Goal: Task Accomplishment & Management: Complete application form

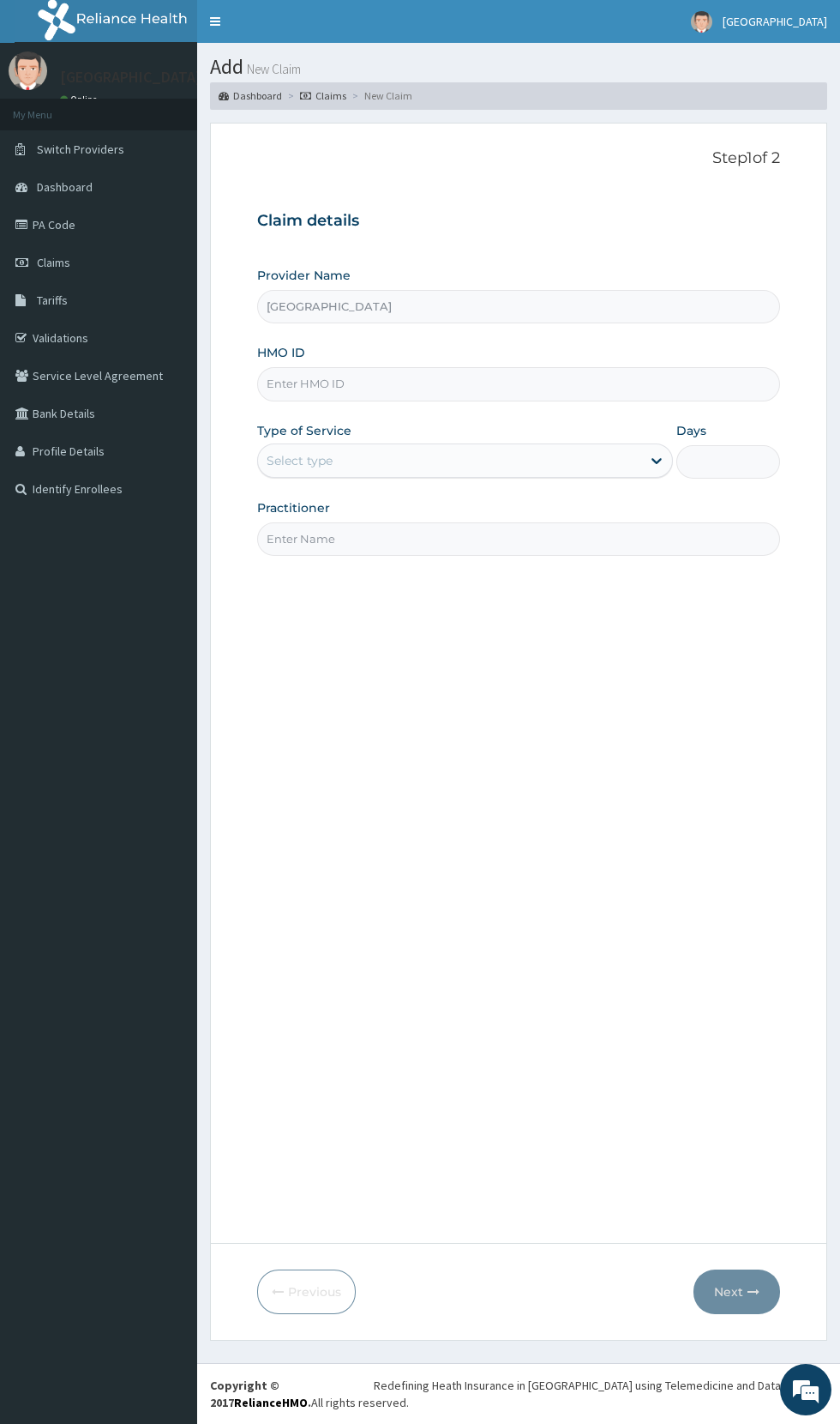
click at [572, 384] on input "HMO ID" at bounding box center [519, 383] width 523 height 33
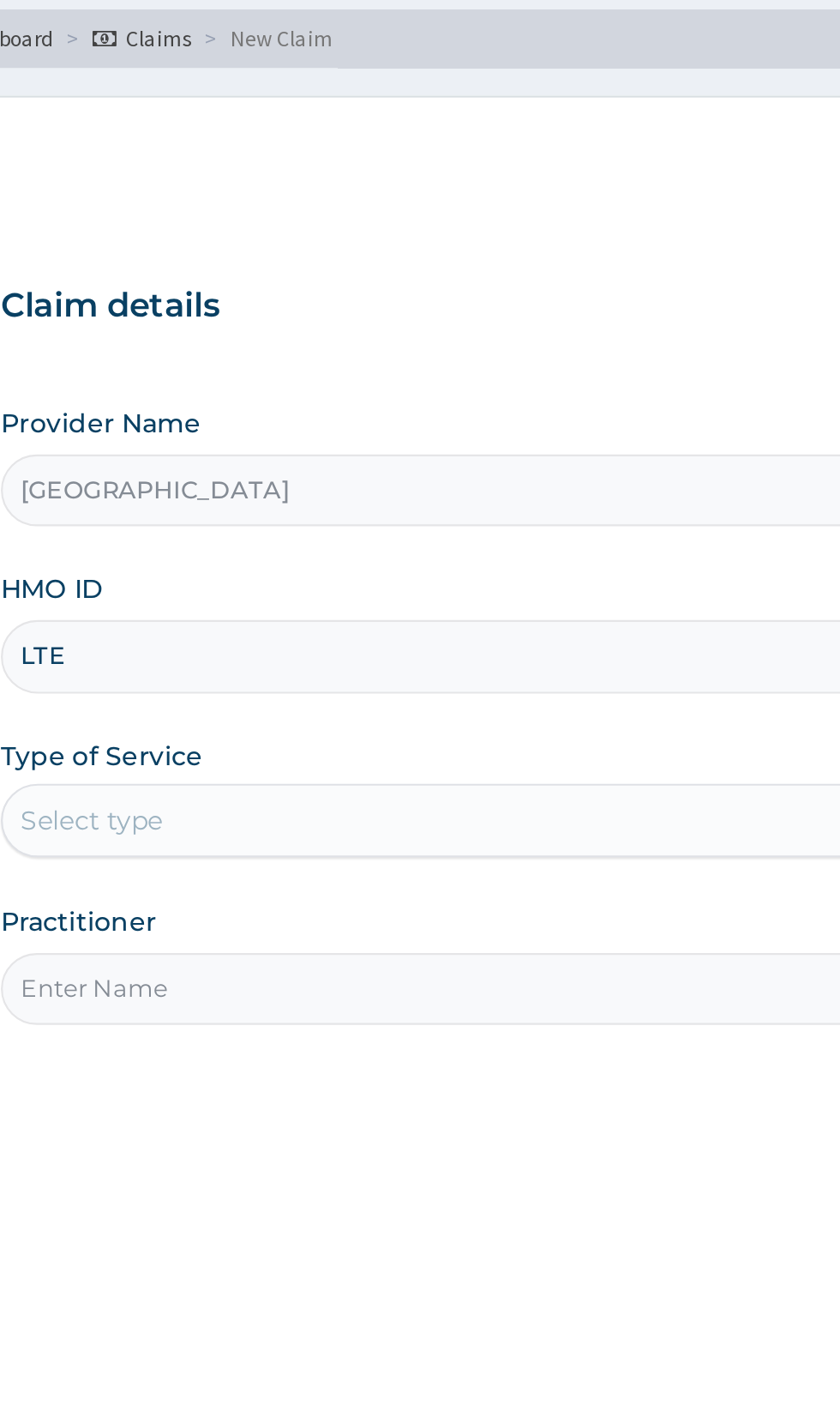
type input "LTE/"
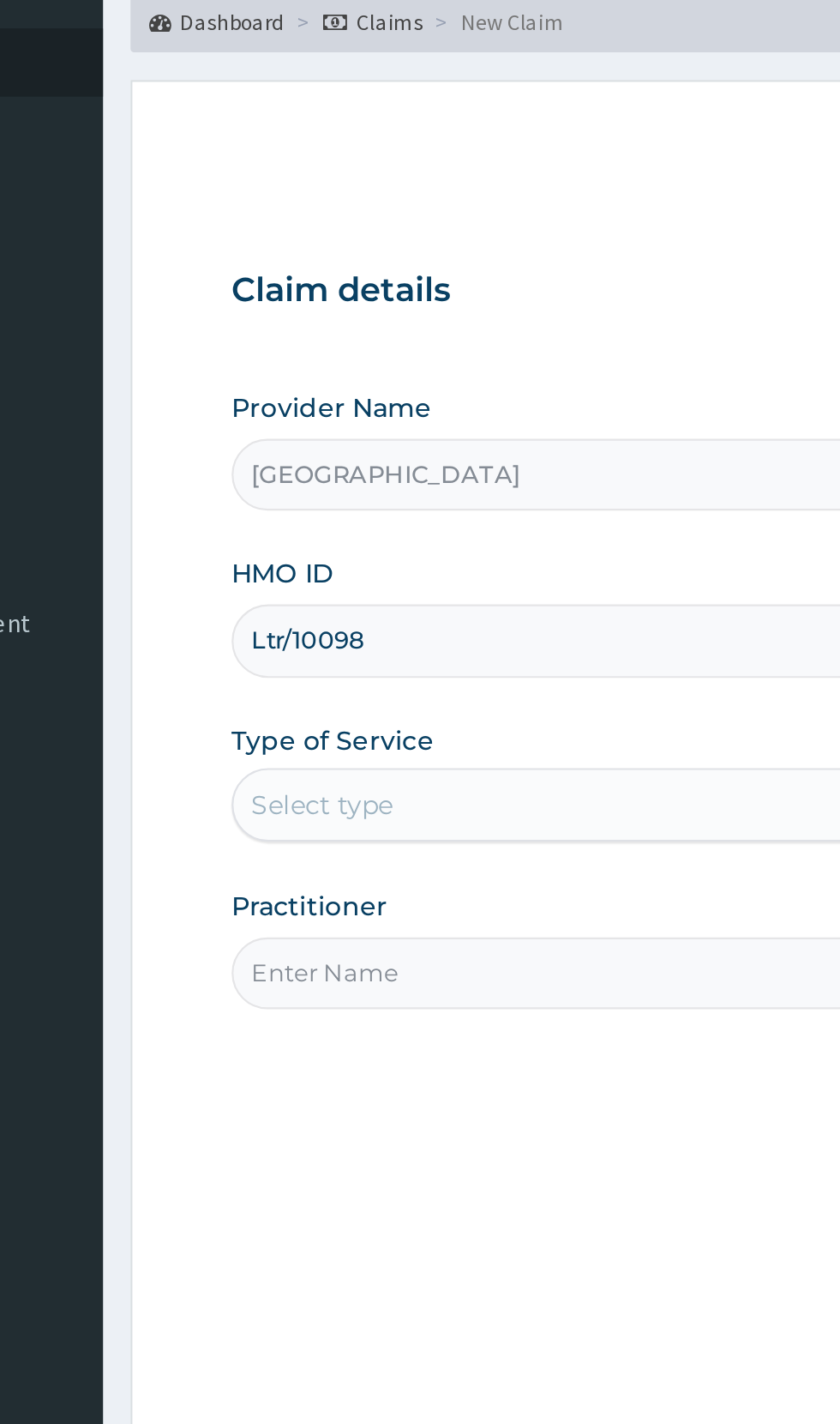
type input "LTR/10098/B"
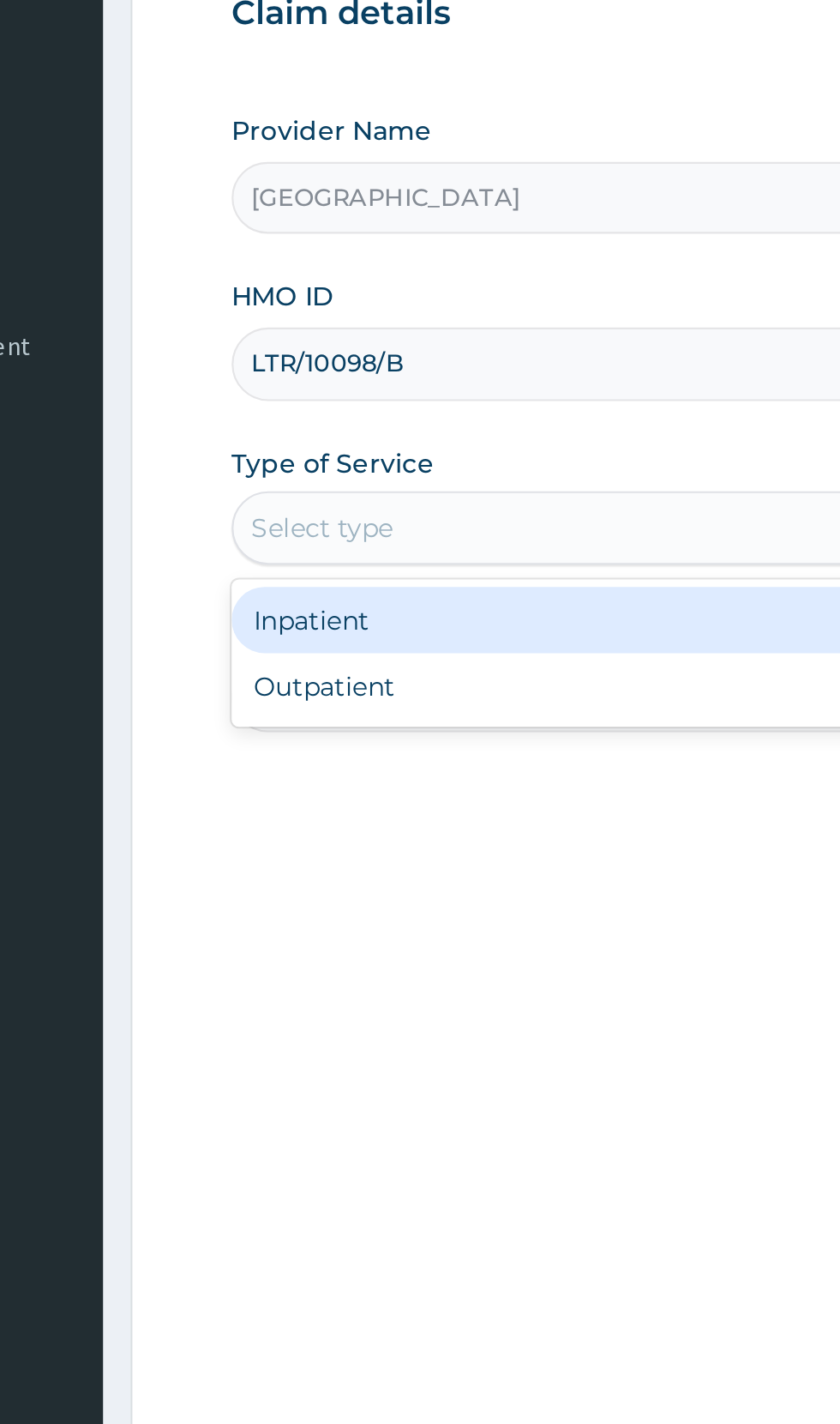
click at [443, 506] on div "Inpatient" at bounding box center [465, 504] width 416 height 31
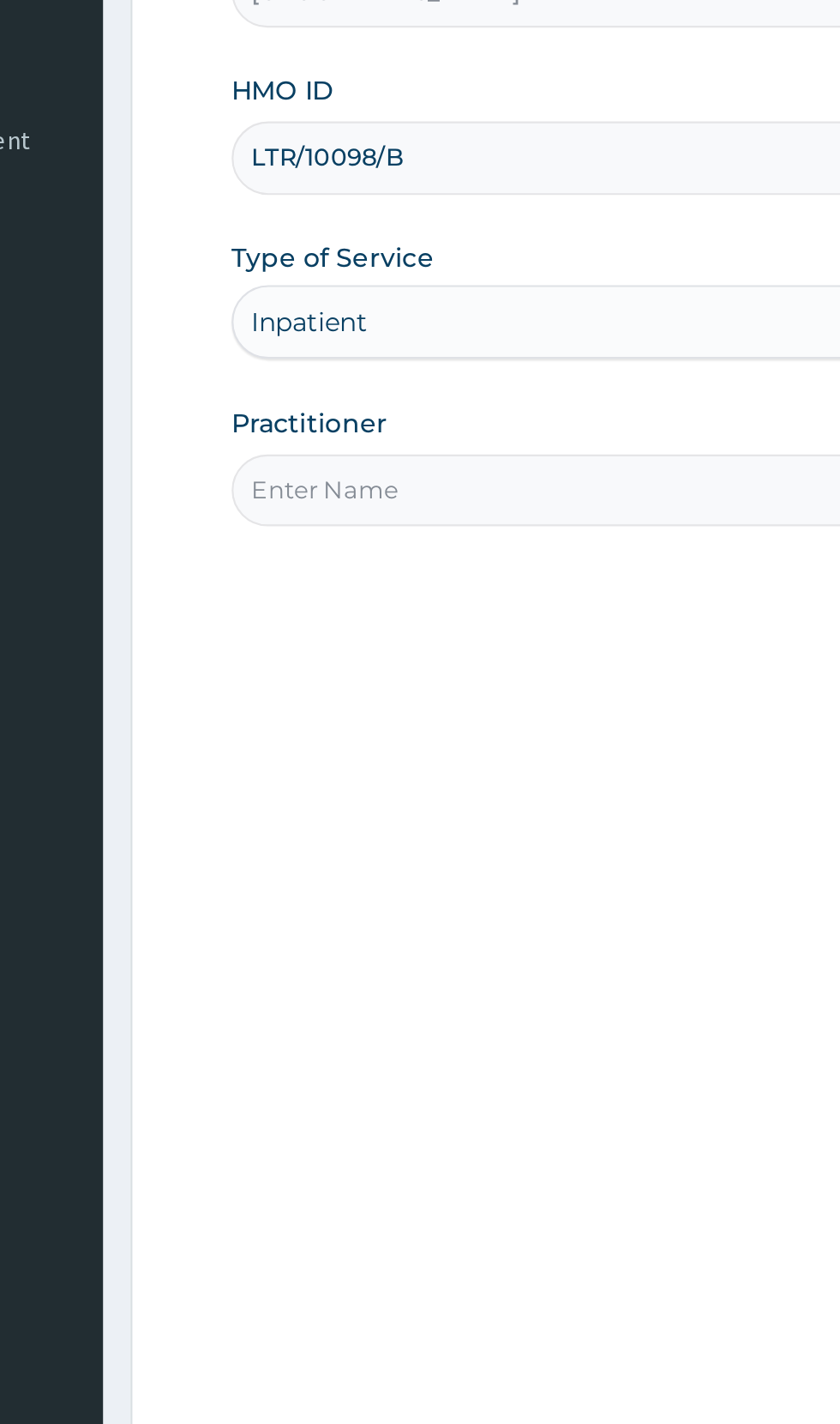
click at [386, 546] on input "Practitioner" at bounding box center [519, 539] width 523 height 33
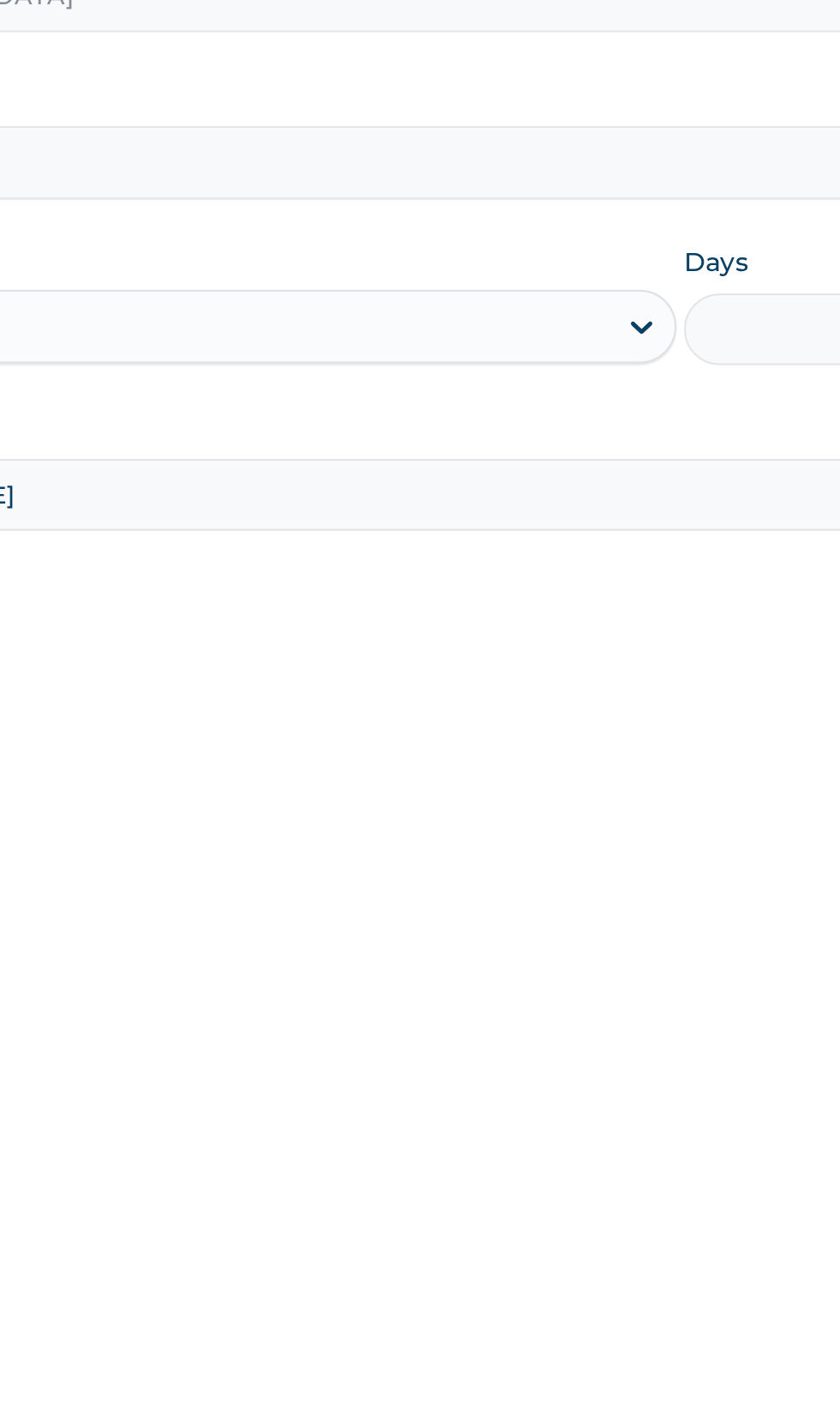
type input "Dr paul"
click at [707, 458] on input "Days" at bounding box center [728, 462] width 104 height 33
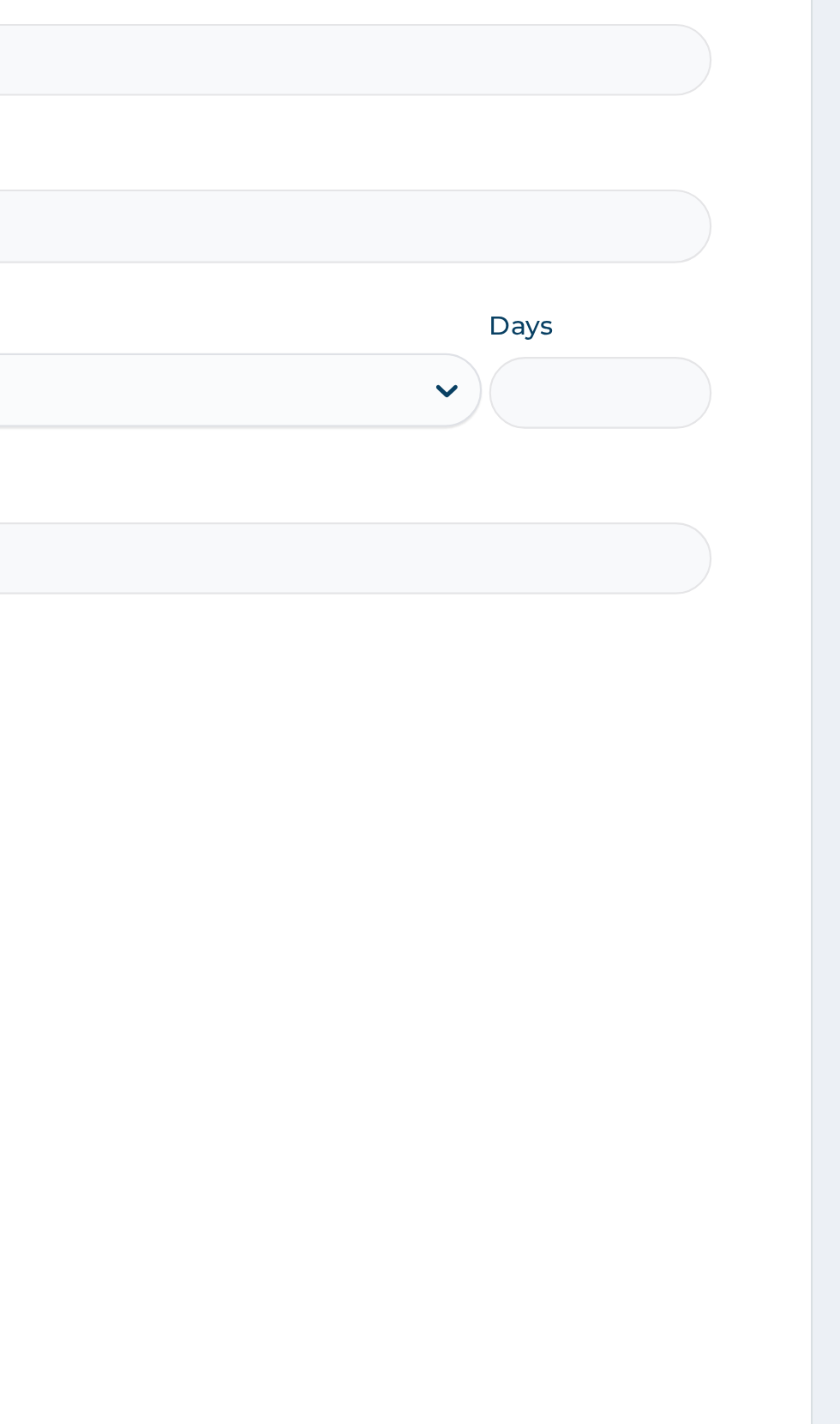
type input "2"
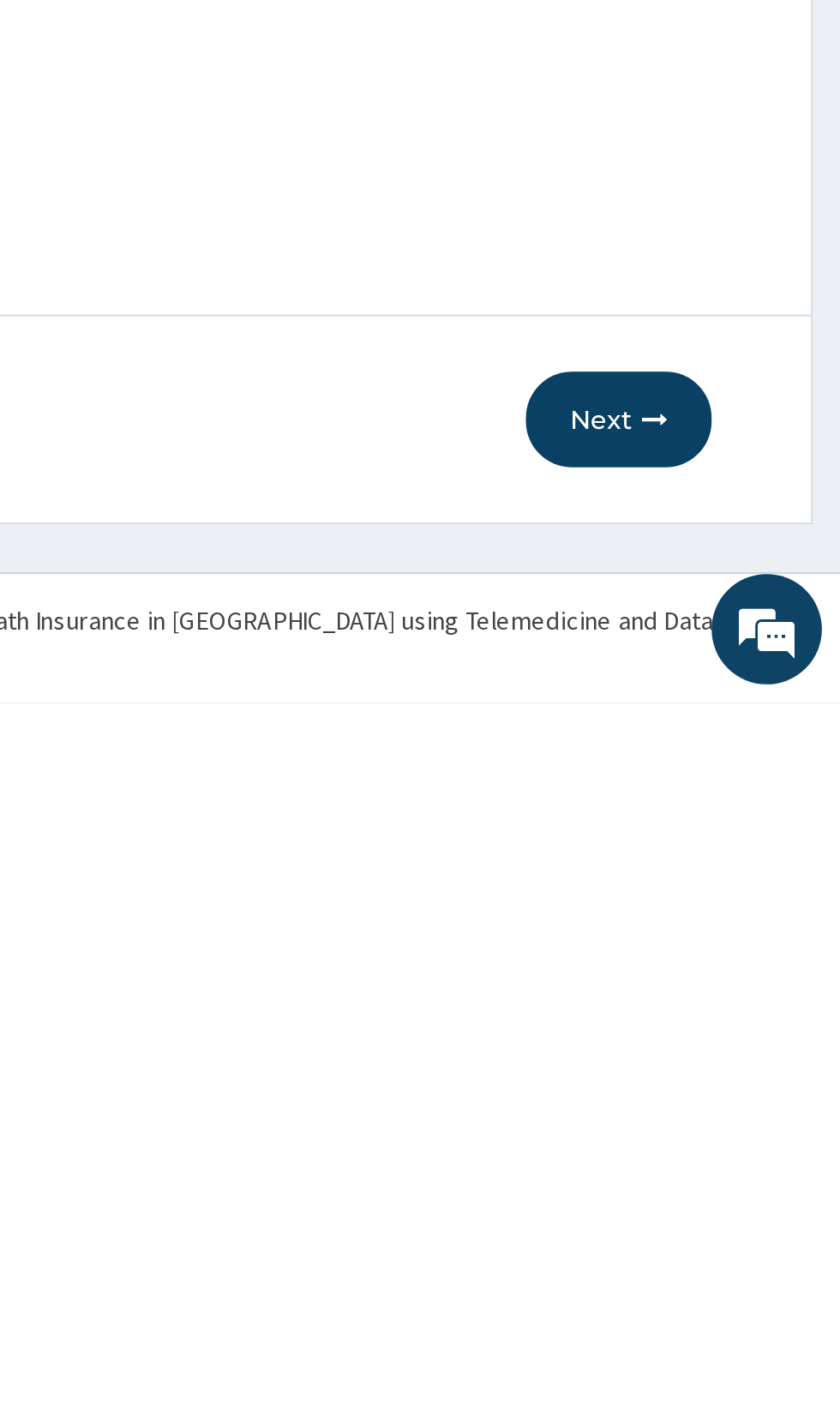
click at [752, 1289] on icon "button" at bounding box center [753, 1291] width 12 height 12
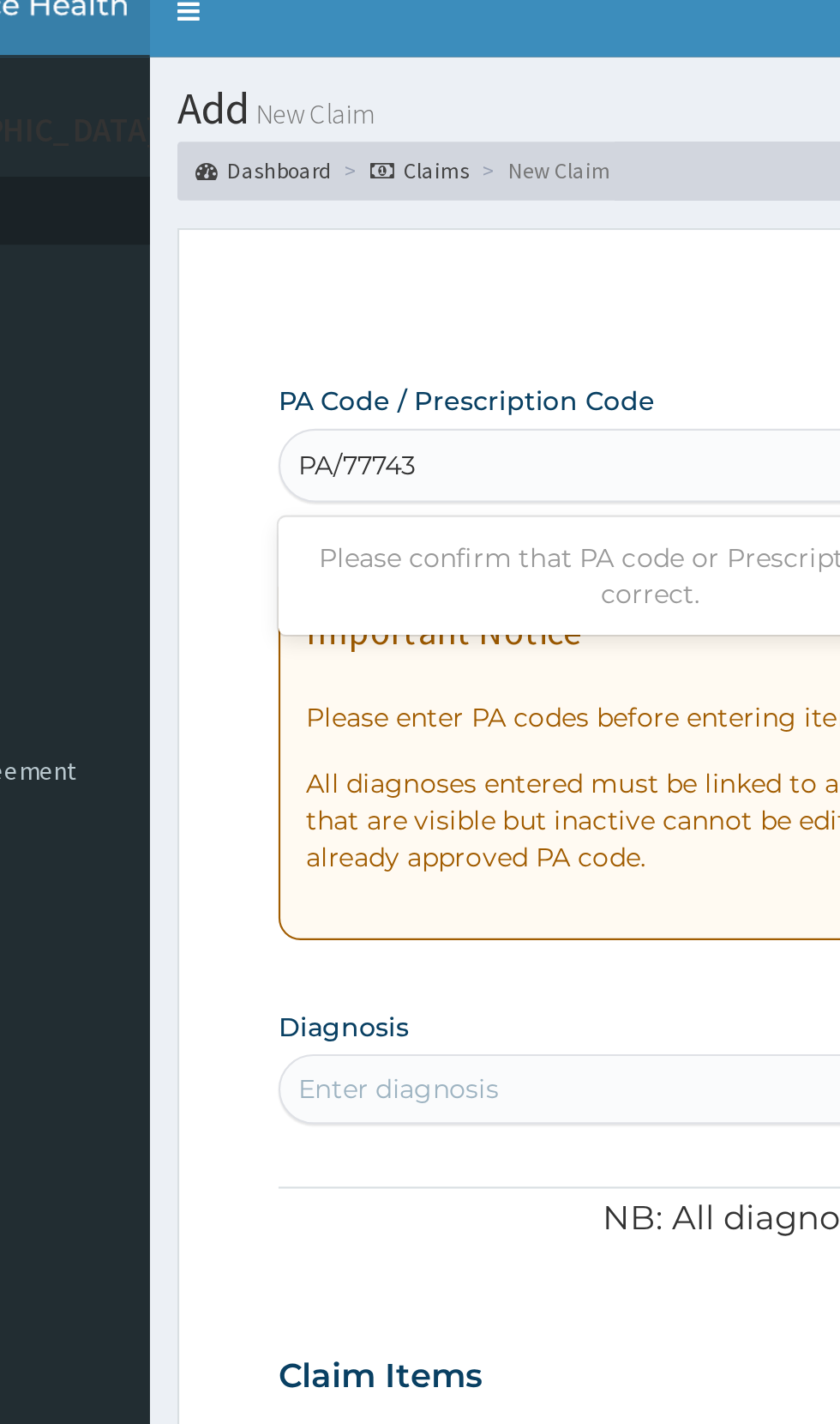
type input "PA/77743"
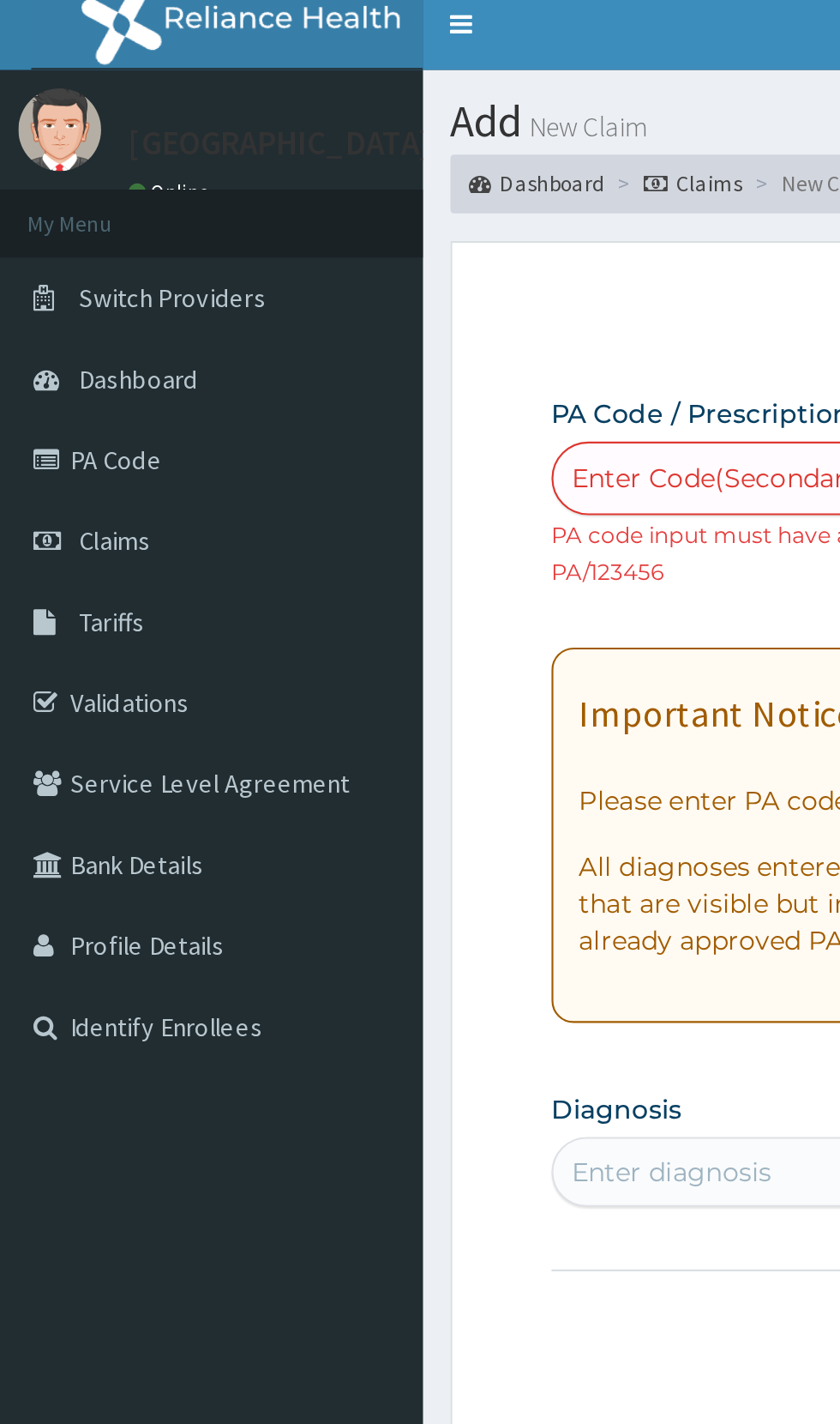
click at [81, 225] on link "PA Code" at bounding box center [98, 225] width 197 height 38
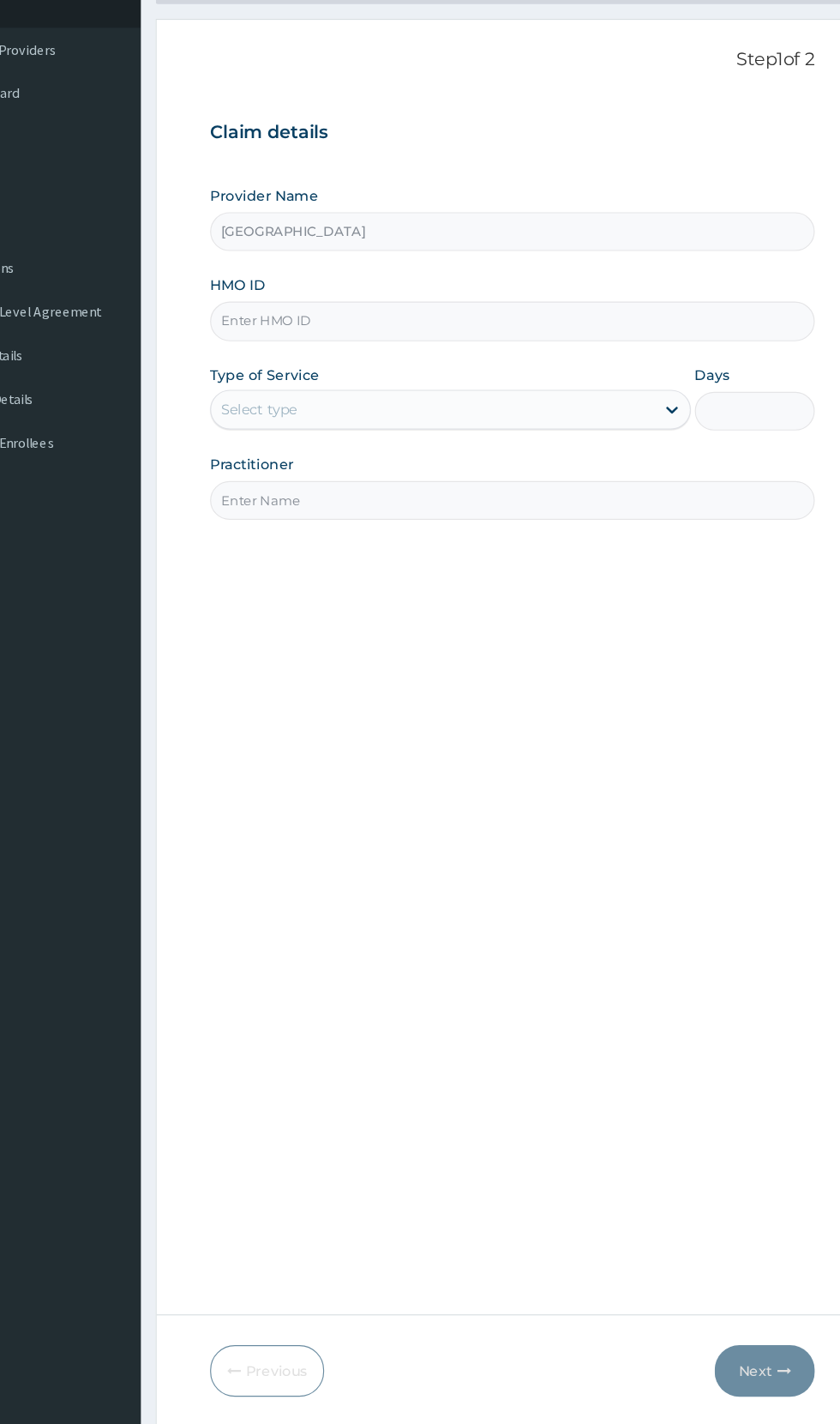
click at [483, 382] on input "HMO ID" at bounding box center [519, 383] width 523 height 33
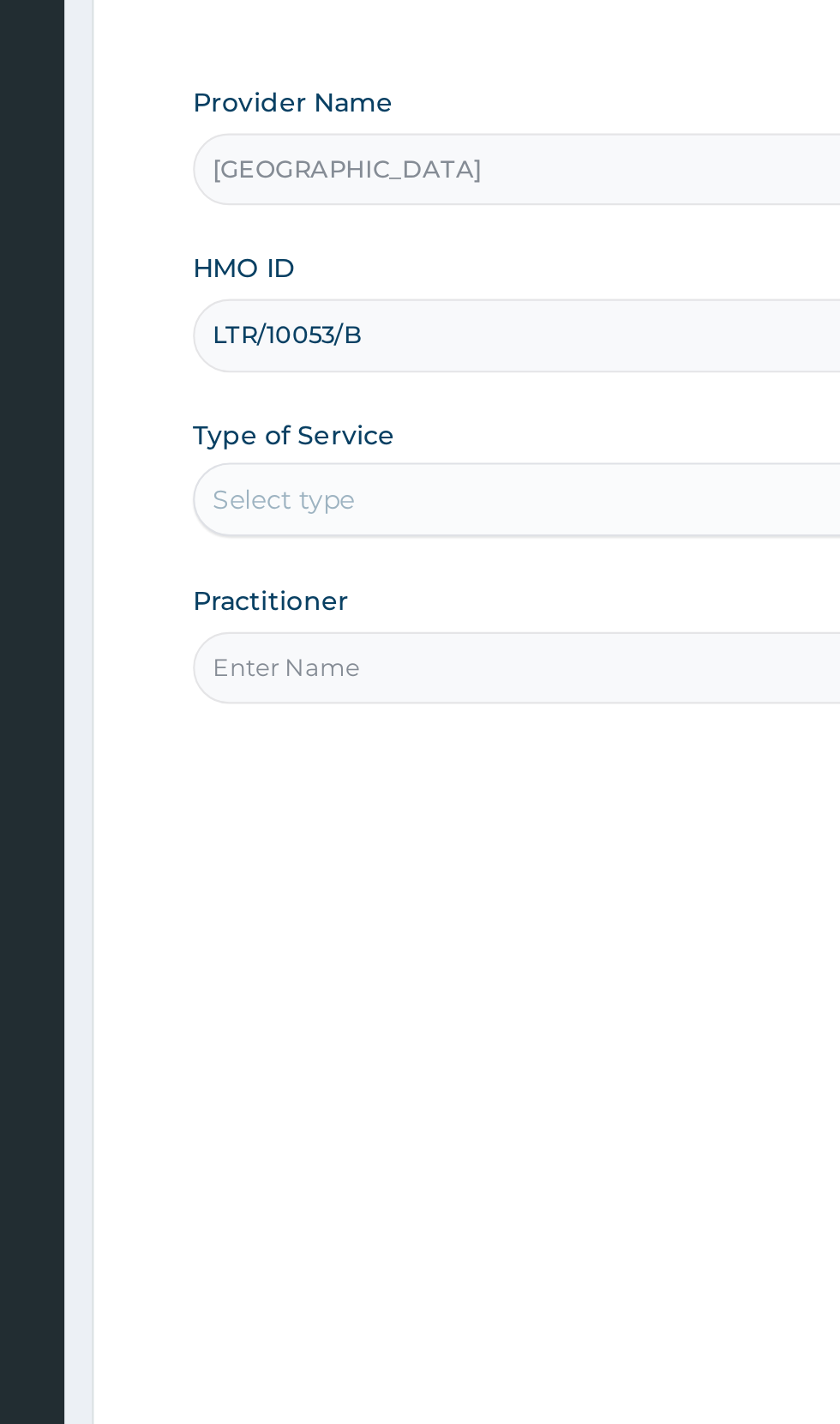
click at [322, 380] on input "LTR/10053/B" at bounding box center [519, 383] width 523 height 33
type input "LTR/10098/B"
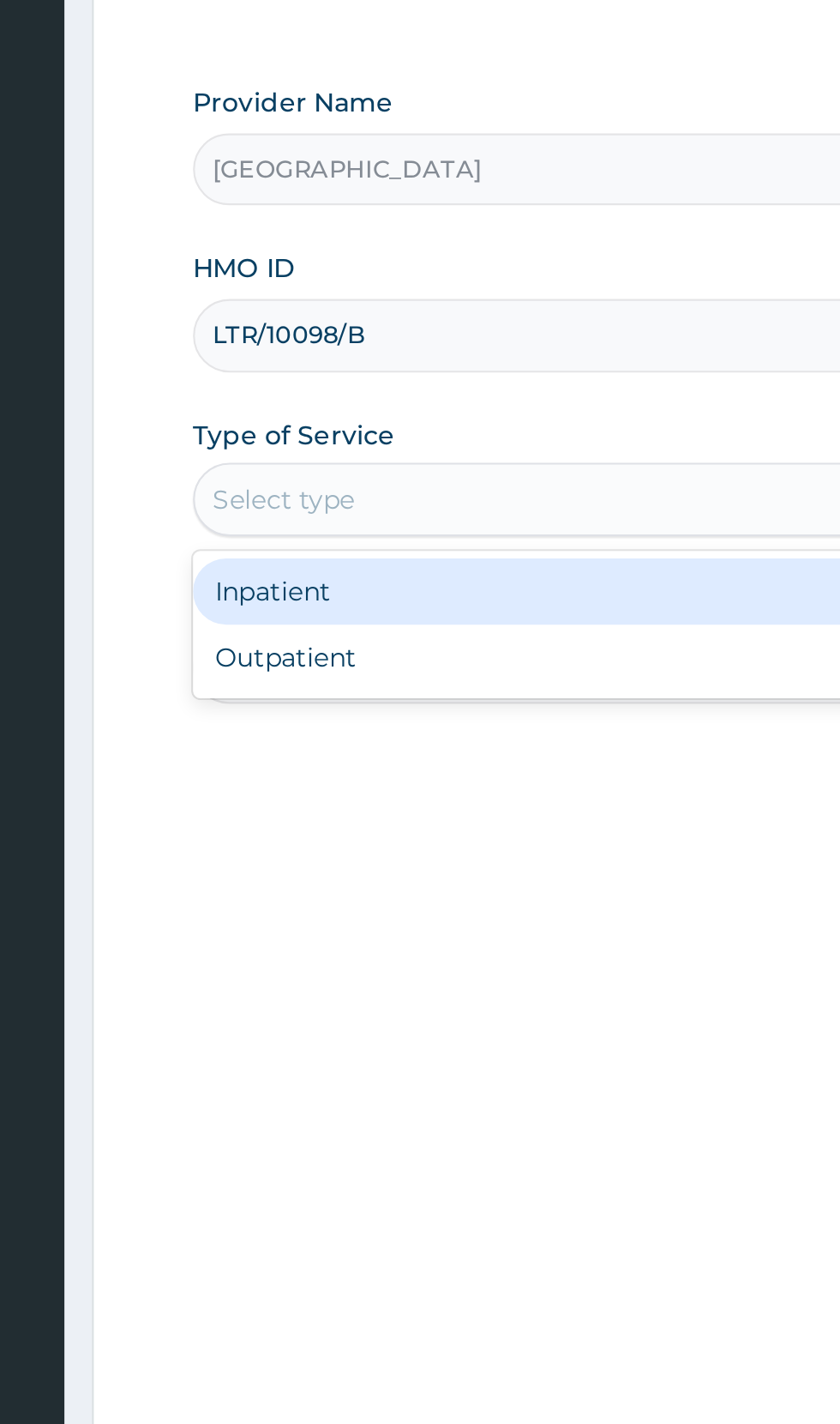
click at [415, 501] on div "Inpatient" at bounding box center [465, 504] width 416 height 31
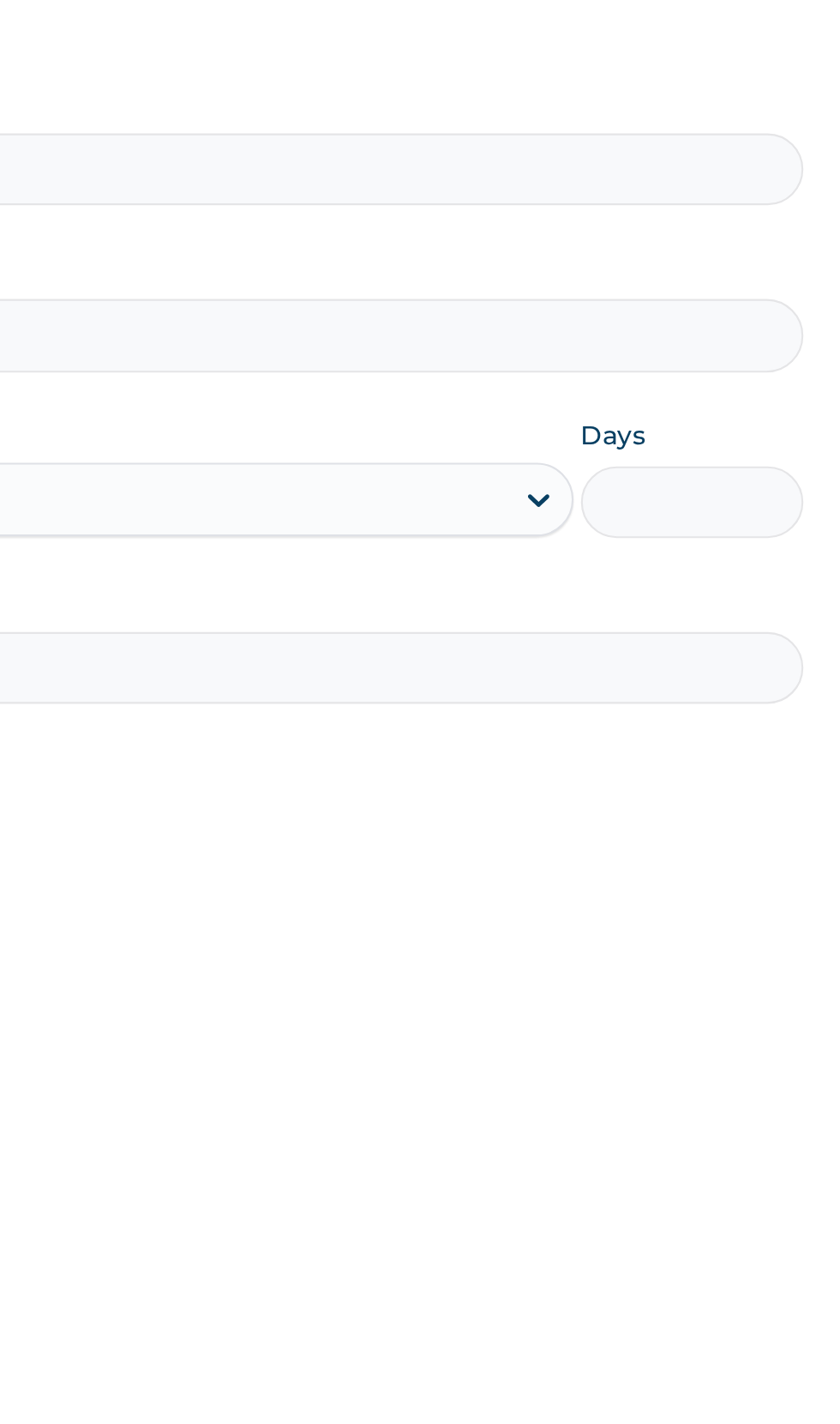
click at [734, 465] on input "Days" at bounding box center [728, 462] width 104 height 33
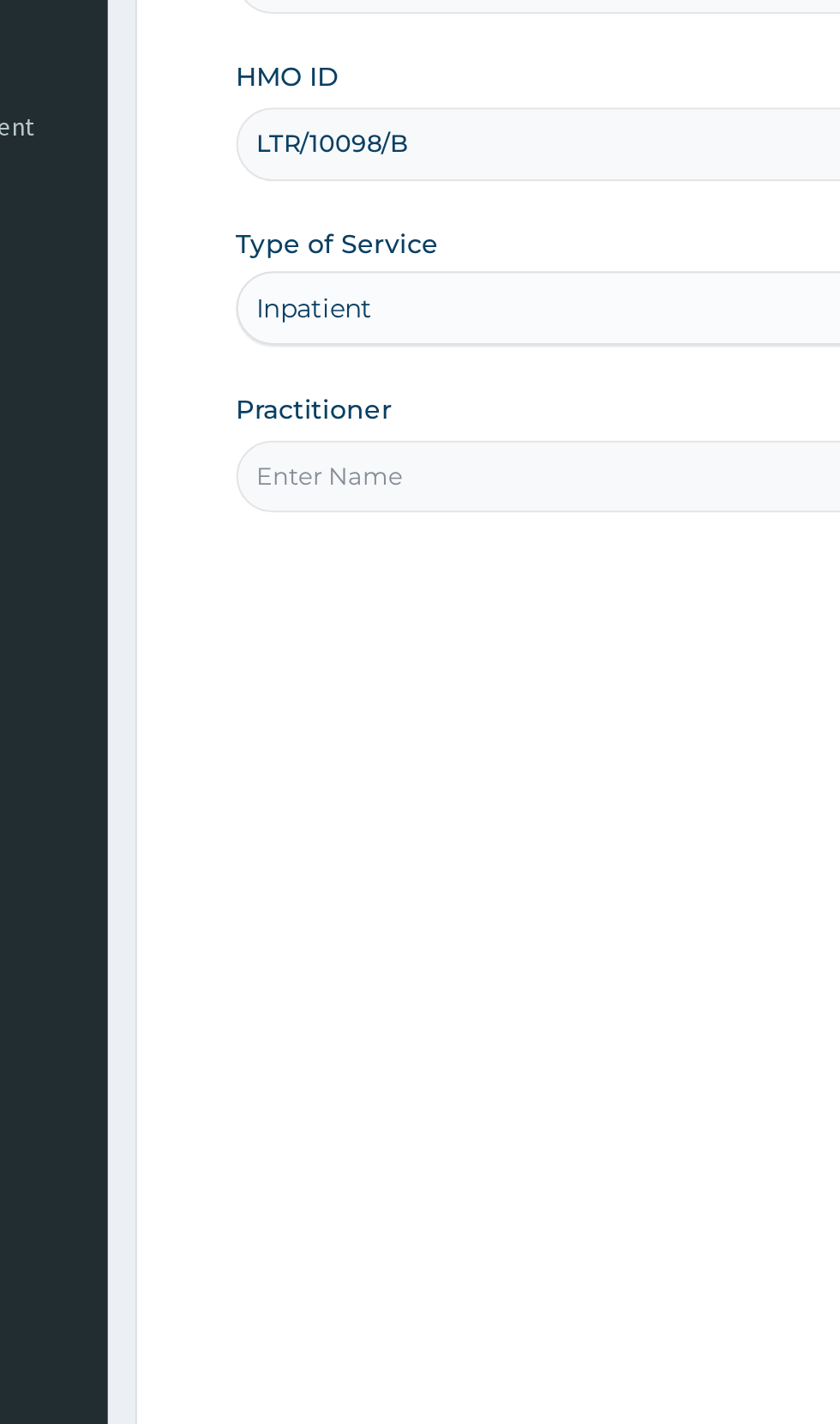
type input "2"
click at [397, 537] on input "Practitioner" at bounding box center [519, 539] width 523 height 33
type input "Dr paul"
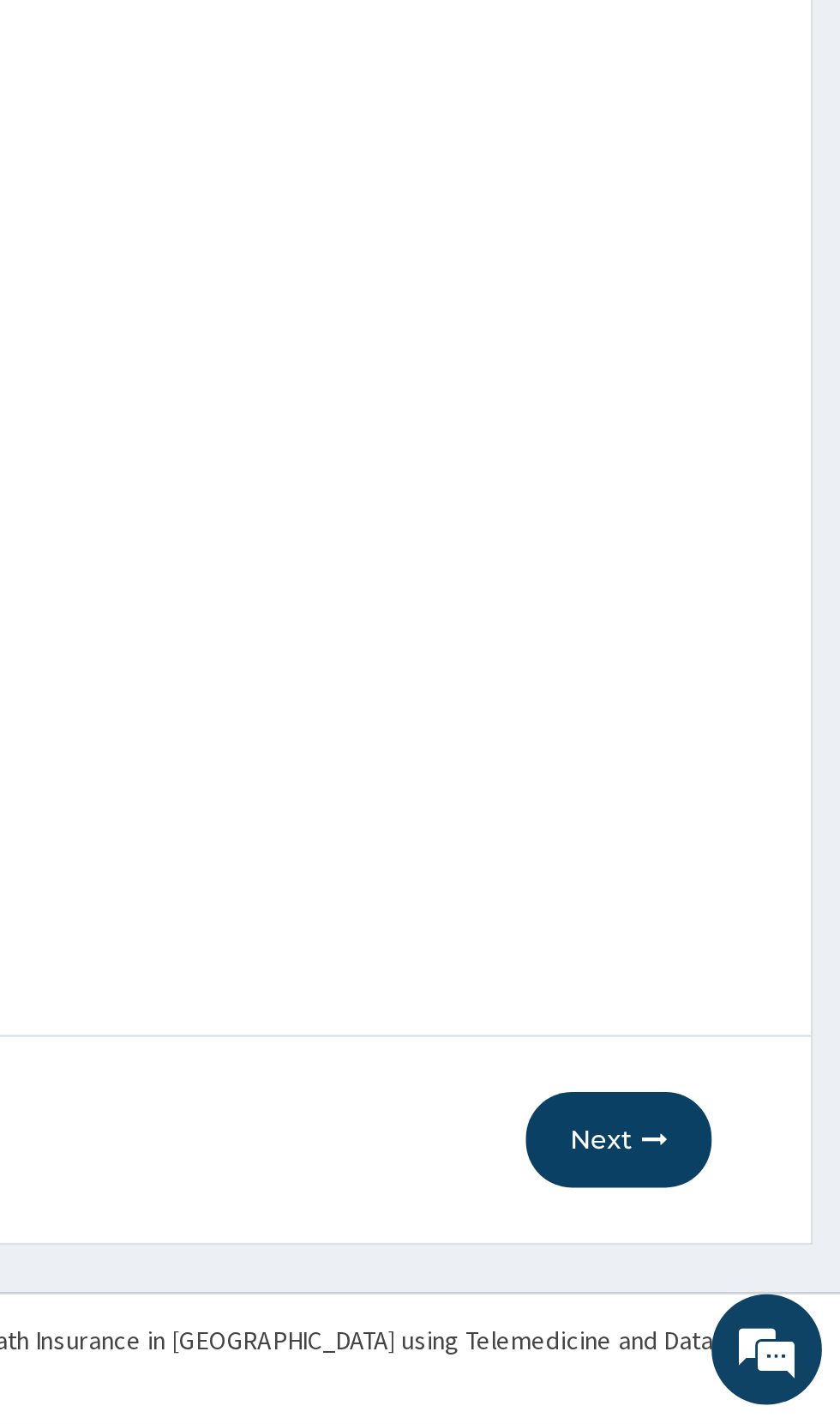
click at [736, 1296] on button "Next" at bounding box center [737, 1291] width 87 height 45
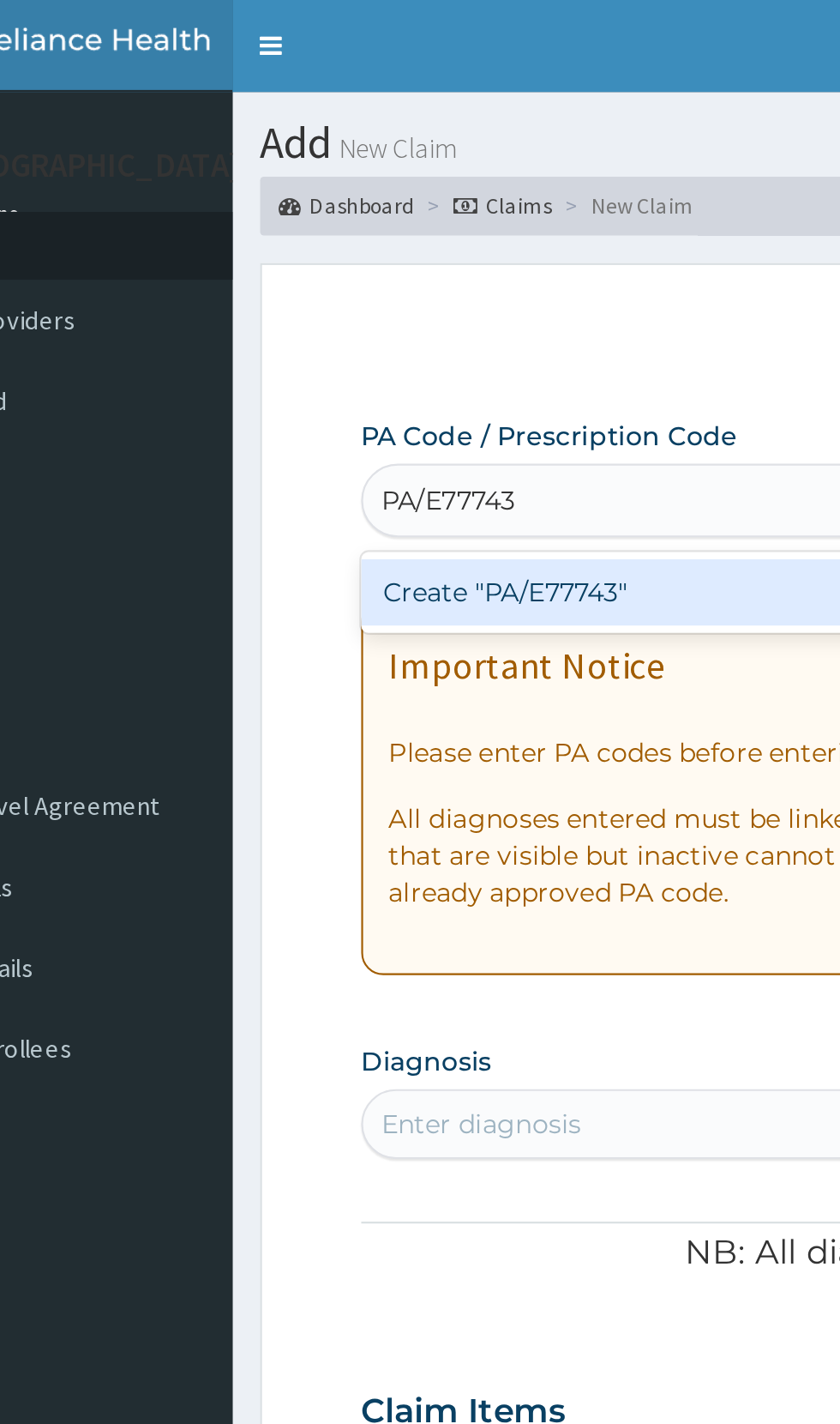
type input "PA/E77743"
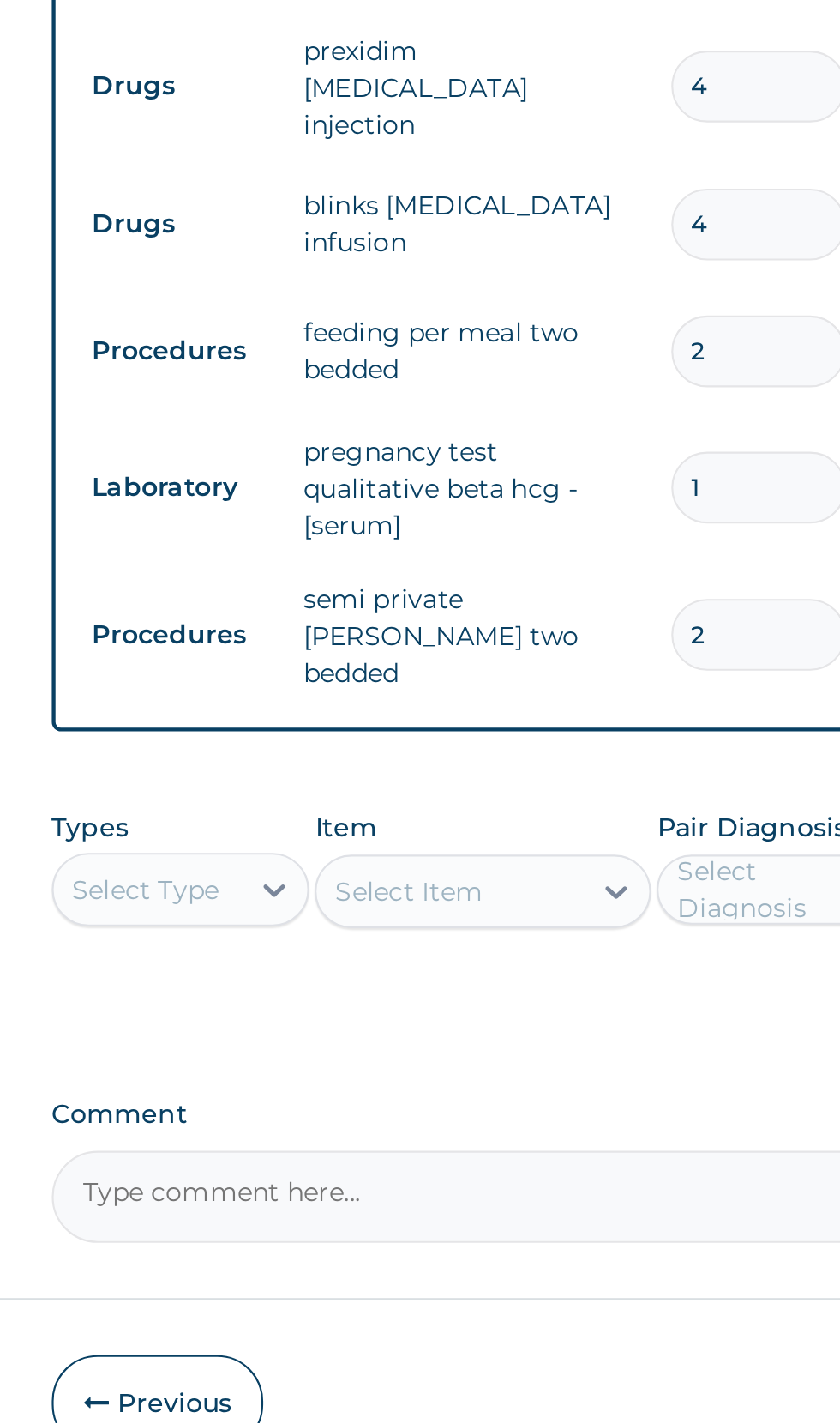
scroll to position [117, 0]
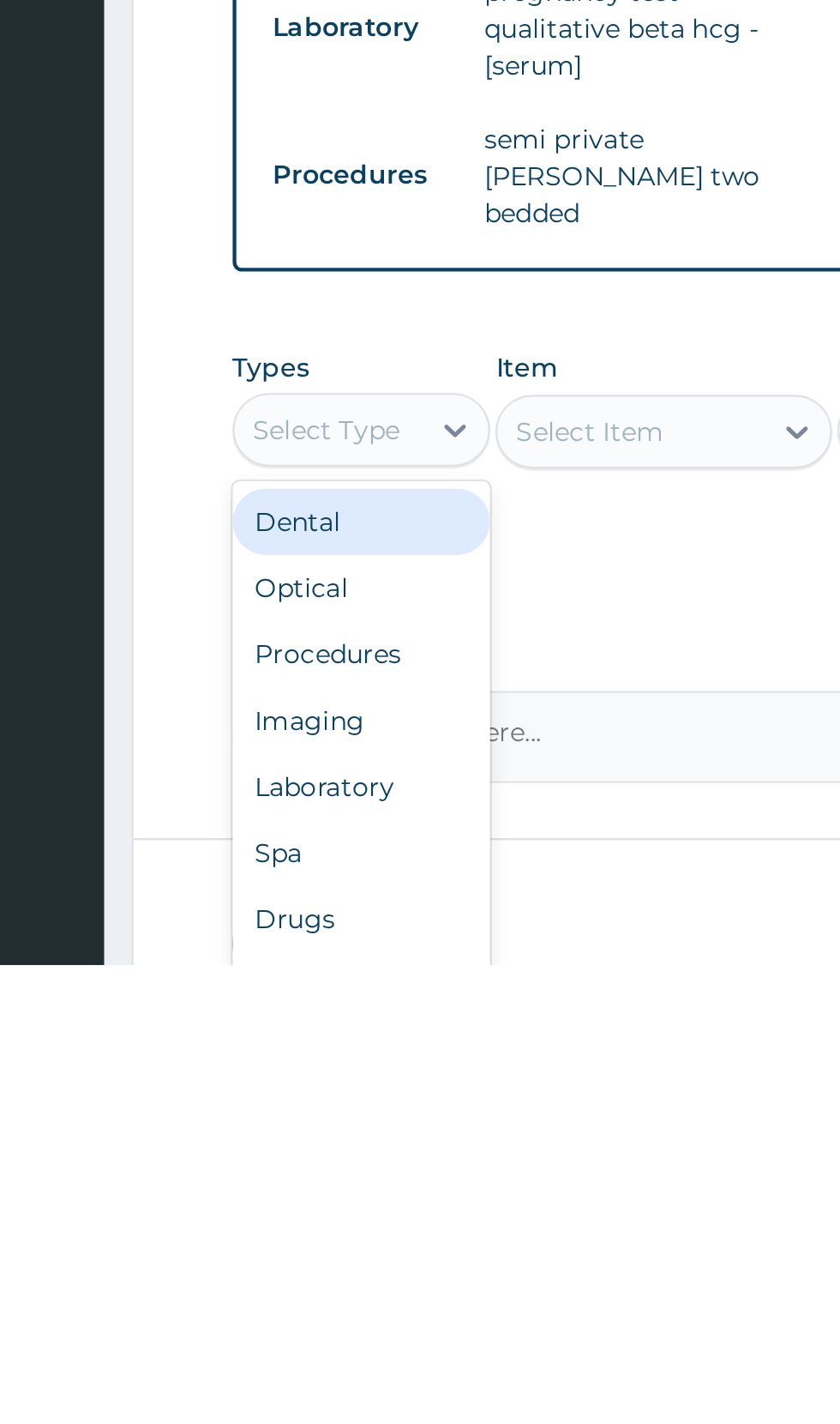
click at [328, 1264] on div "Procedures" at bounding box center [318, 1279] width 120 height 31
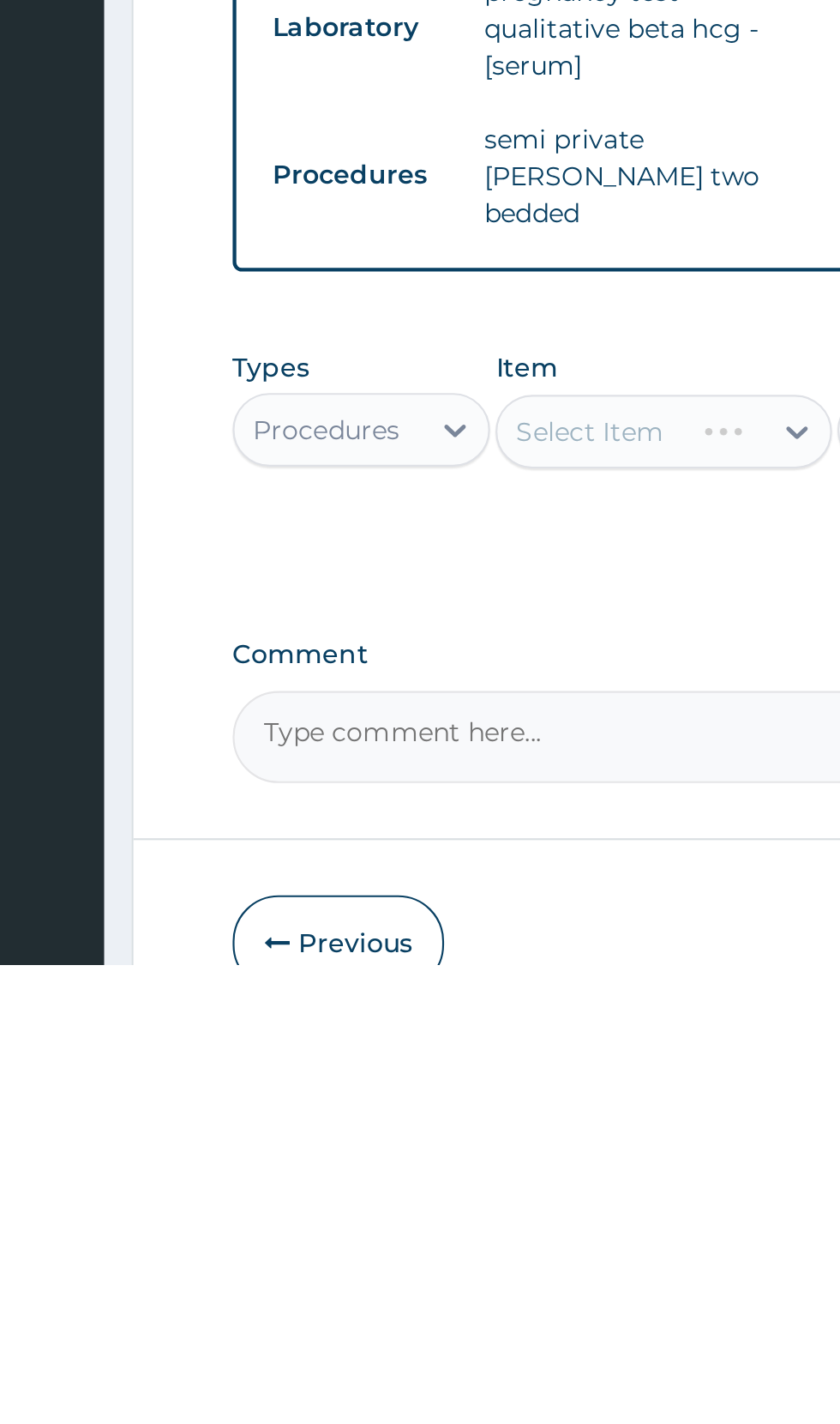
scroll to position [118, 0]
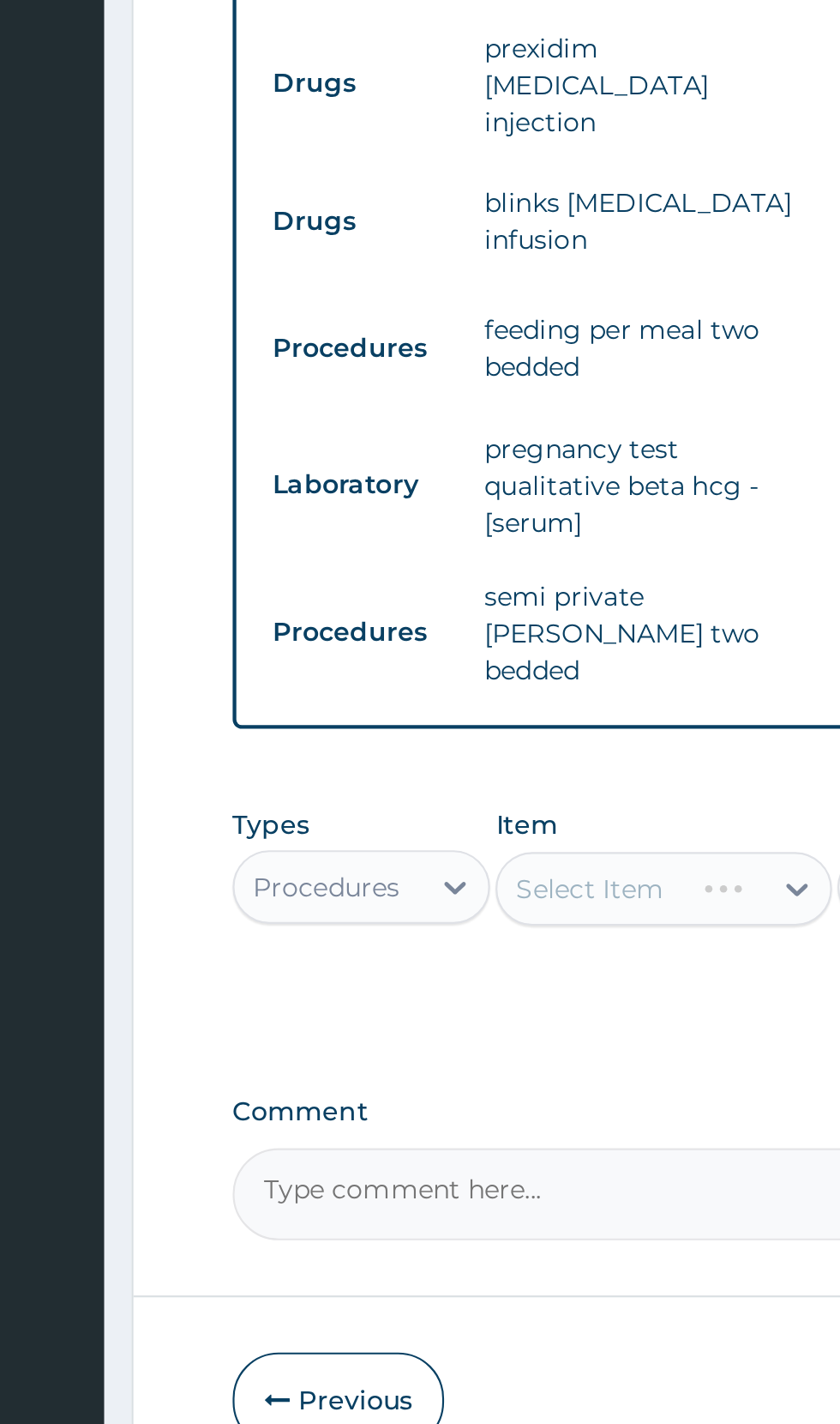
click at [448, 1160] on div "Select Item" at bounding box center [458, 1174] width 157 height 34
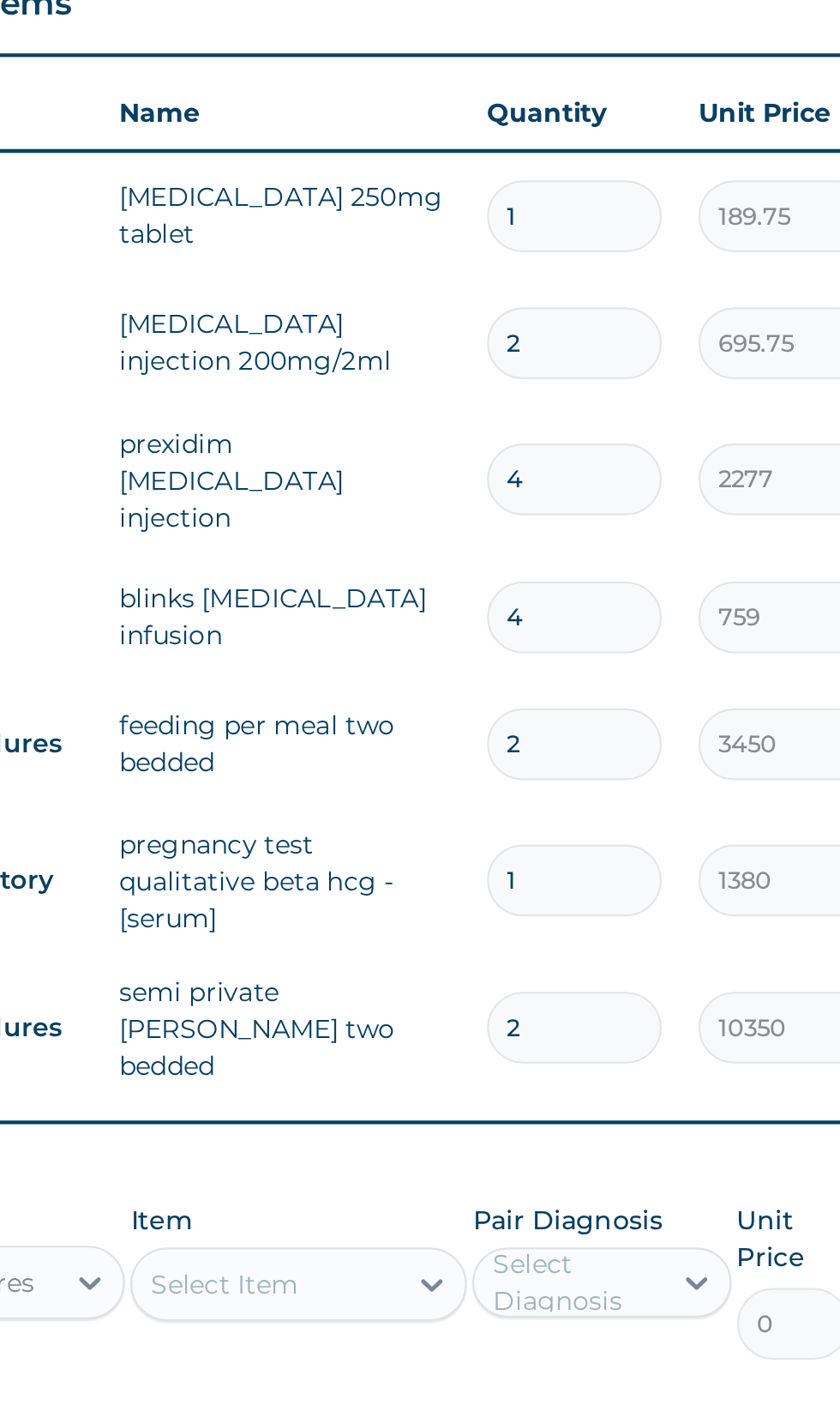
click at [586, 669] on input "1" at bounding box center [586, 676] width 81 height 33
click at [585, 671] on input "1" at bounding box center [586, 676] width 81 height 33
type input "0.00"
type input "6"
type input "1138.50"
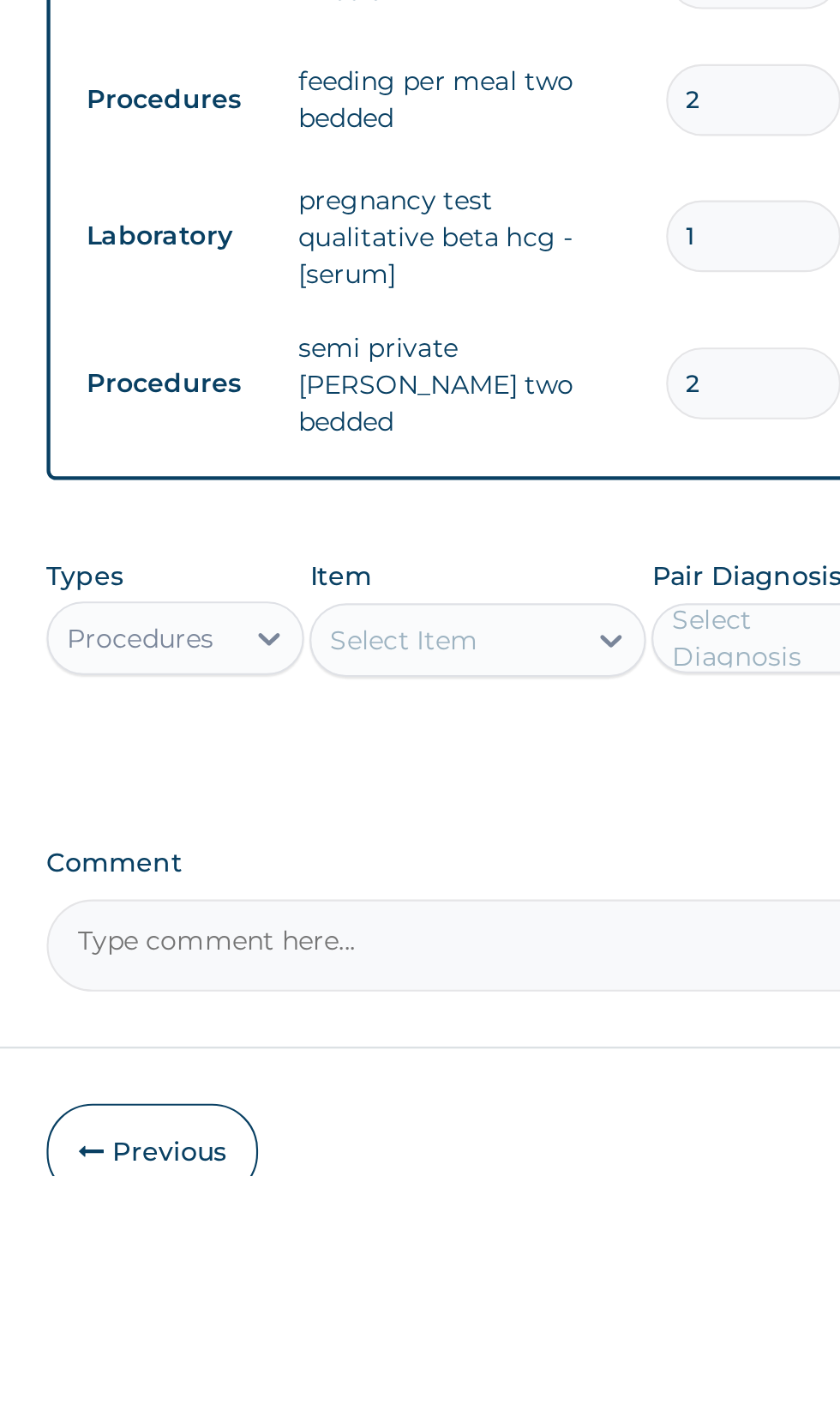
type input "6"
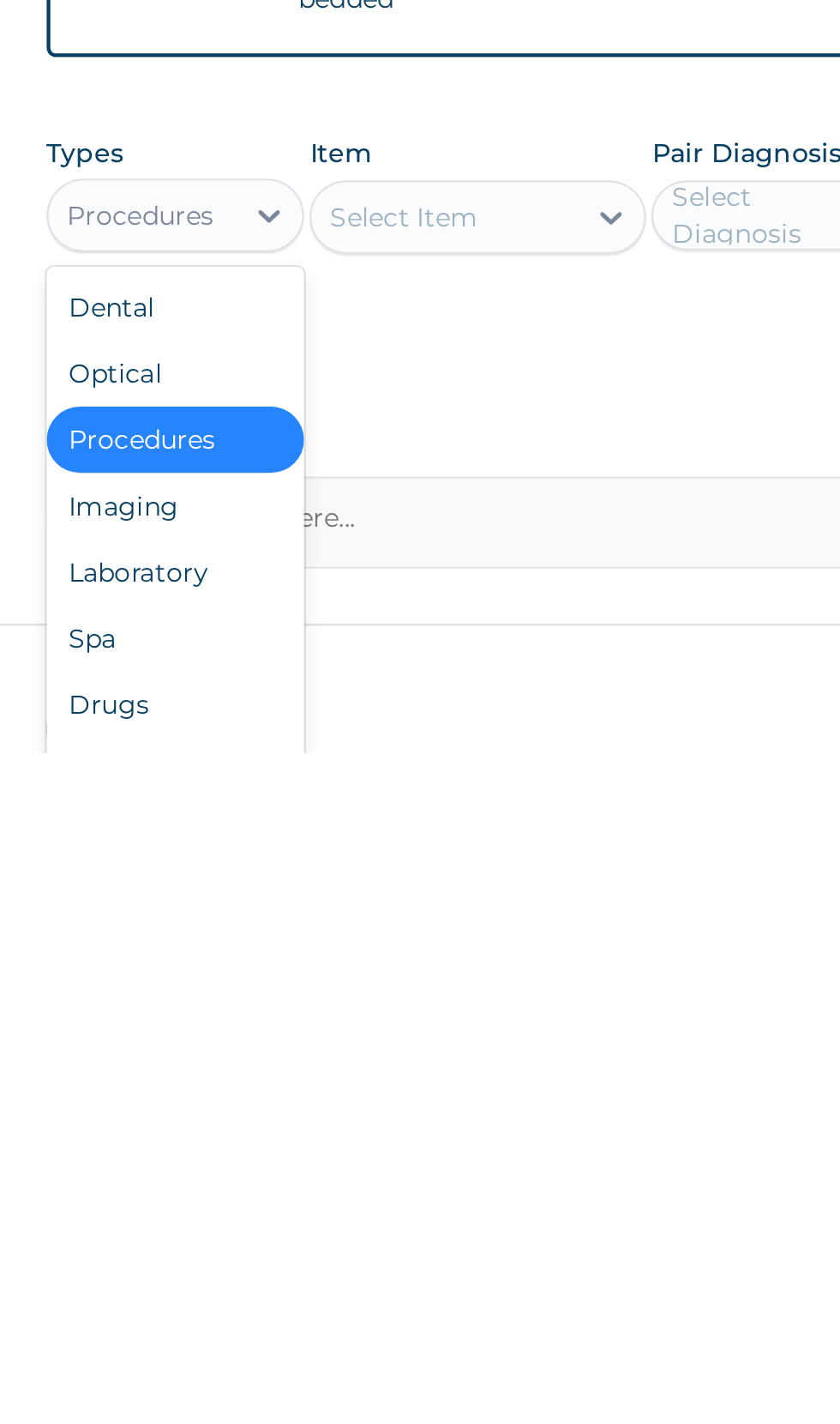
click at [329, 1329] on div "Laboratory" at bounding box center [318, 1340] width 120 height 31
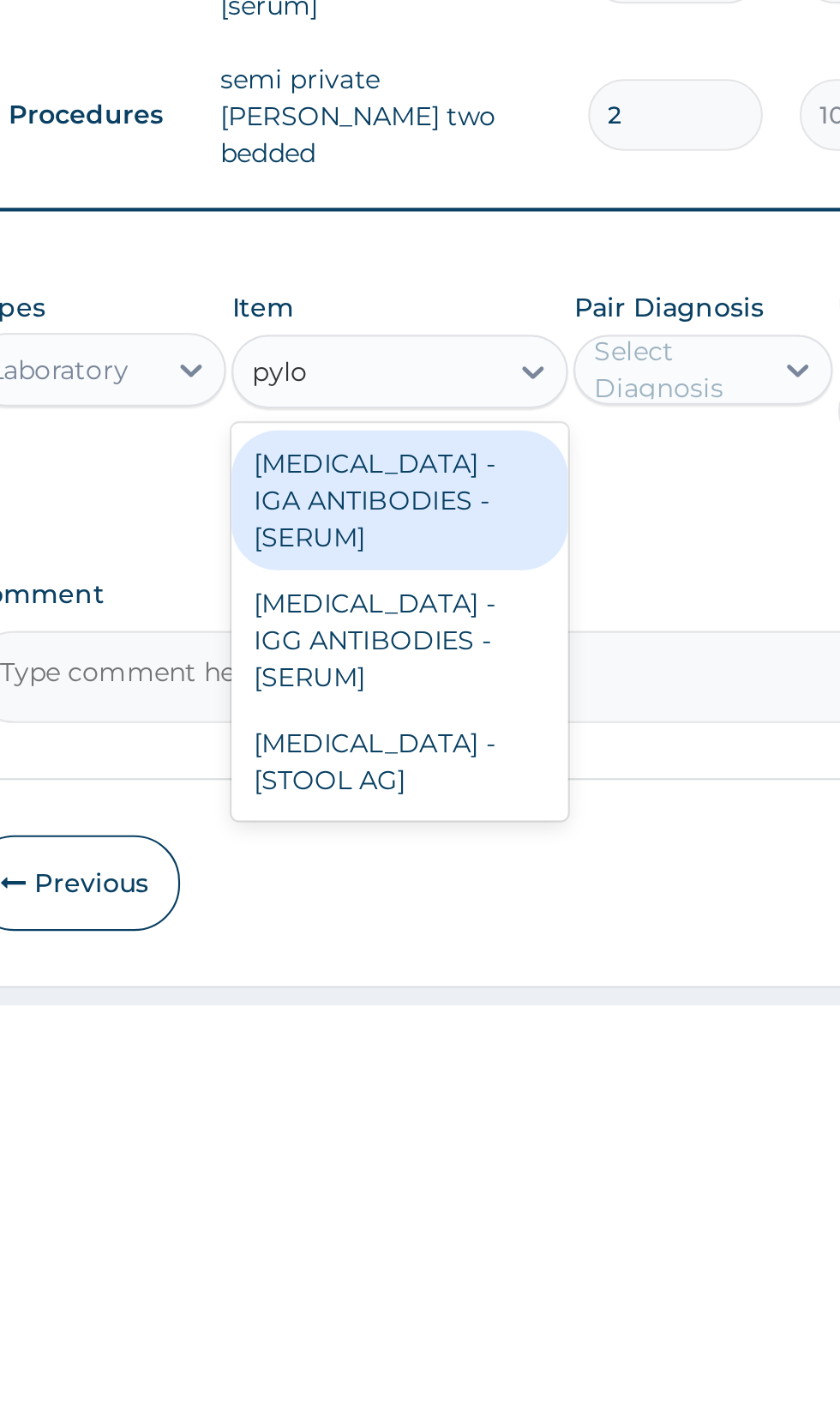
scroll to position [0, 0]
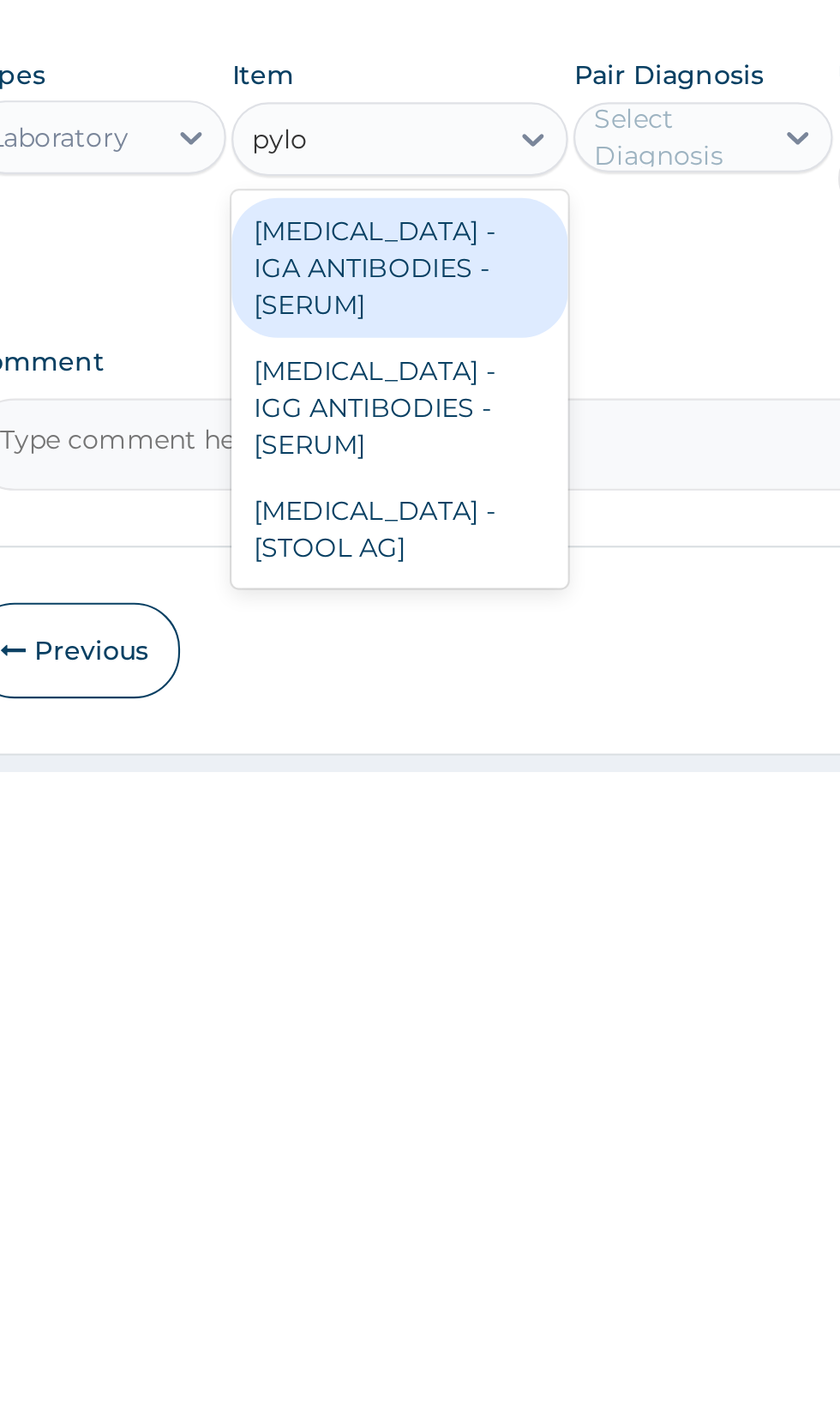
click at [475, 1265] on div "HELICOBACTER PYLORI - IGG ANTIBODIES - [SERUM]" at bounding box center [458, 1254] width 157 height 65
type input "pylo"
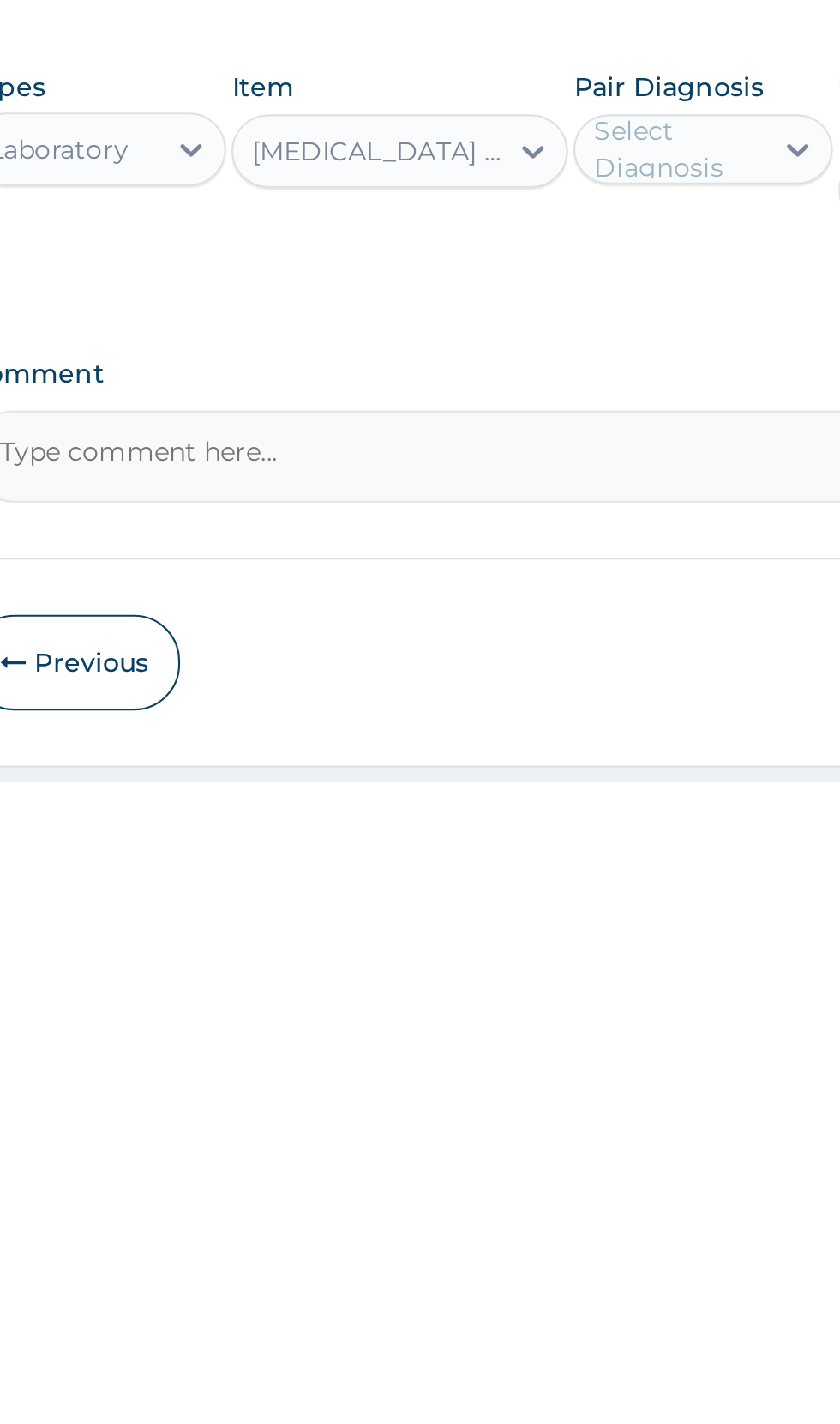
scroll to position [164, 0]
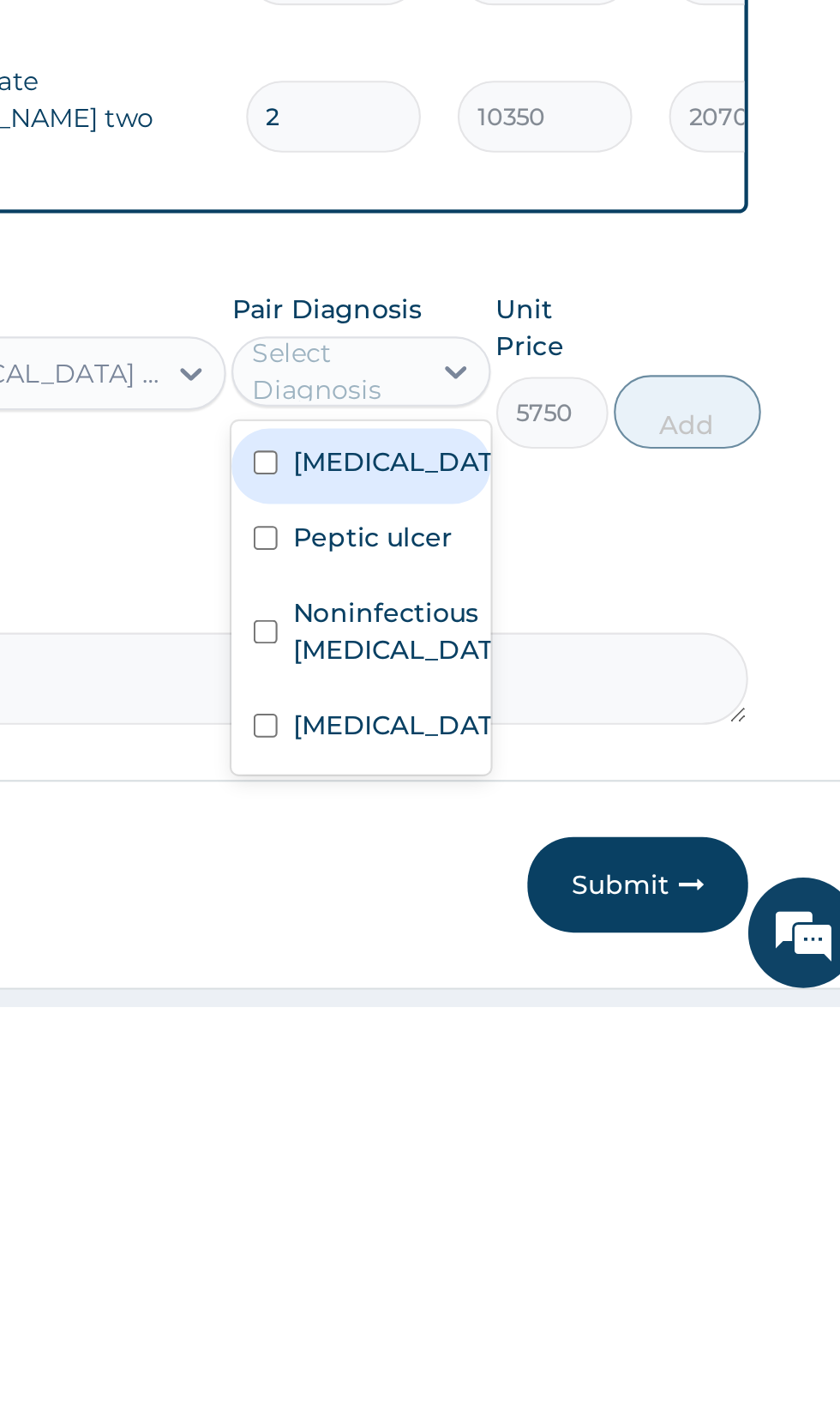
click at [618, 1207] on label "Peptic ulcer" at bounding box center [604, 1206] width 74 height 17
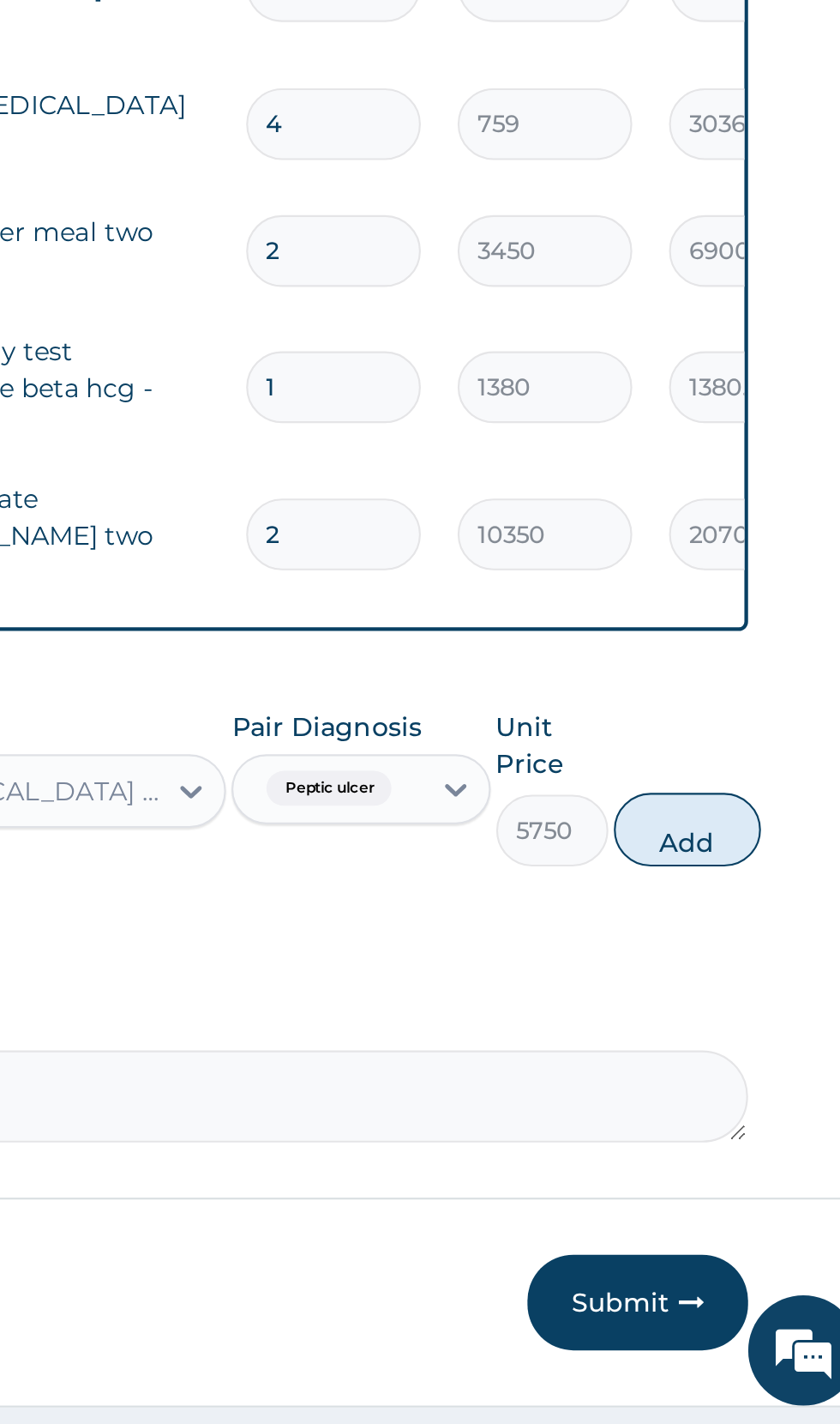
click at [747, 948] on div "1380.00" at bounding box center [784, 940] width 81 height 33
click at [761, 1130] on button "Add" at bounding box center [752, 1147] width 69 height 34
type input "0"
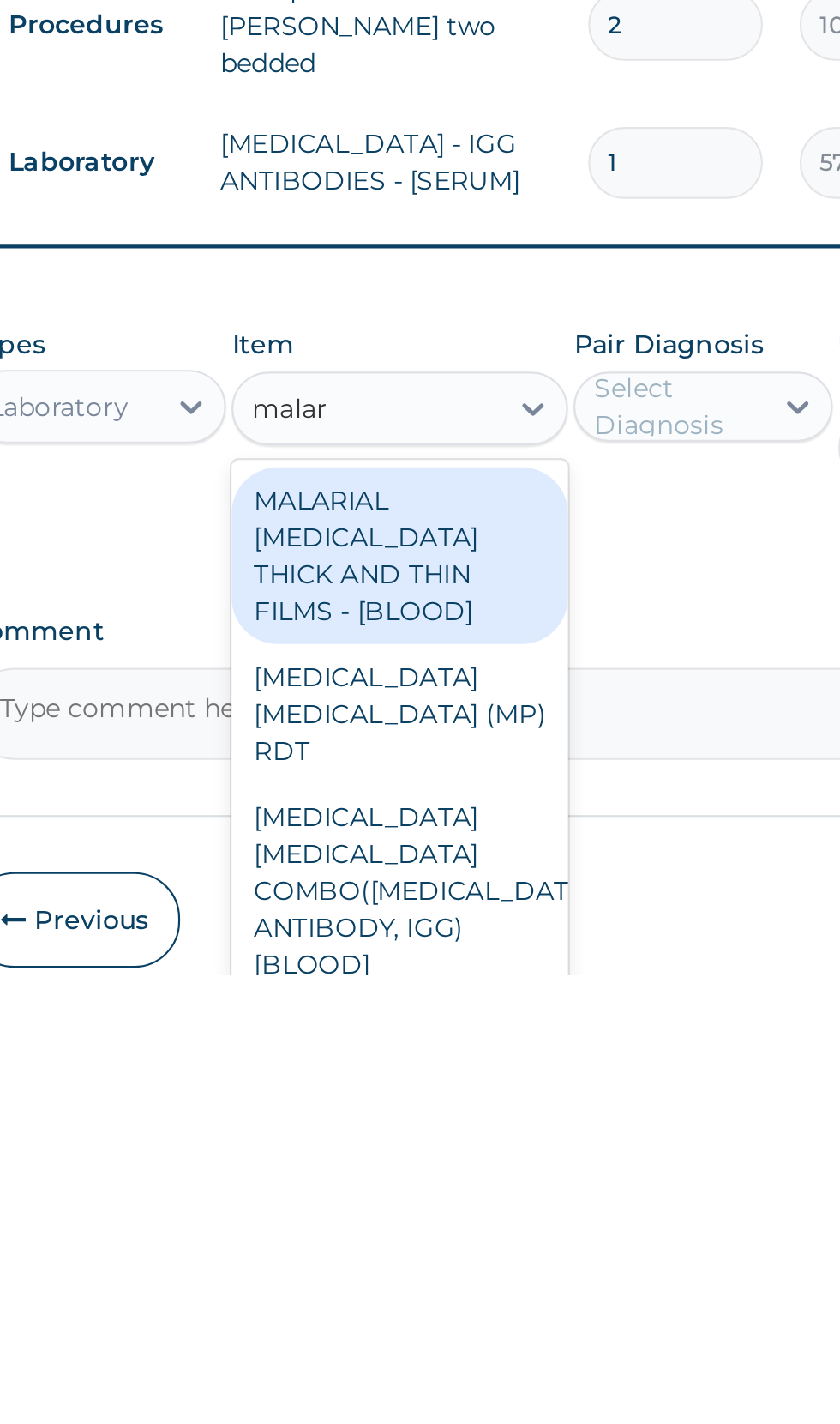
scroll to position [0, 0]
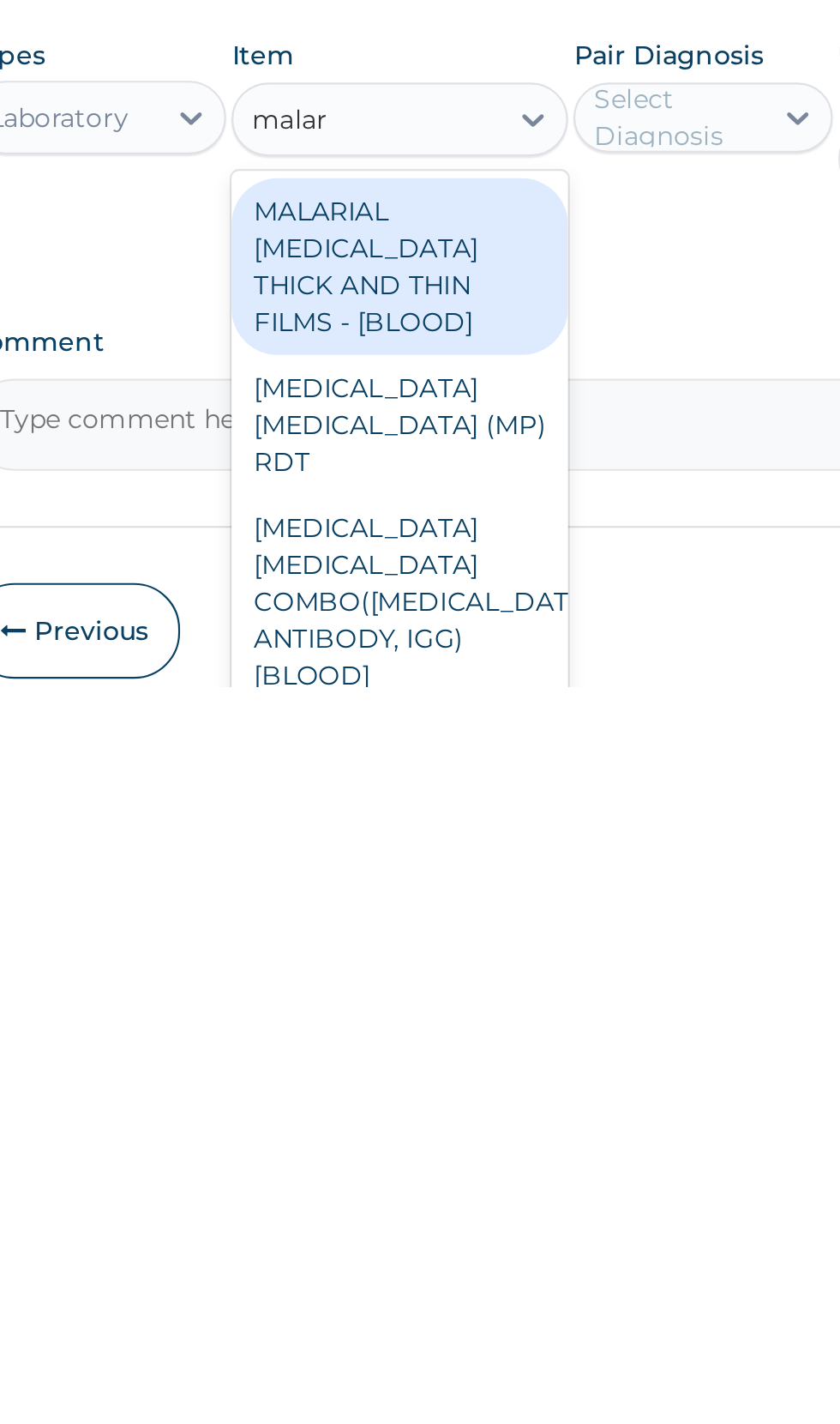
click at [490, 1335] on div "MALARIA PARASITE COMBO(BLOOD FILM+ ANTIBODY, IGG) [BLOOD]" at bounding box center [458, 1385] width 157 height 99
type input "malar"
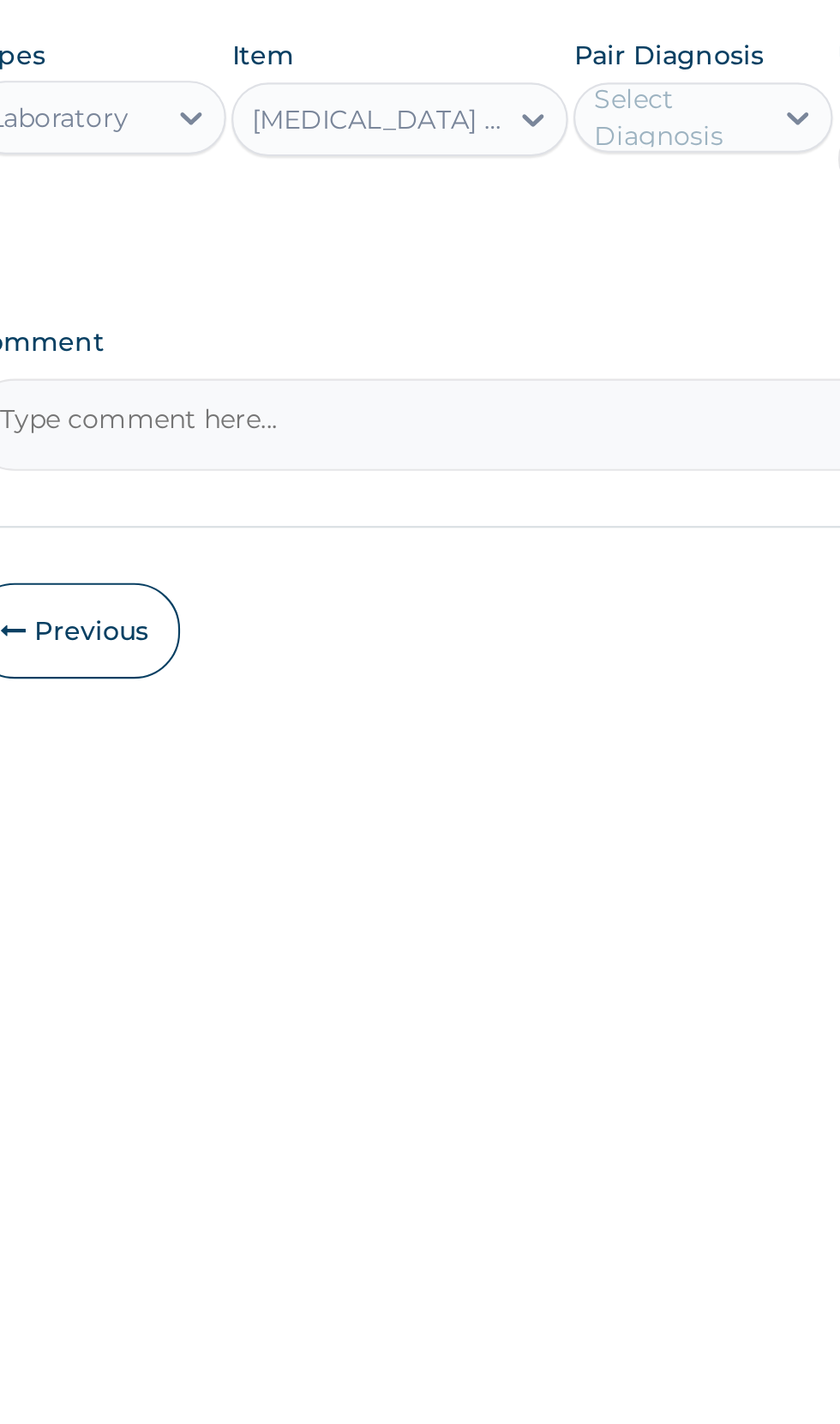
scroll to position [193, 0]
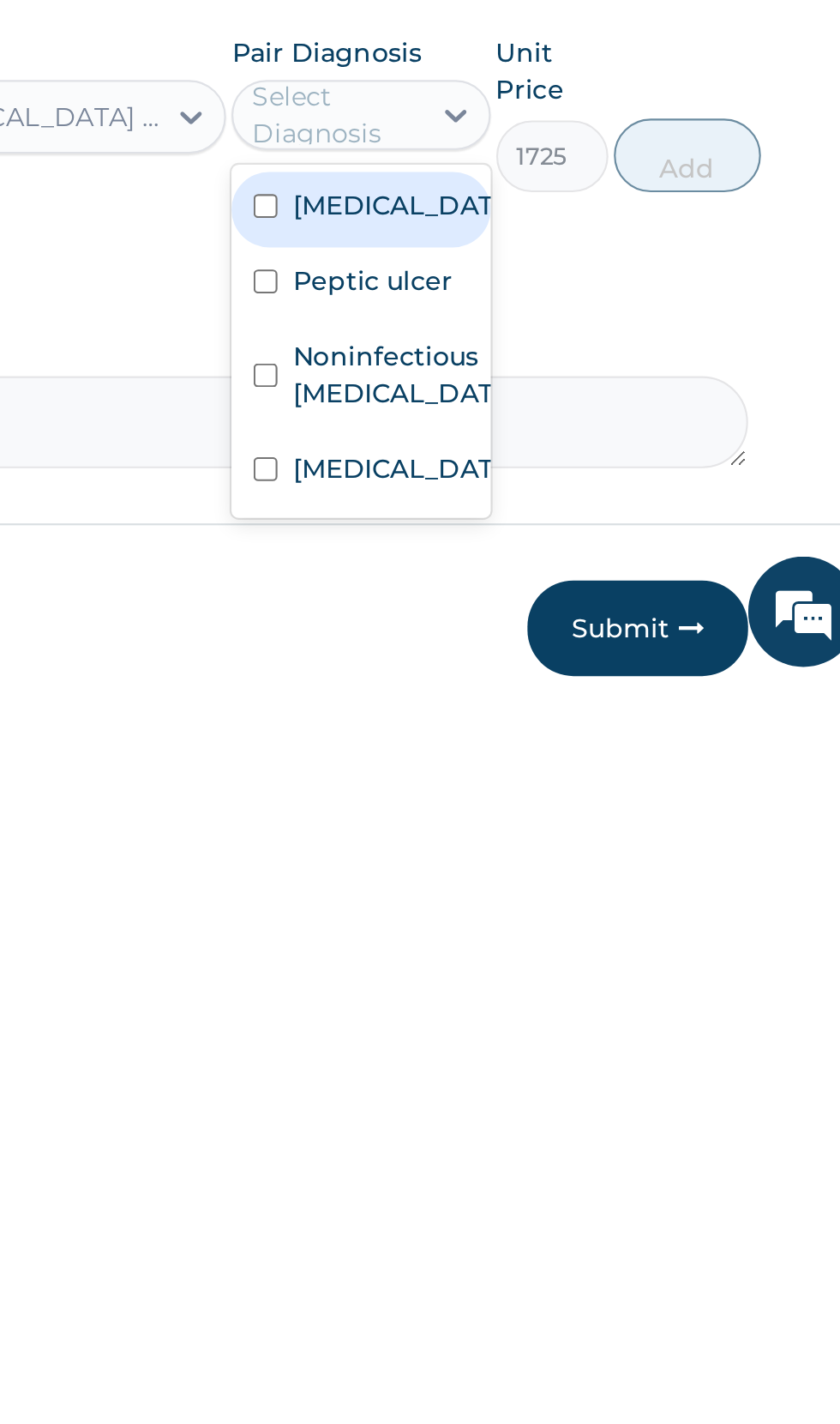
click at [614, 1331] on label "Malaria" at bounding box center [617, 1323] width 99 height 17
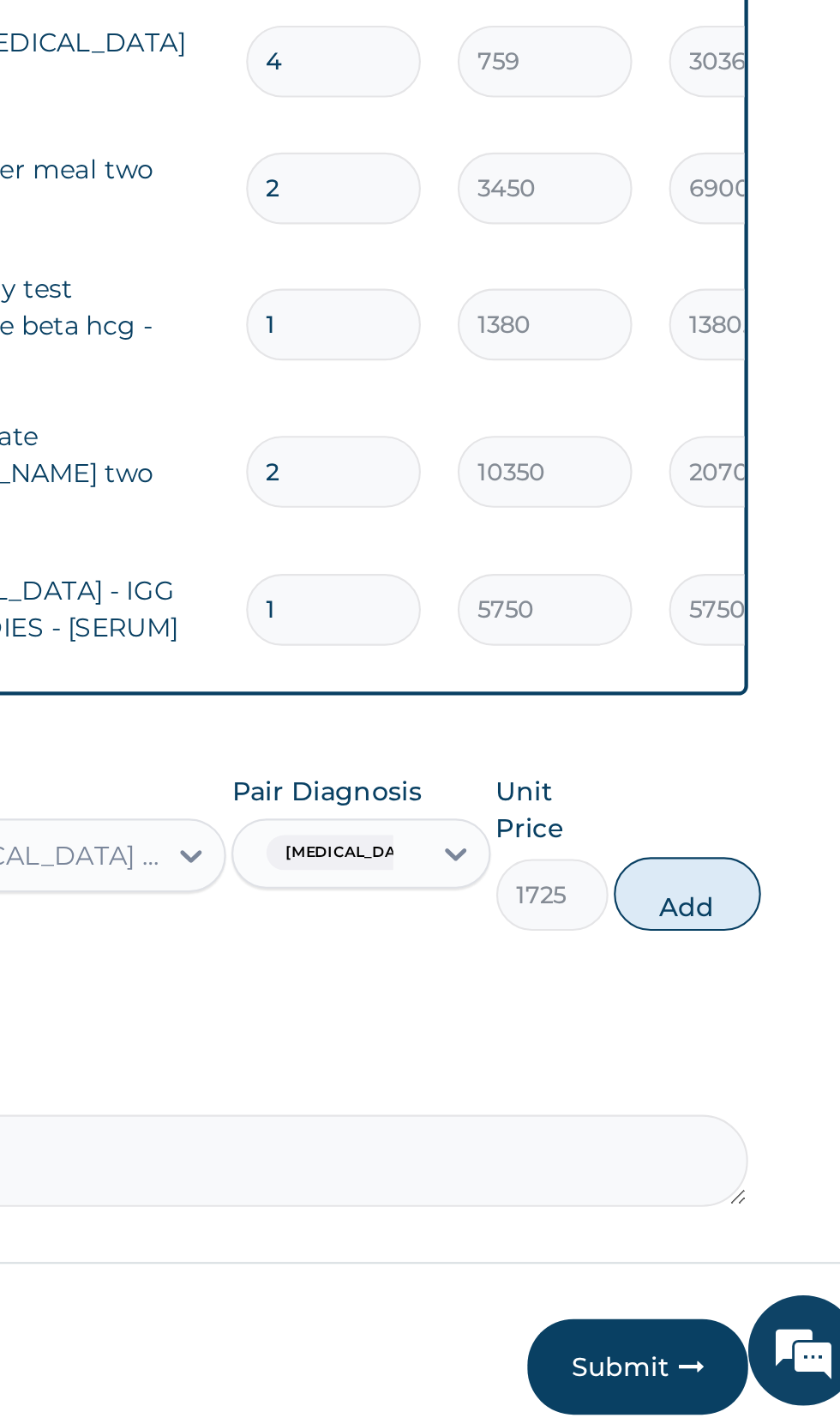
click at [759, 1172] on button "Add" at bounding box center [752, 1177] width 69 height 34
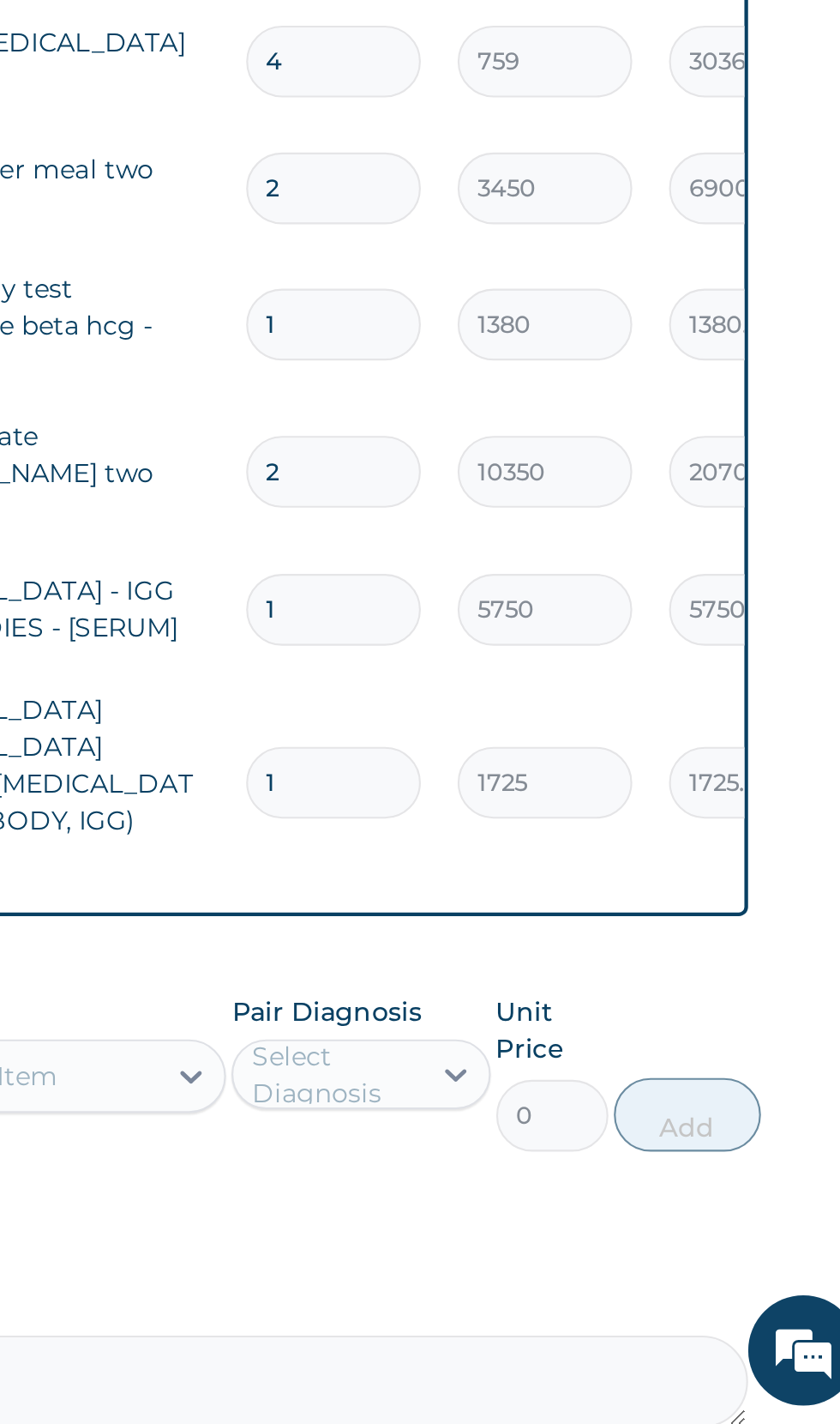
scroll to position [281, 0]
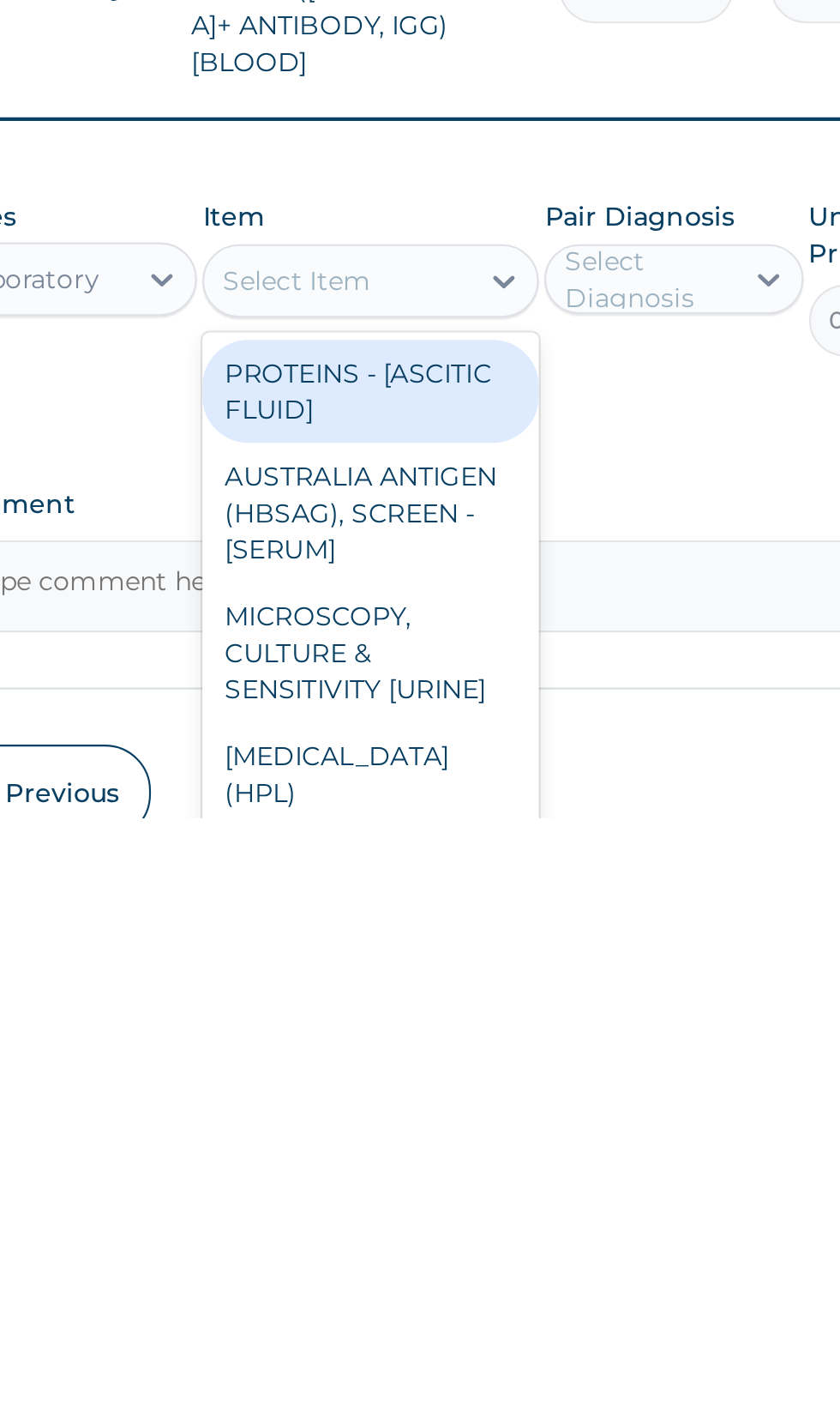
click at [481, 1201] on div "PROTEINS - [ASCITIC FLUID]" at bounding box center [458, 1225] width 157 height 48
type input "1380"
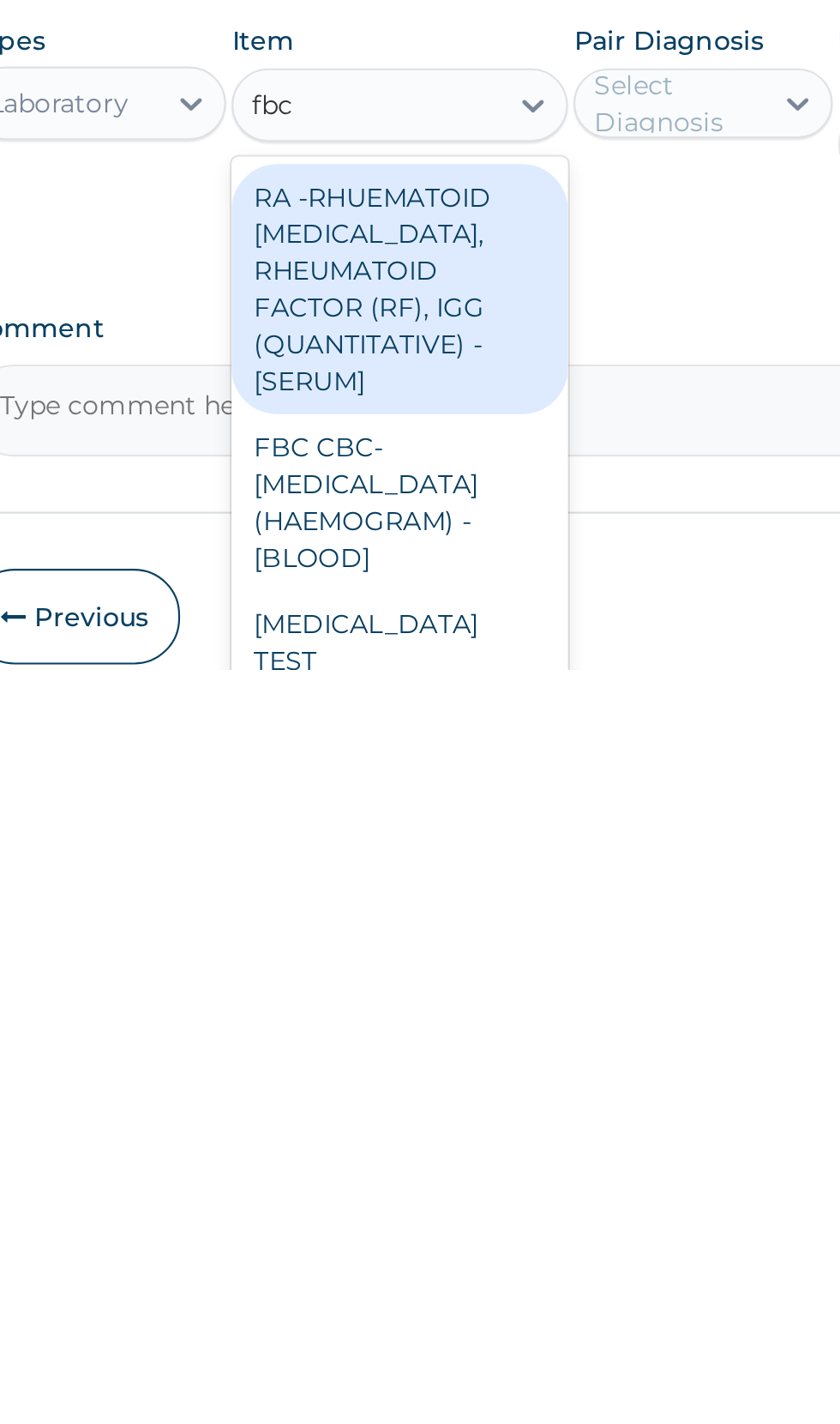
scroll to position [295, 0]
click at [487, 1305] on div "FBC CBC-COMPLETE BLOOD COUNT (HAEMOGRAM) - [BLOOD]" at bounding box center [458, 1346] width 157 height 82
type input "fbc"
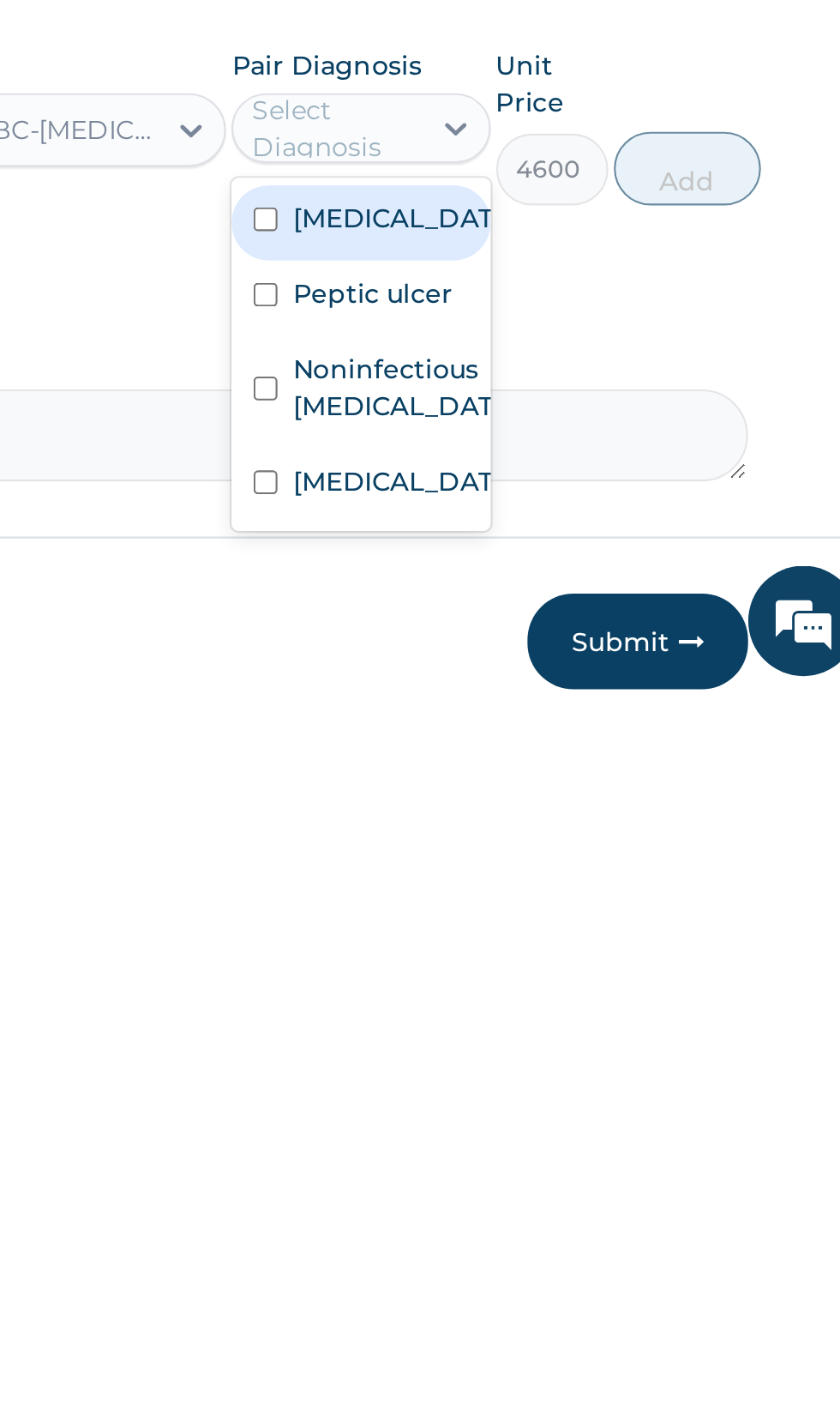
click at [623, 1264] on label "Noninfectious gastroenteritis" at bounding box center [617, 1281] width 99 height 34
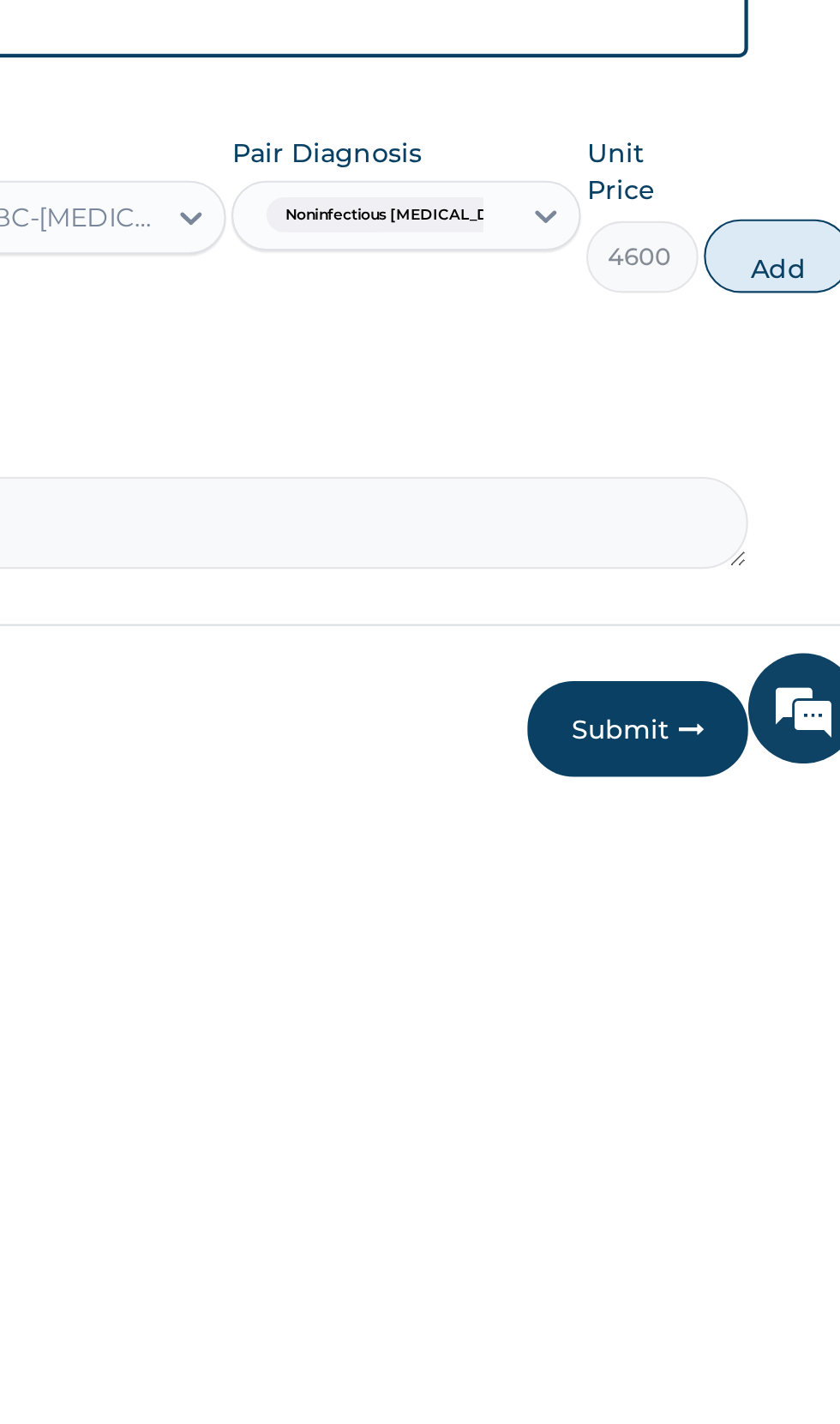
scroll to position [295, 0]
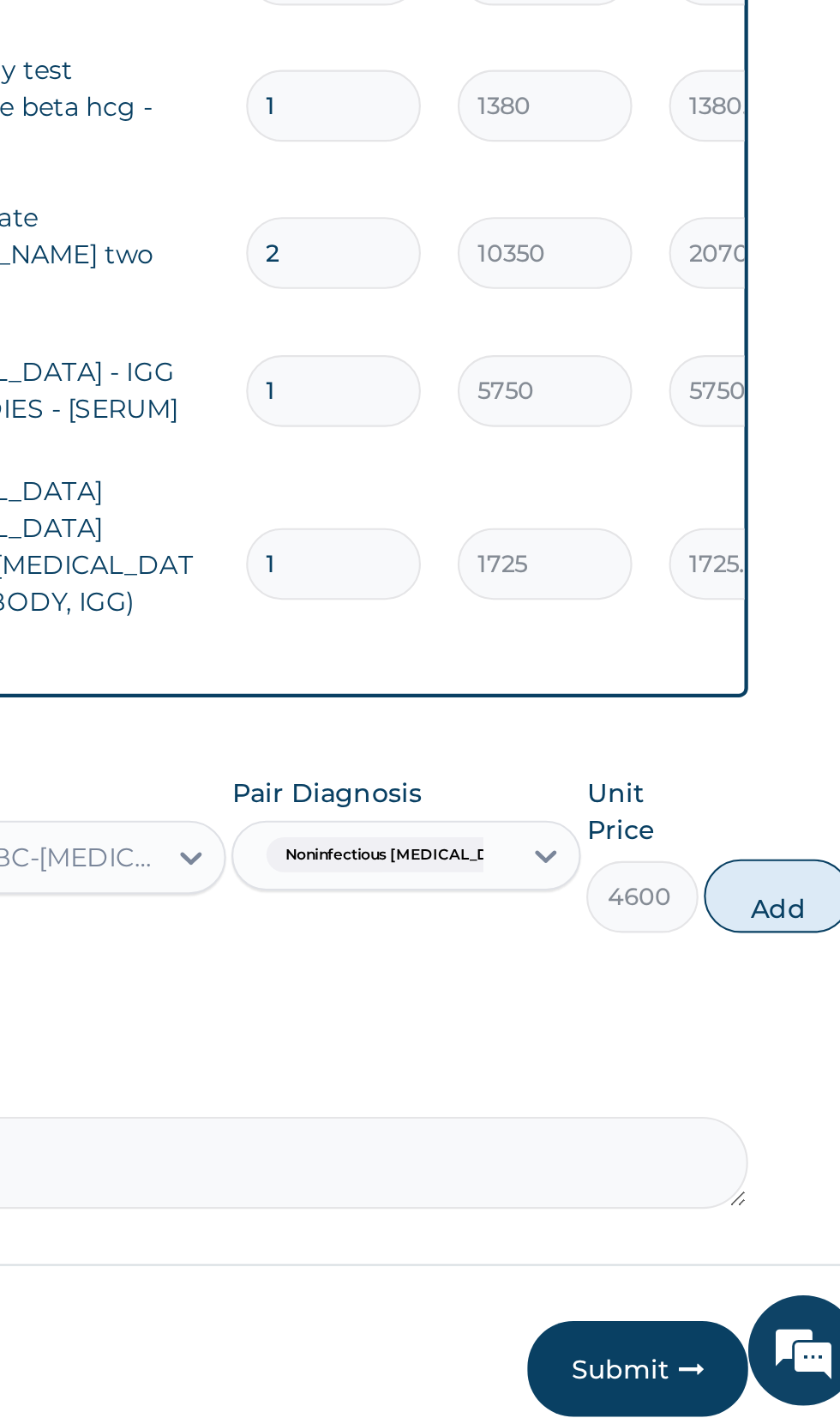
click at [783, 1161] on button "Add" at bounding box center [794, 1178] width 69 height 34
type input "0"
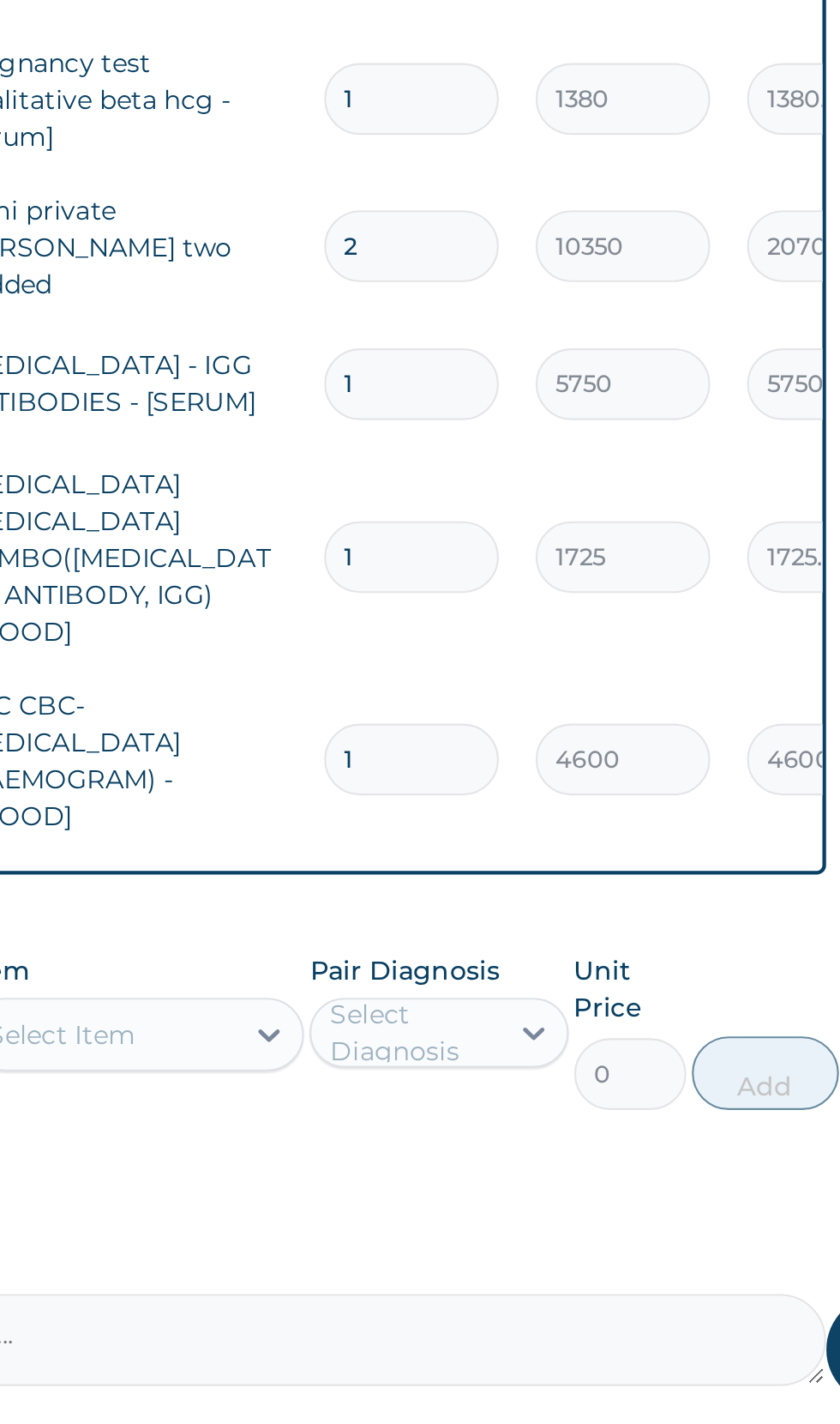
scroll to position [436, 0]
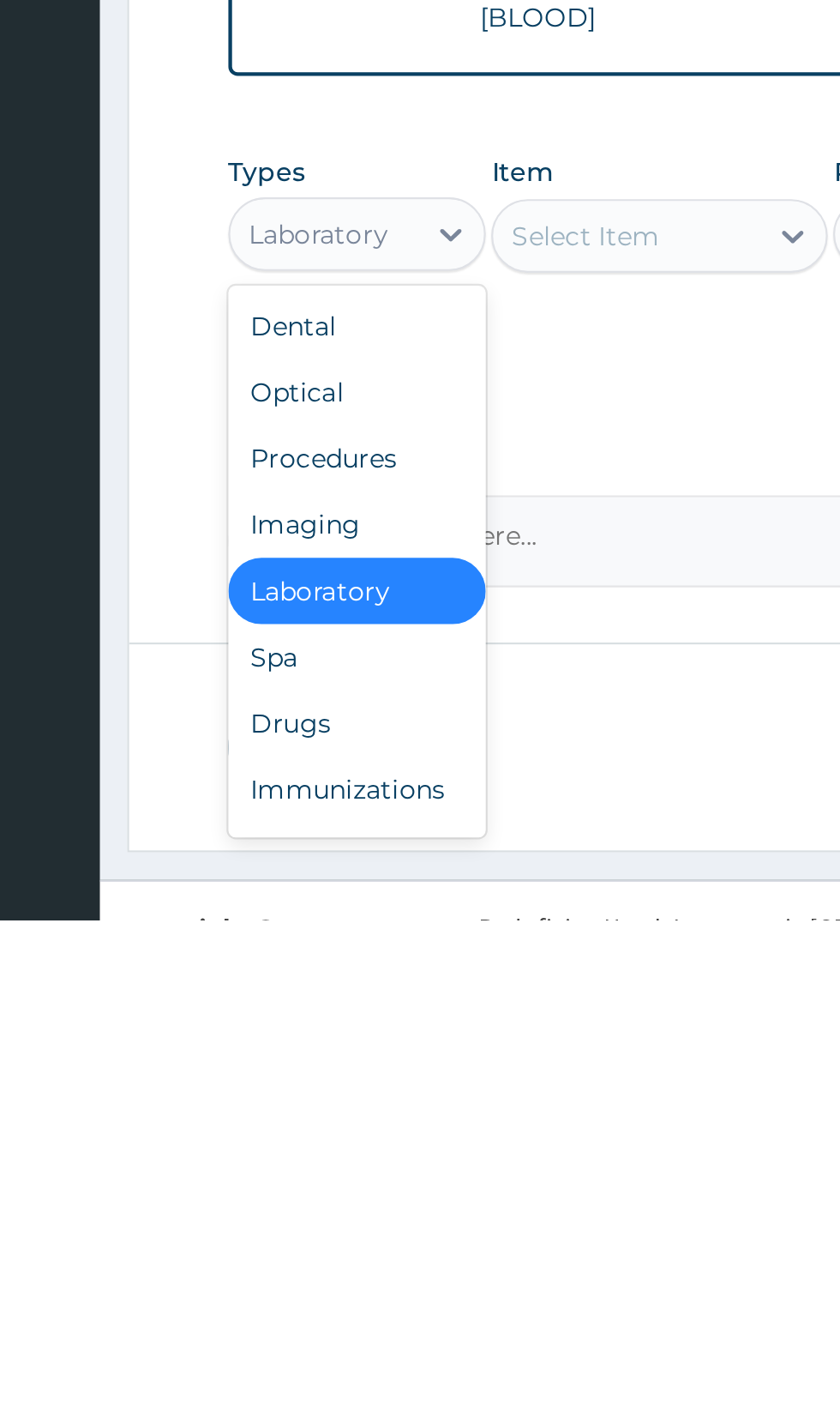
click at [328, 1193] on div "Procedures" at bounding box center [318, 1208] width 120 height 31
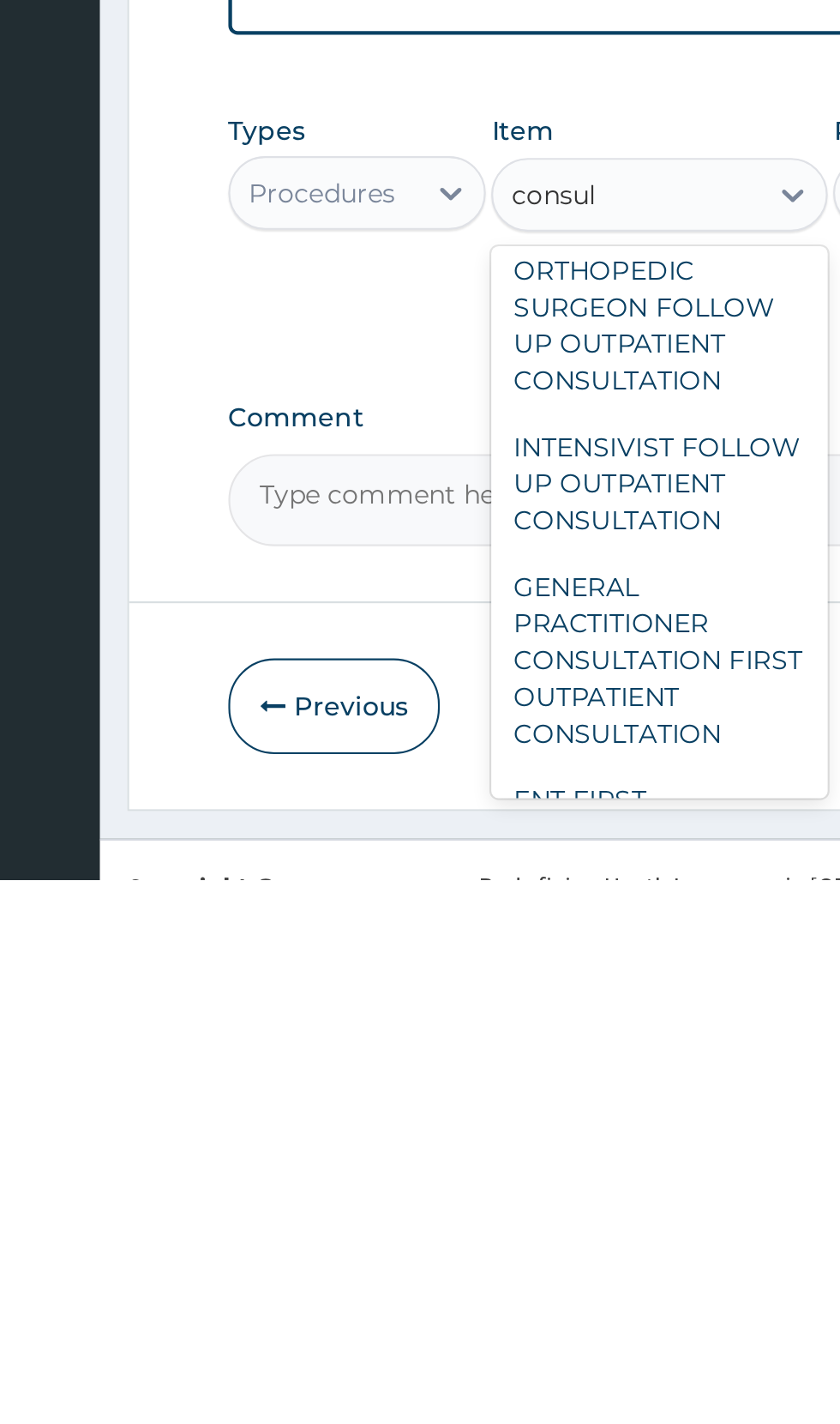
scroll to position [1540, 0]
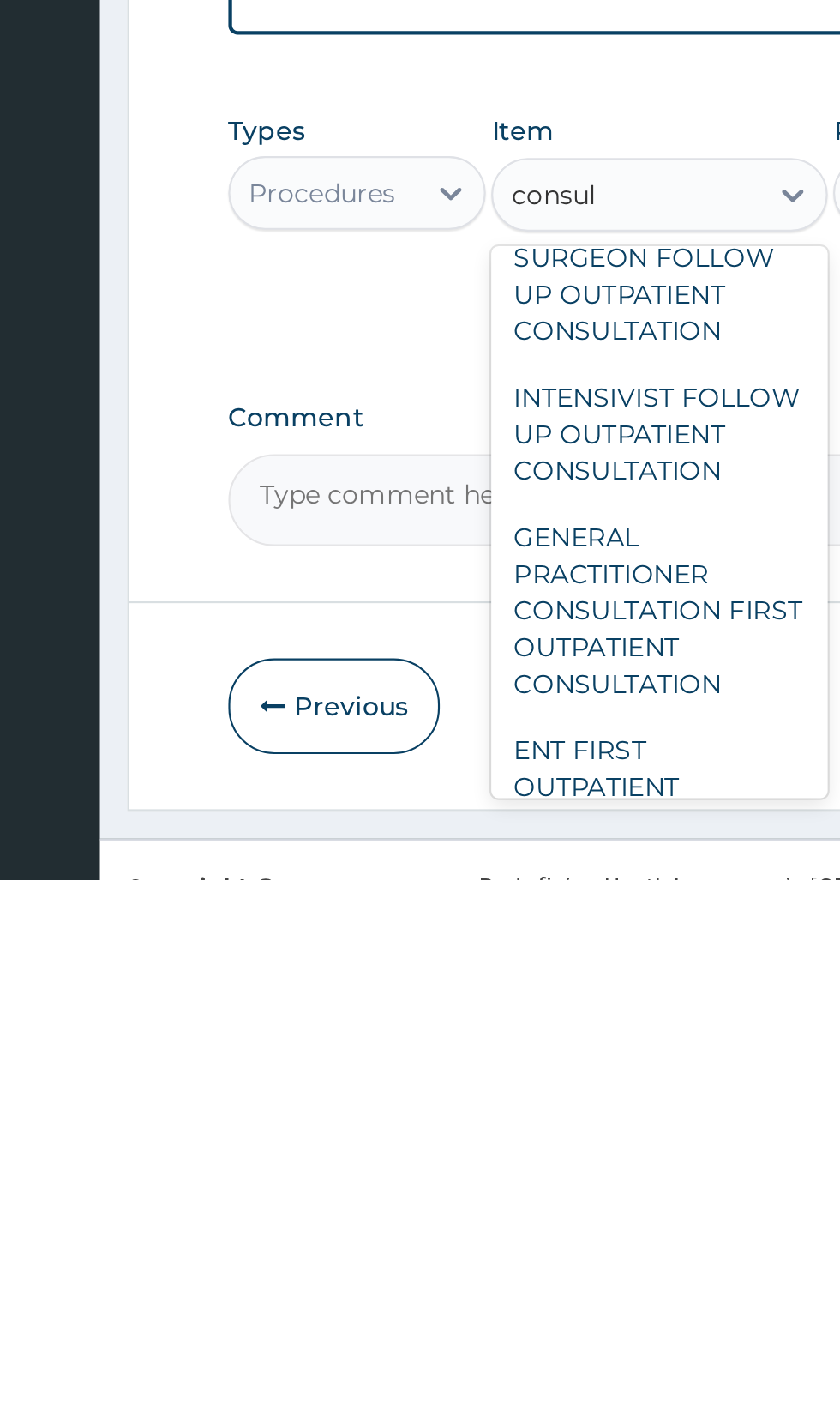
click at [480, 1266] on div "GENERAL PRACTITIONER CONSULTATION FIRST OUTPATIENT CONSULTATION" at bounding box center [458, 1299] width 157 height 99
type input "consul"
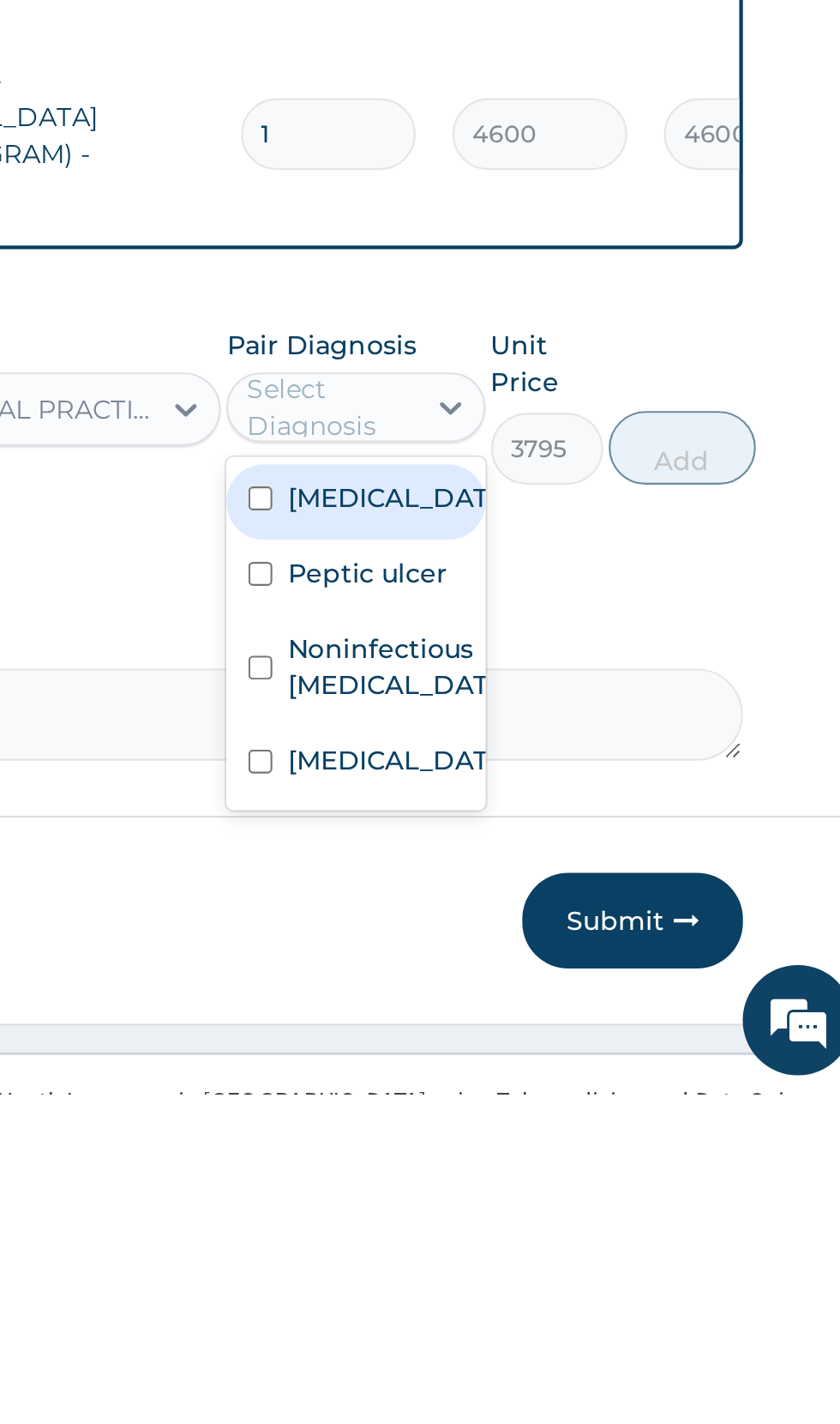
click at [601, 1173] on label "Peptic ulcer" at bounding box center [604, 1182] width 74 height 17
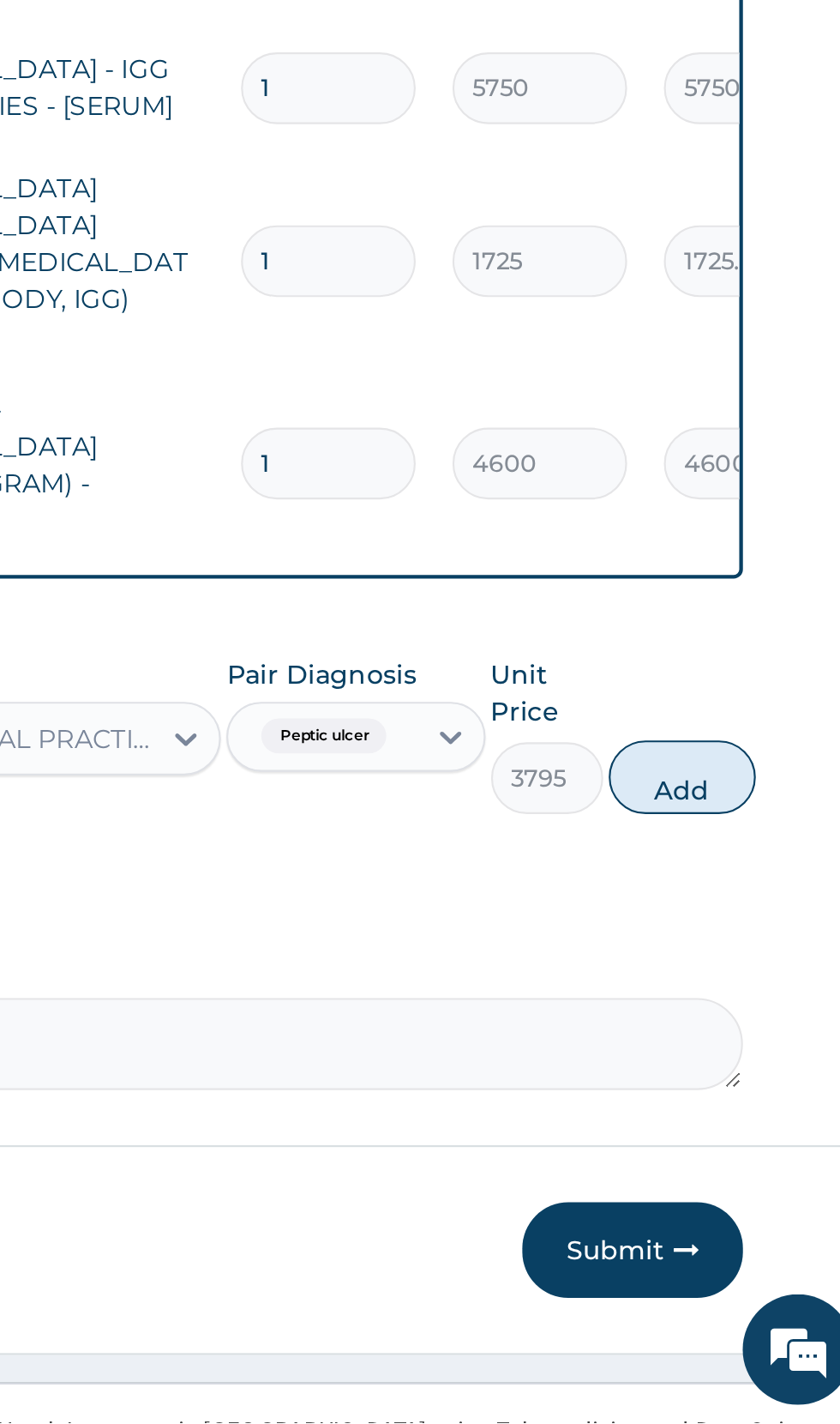
click at [755, 1105] on button "Add" at bounding box center [752, 1123] width 69 height 34
type input "0"
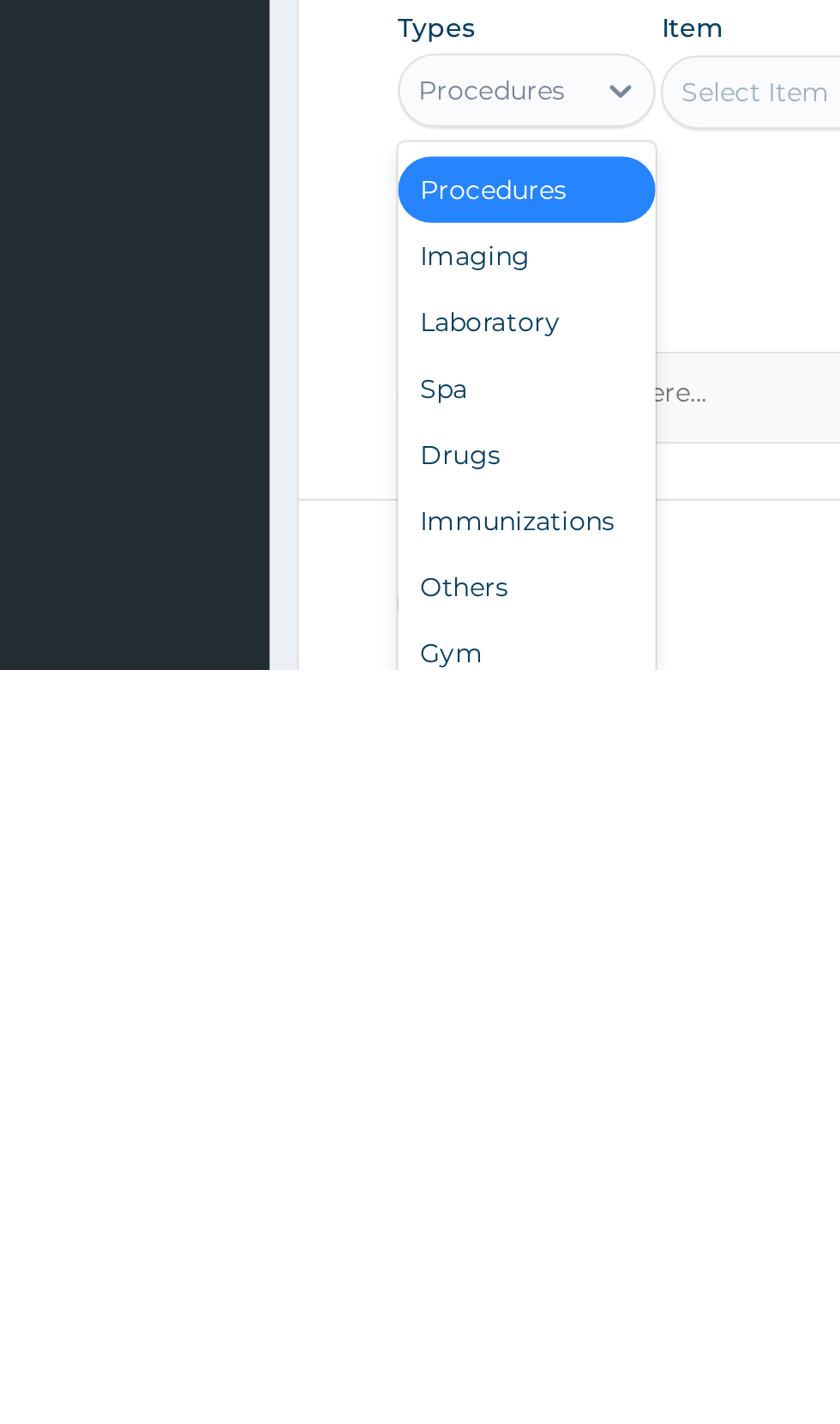
scroll to position [476, 0]
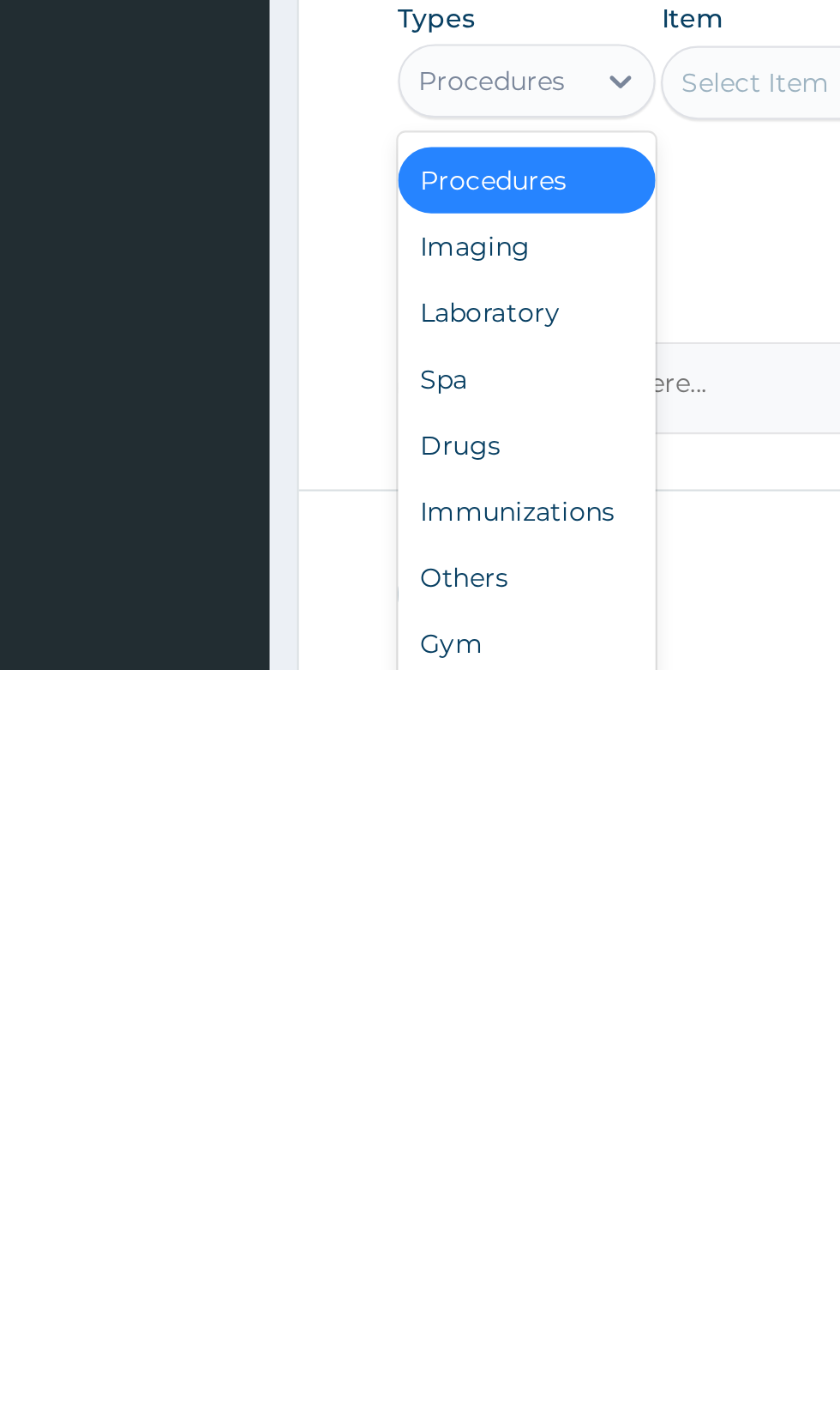
click at [305, 1304] on div "Drugs" at bounding box center [318, 1319] width 120 height 31
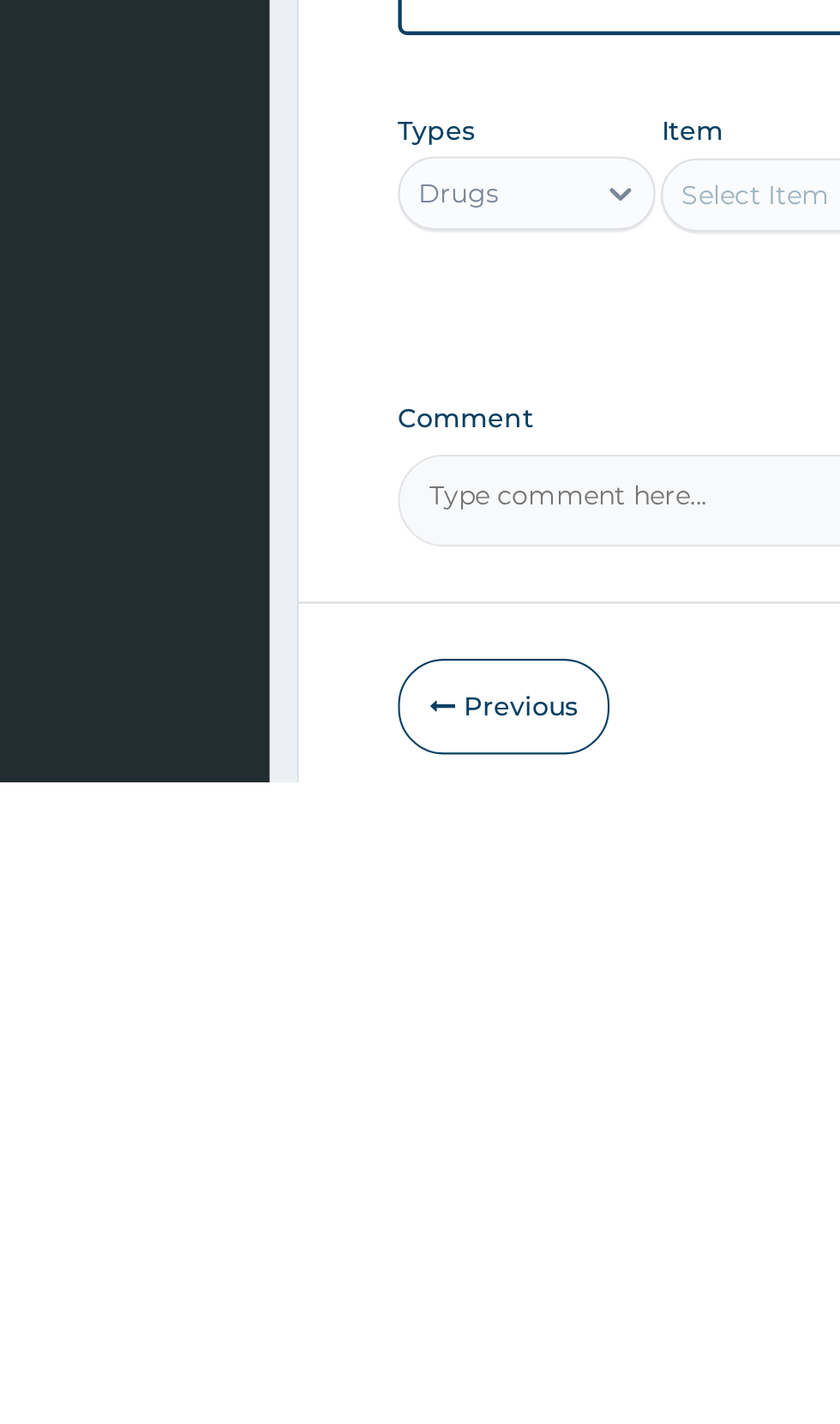
scroll to position [477, 0]
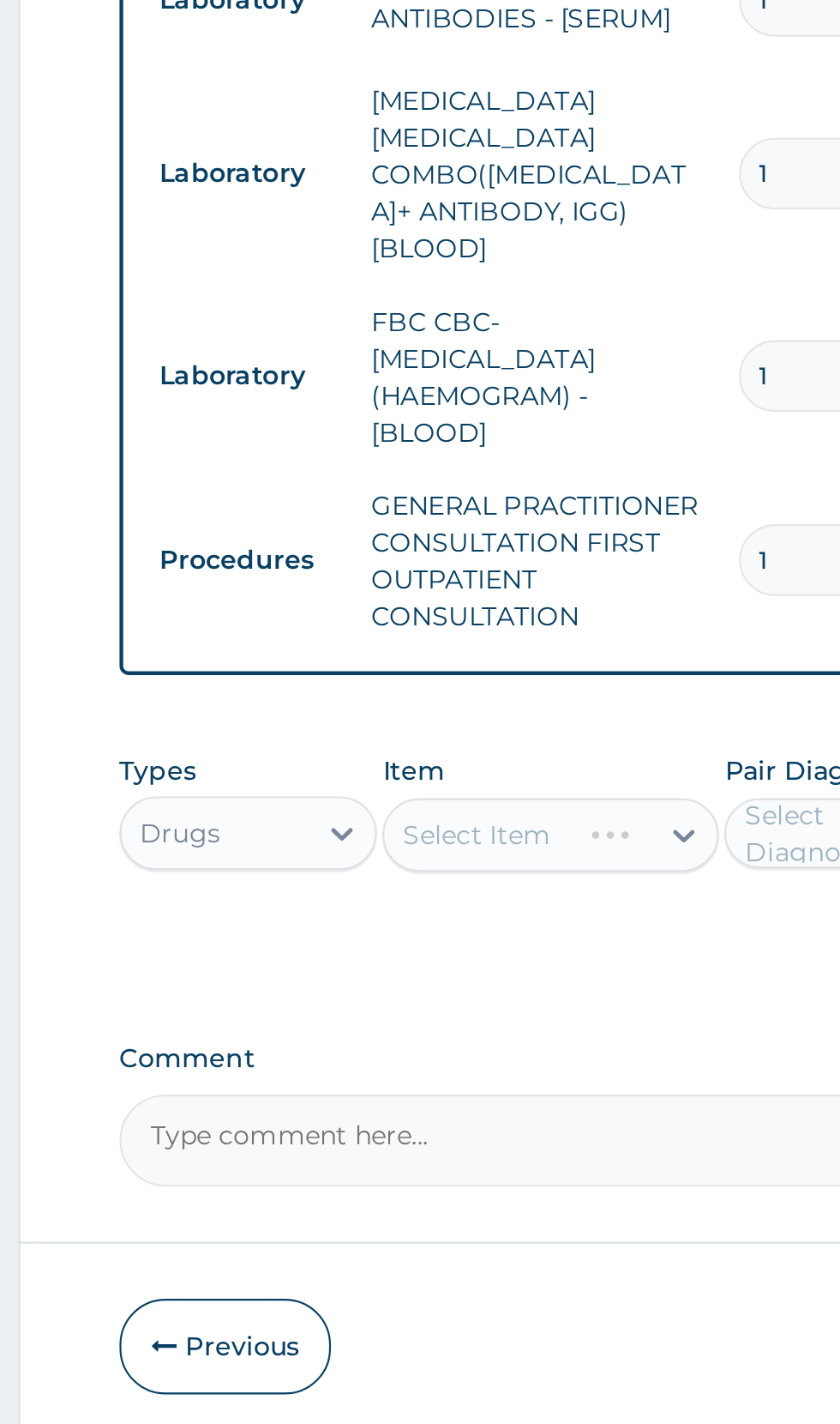
click at [481, 1132] on div "Select Item" at bounding box center [458, 1149] width 157 height 34
click at [494, 1132] on div "Select Item" at bounding box center [458, 1149] width 157 height 34
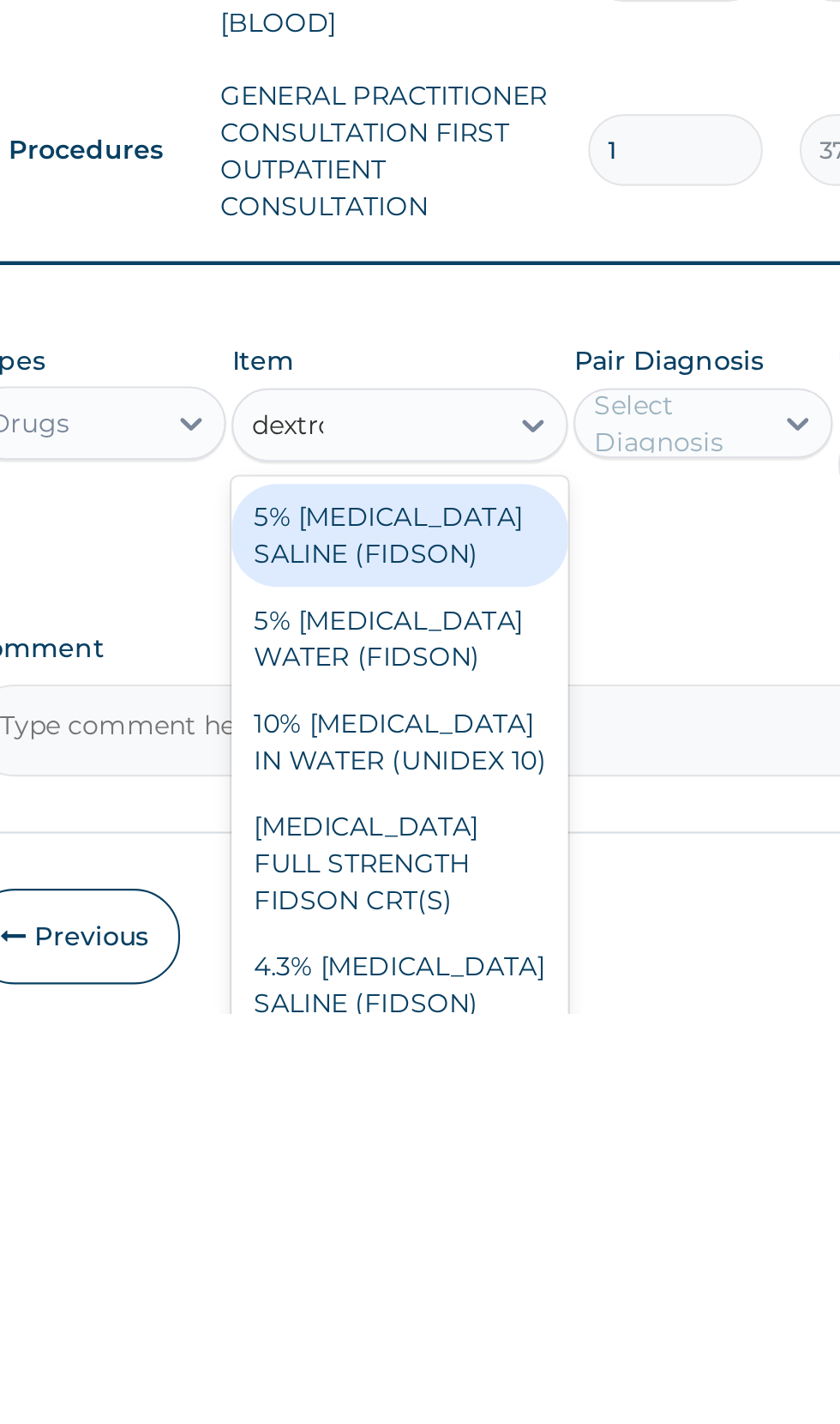
scroll to position [0, 0]
click at [494, 1177] on div "5% DEXTROSE SALINE (FIDSON)" at bounding box center [458, 1201] width 157 height 48
type input "dextro"
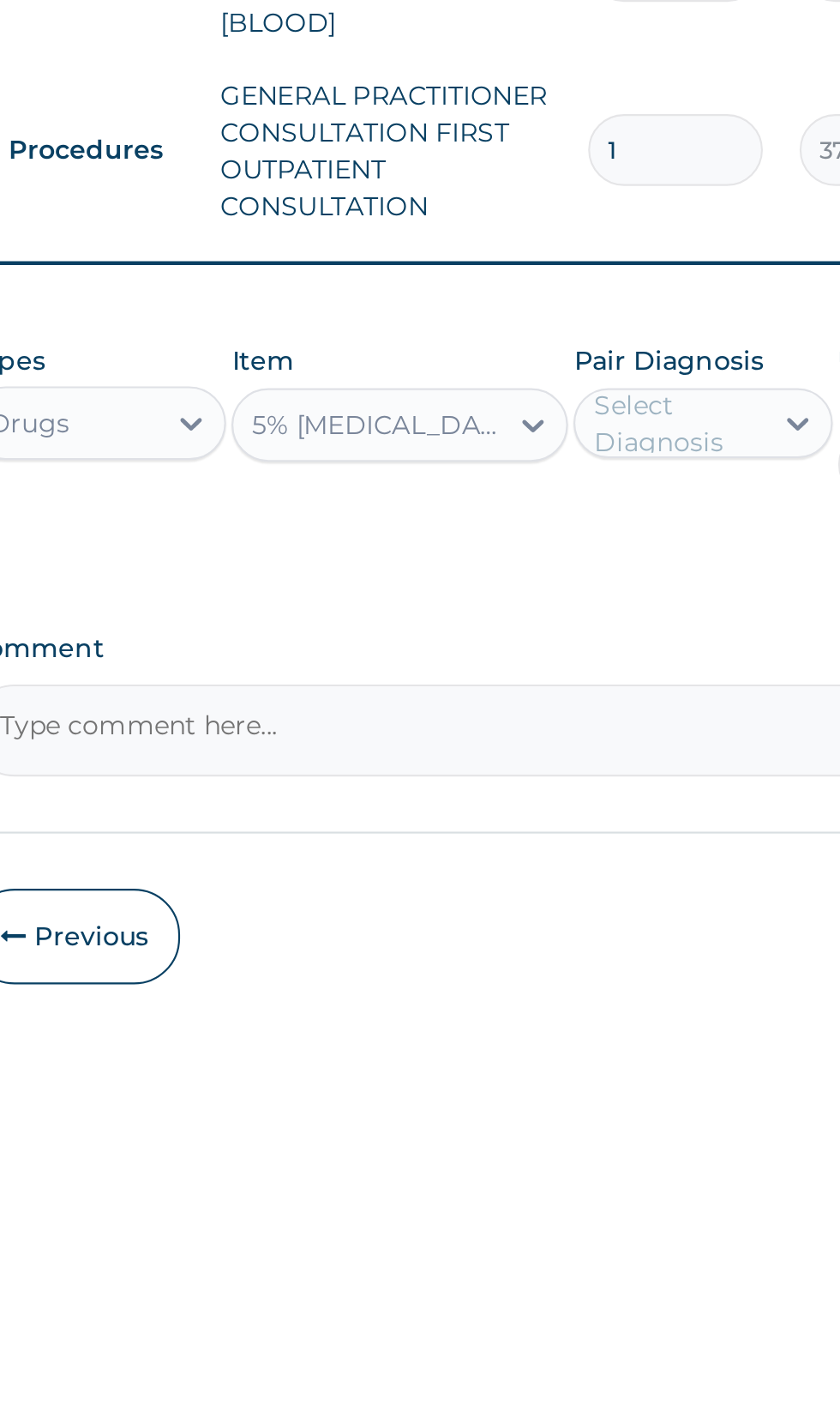
scroll to position [477, 0]
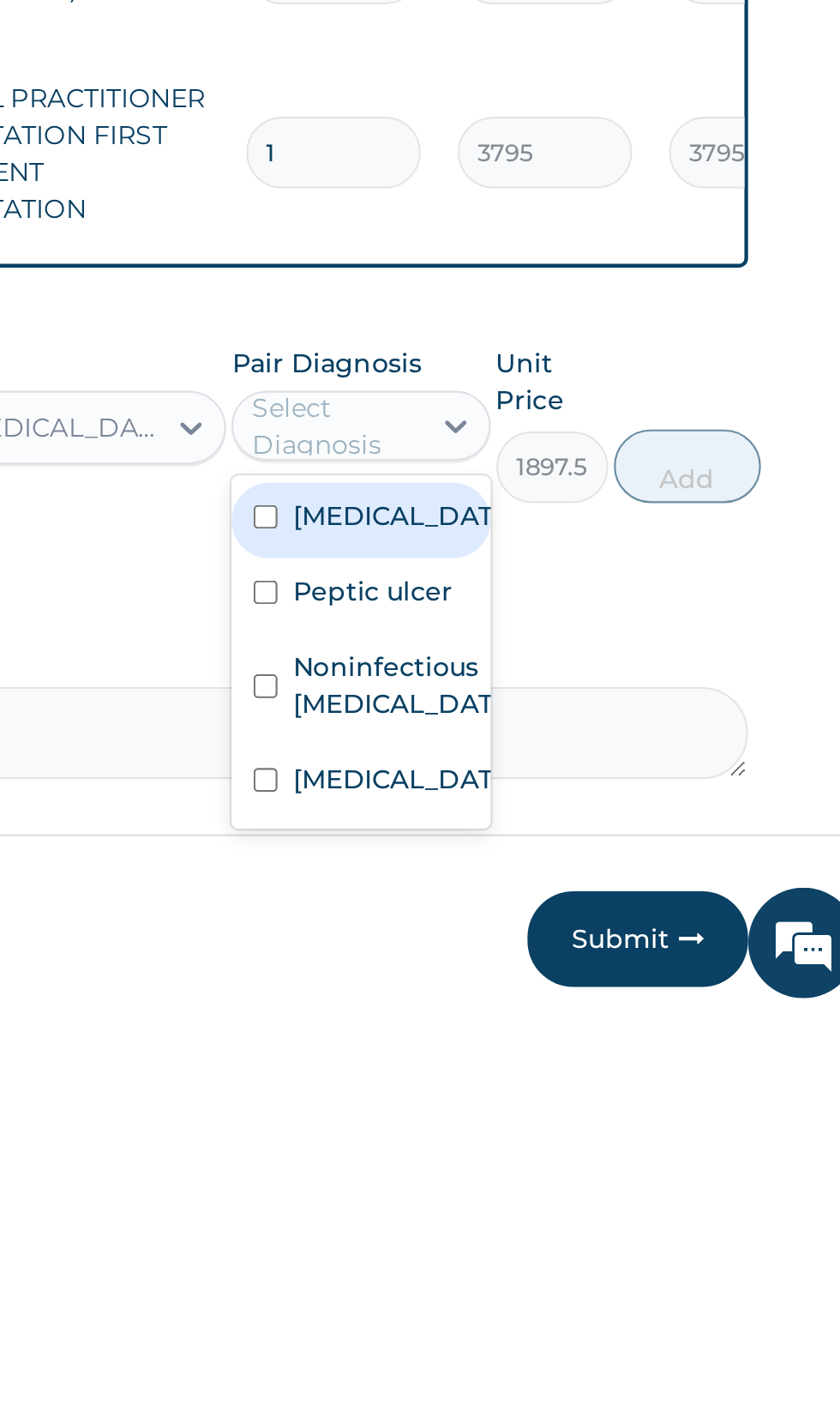
click at [625, 1252] on label "Noninfectious gastroenteritis" at bounding box center [617, 1269] width 99 height 34
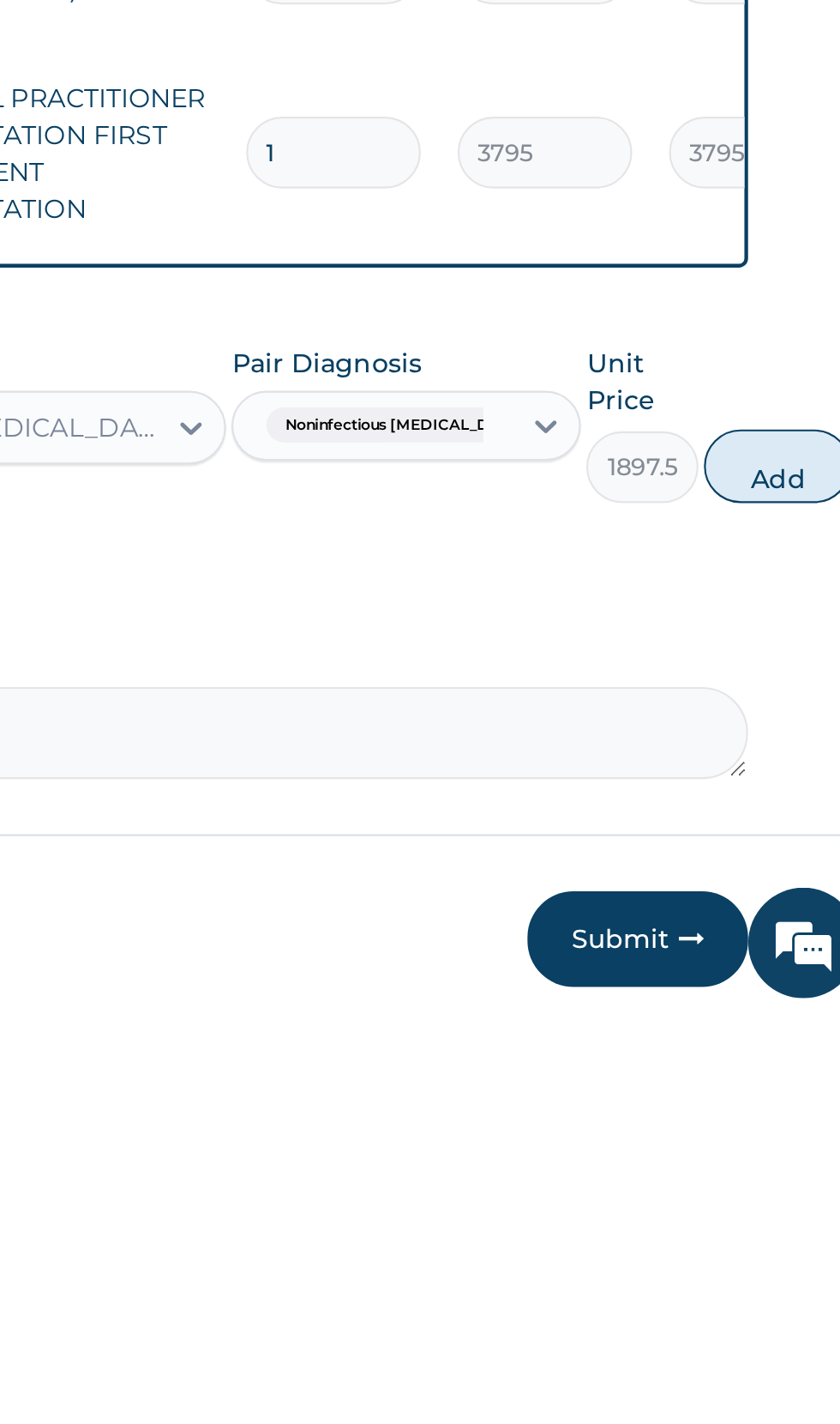
scroll to position [478, 0]
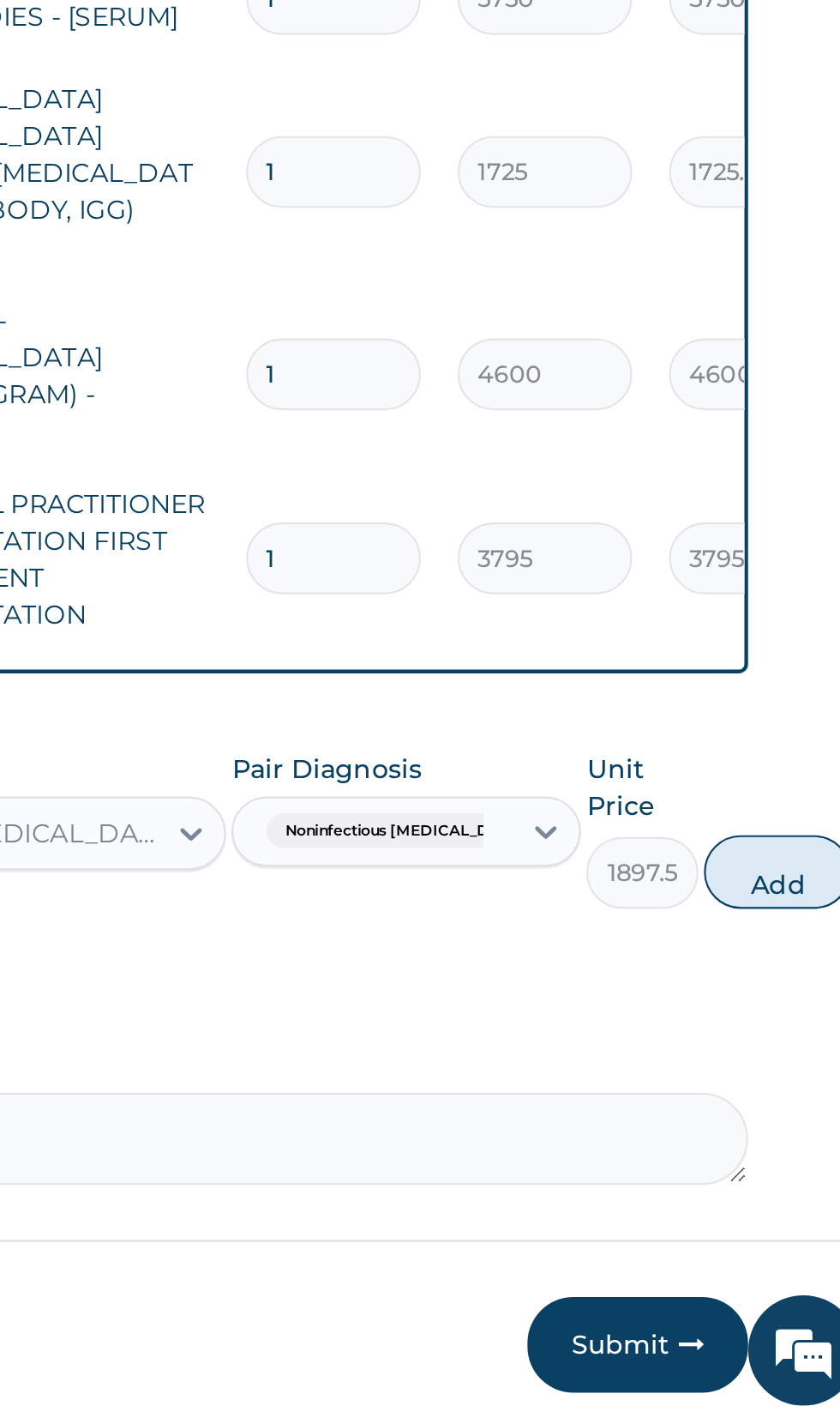
click at [782, 1149] on button "Add" at bounding box center [794, 1166] width 69 height 34
type input "0"
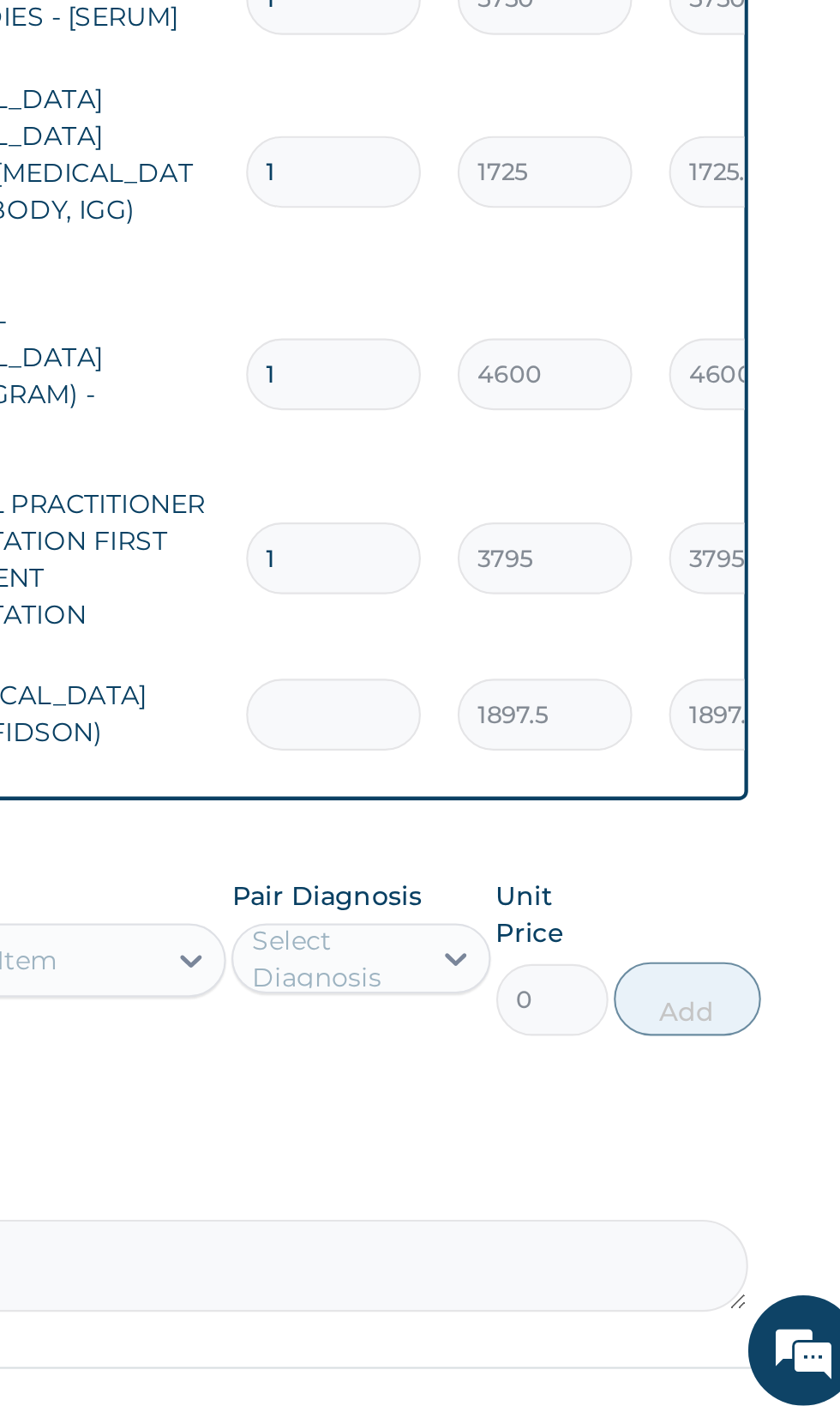
type input "0.00"
type input "2"
type input "3795.00"
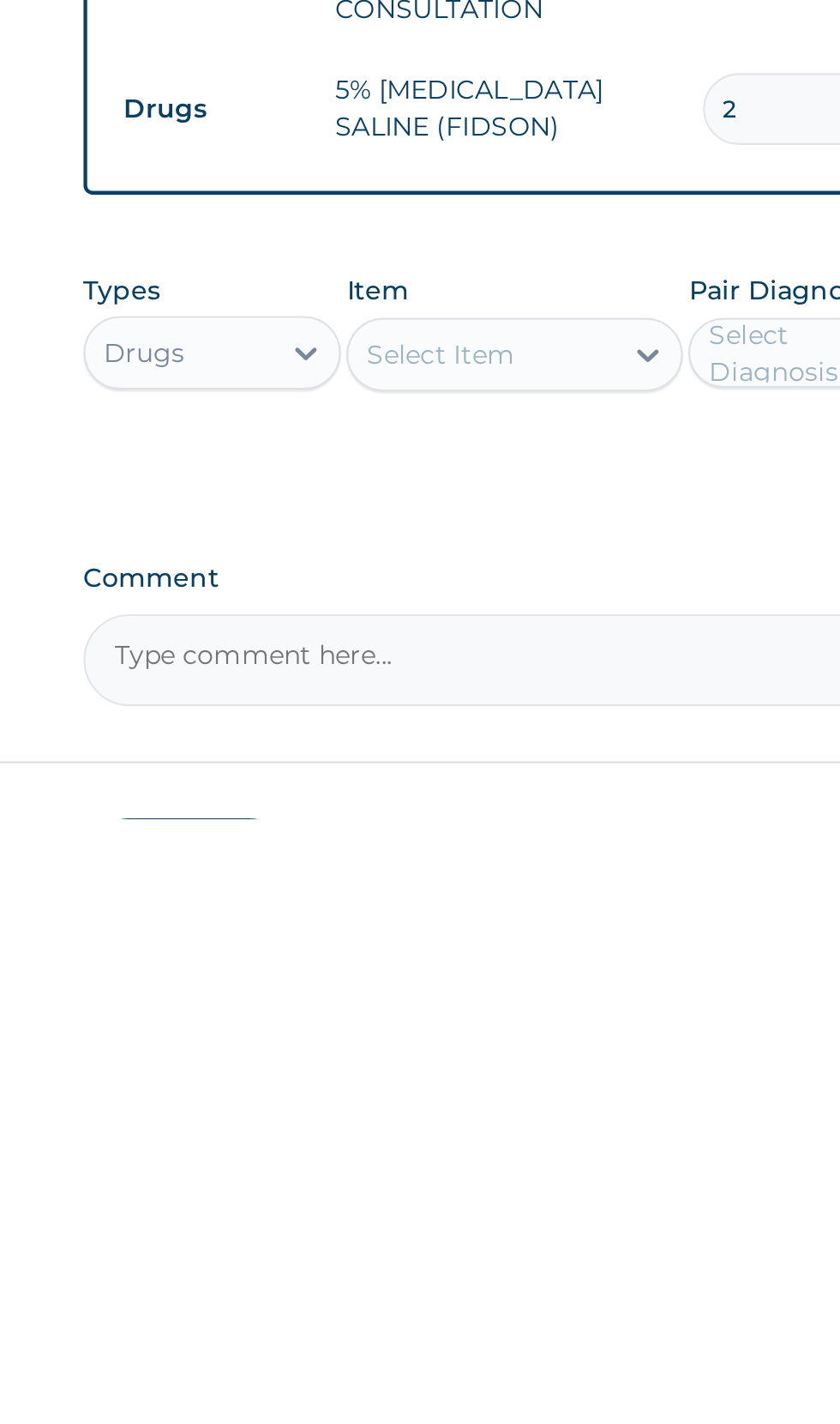
type input "2"
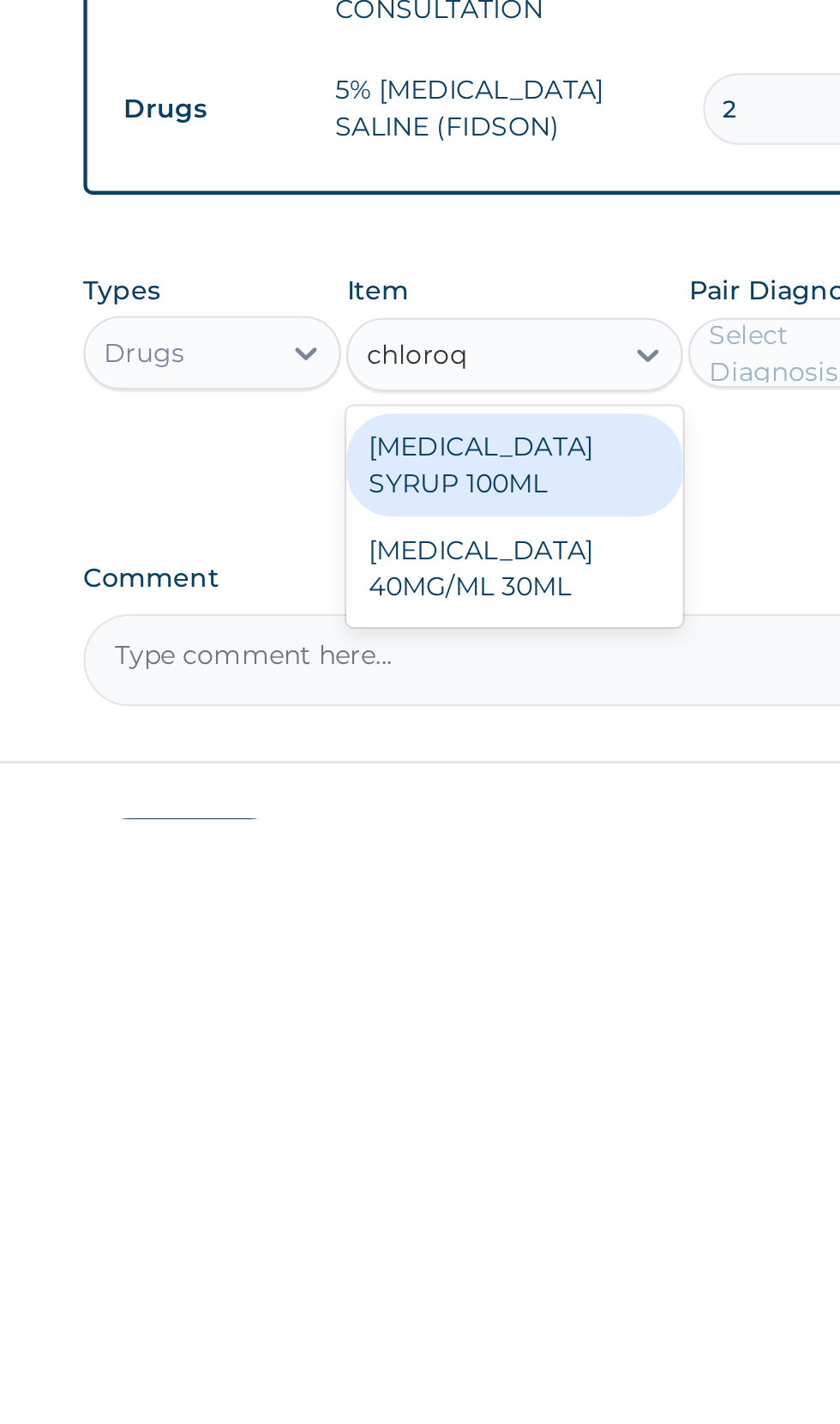
scroll to position [0, 0]
click at [474, 1284] on div "CHLOROQUINE 40MG/ML 30ML" at bounding box center [458, 1308] width 157 height 48
type input "chloroq"
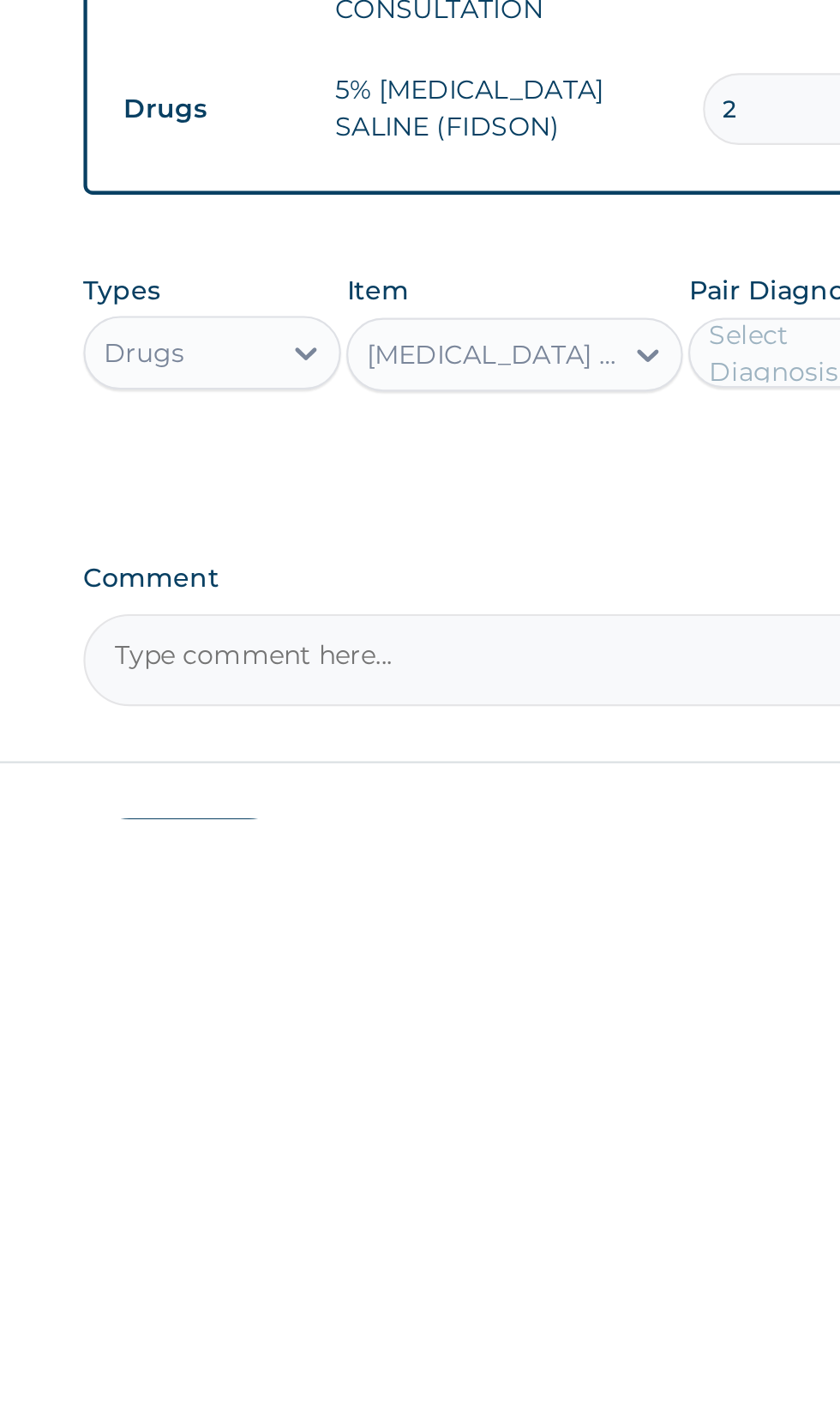
scroll to position [478, 0]
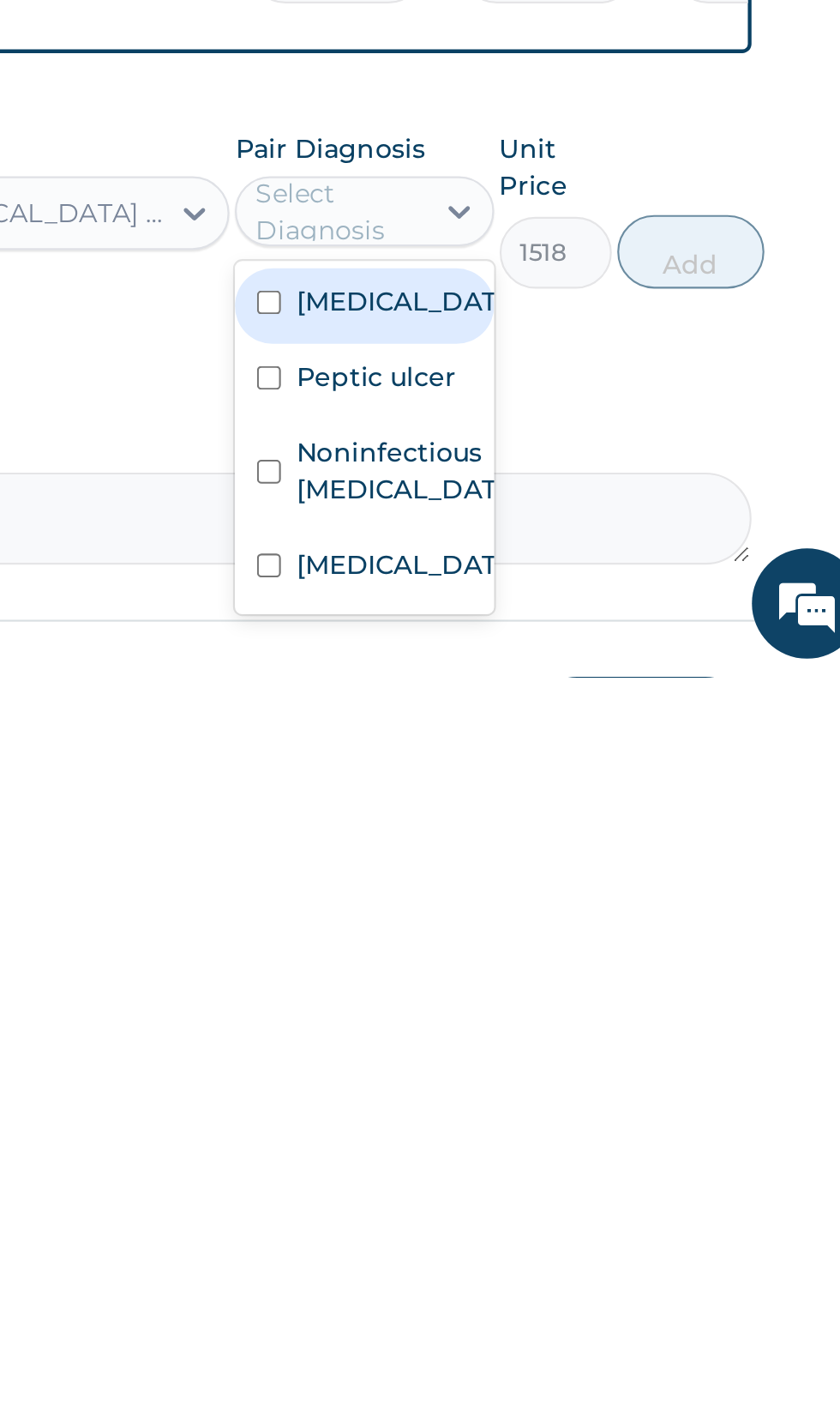
click at [607, 1363] on label "Malaria" at bounding box center [617, 1372] width 99 height 17
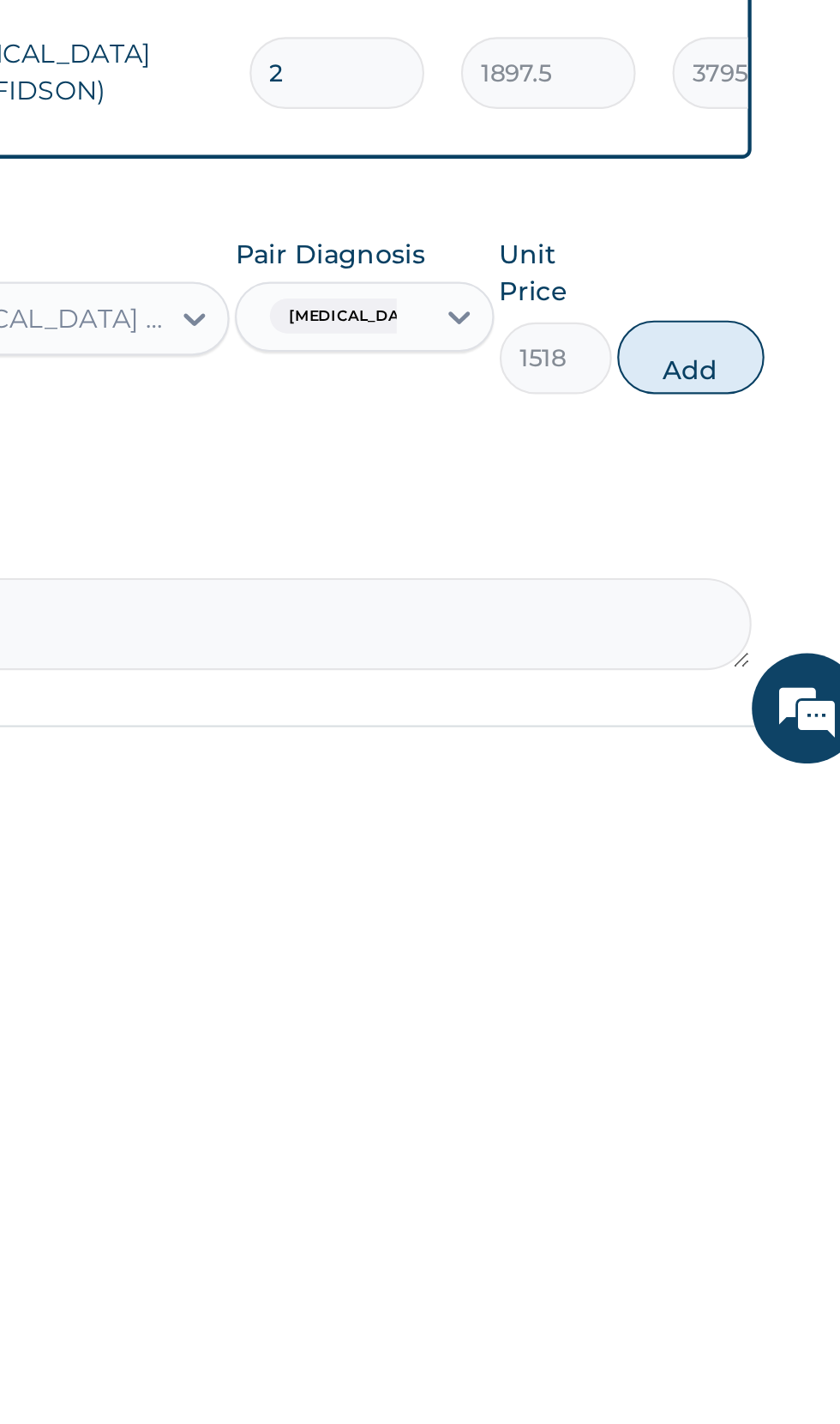
scroll to position [479, 0]
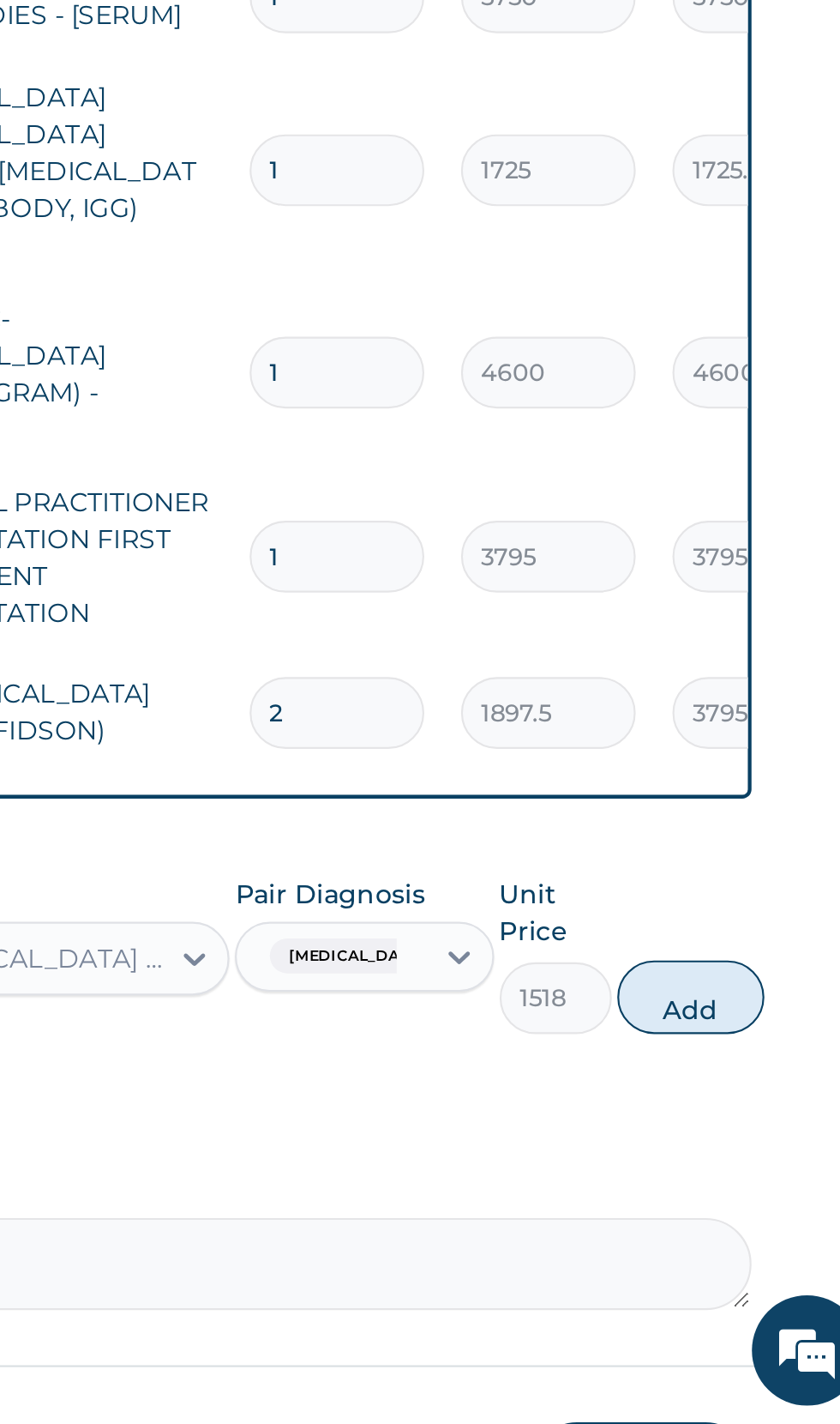
click at [753, 1207] on button "Add" at bounding box center [752, 1225] width 69 height 34
type input "0"
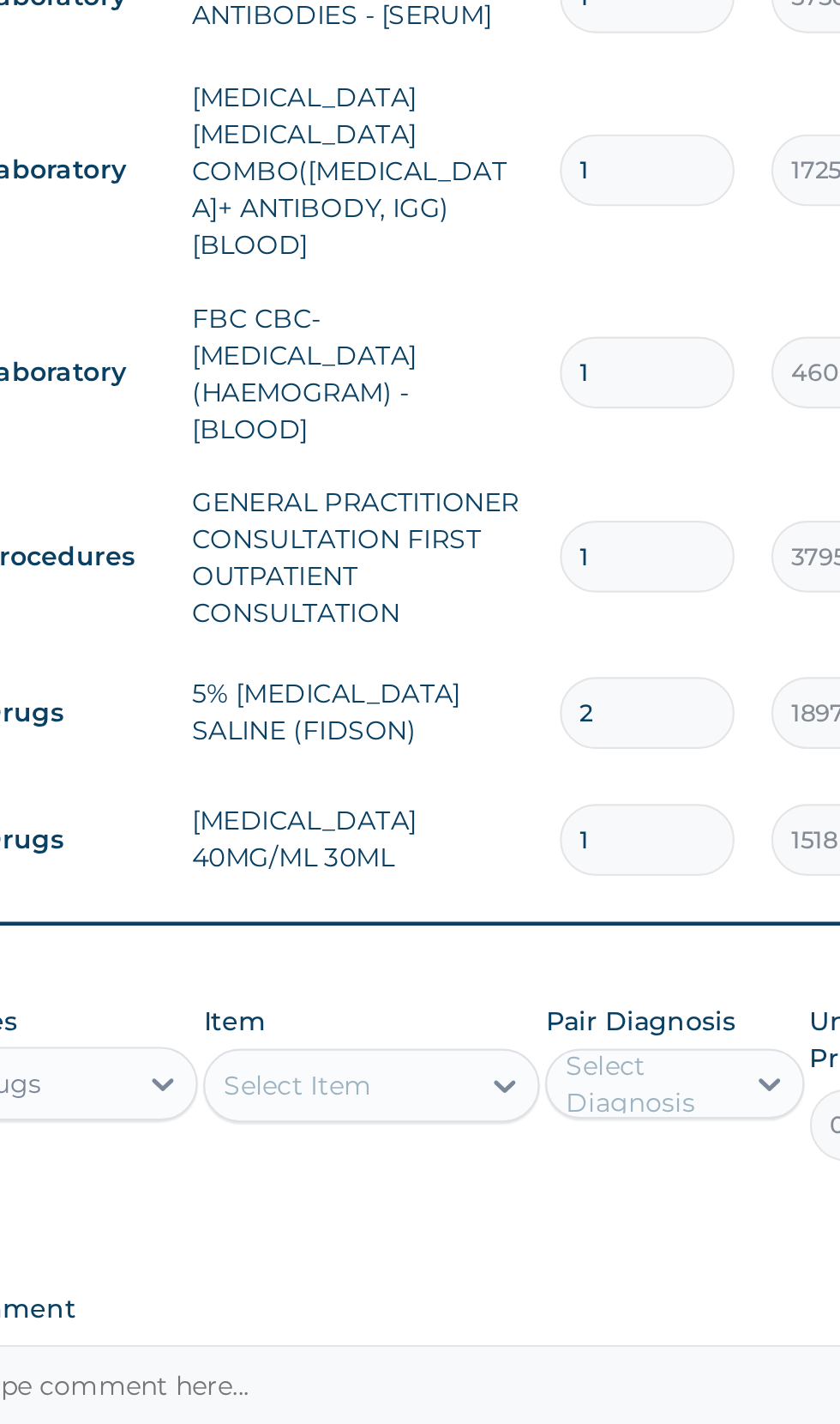
click at [593, 1135] on input "1" at bounding box center [586, 1151] width 81 height 33
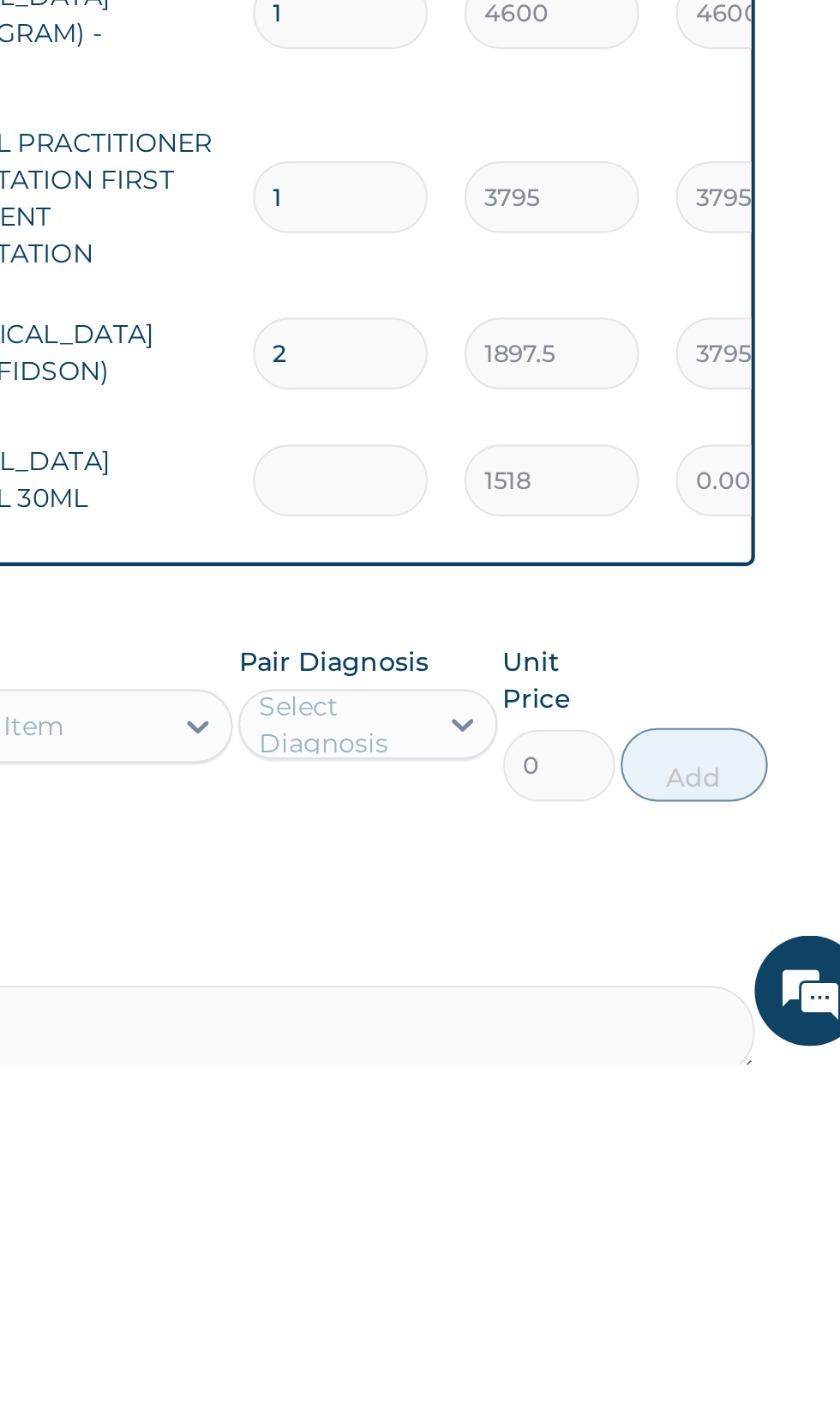
type input "0.00"
type input "3"
type input "4554.00"
type input "0.00"
type input "6"
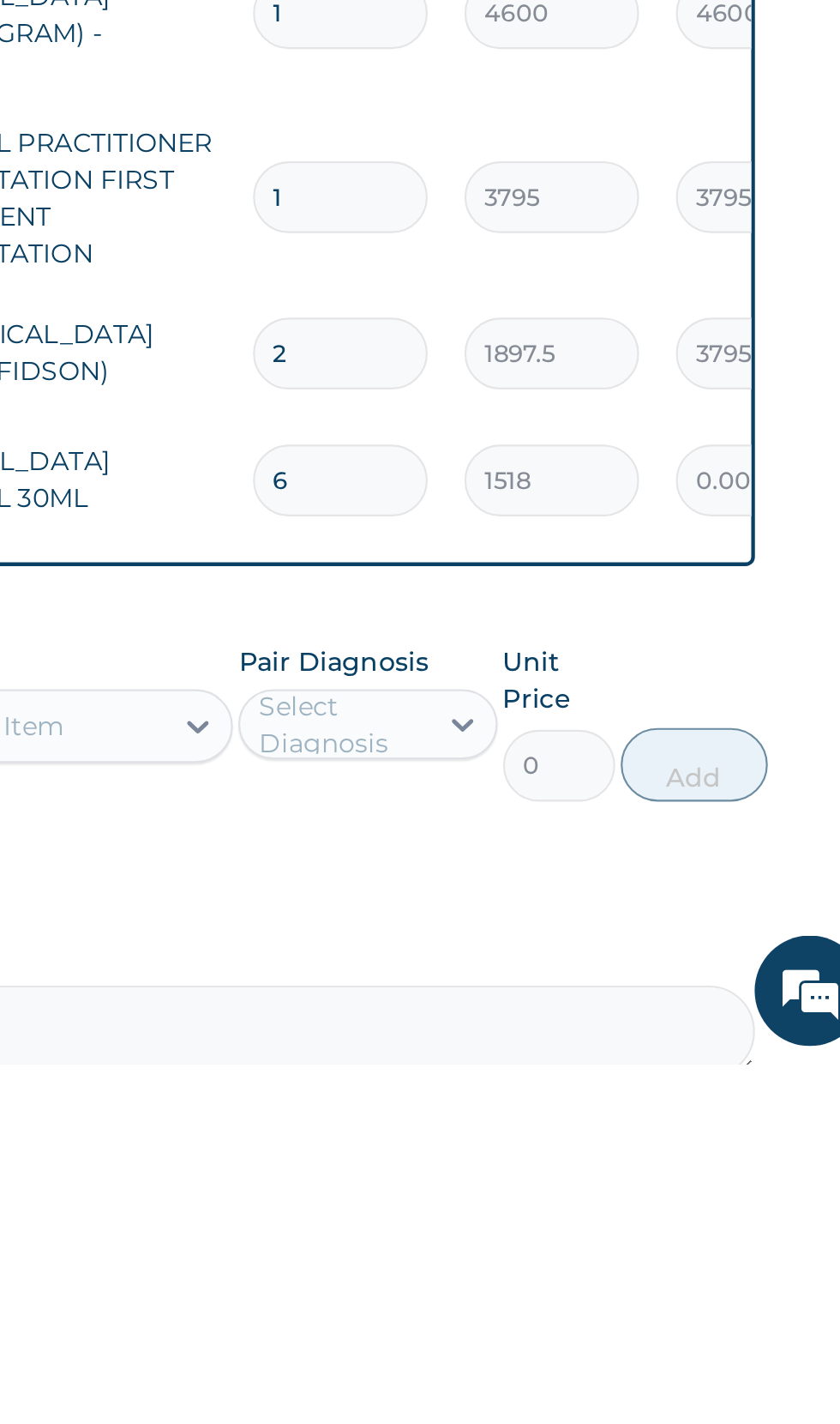
type input "9108.00"
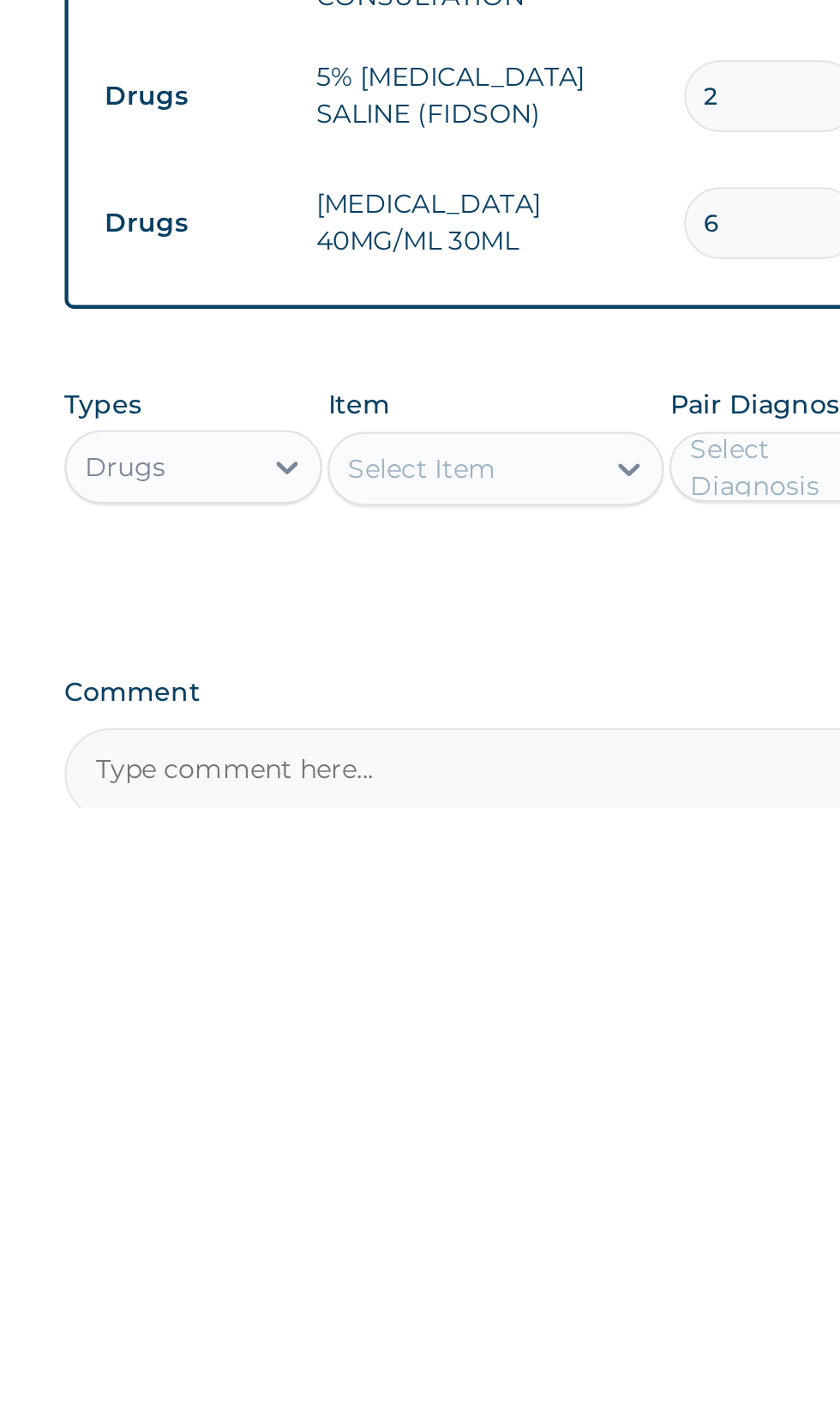
type input "6"
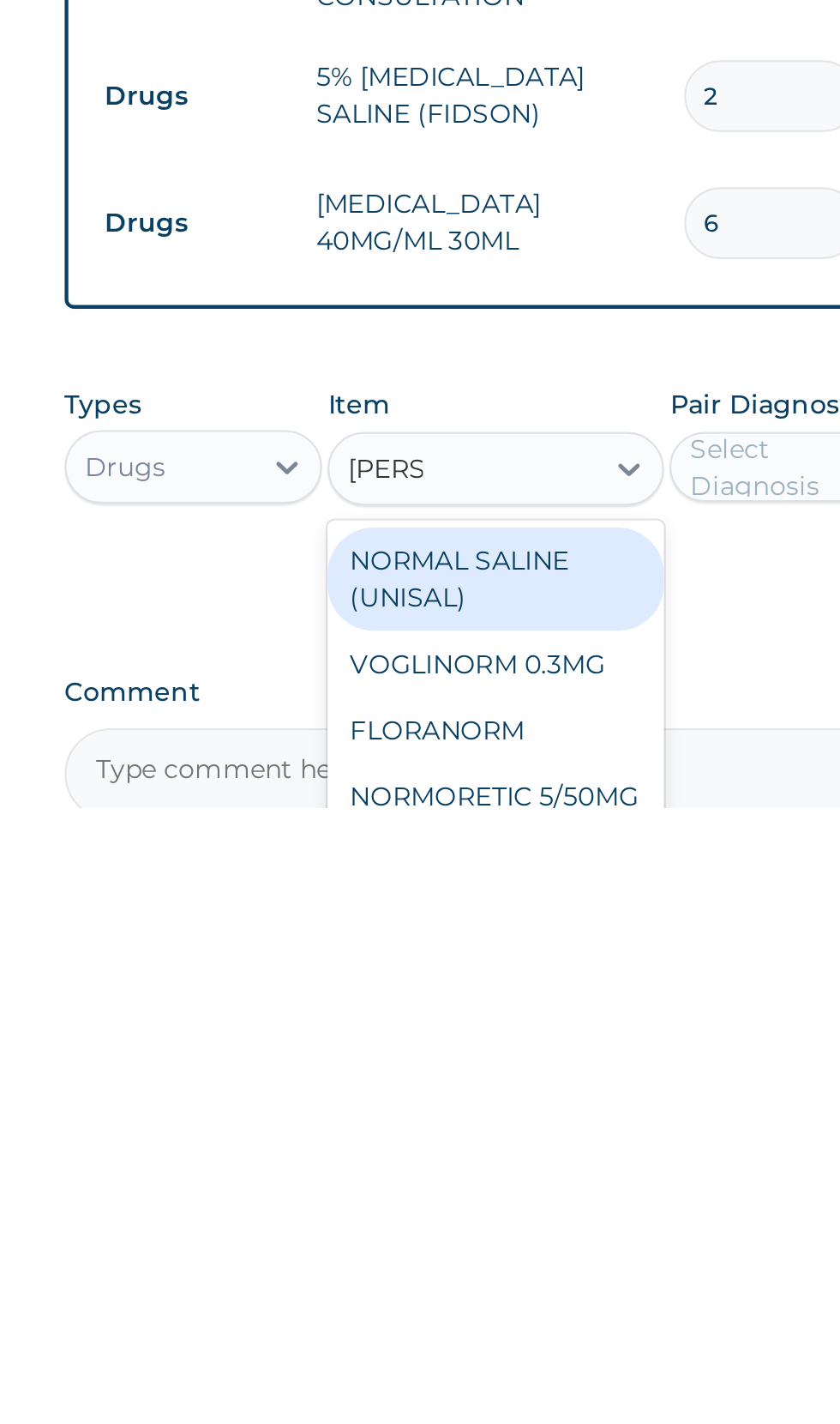
scroll to position [0, 0]
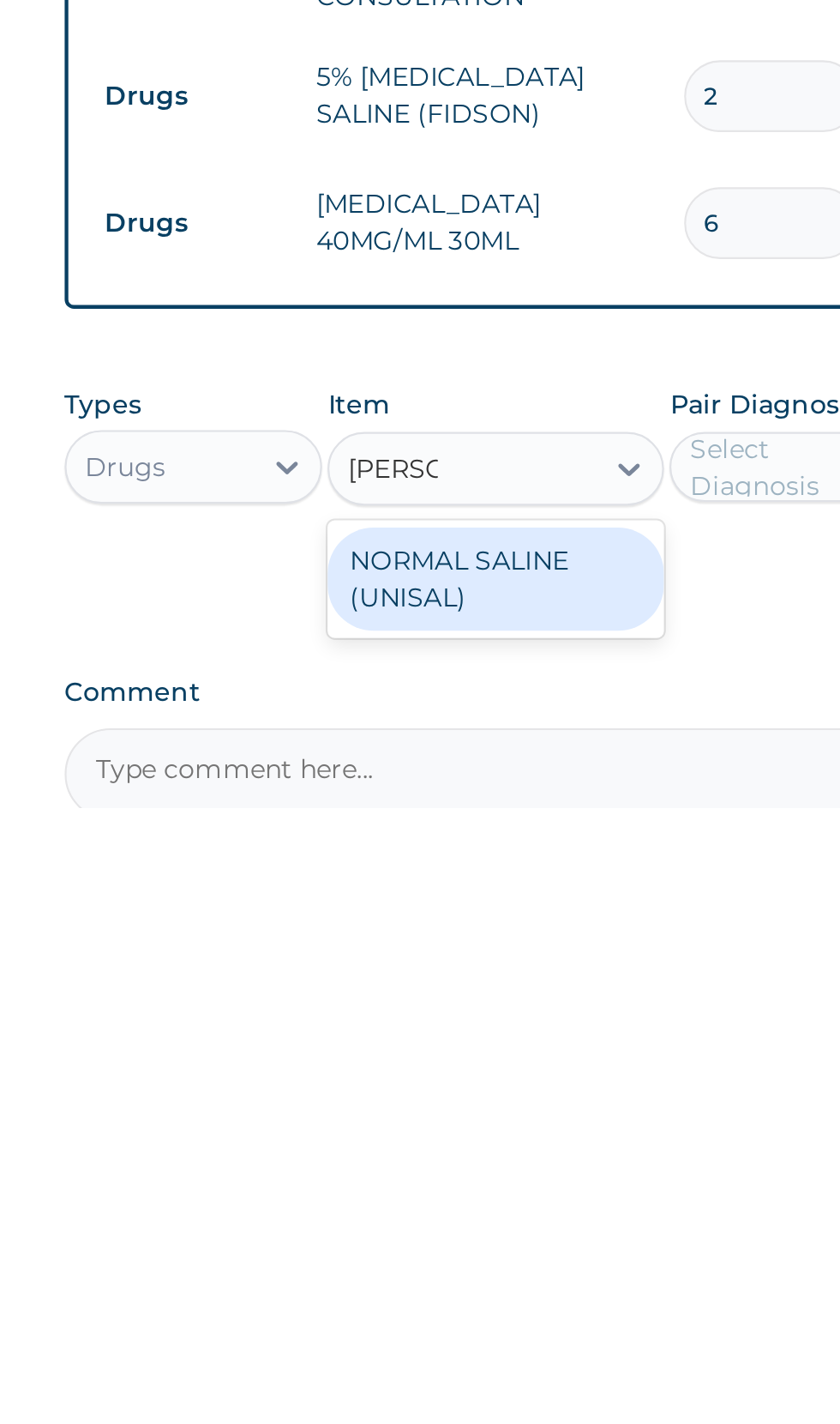
click at [483, 1293] on div "NORMAL SALINE (UNISAL)" at bounding box center [458, 1317] width 157 height 48
type input "norma"
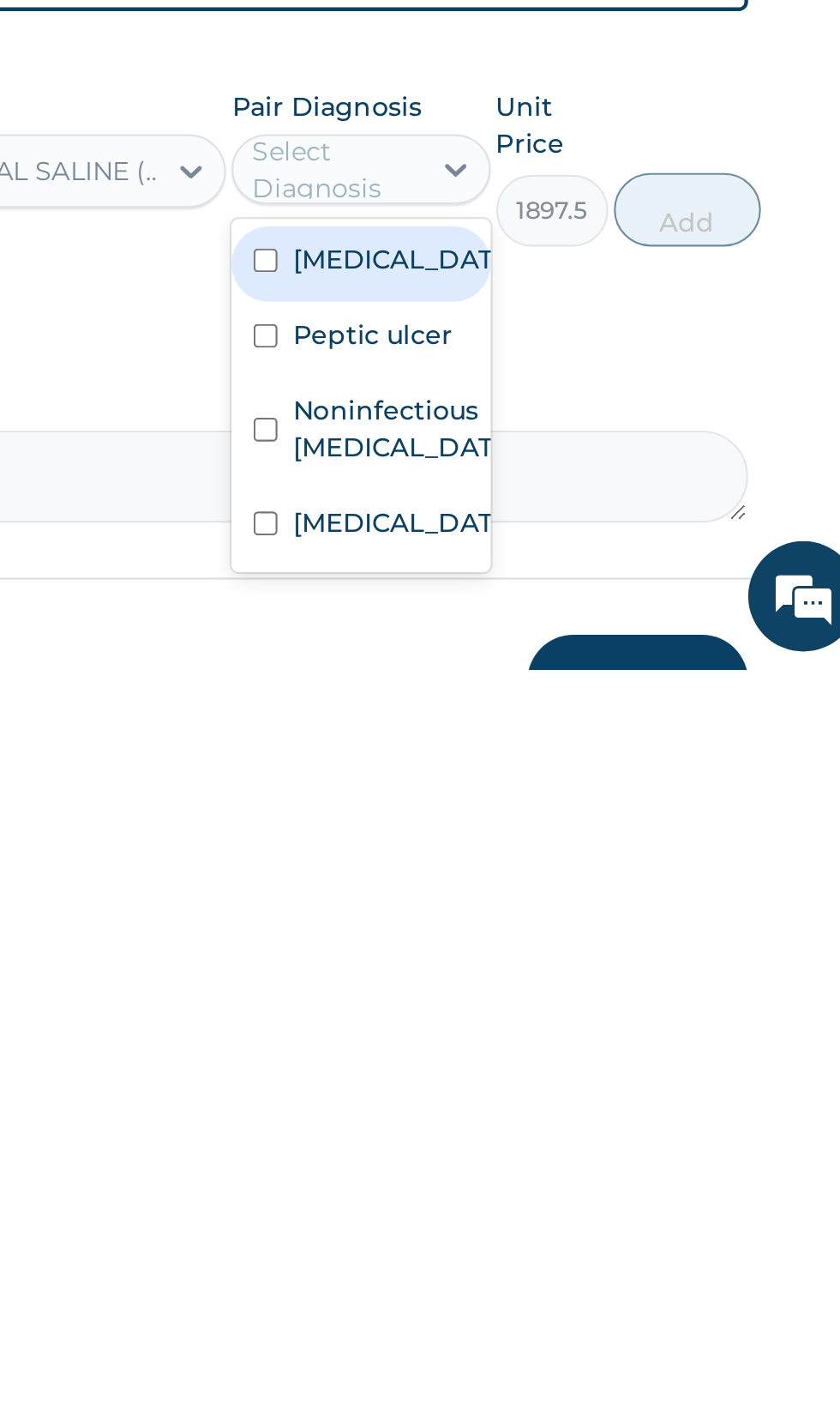
scroll to position [554, 0]
click at [626, 1293] on label "Noninfectious gastroenteritis" at bounding box center [617, 1310] width 99 height 34
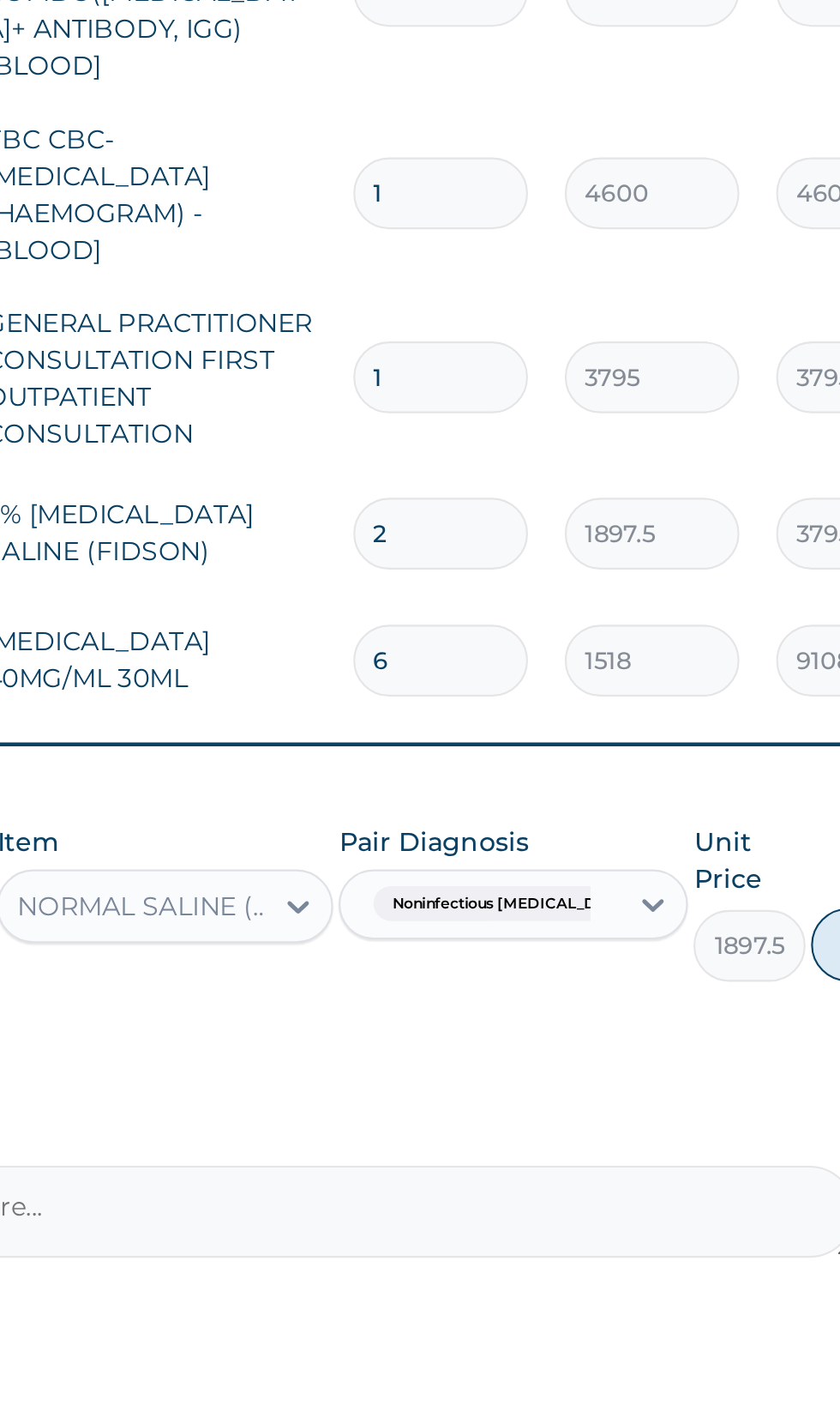
scroll to position [509, 0]
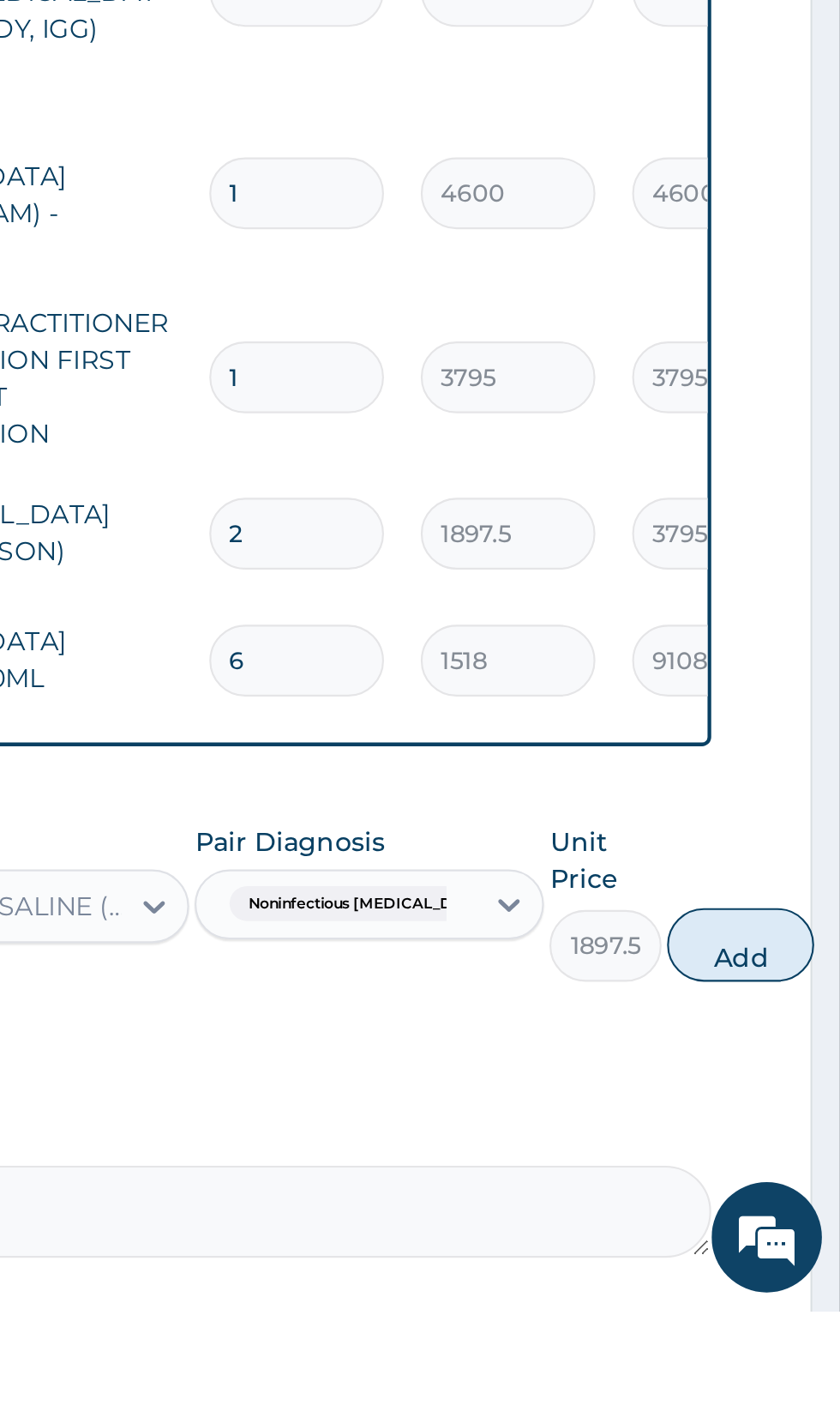
click at [774, 1236] on button "Add" at bounding box center [794, 1253] width 69 height 34
type input "0"
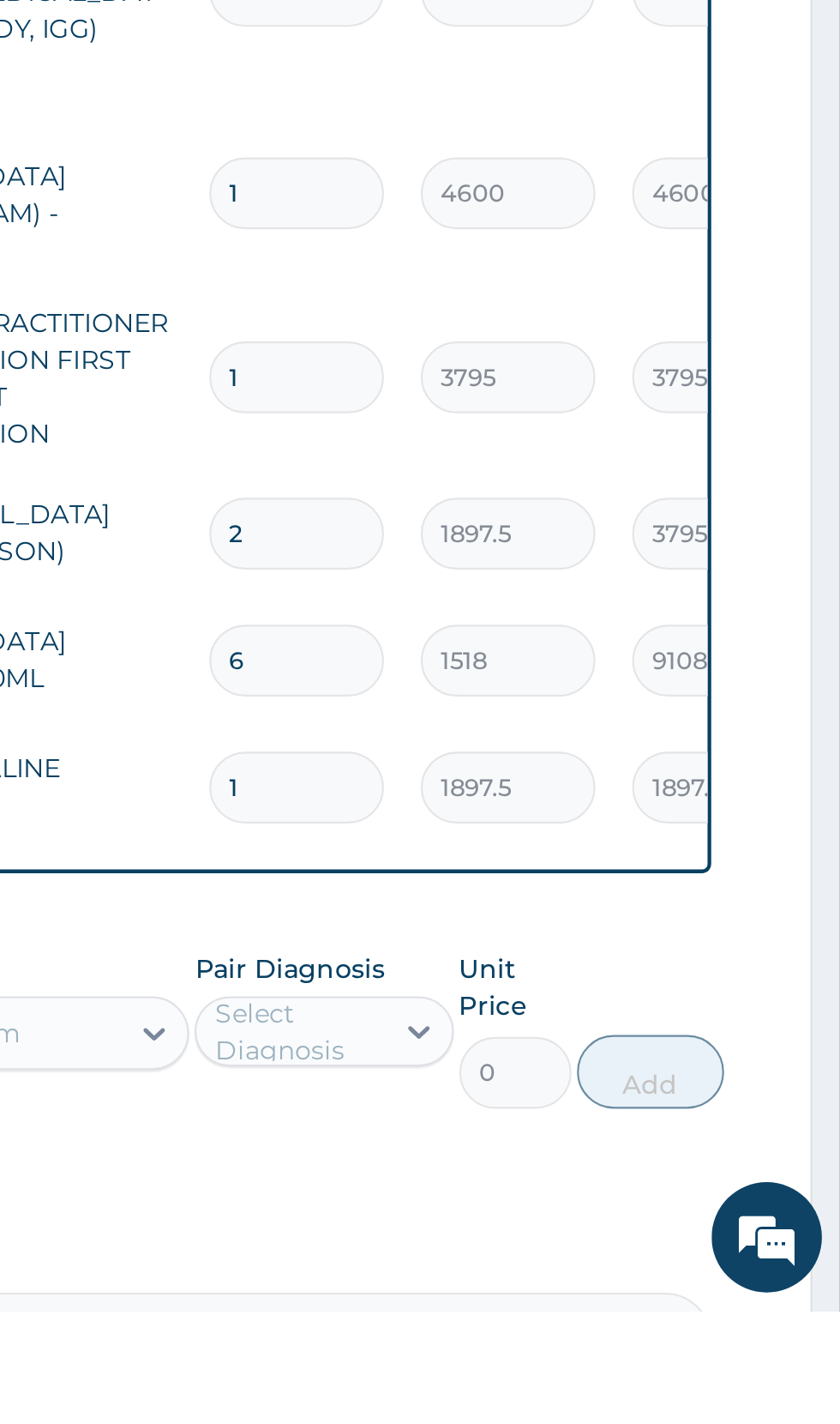
scroll to position [613, 0]
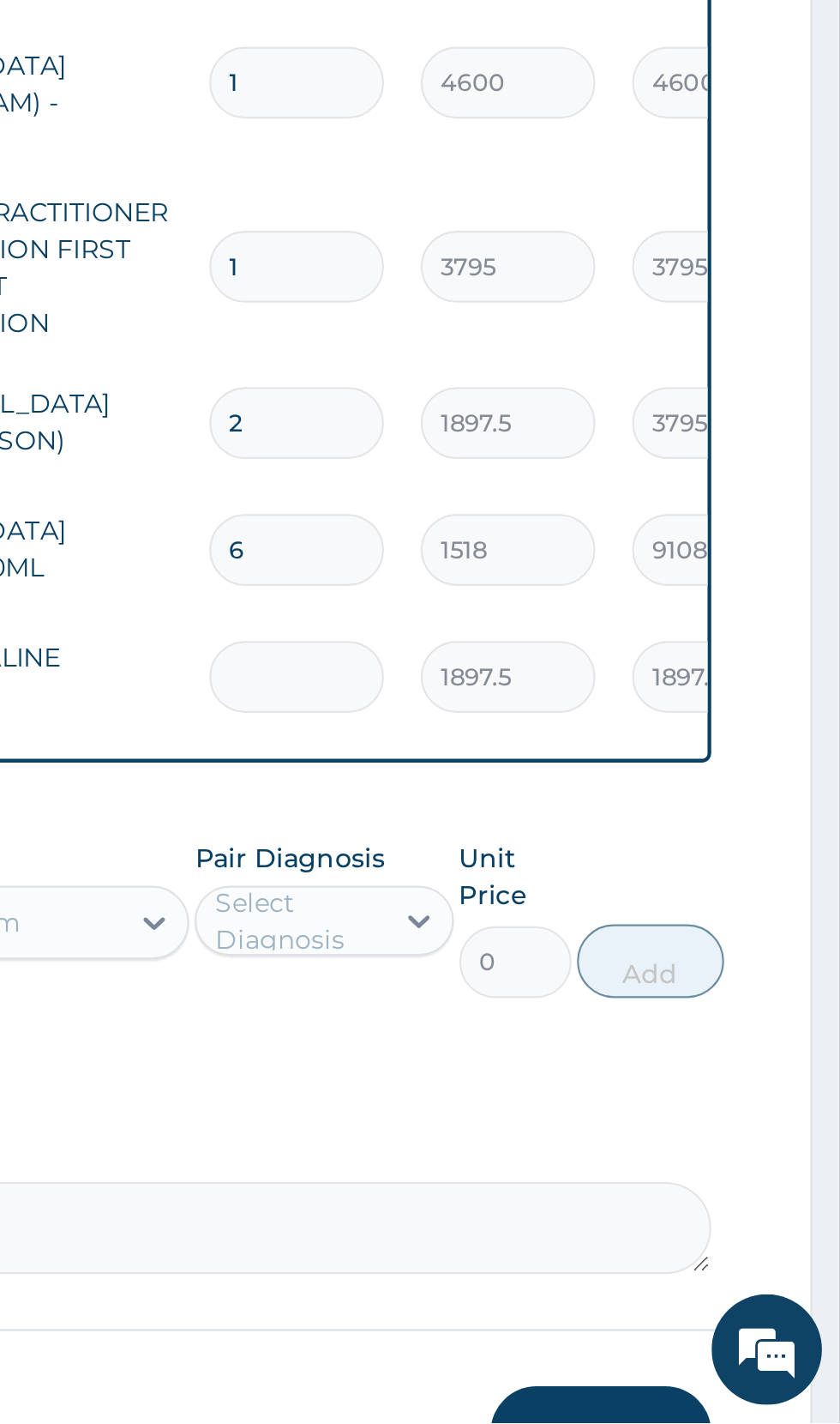
type input "0.00"
type input "1"
type input "1897.50"
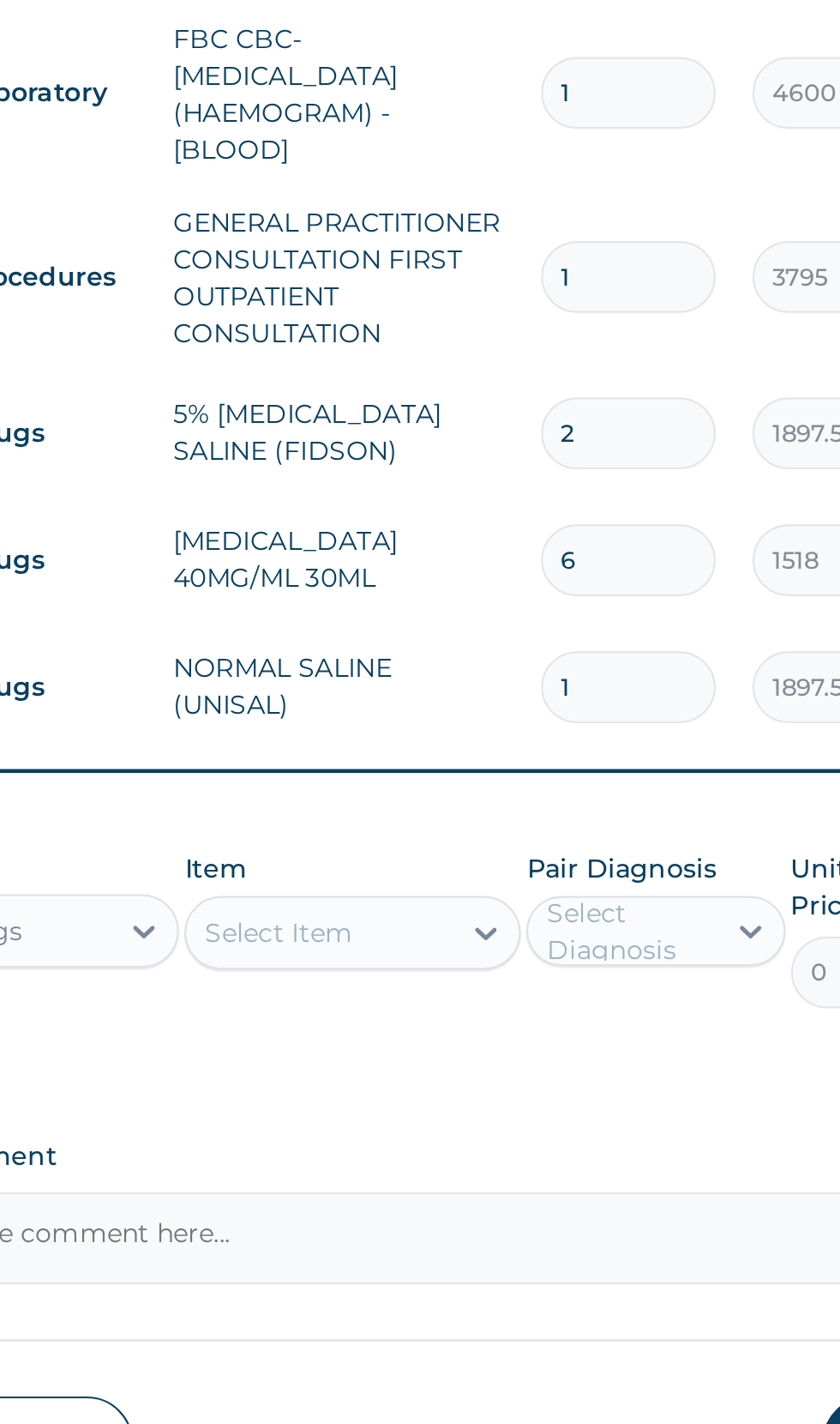
click at [594, 941] on input "2" at bounding box center [586, 958] width 81 height 33
type input "0.00"
type input "1"
type input "1897.50"
type input "1"
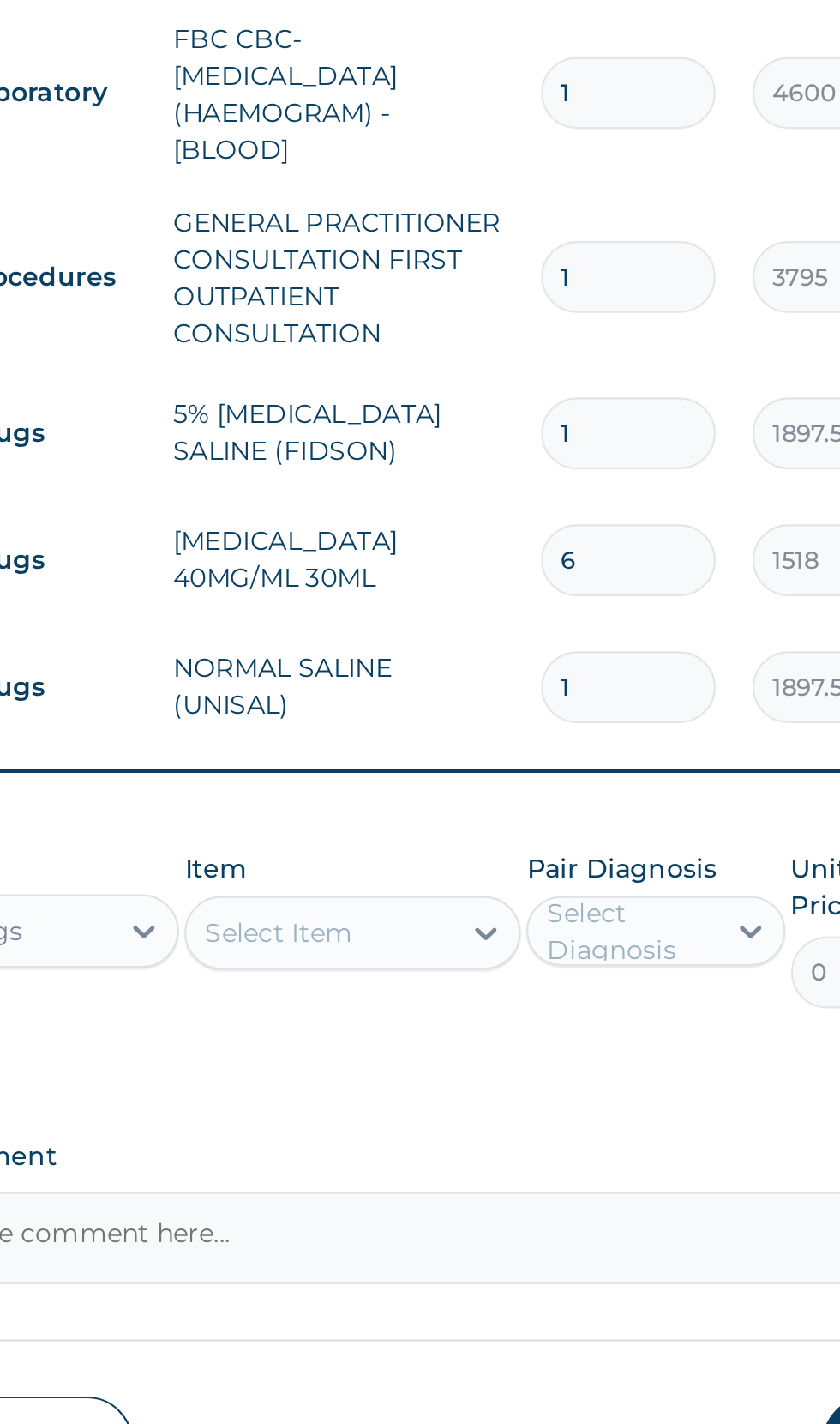
click at [598, 1060] on input "1" at bounding box center [586, 1076] width 81 height 33
type input "0.00"
type input "2"
type input "3795.00"
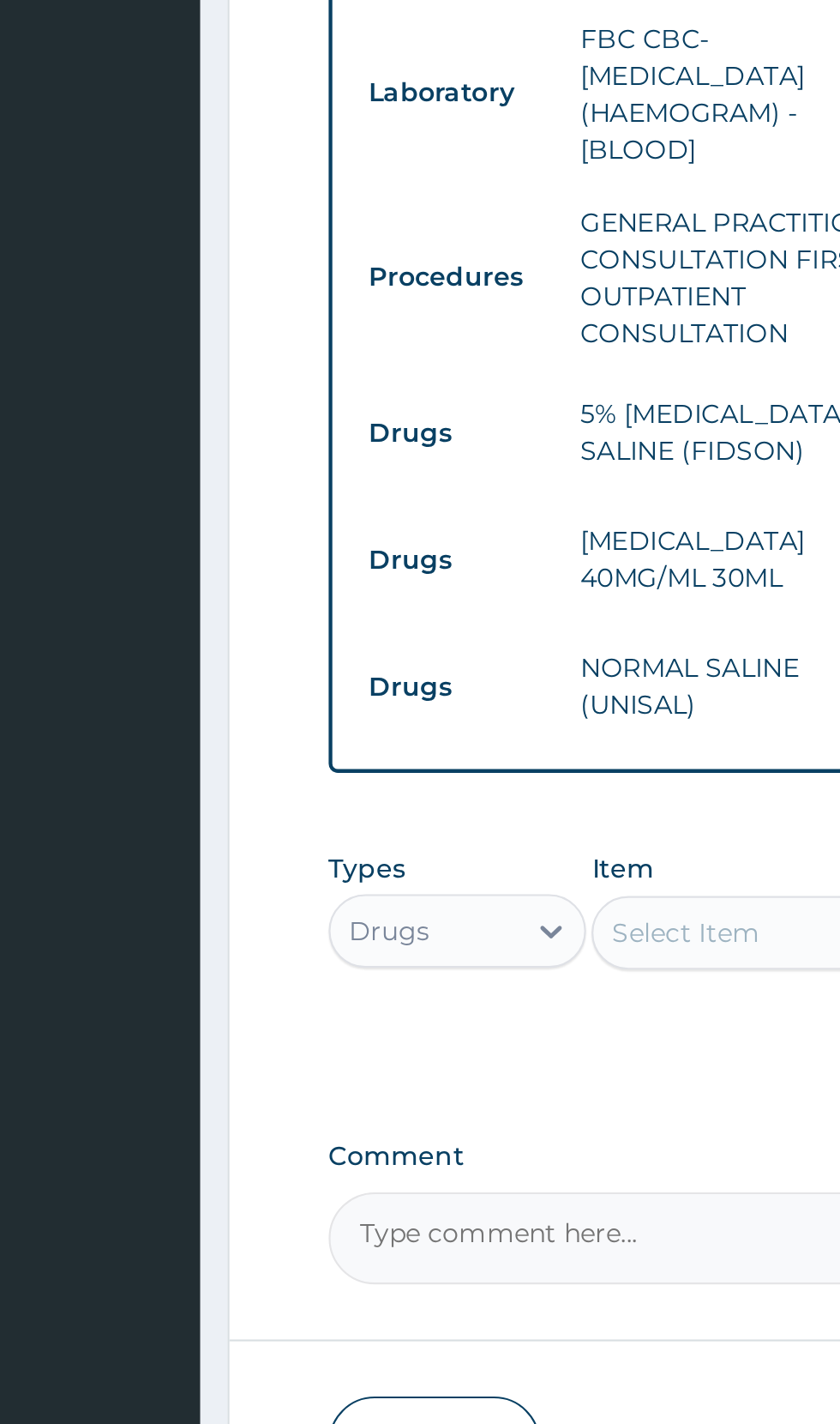
type input "2"
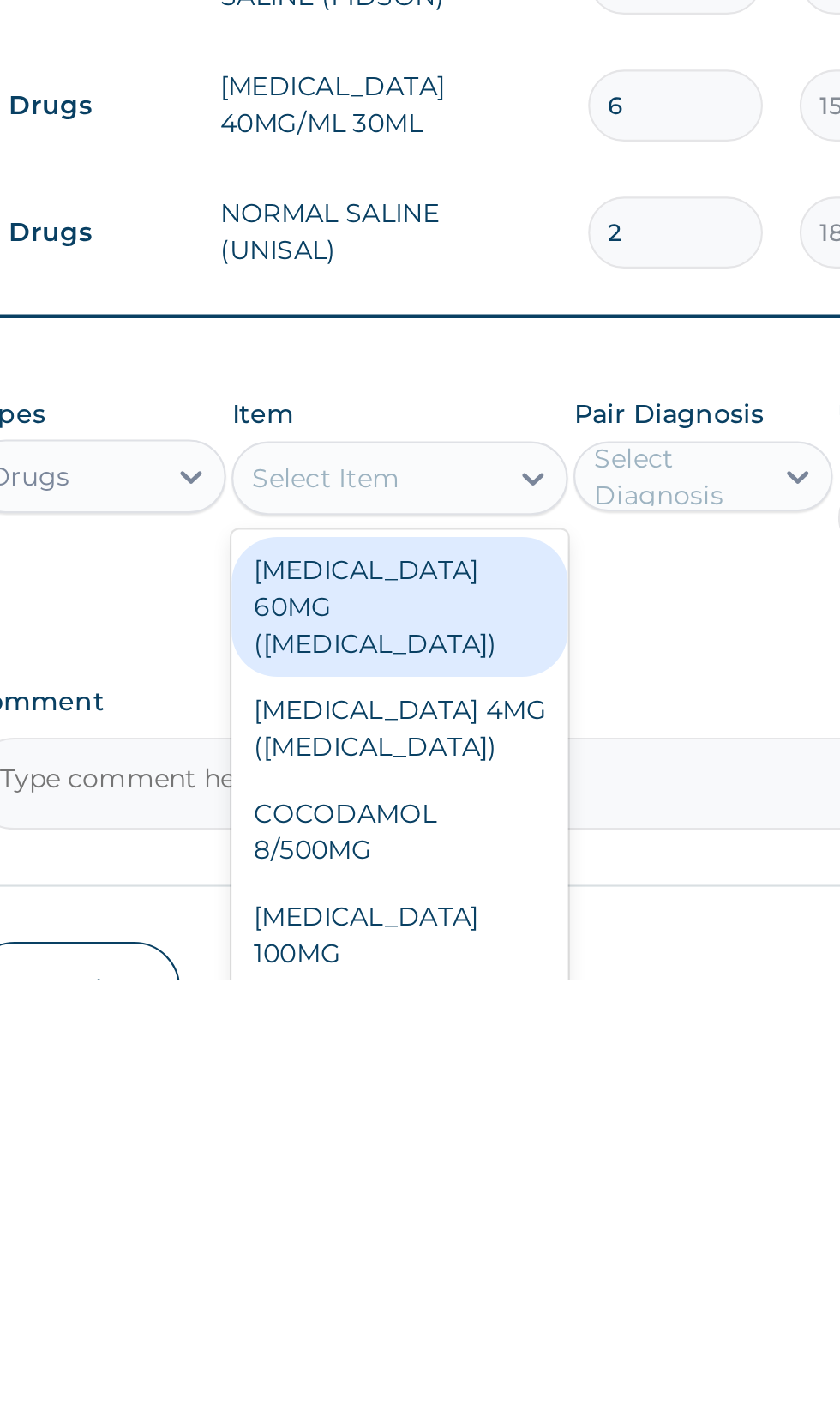
type input "c"
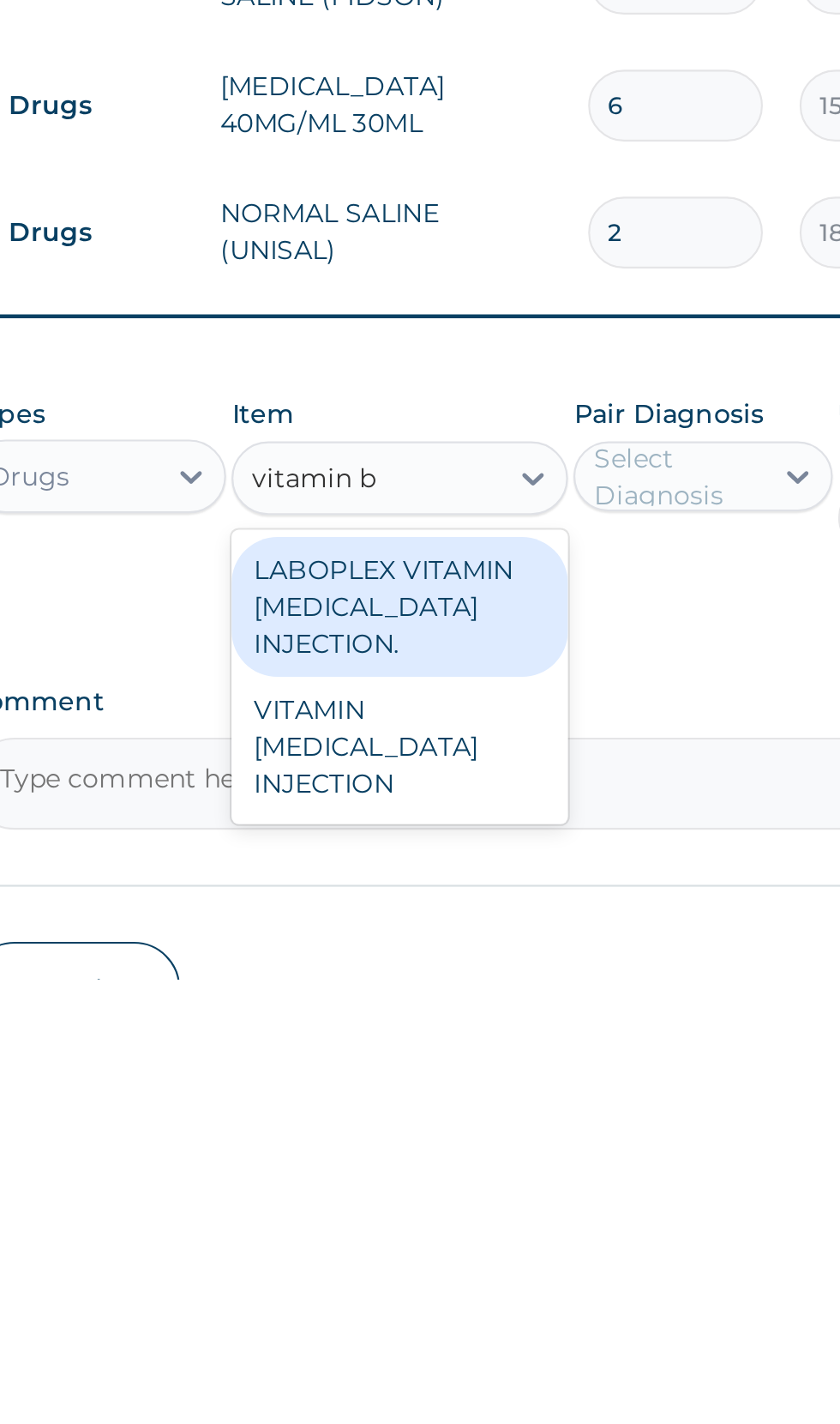
scroll to position [0, 0]
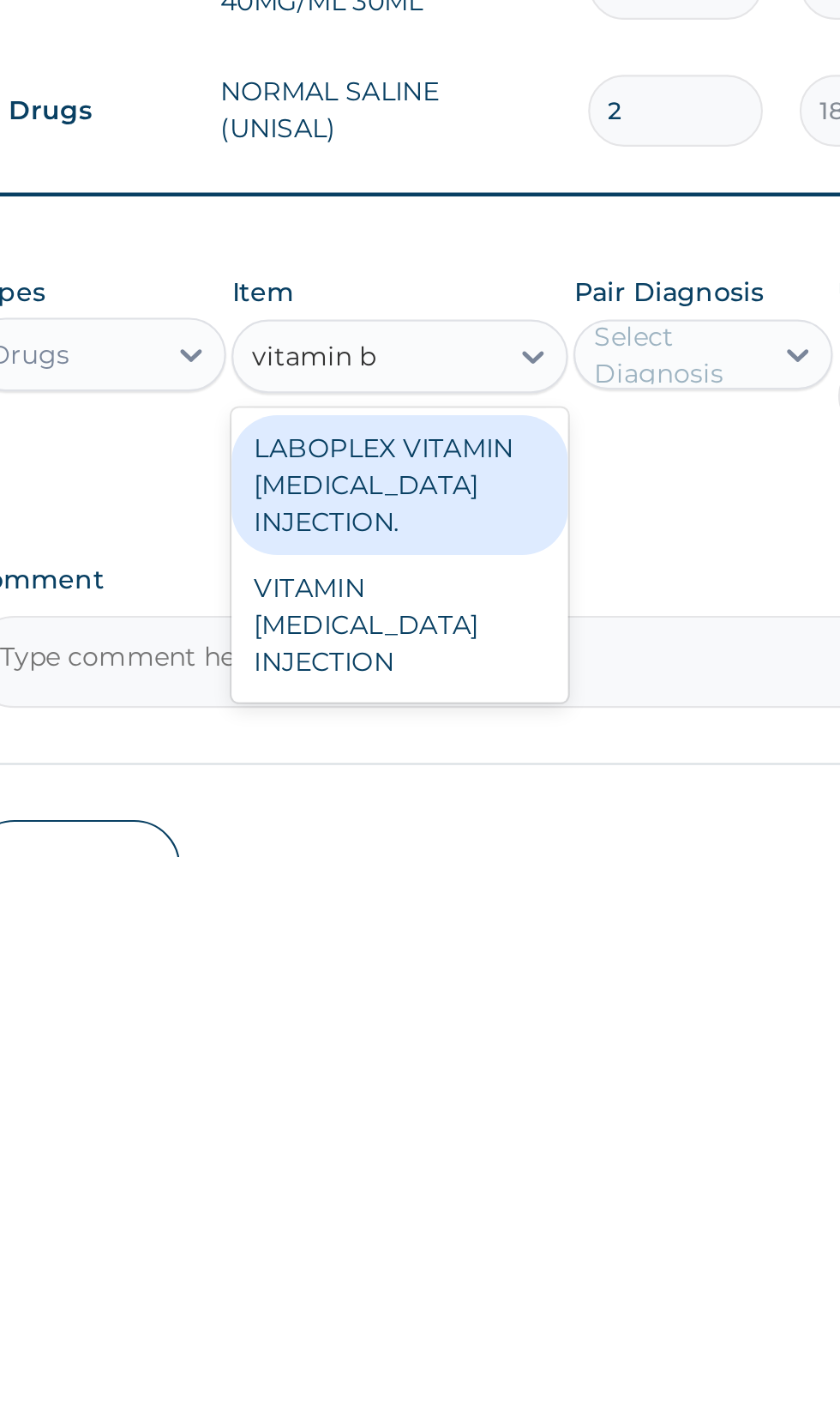
click at [480, 1284] on div "VITAMIN B COMPLEX INJECTION" at bounding box center [458, 1316] width 157 height 65
type input "vitamin b"
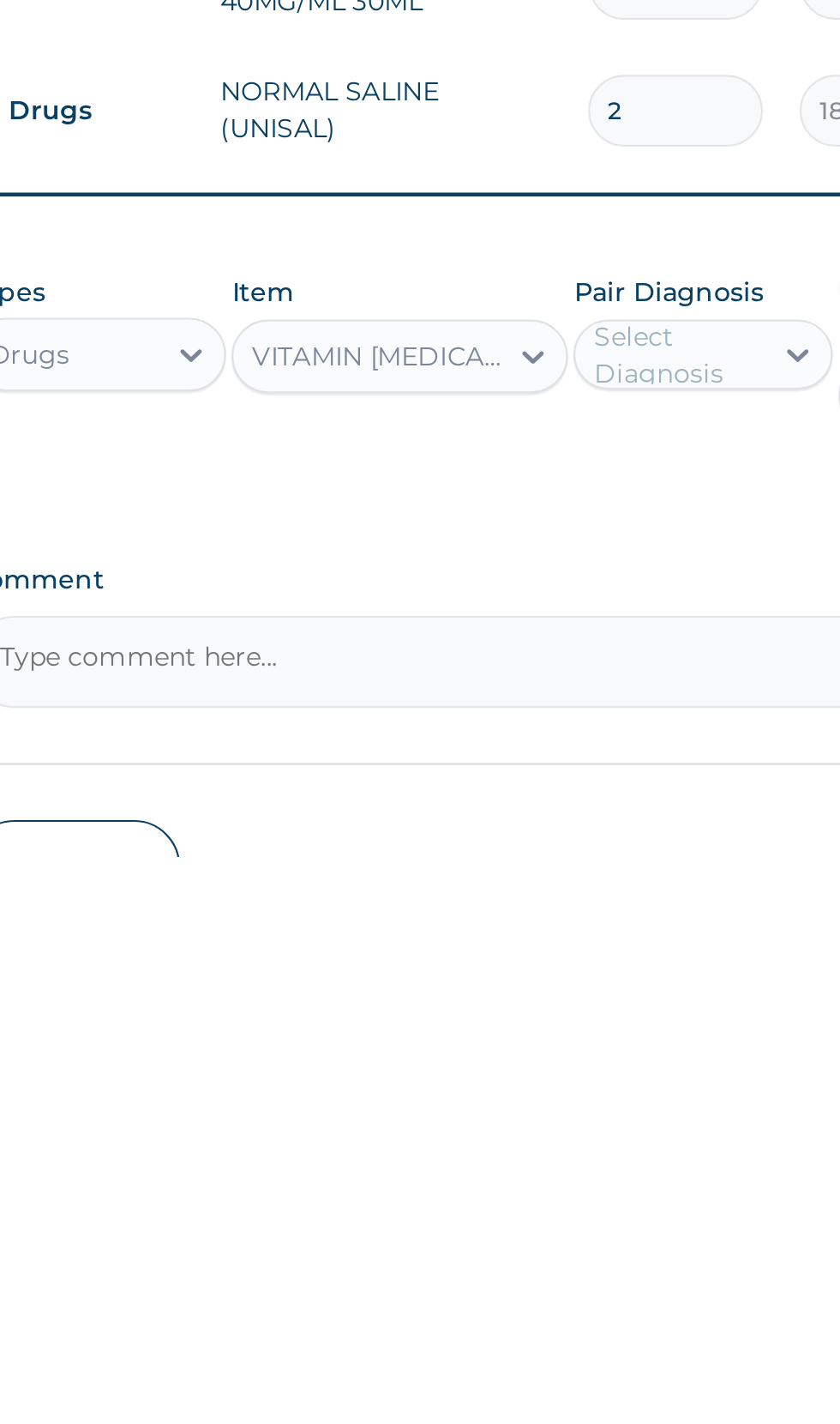
scroll to position [613, 0]
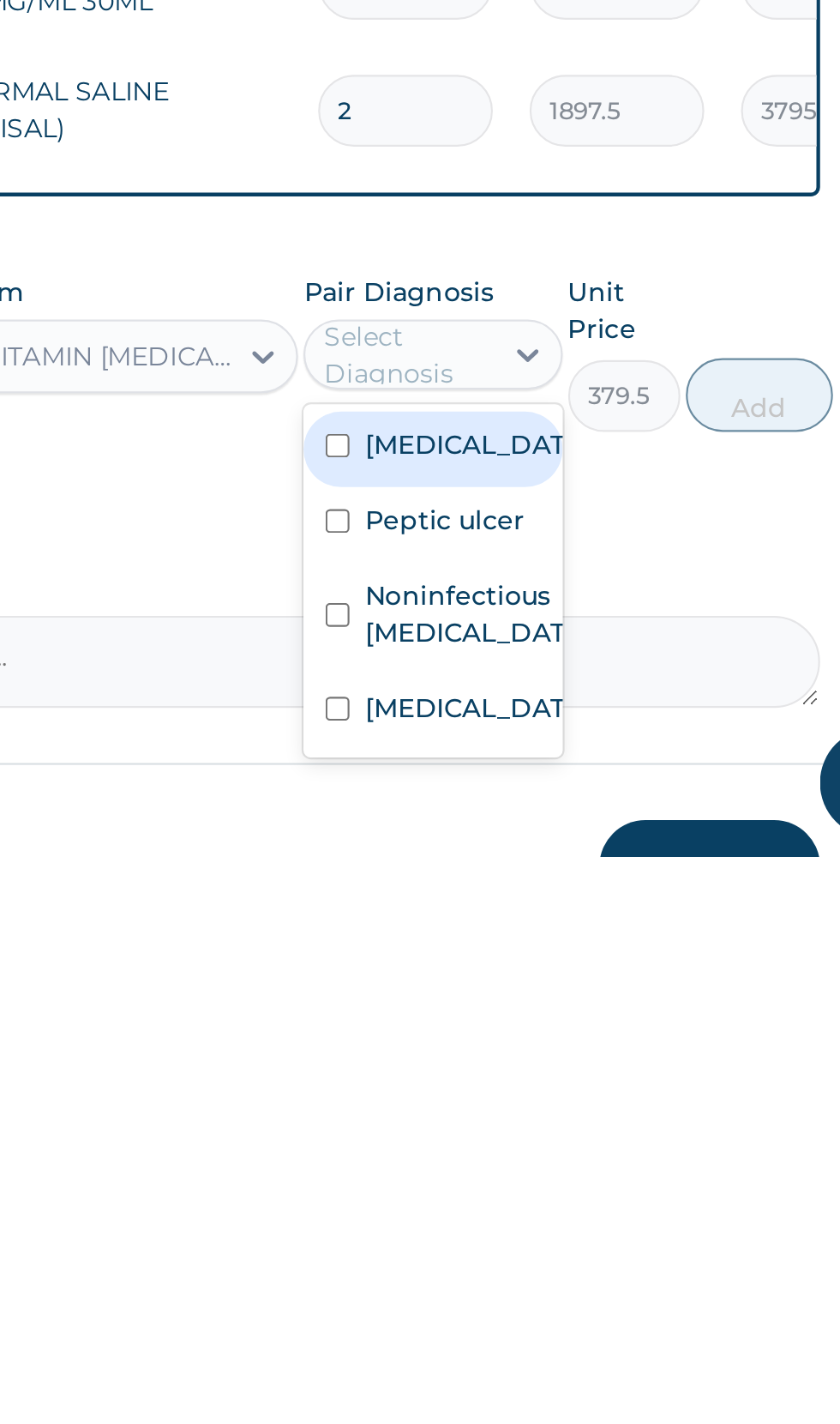
click at [640, 1296] on label "Noninfectious gastroenteritis" at bounding box center [617, 1310] width 99 height 34
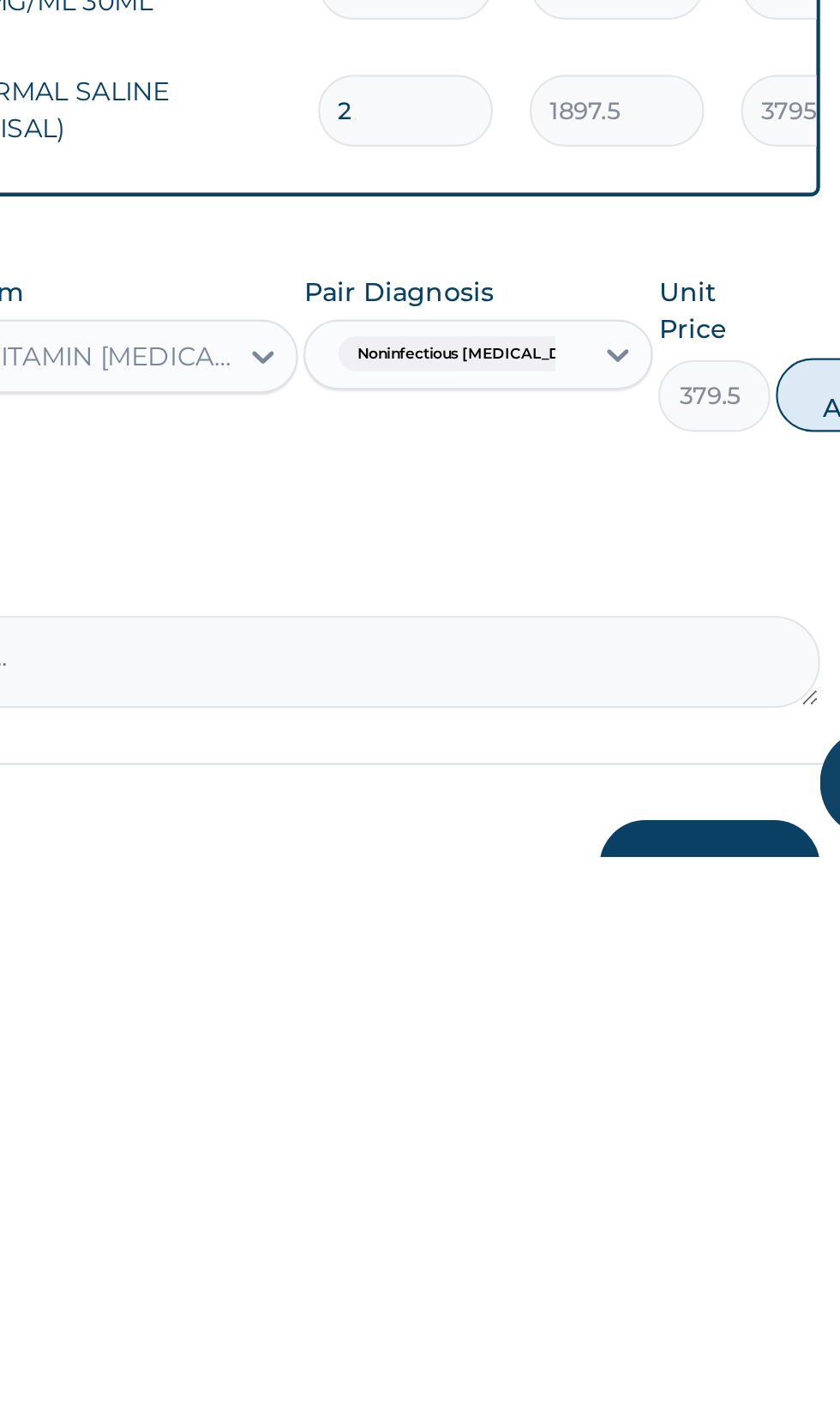
scroll to position [614, 0]
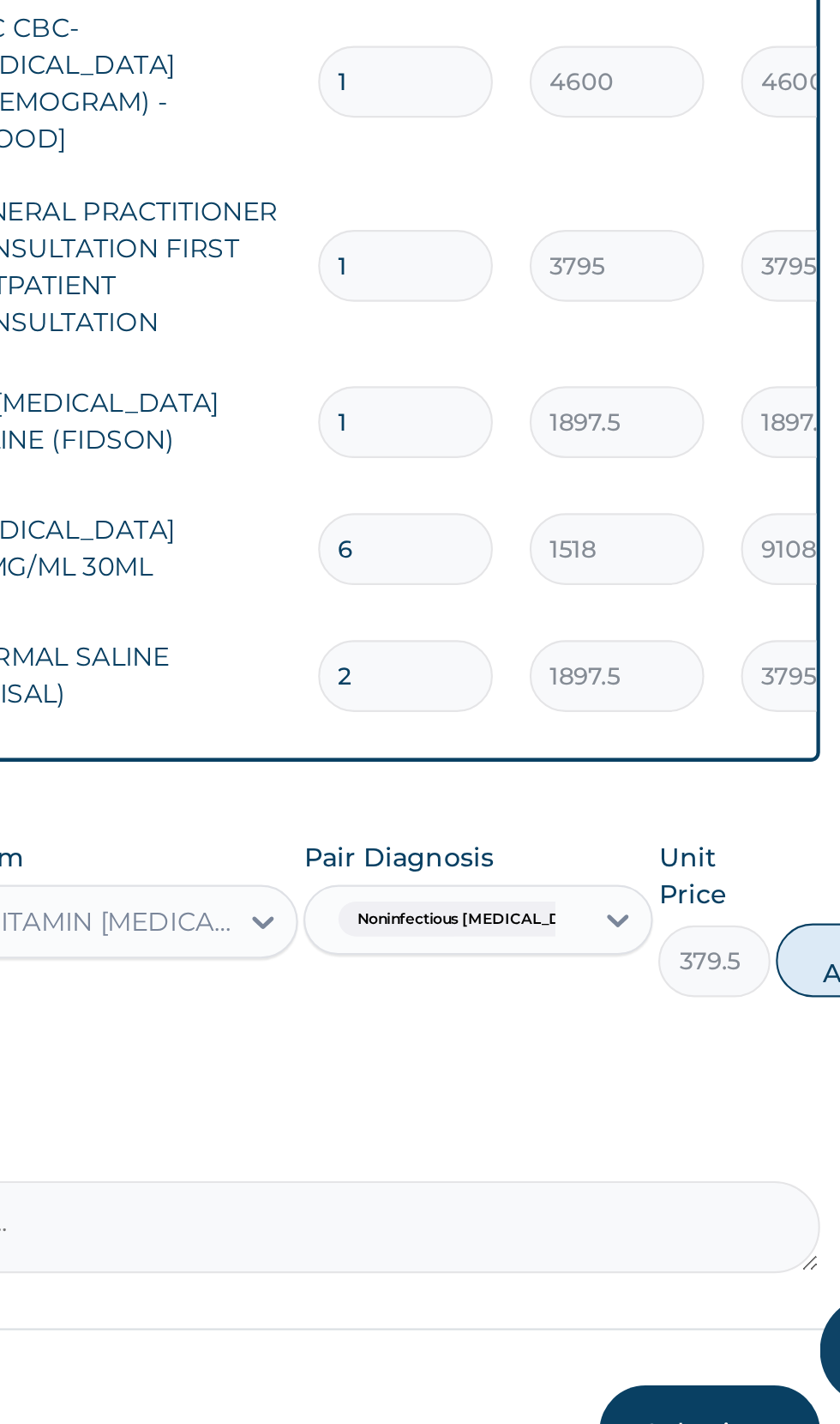
click at [773, 1190] on button "Add" at bounding box center [794, 1207] width 69 height 34
type input "0"
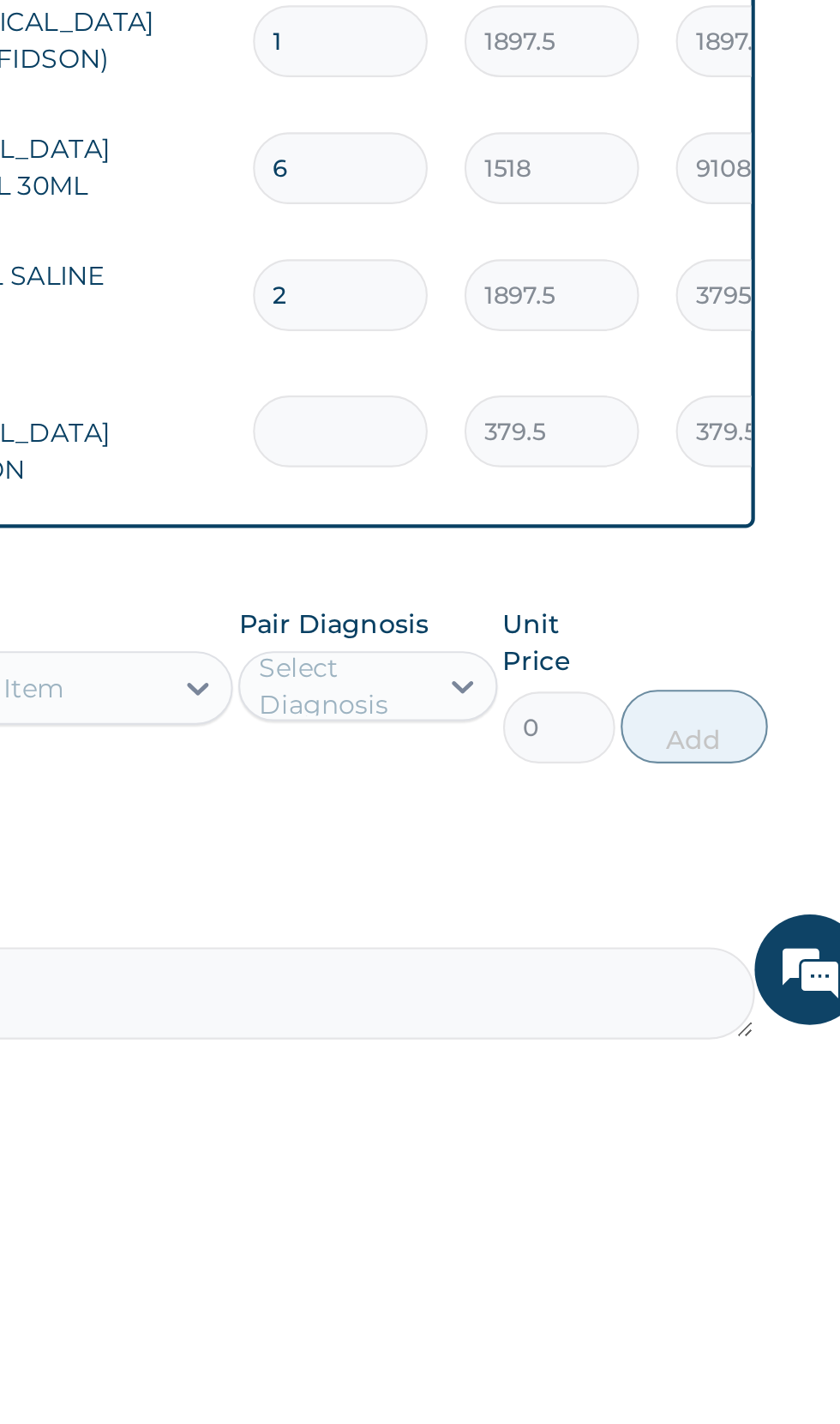
type input "0.00"
type input "3"
type input "1138.50"
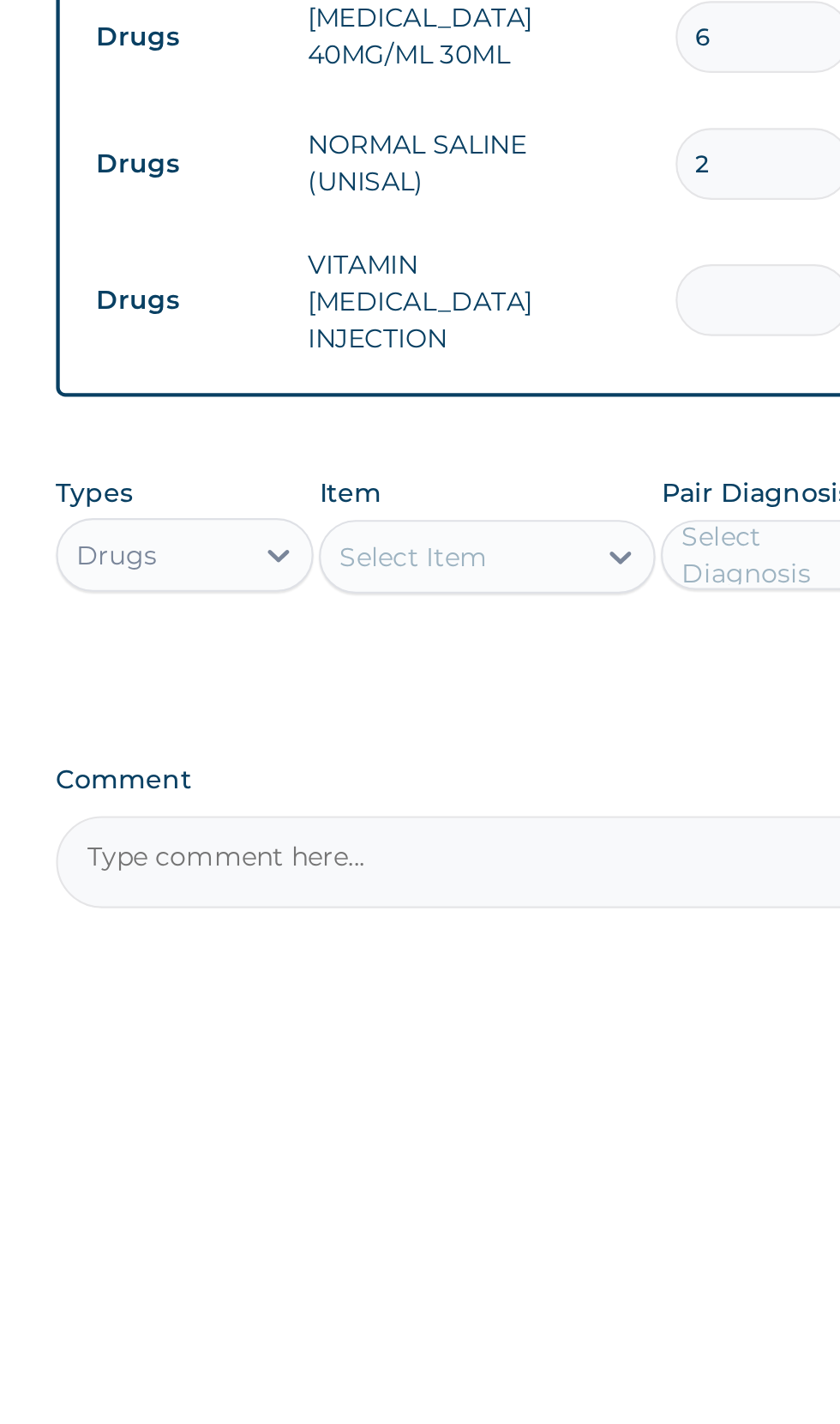
type input "0.00"
type input "2"
type input "759.00"
type input "2"
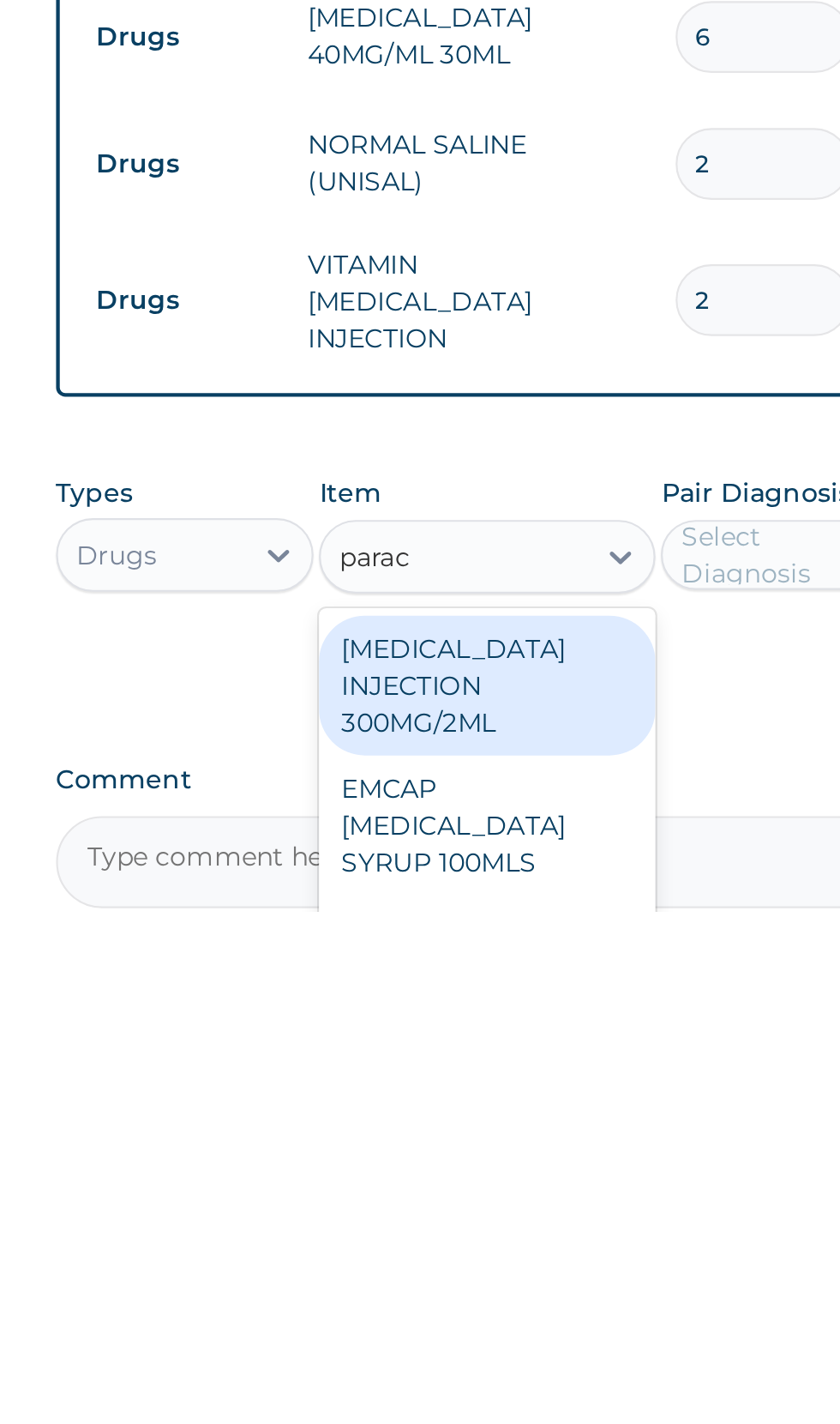
scroll to position [0, 0]
click at [484, 1286] on div "PARACETAMOL INJECTION 300MG/2ML" at bounding box center [458, 1318] width 157 height 65
type input "parac"
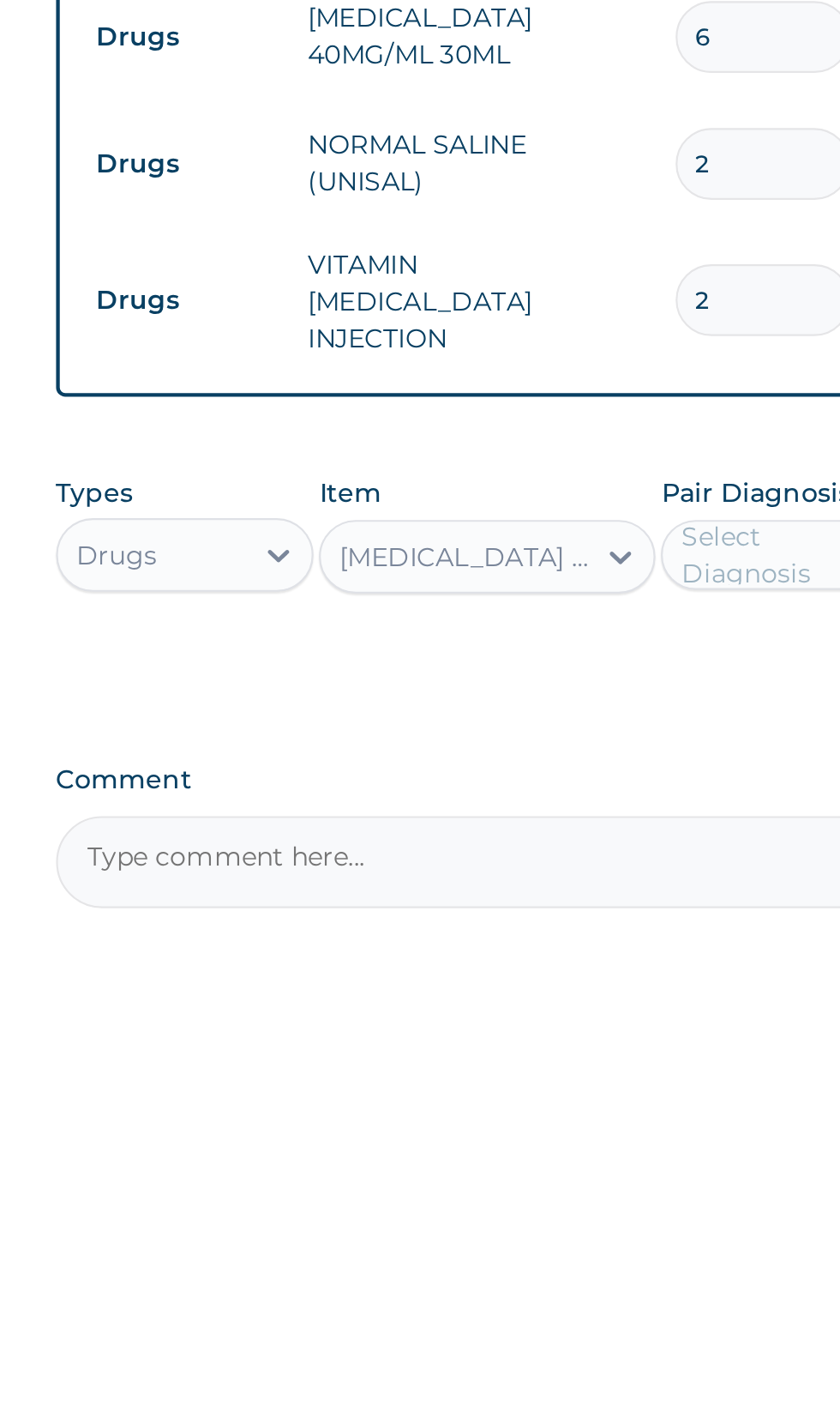
scroll to position [614, 0]
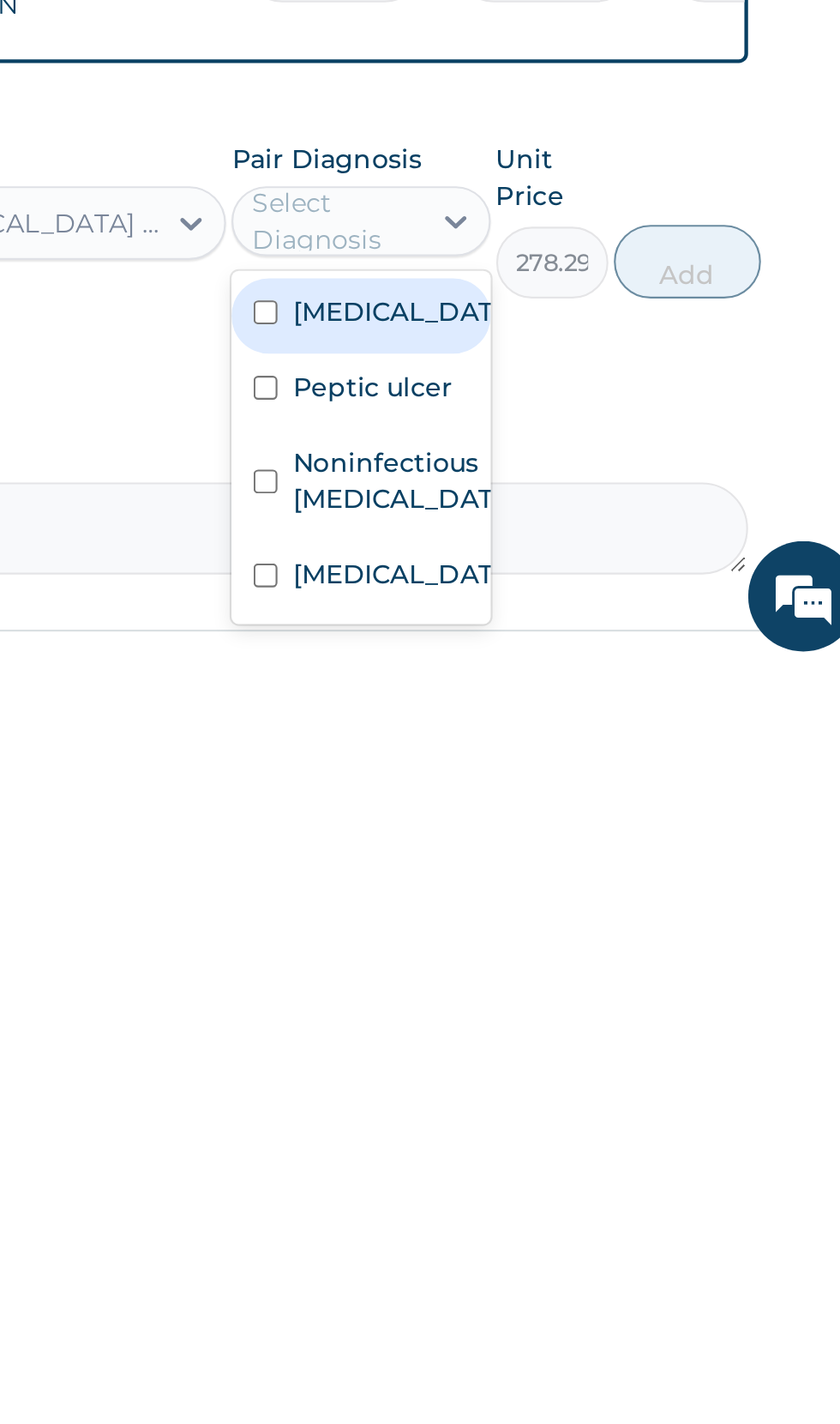
click at [623, 1364] on div "Malaria" at bounding box center [600, 1381] width 120 height 35
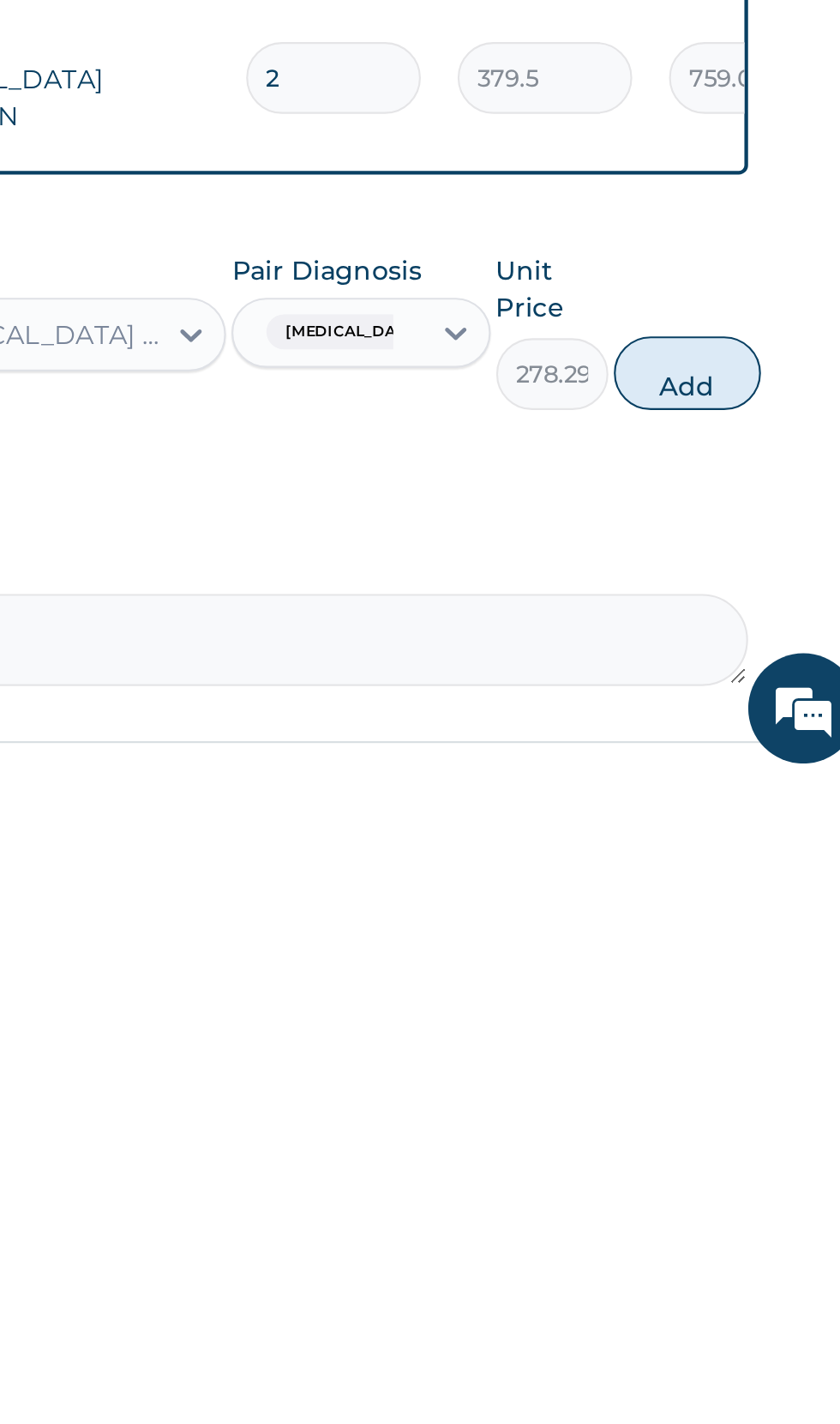
scroll to position [657, 0]
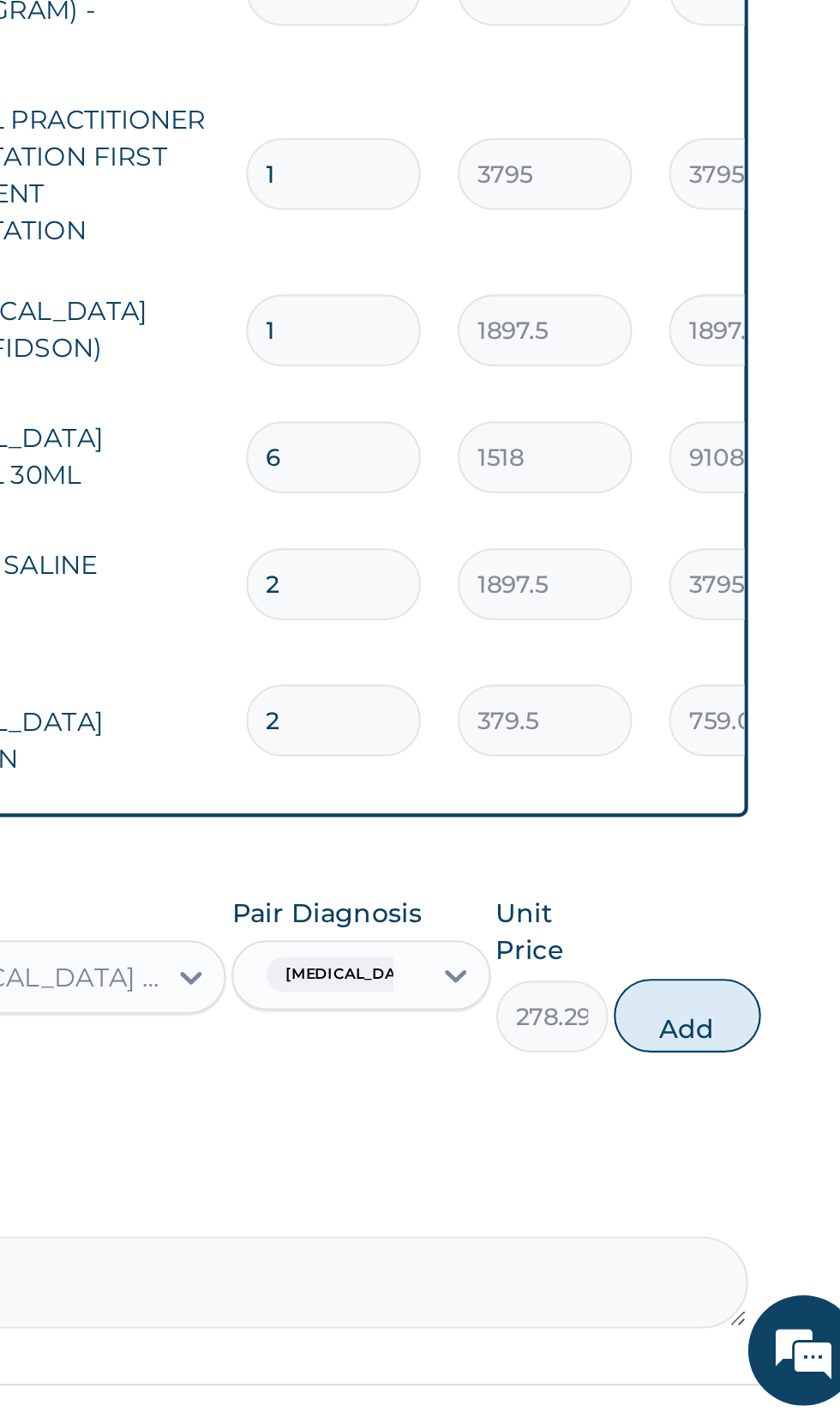
click at [758, 1216] on button "Add" at bounding box center [752, 1233] width 69 height 34
type input "0"
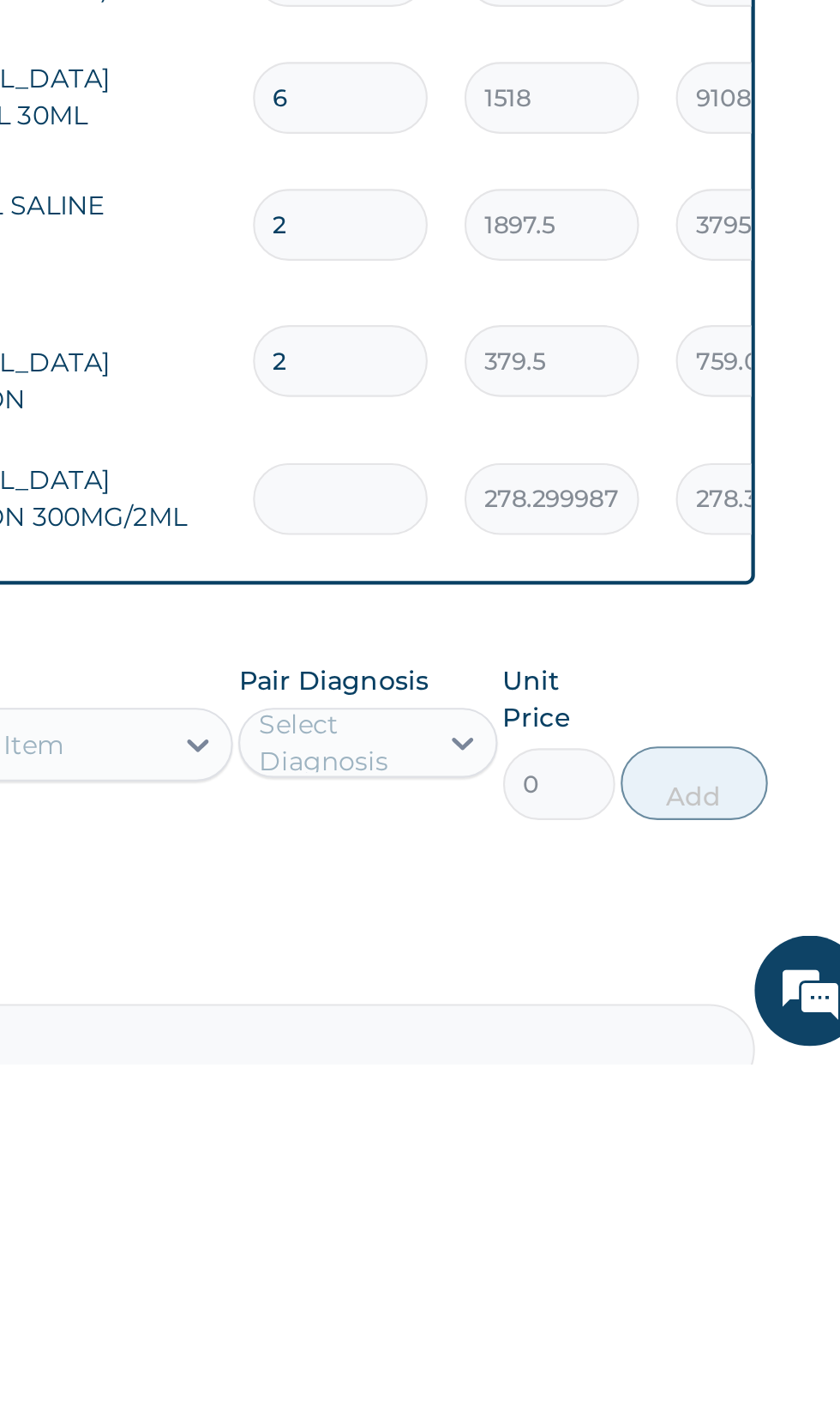
type input "0.00"
type input "4"
type input "1113.20"
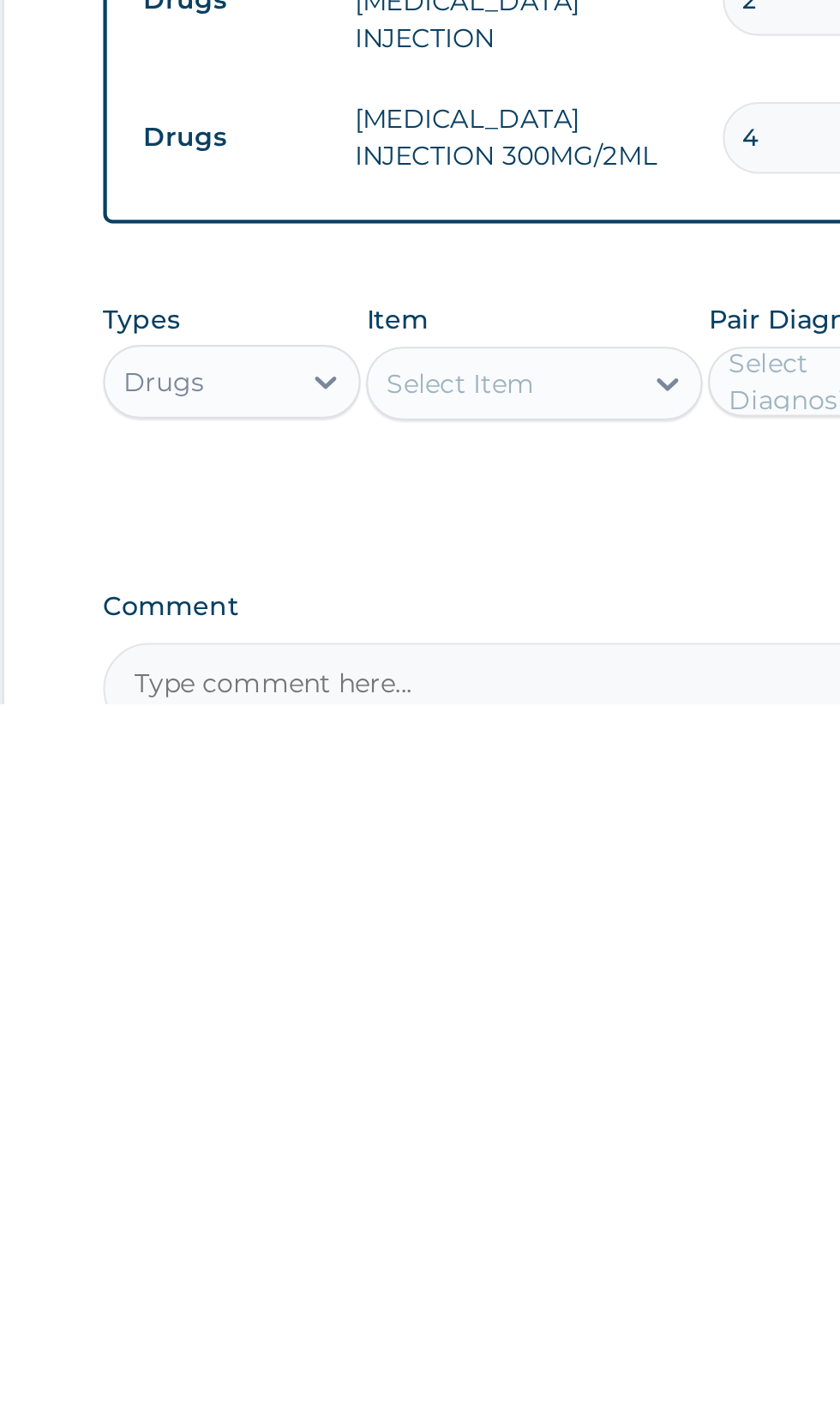
type input "4"
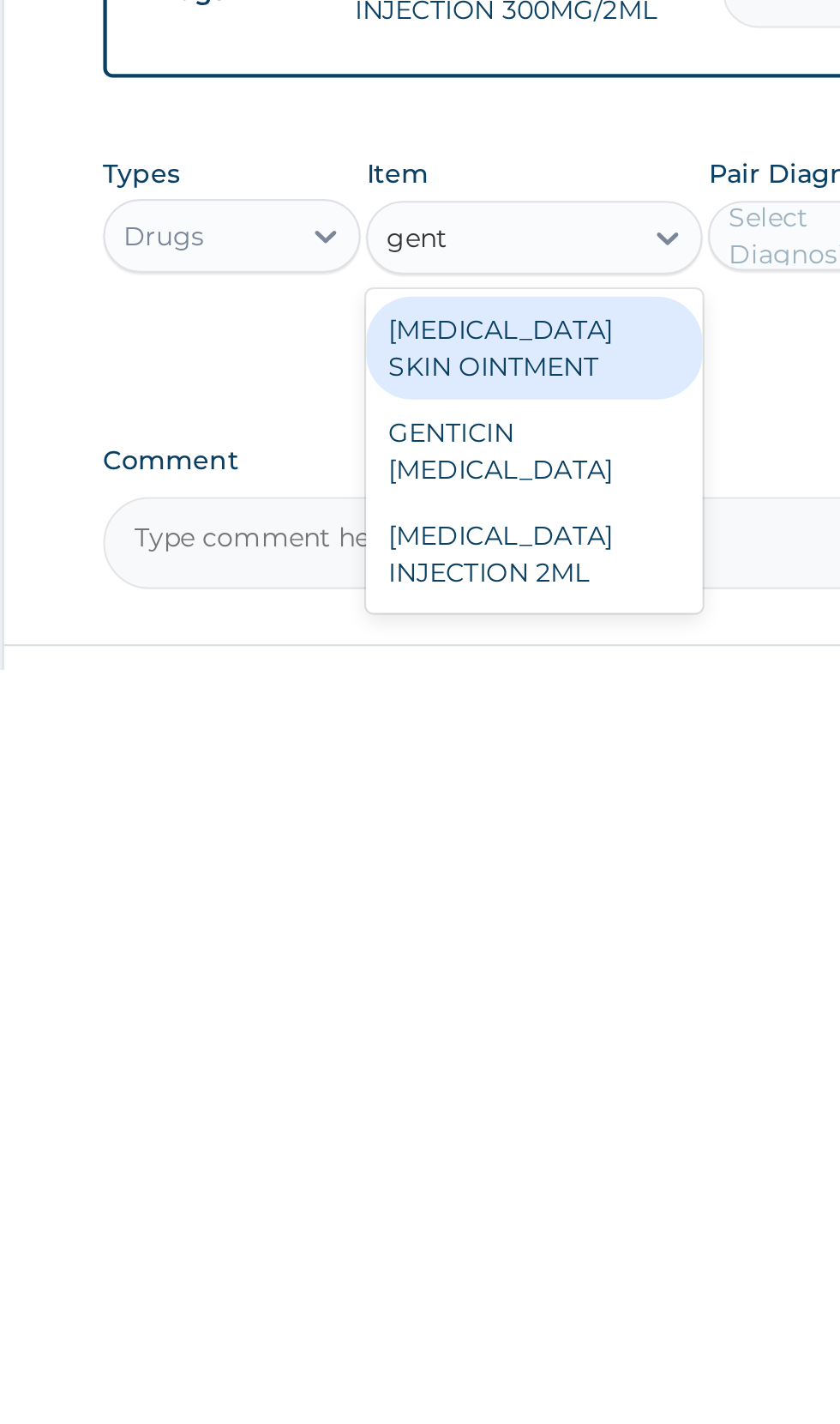
scroll to position [710, 0]
click at [490, 1346] on div "GENTAMICIN INJECTION 2ML" at bounding box center [458, 1370] width 157 height 48
type input "gent"
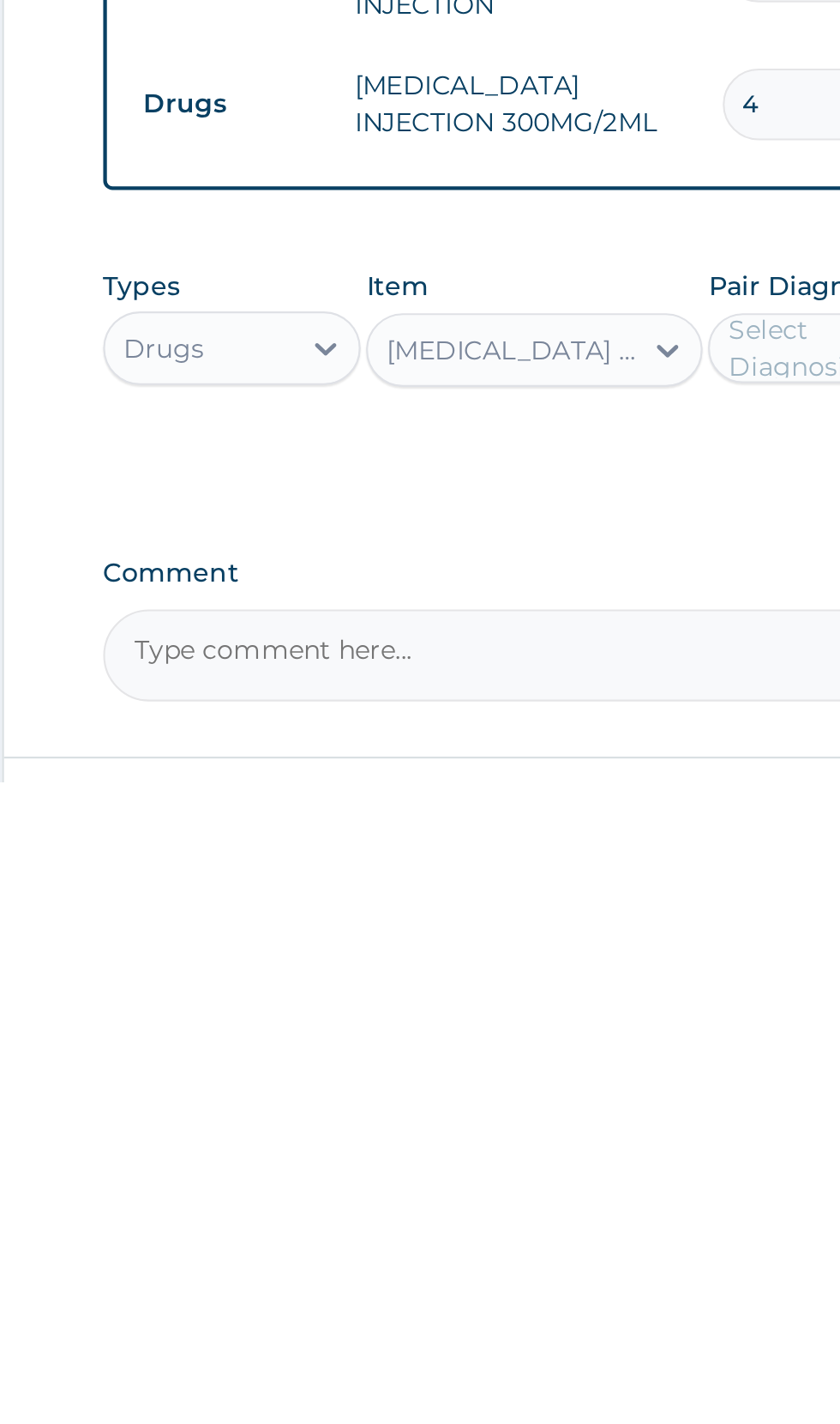
scroll to position [711, 0]
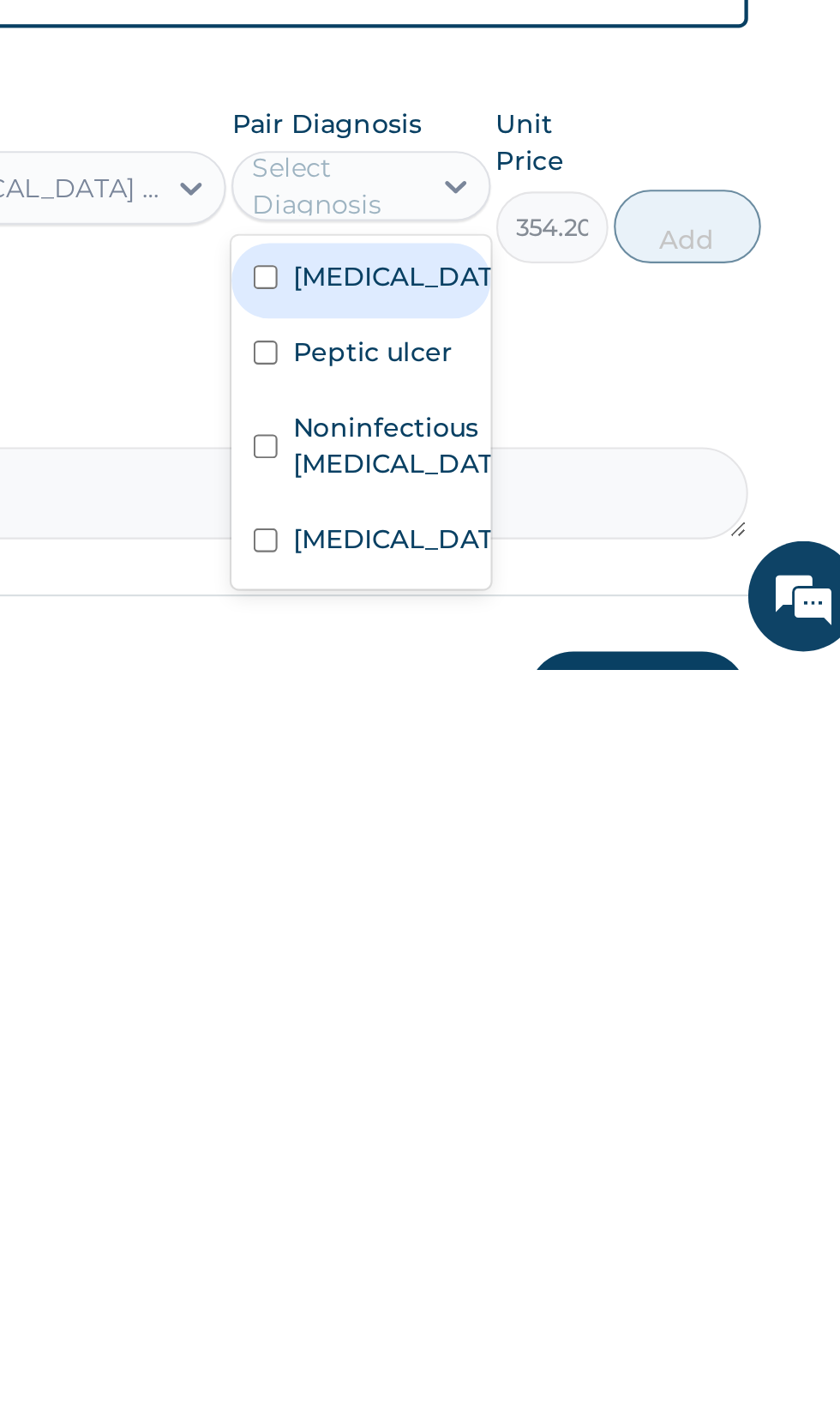
click at [614, 1354] on label "Malaria" at bounding box center [617, 1363] width 99 height 17
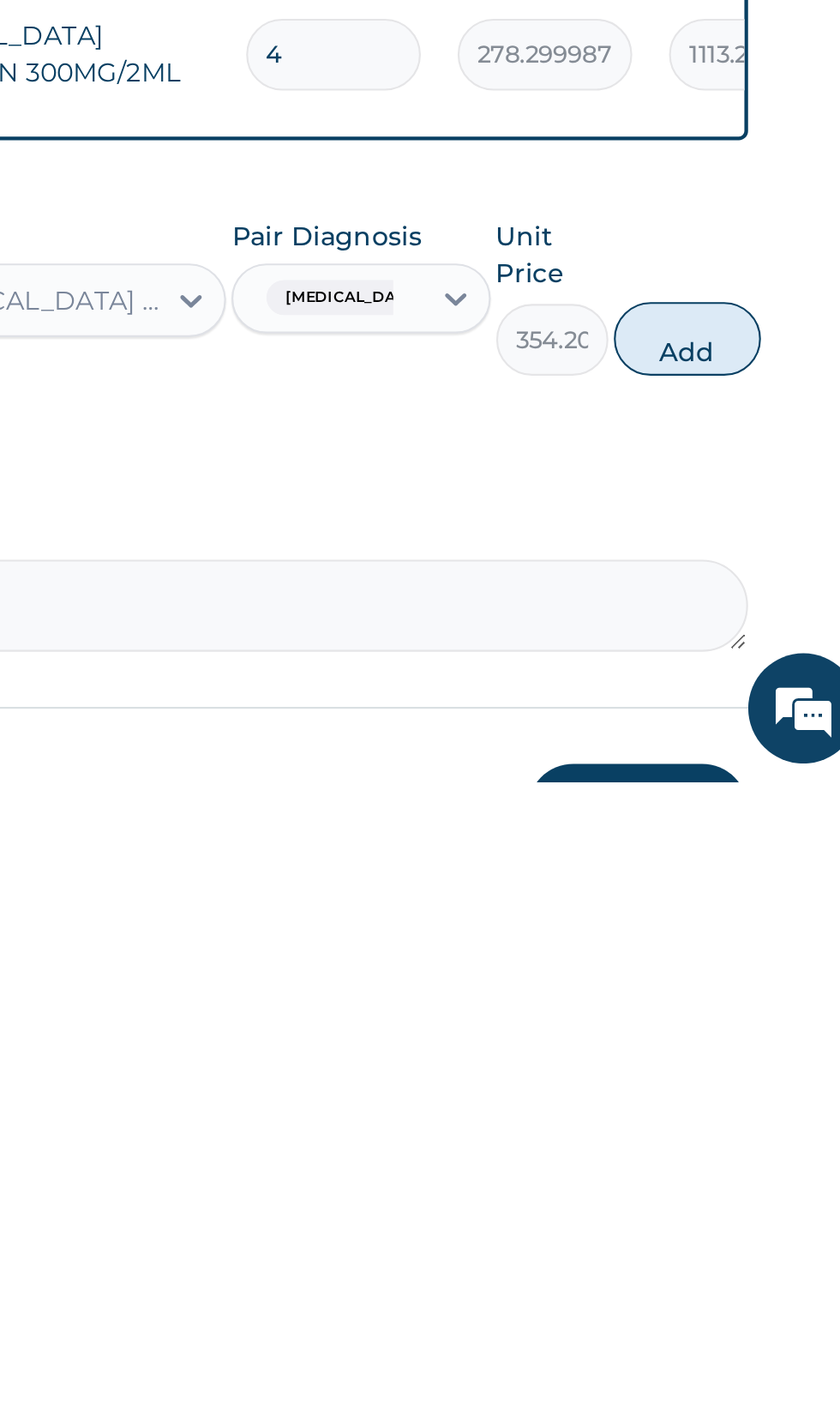
scroll to position [733, 0]
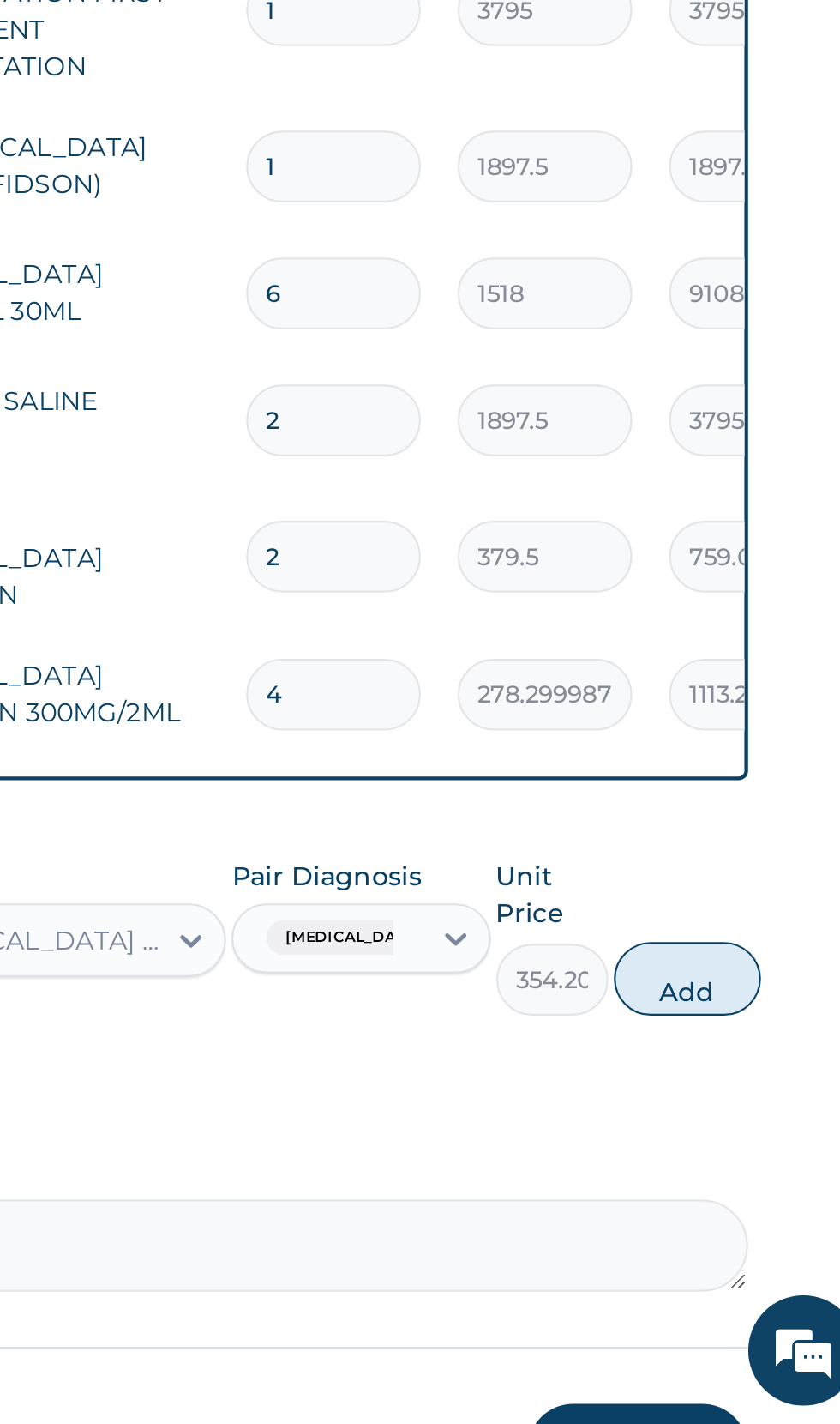
click at [759, 1199] on button "Add" at bounding box center [752, 1216] width 69 height 34
type input "0"
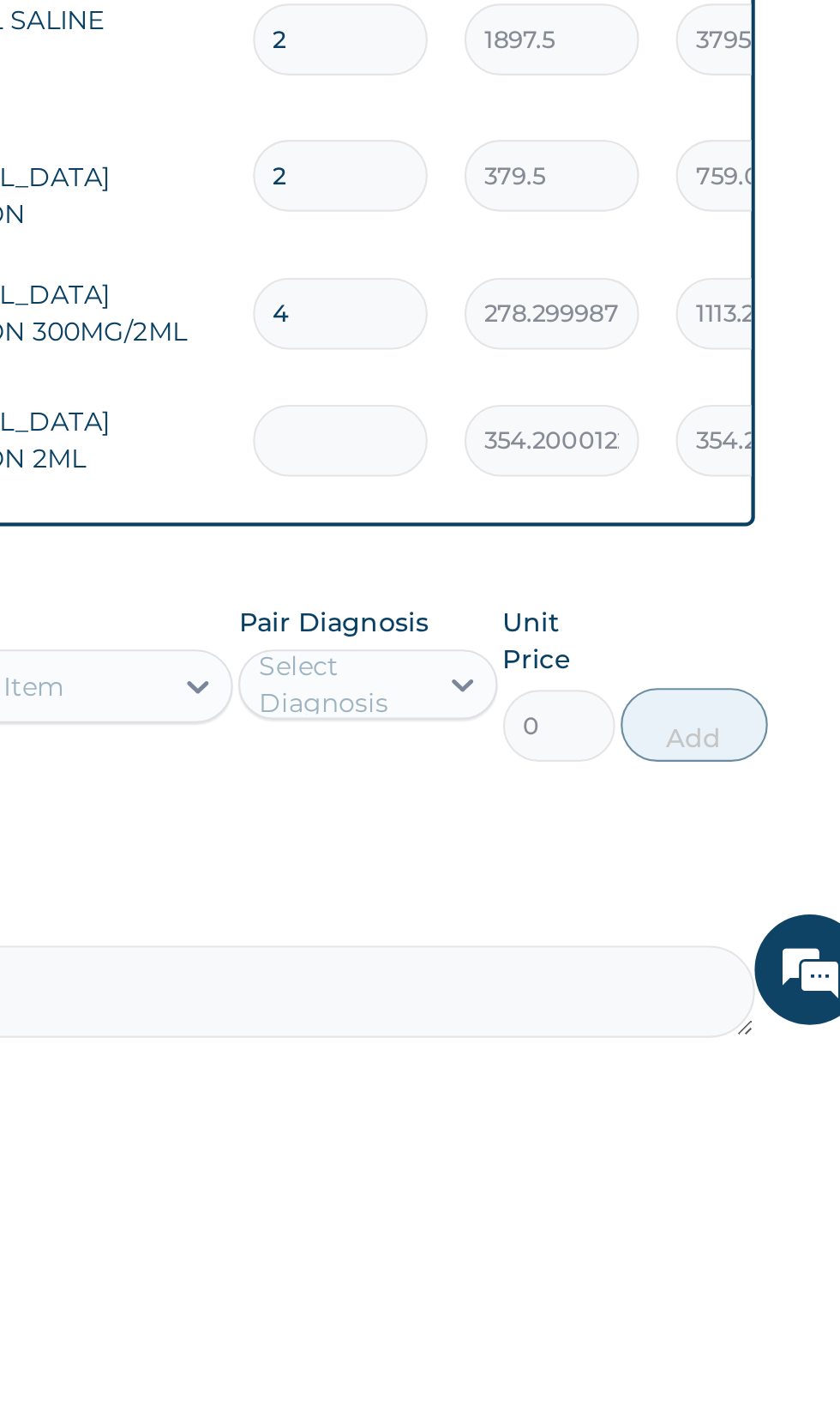
type input "0.00"
type input "2"
type input "708.40"
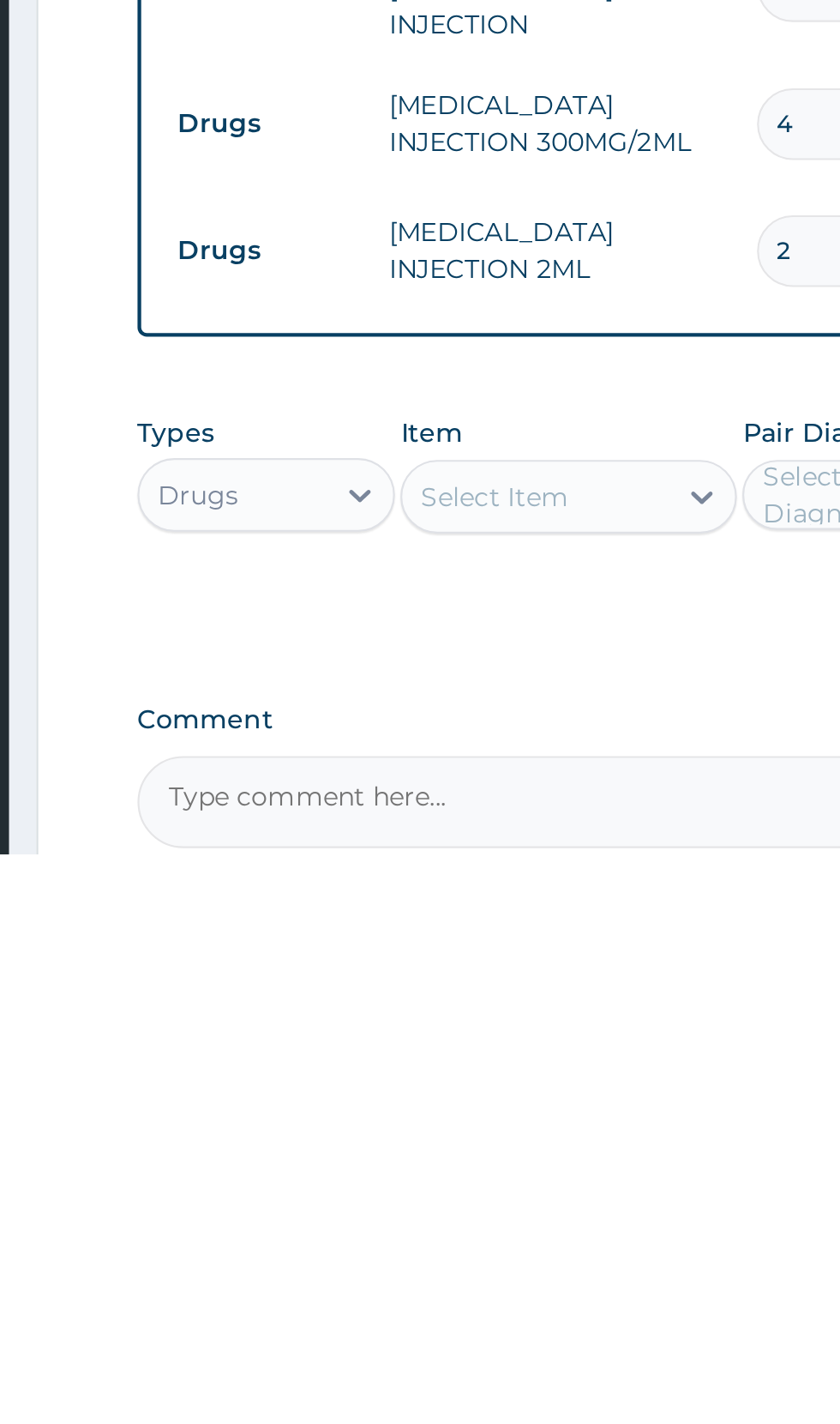
type input "2"
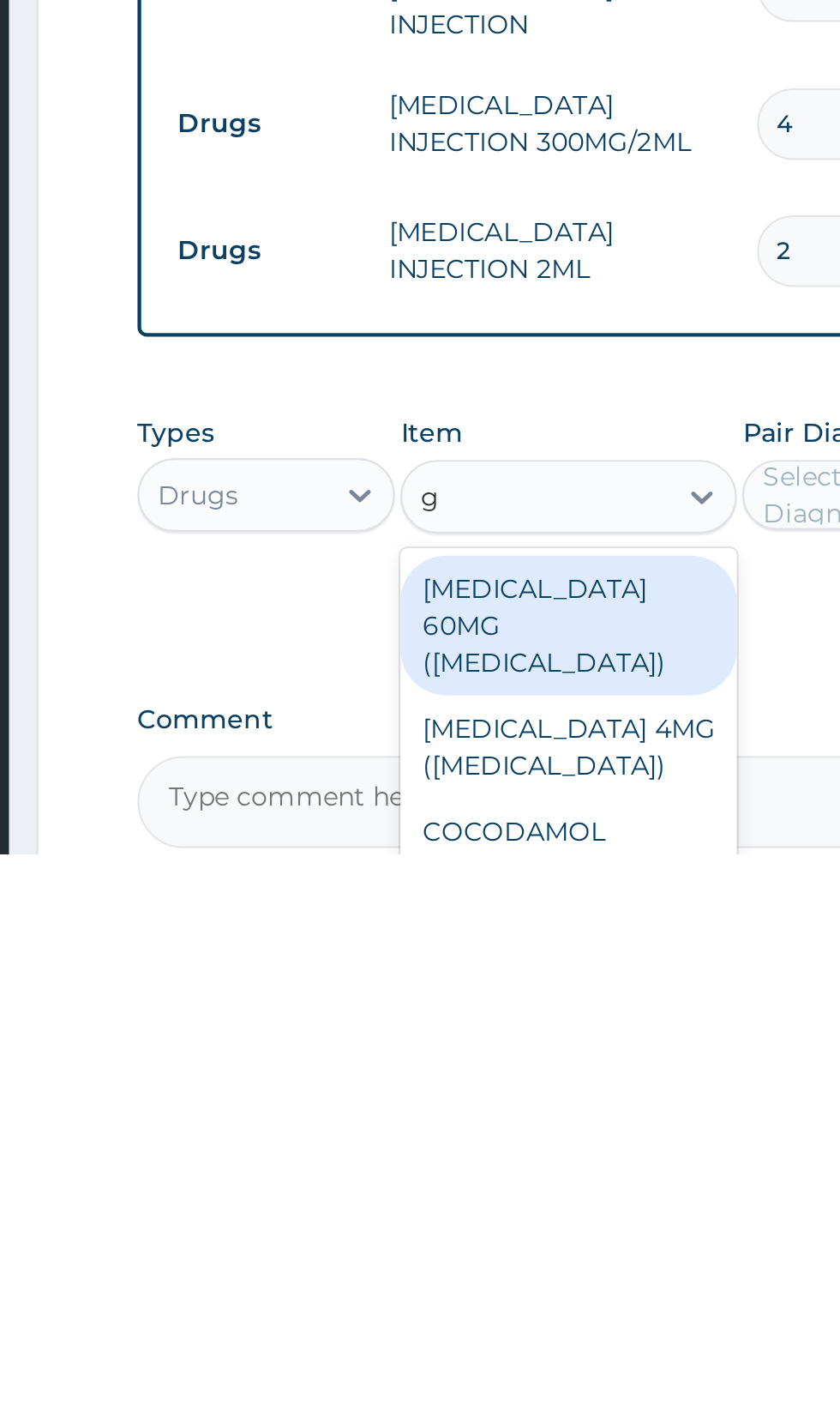
scroll to position [0, 0]
type input "g"
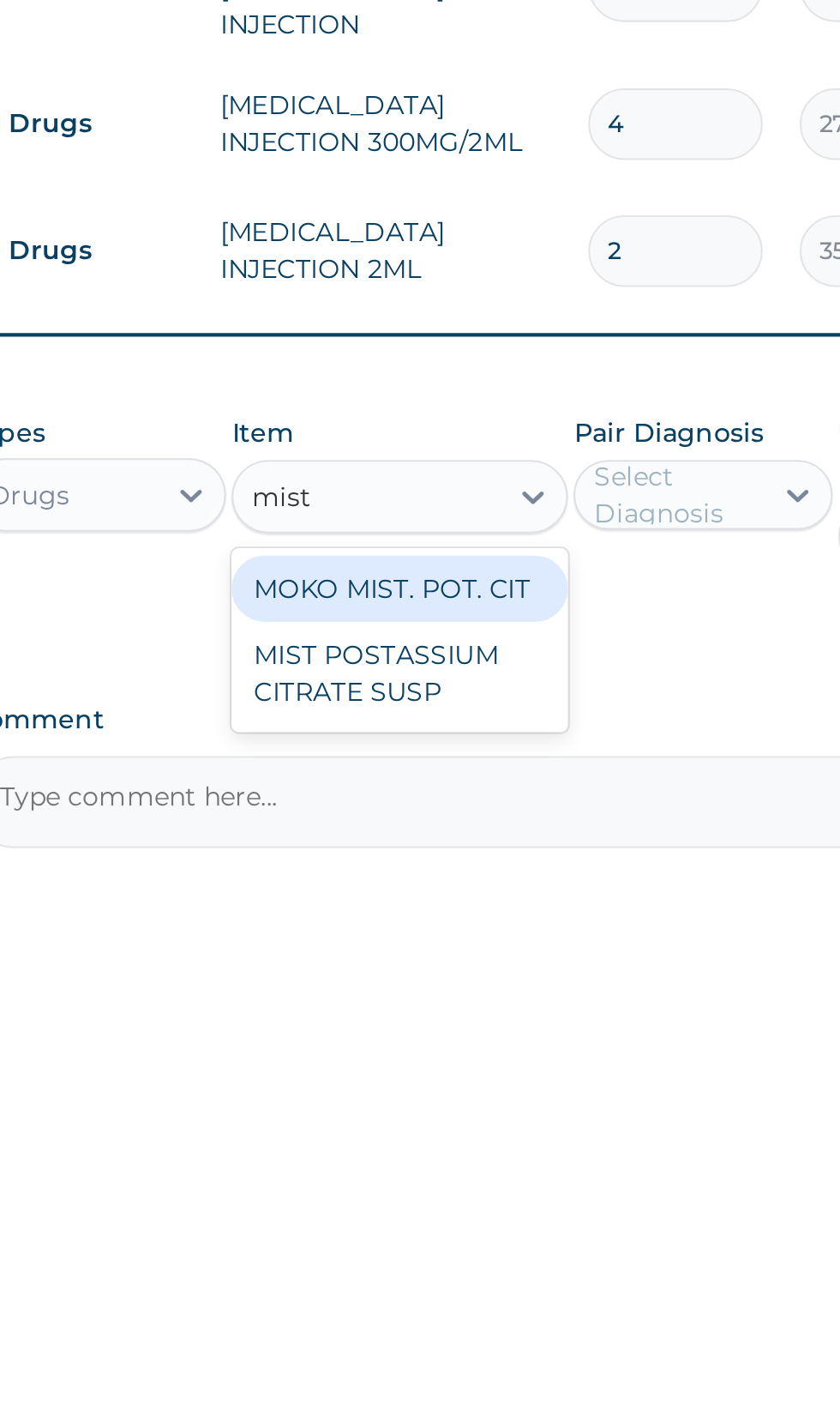
click at [481, 1316] on div "MIST POSTASSIUM CITRATE SUSP" at bounding box center [458, 1340] width 157 height 48
type input "mist"
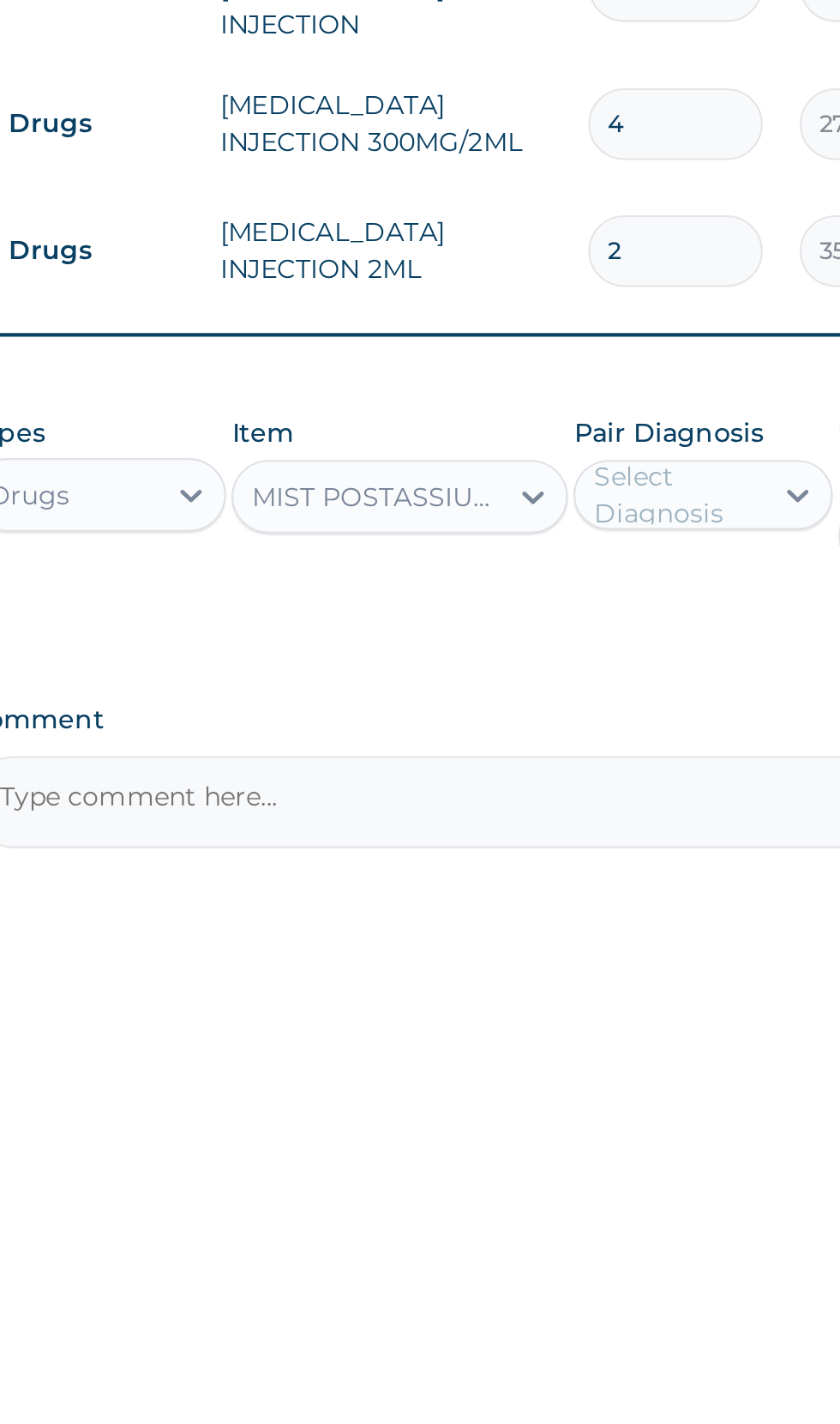
scroll to position [734, 0]
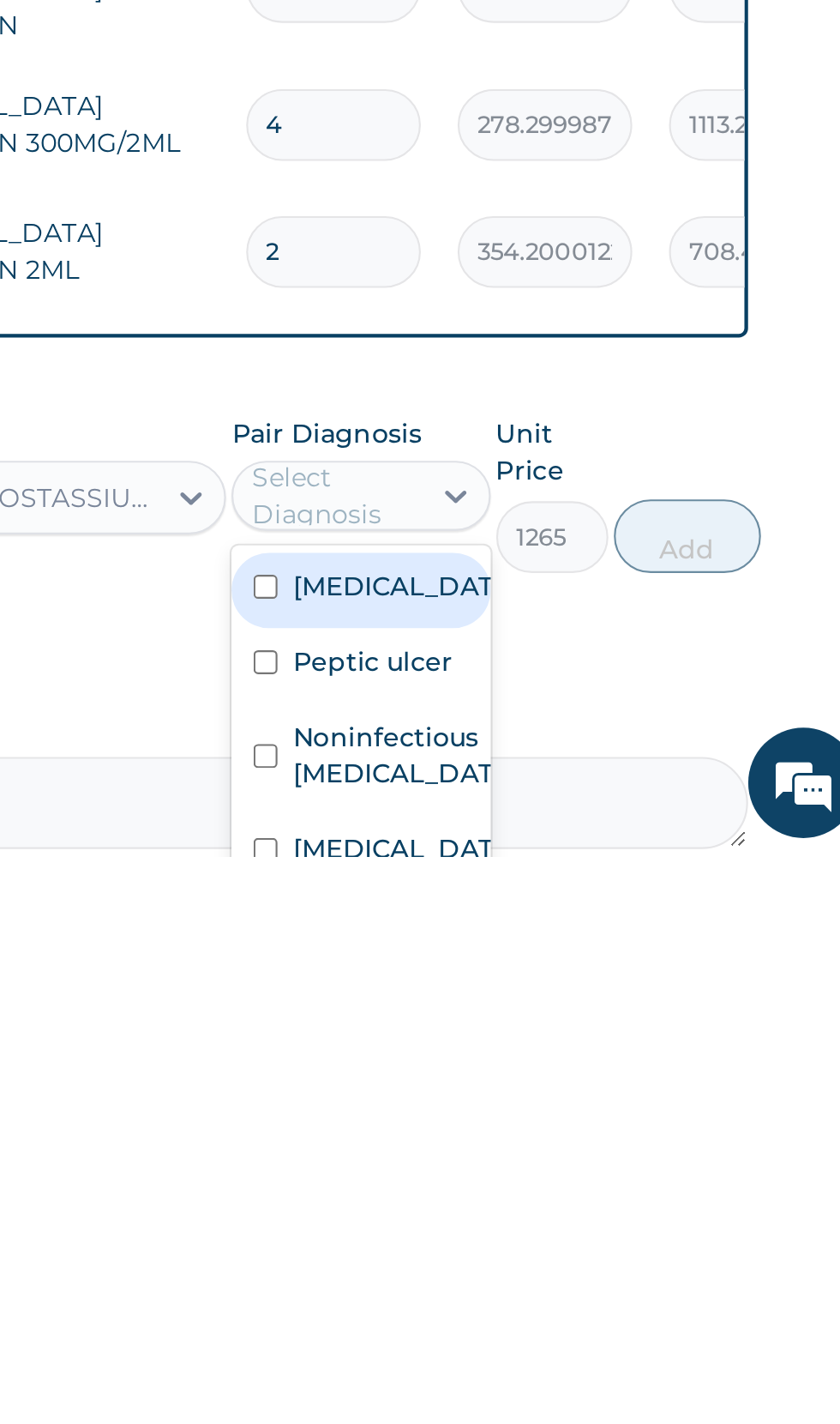
click at [626, 1325] on label "Peptic ulcer" at bounding box center [604, 1333] width 74 height 17
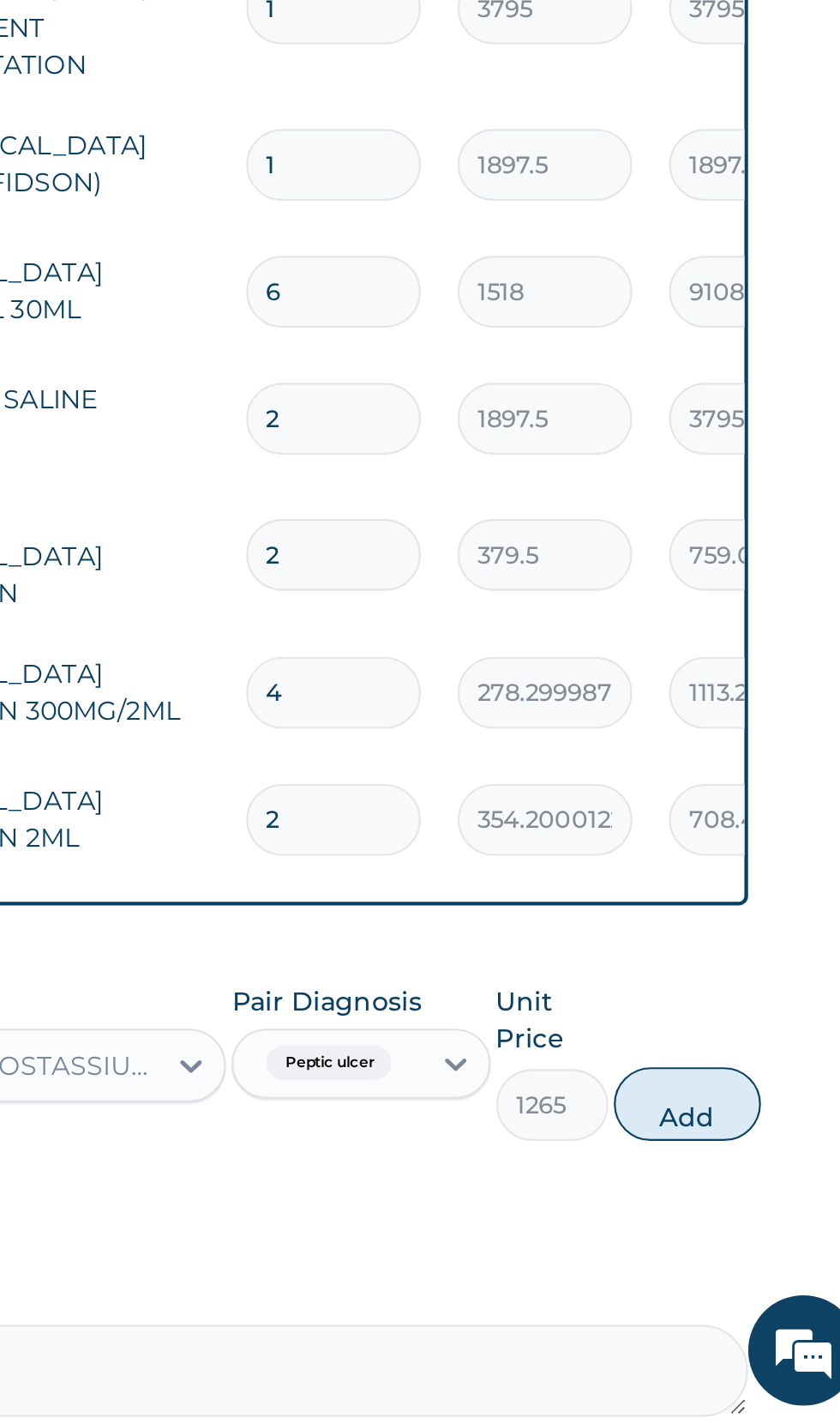
click at [750, 1258] on button "Add" at bounding box center [752, 1275] width 69 height 34
type input "0"
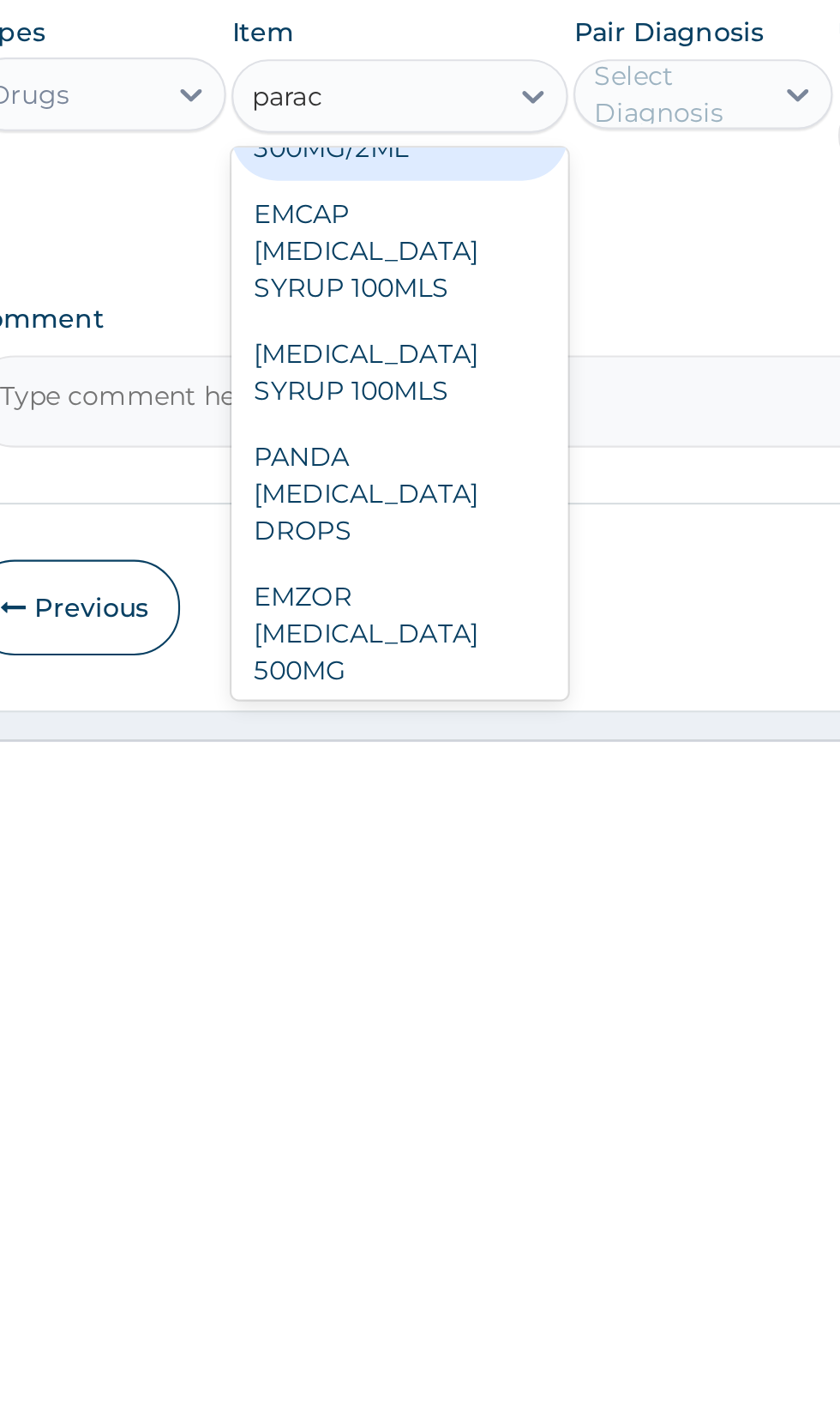
scroll to position [58, 0]
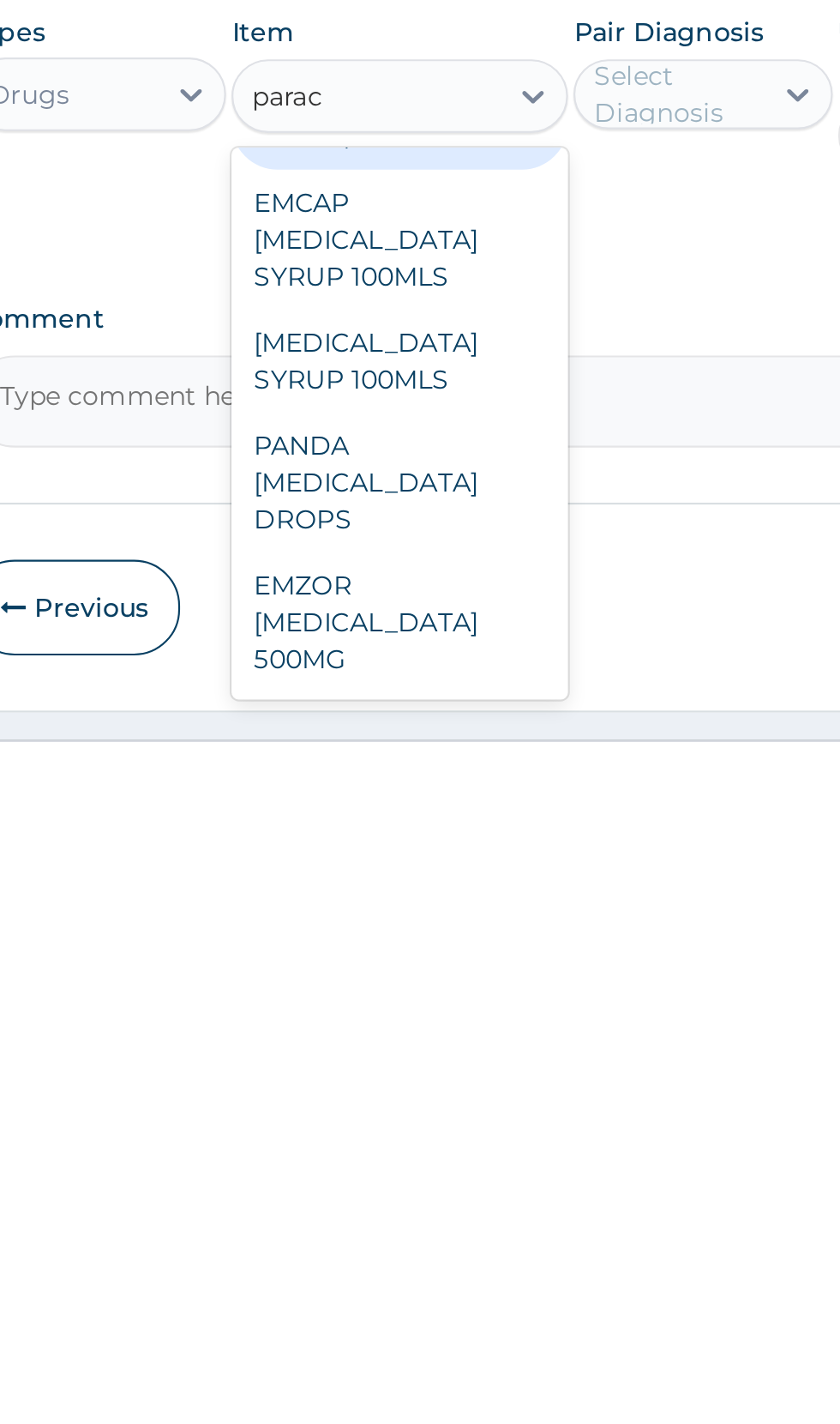
click at [444, 1325] on div "EMZOR PARACETAMOL 500MG" at bounding box center [458, 1357] width 157 height 65
type input "parac"
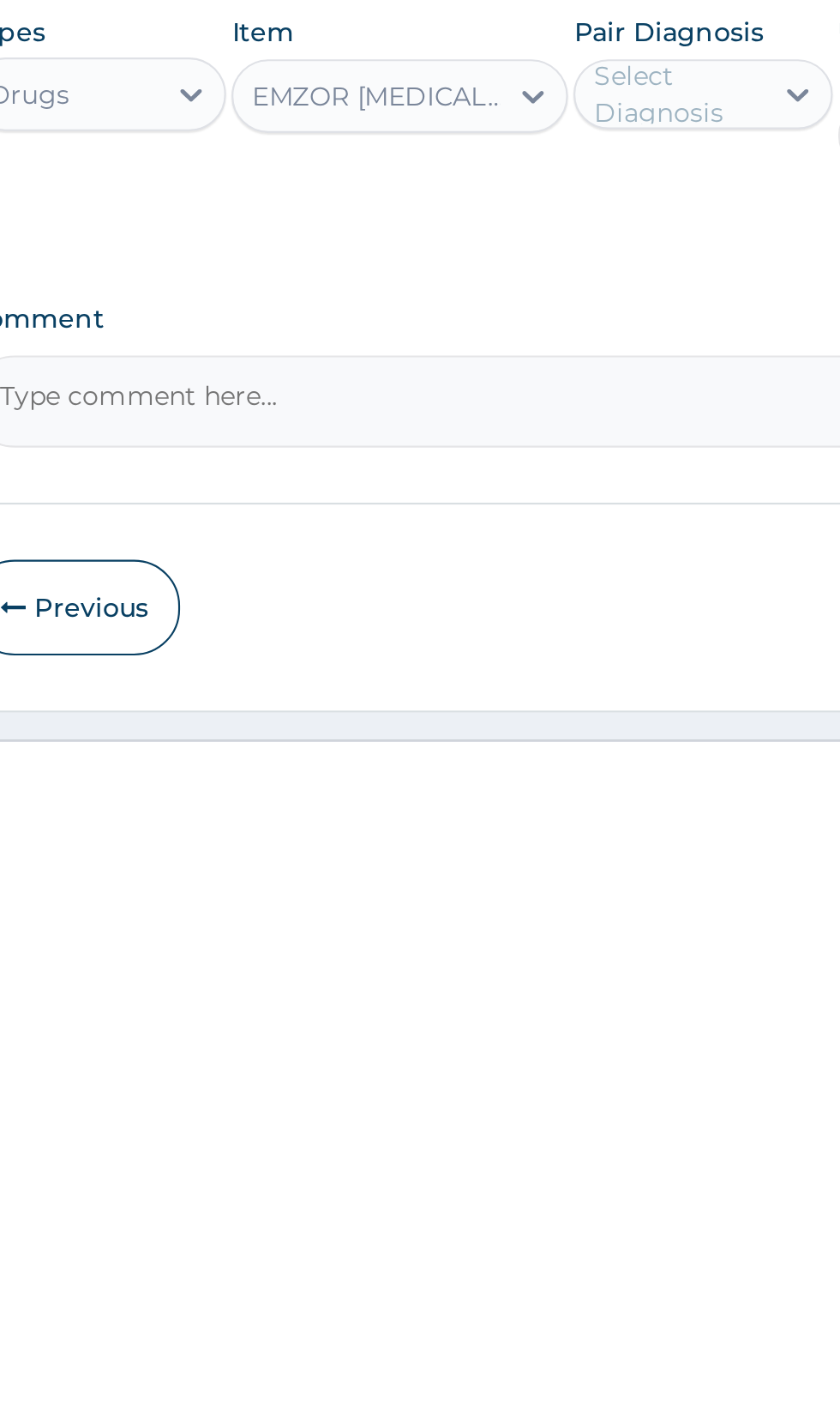
scroll to position [939, 0]
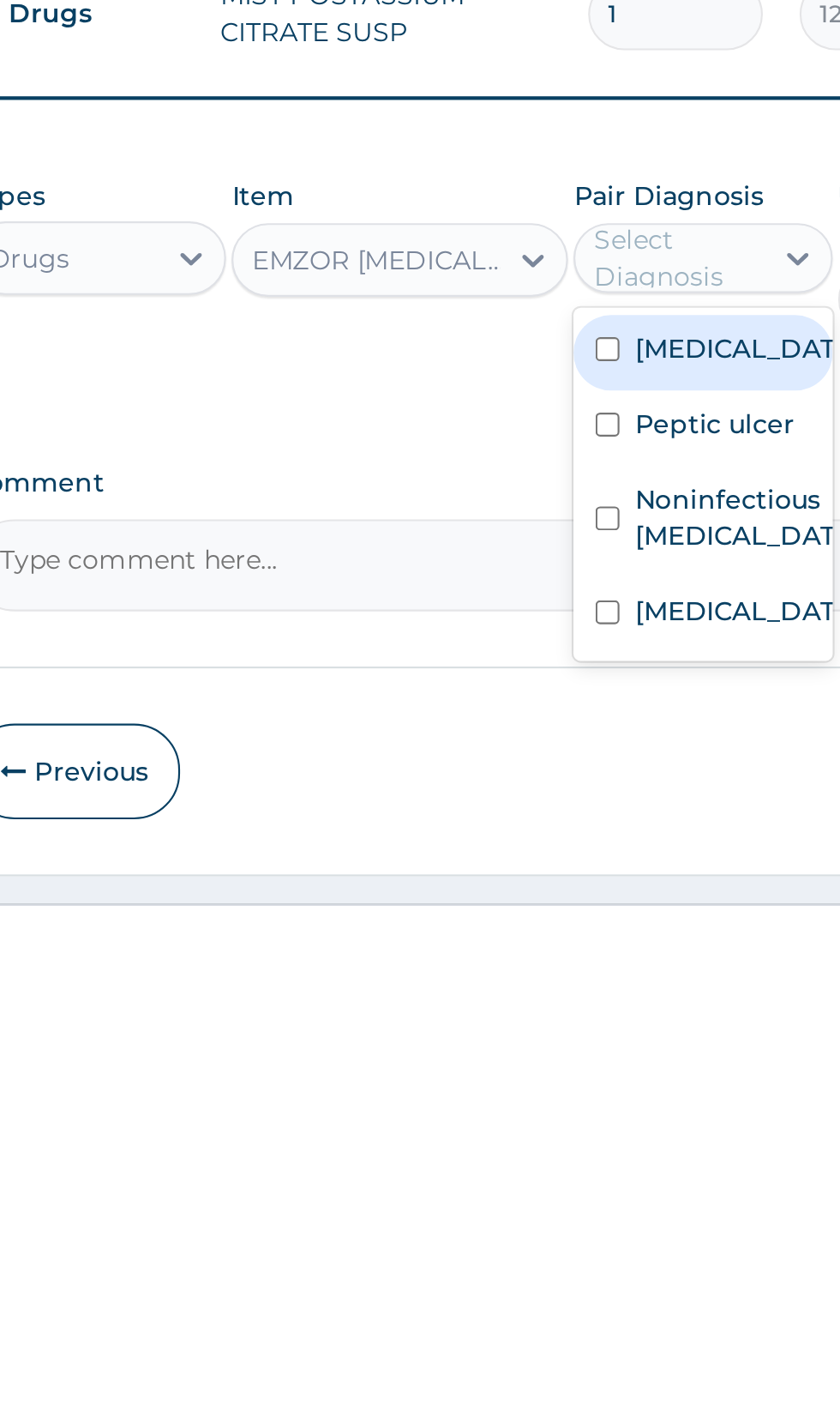
click at [601, 1267] on label "Malaria" at bounding box center [617, 1275] width 99 height 17
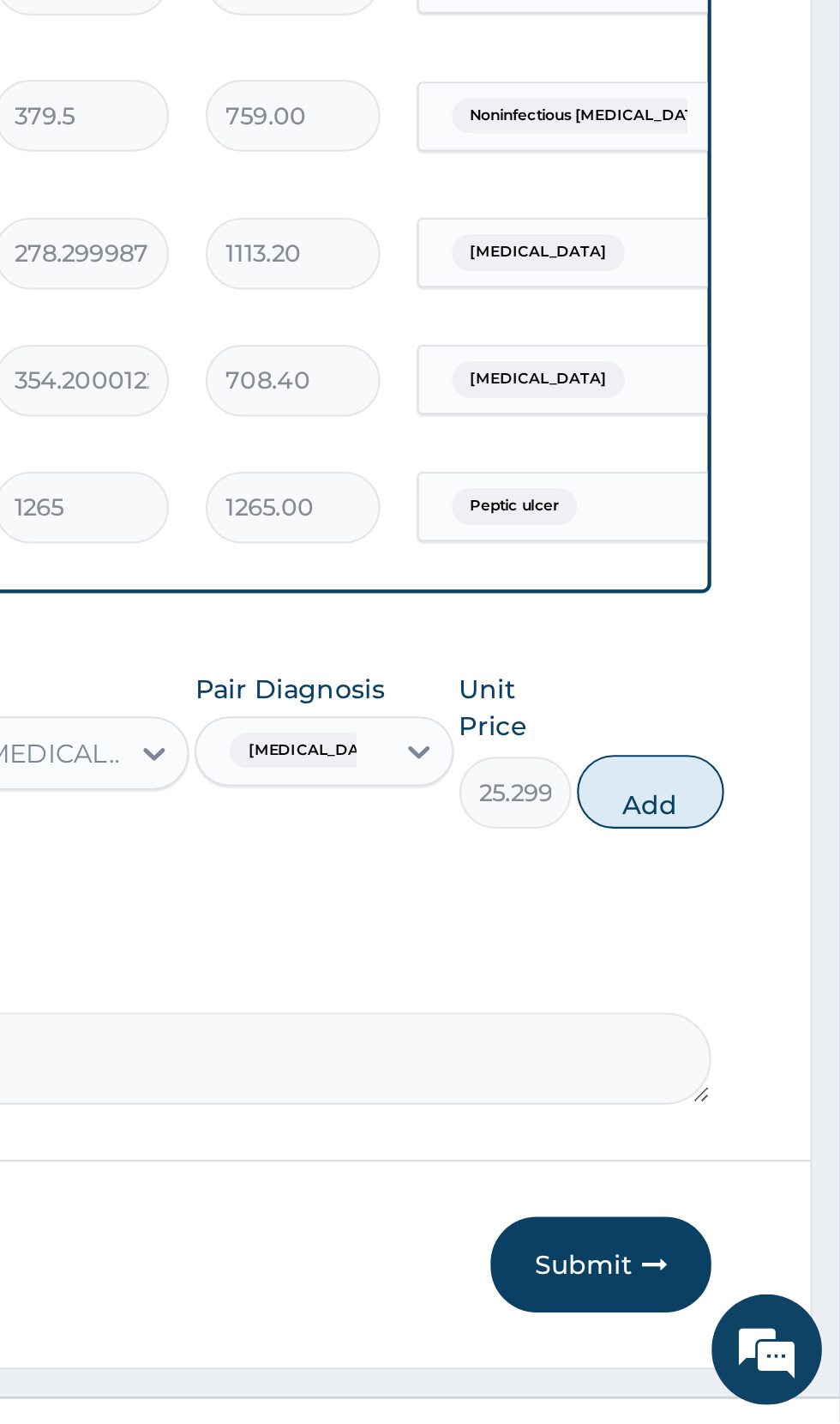
click at [749, 1113] on button "Add" at bounding box center [752, 1130] width 69 height 34
type input "0"
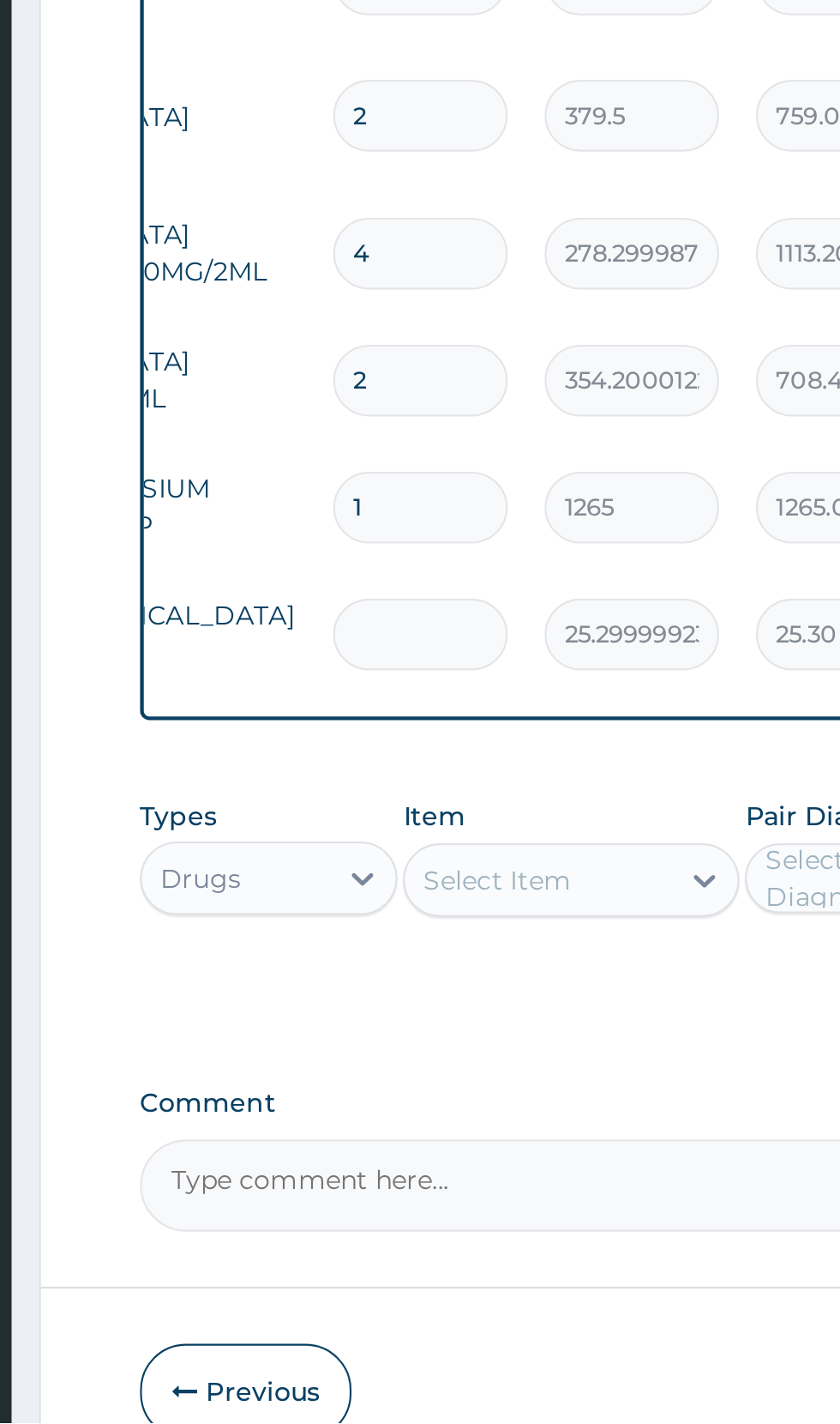
type input "0.00"
type input "2"
type input "50.60"
type input "20"
type input "506.00"
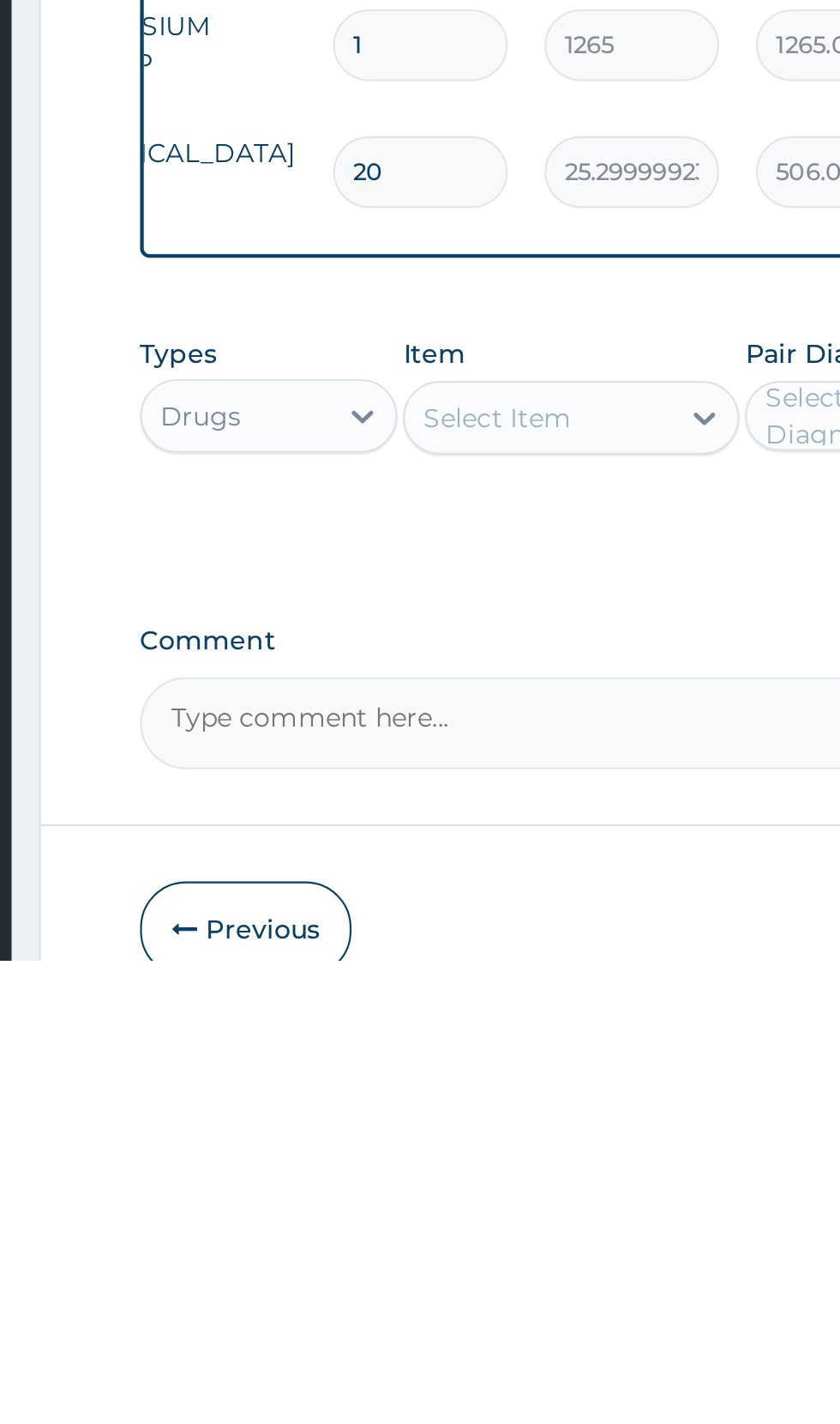
type input "20"
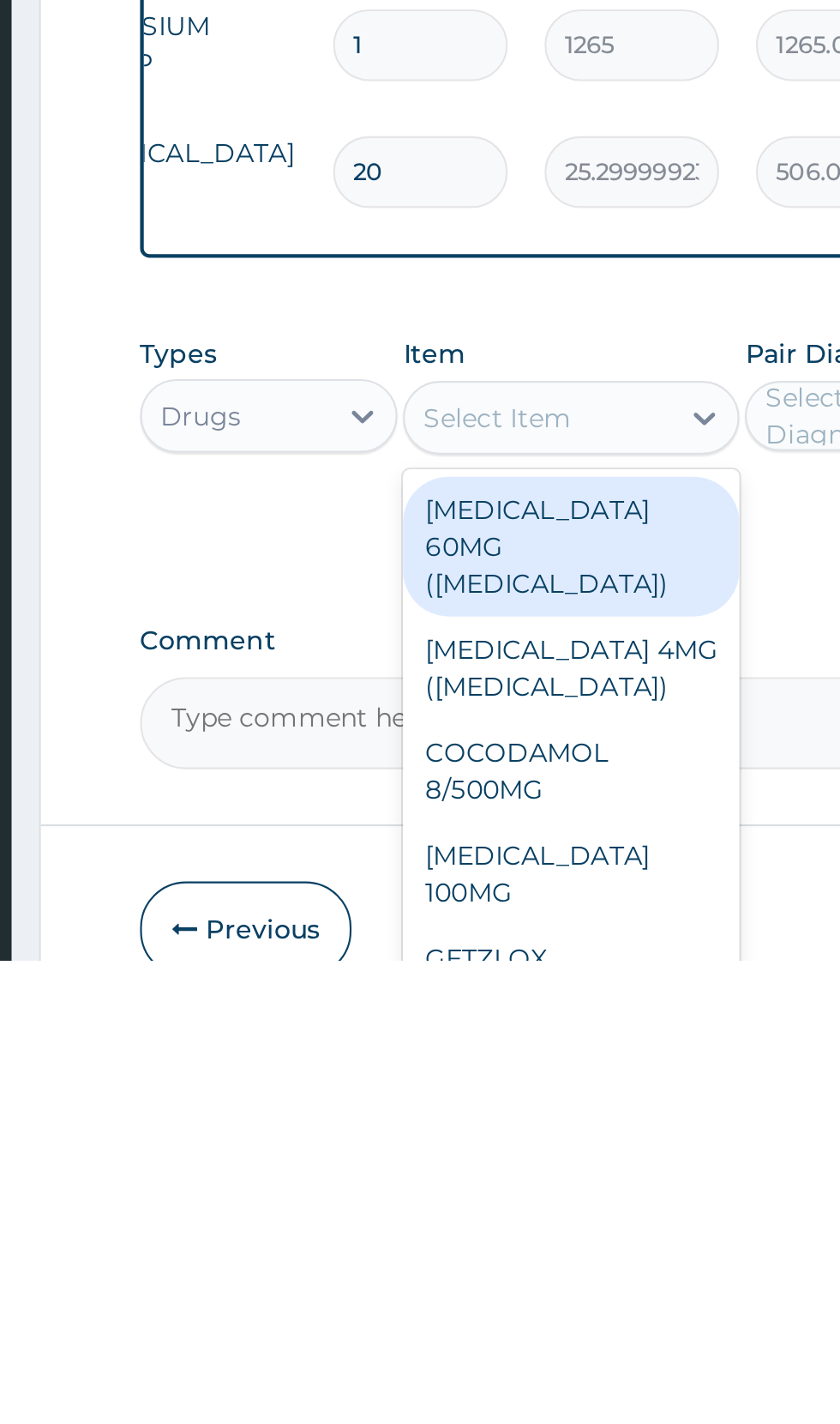
type input "m"
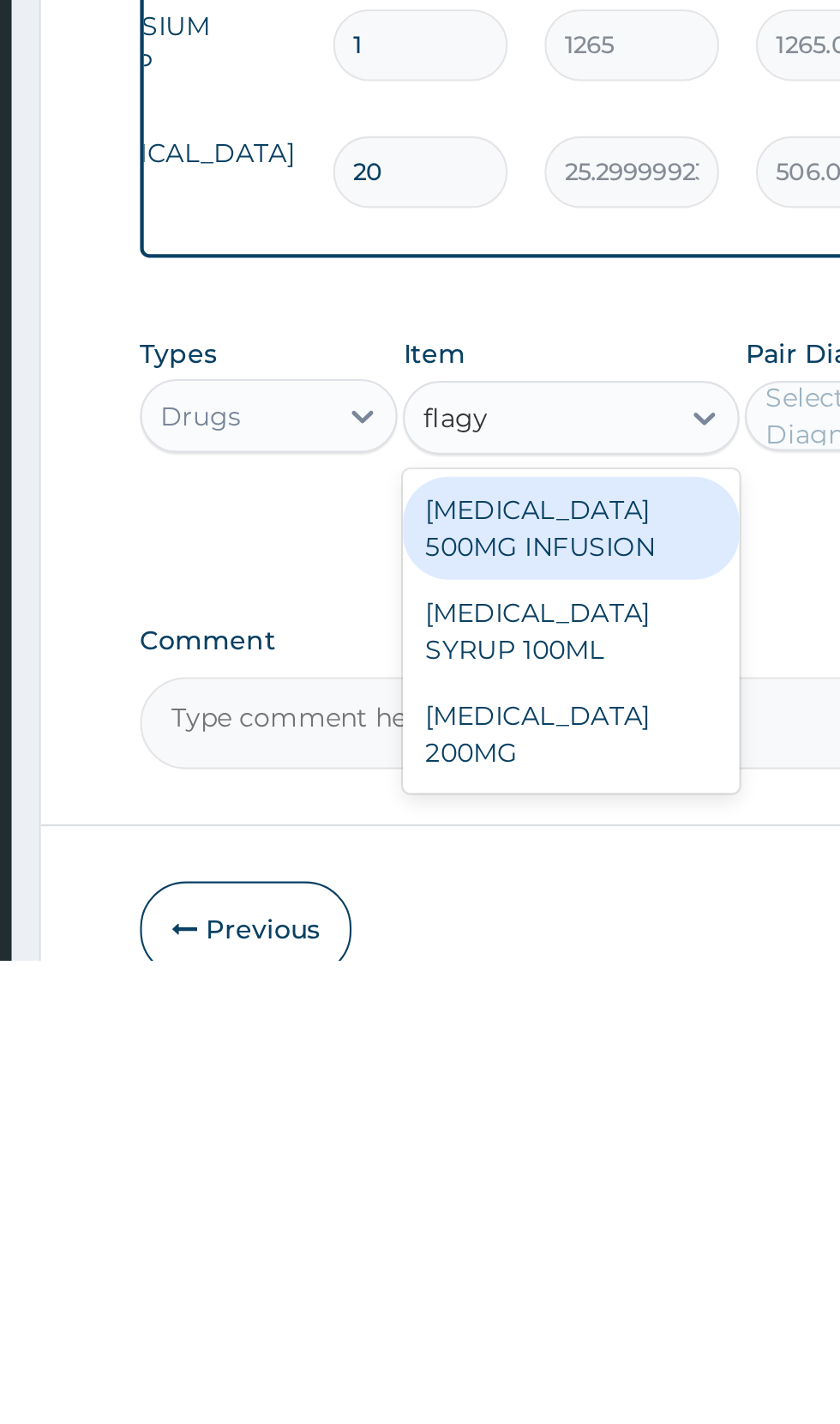
scroll to position [0, 0]
click at [483, 1294] on div "FLAGYL 200MG" at bounding box center [458, 1318] width 157 height 48
type input "flagy"
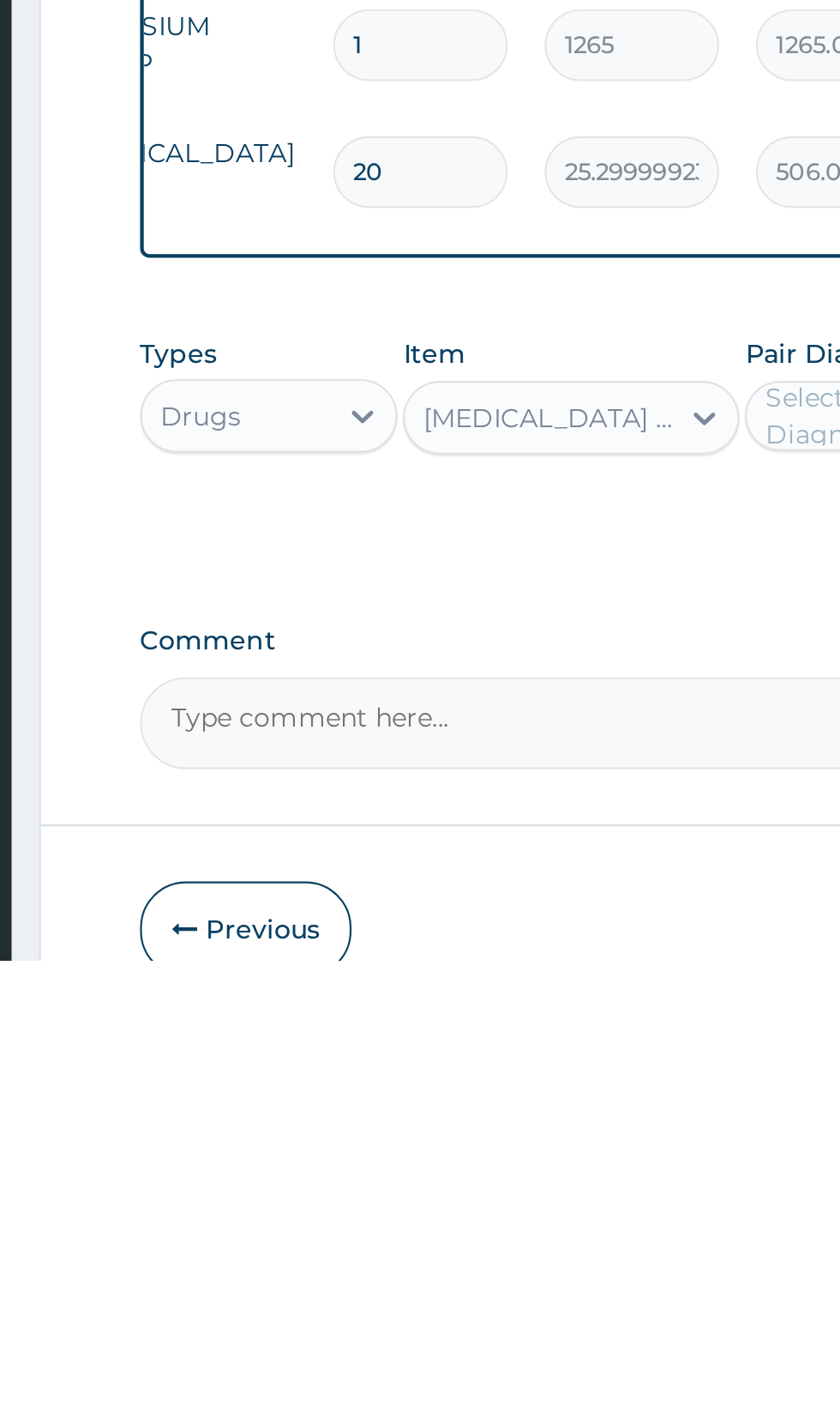
scroll to position [939, 0]
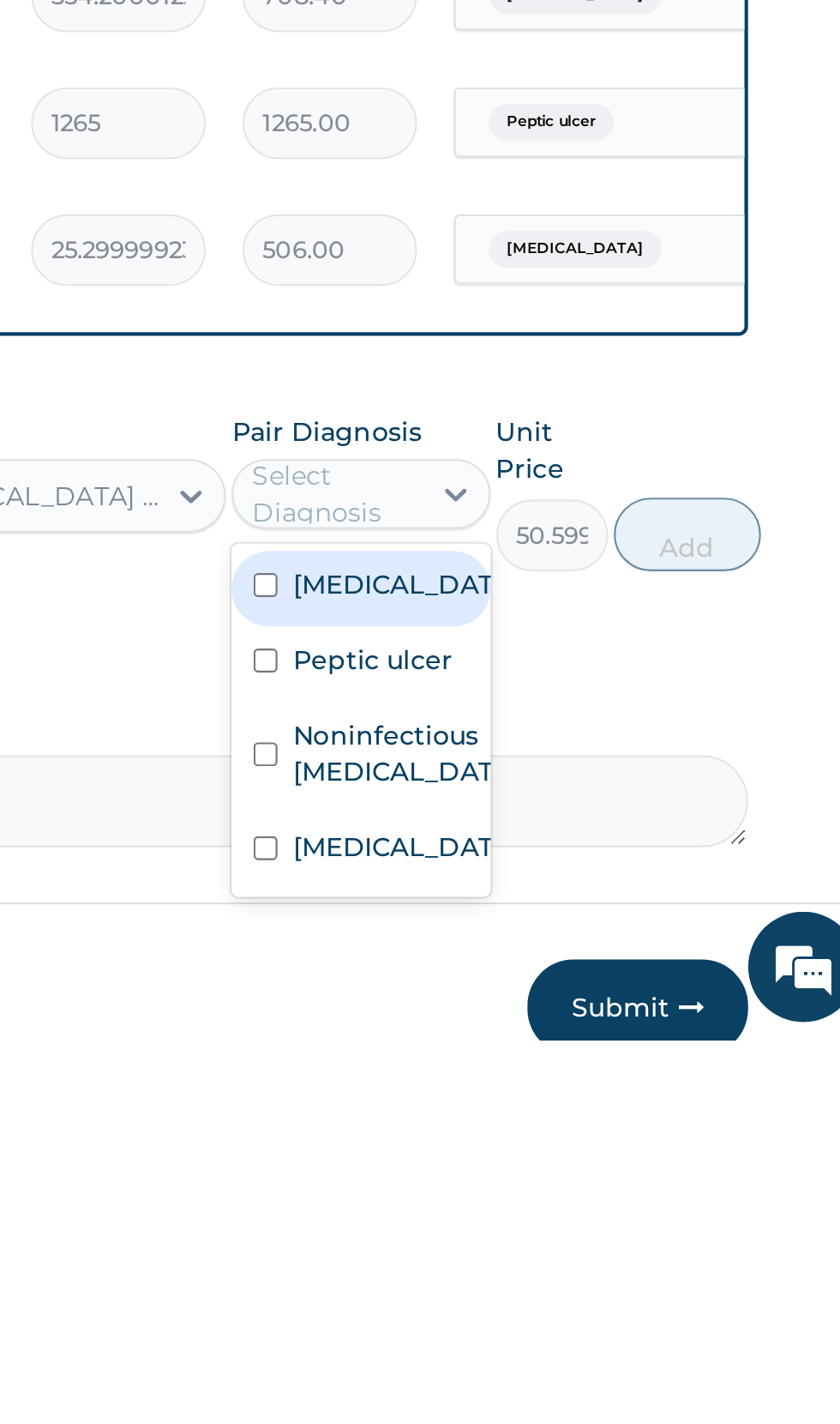
click at [626, 1267] on div "Noninfectious gastroenteritis" at bounding box center [600, 1292] width 120 height 52
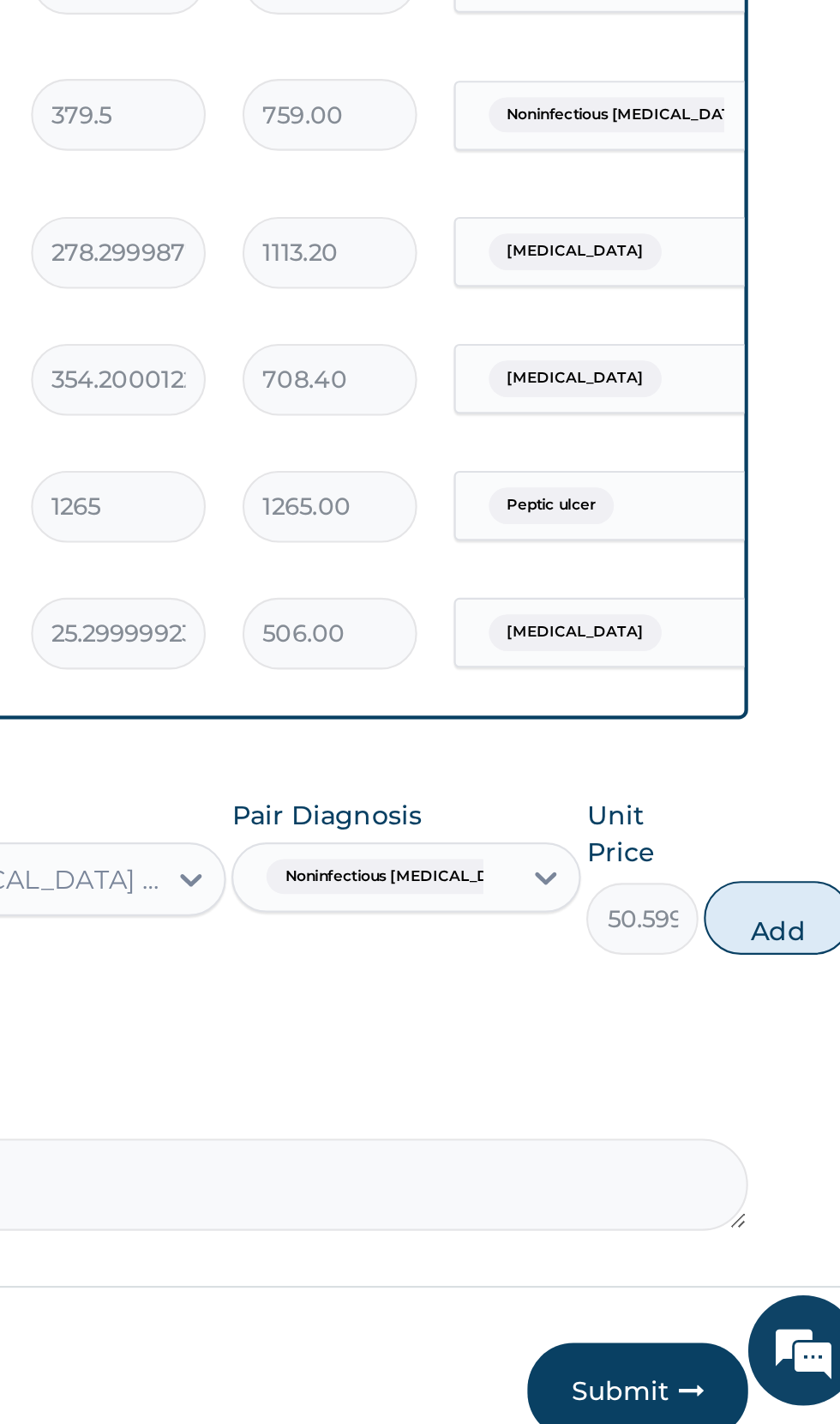
click at [780, 1171] on button "Add" at bounding box center [794, 1188] width 69 height 34
type input "0"
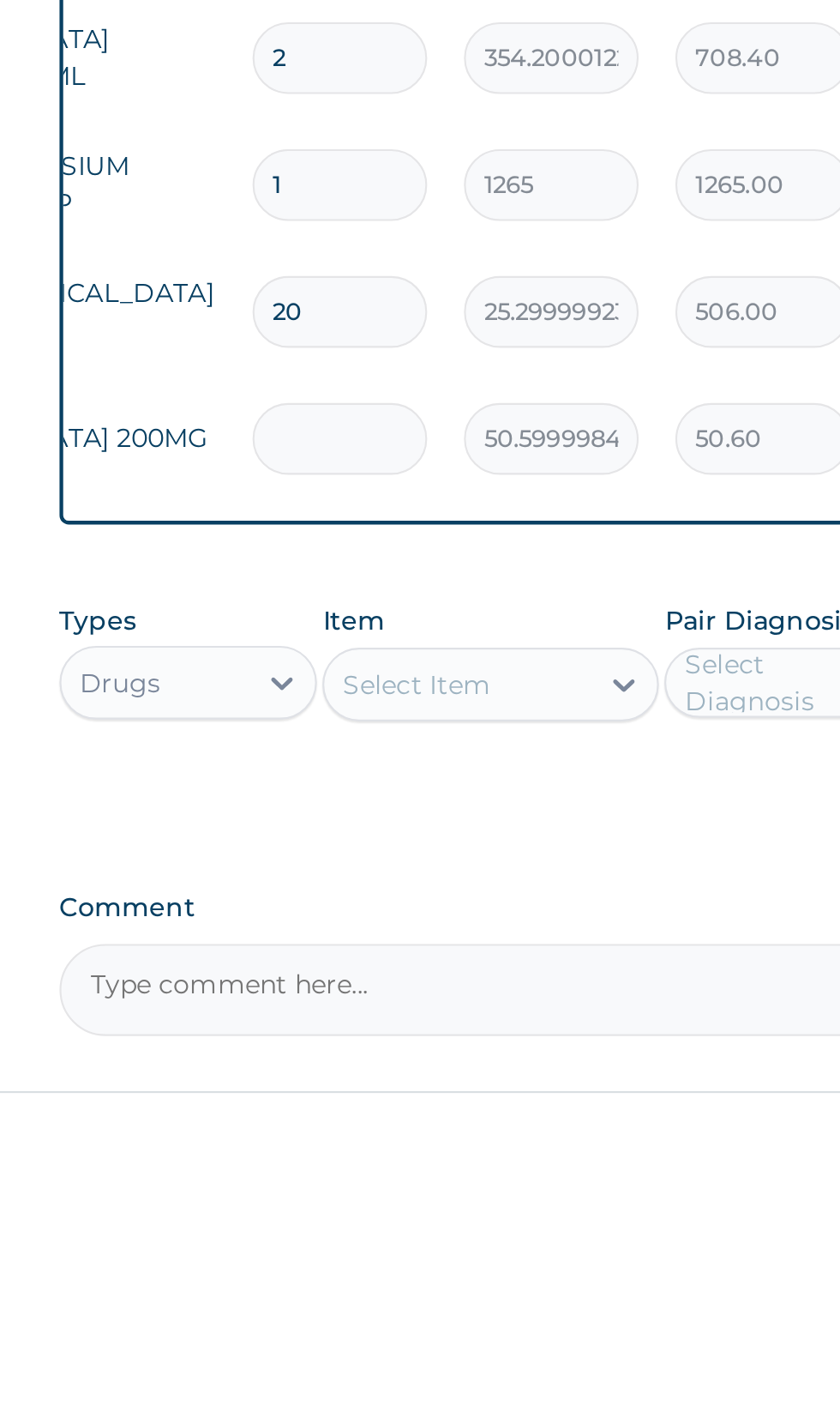
type input "0.00"
type input "1"
type input "50.60"
type input "10"
type input "506.00"
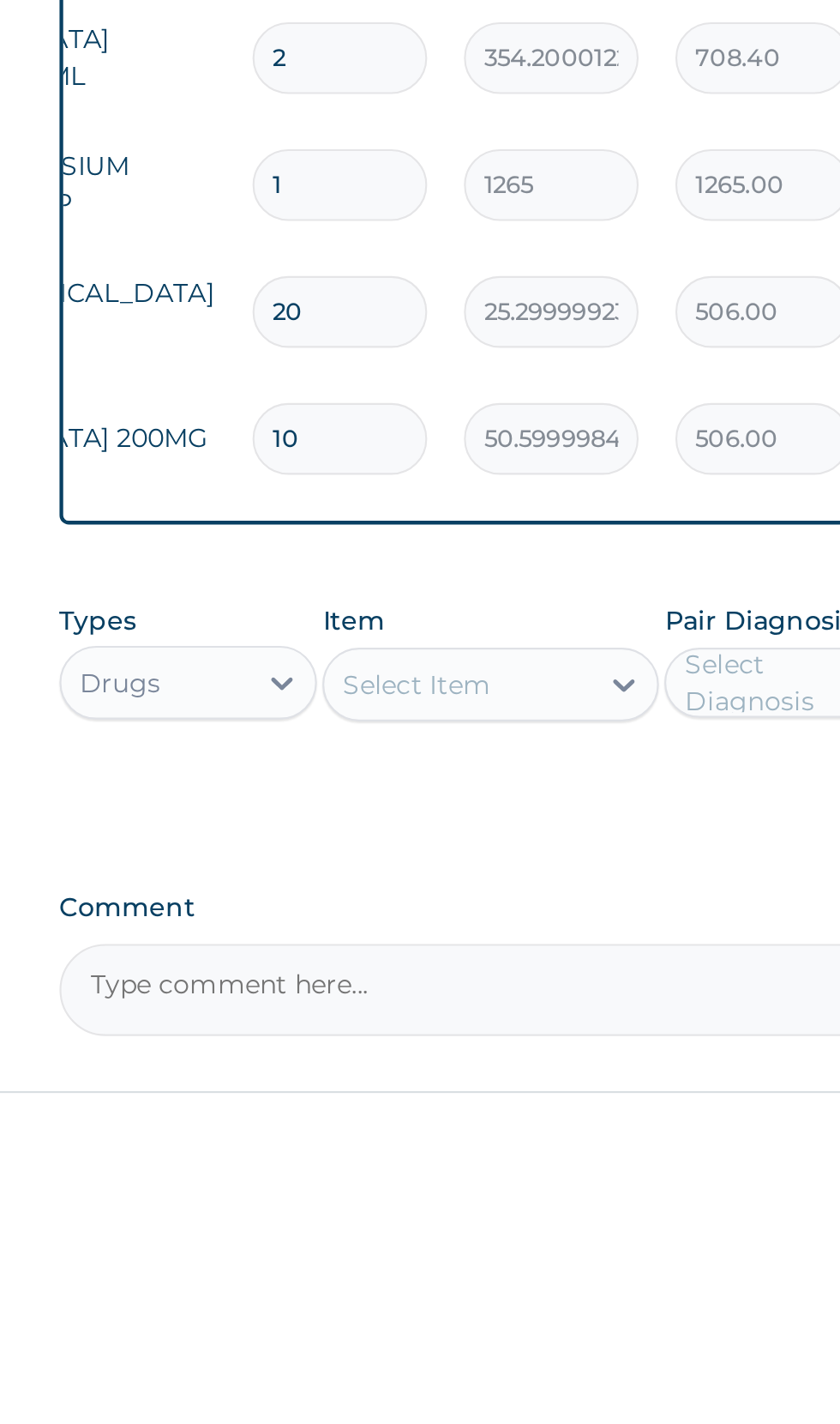
type input "10"
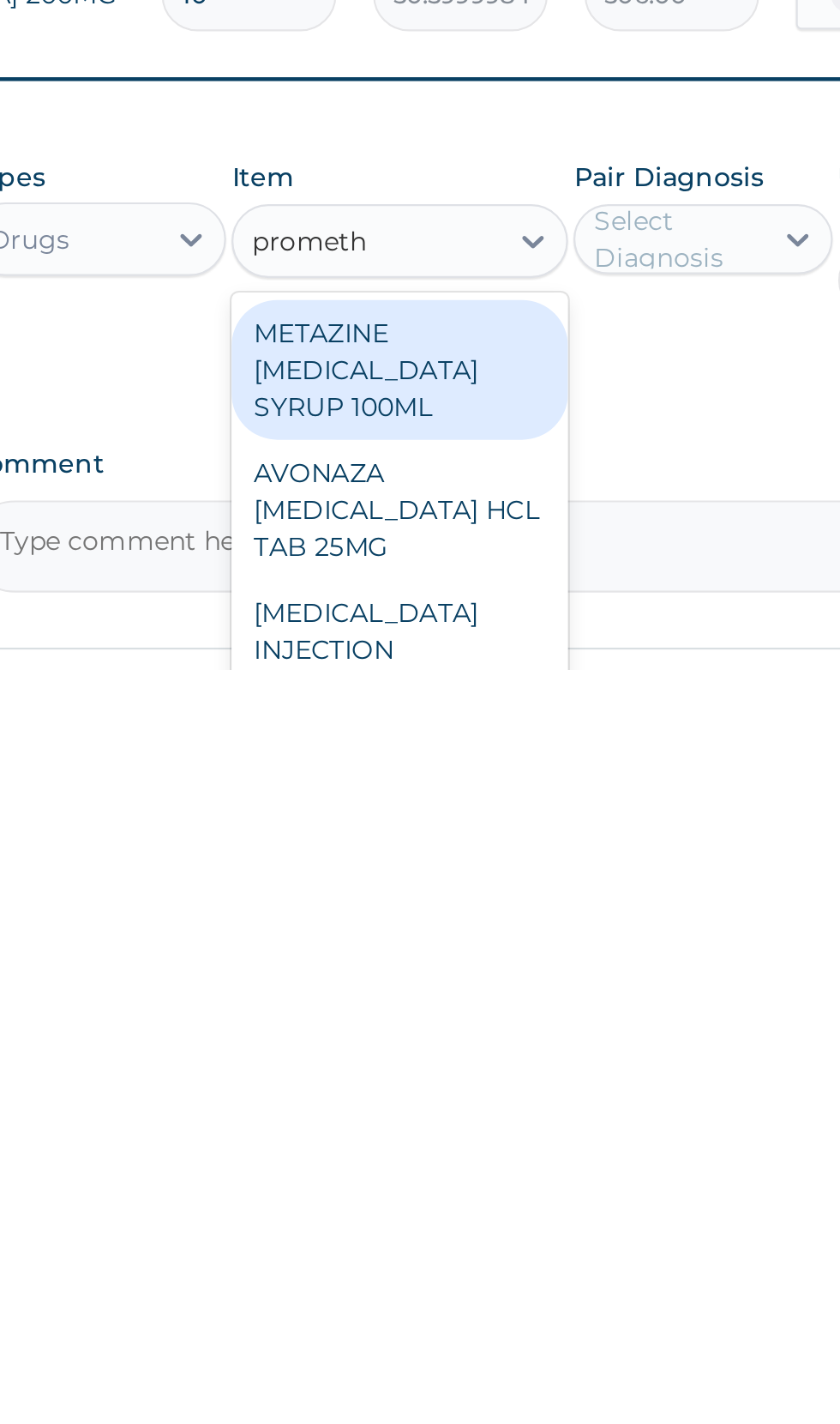
scroll to position [945, 0]
click at [478, 1381] on div "PROMETHAZINE INJECTION" at bounding box center [458, 1405] width 157 height 48
type input "prometh"
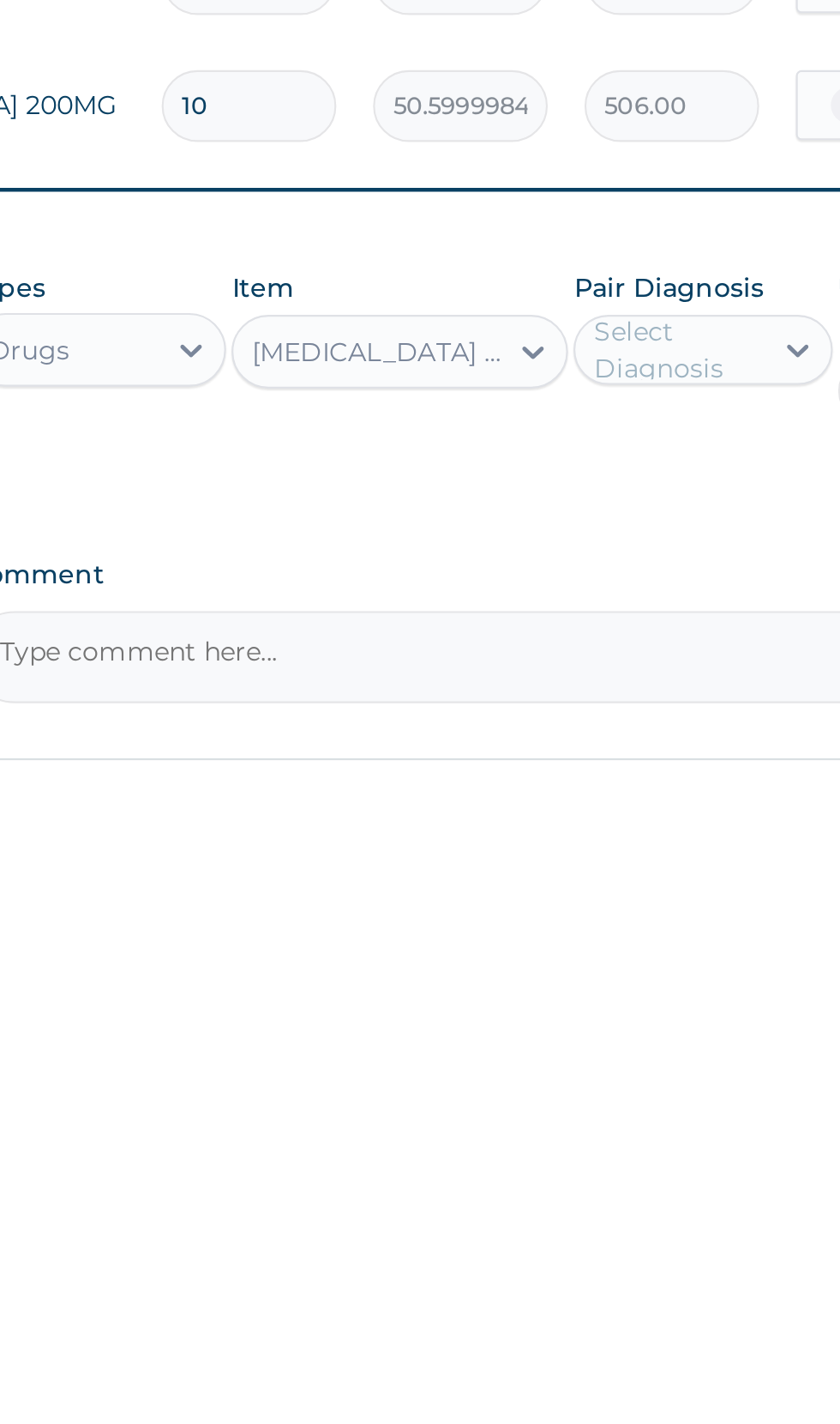
scroll to position [946, 0]
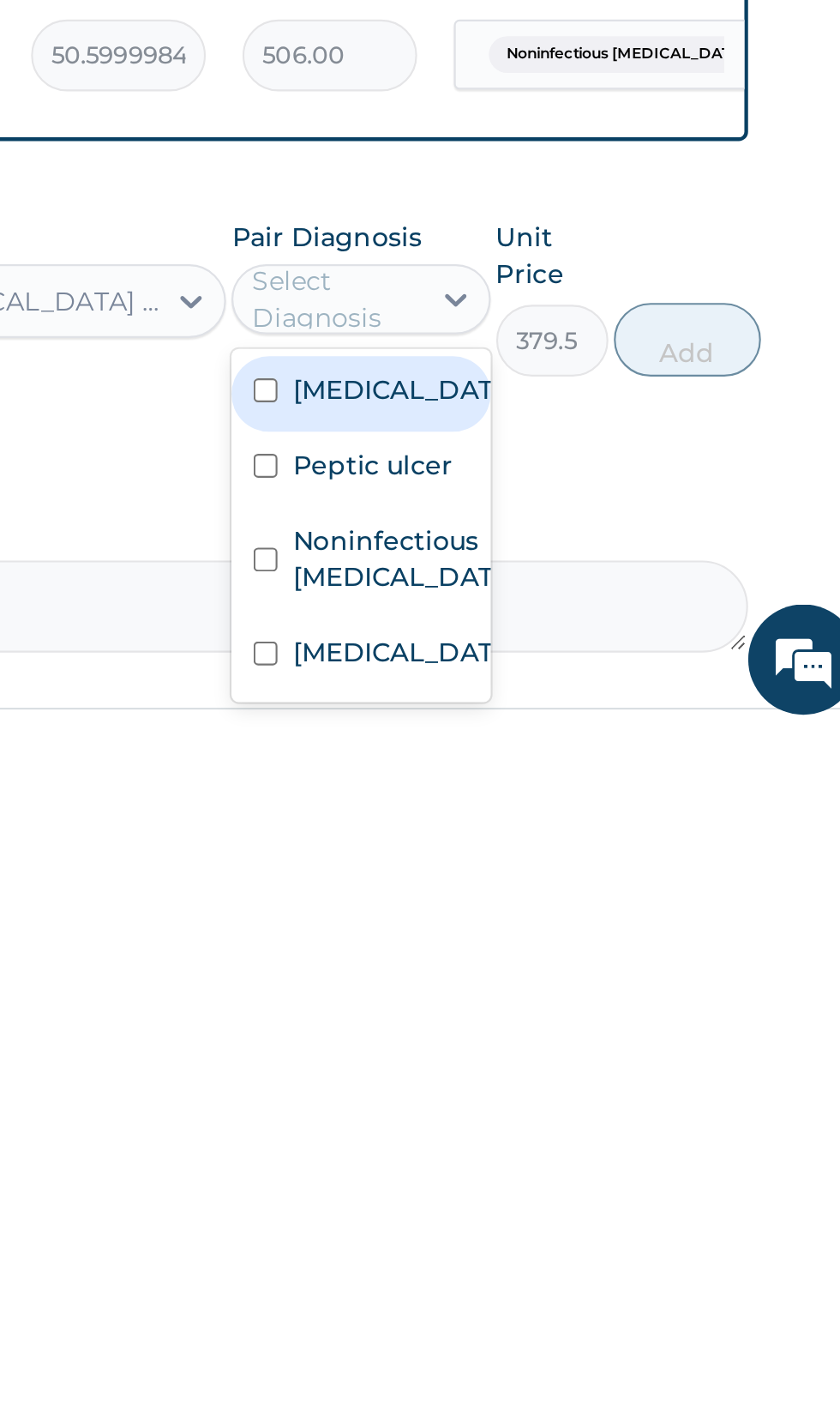
click at [632, 1326] on label "Noninfectious gastroenteritis" at bounding box center [617, 1343] width 99 height 34
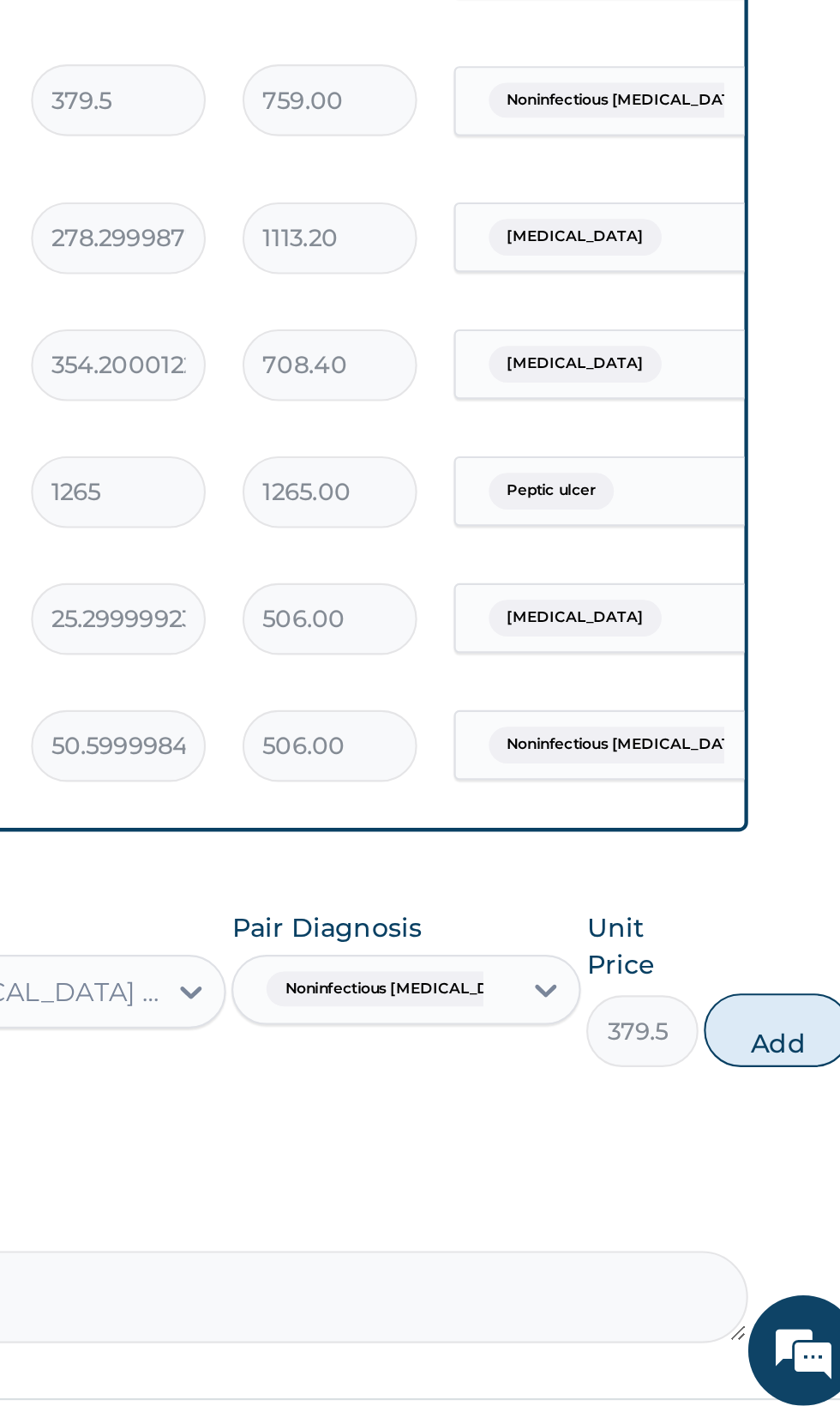
click at [771, 1224] on button "Add" at bounding box center [794, 1241] width 69 height 34
type input "0"
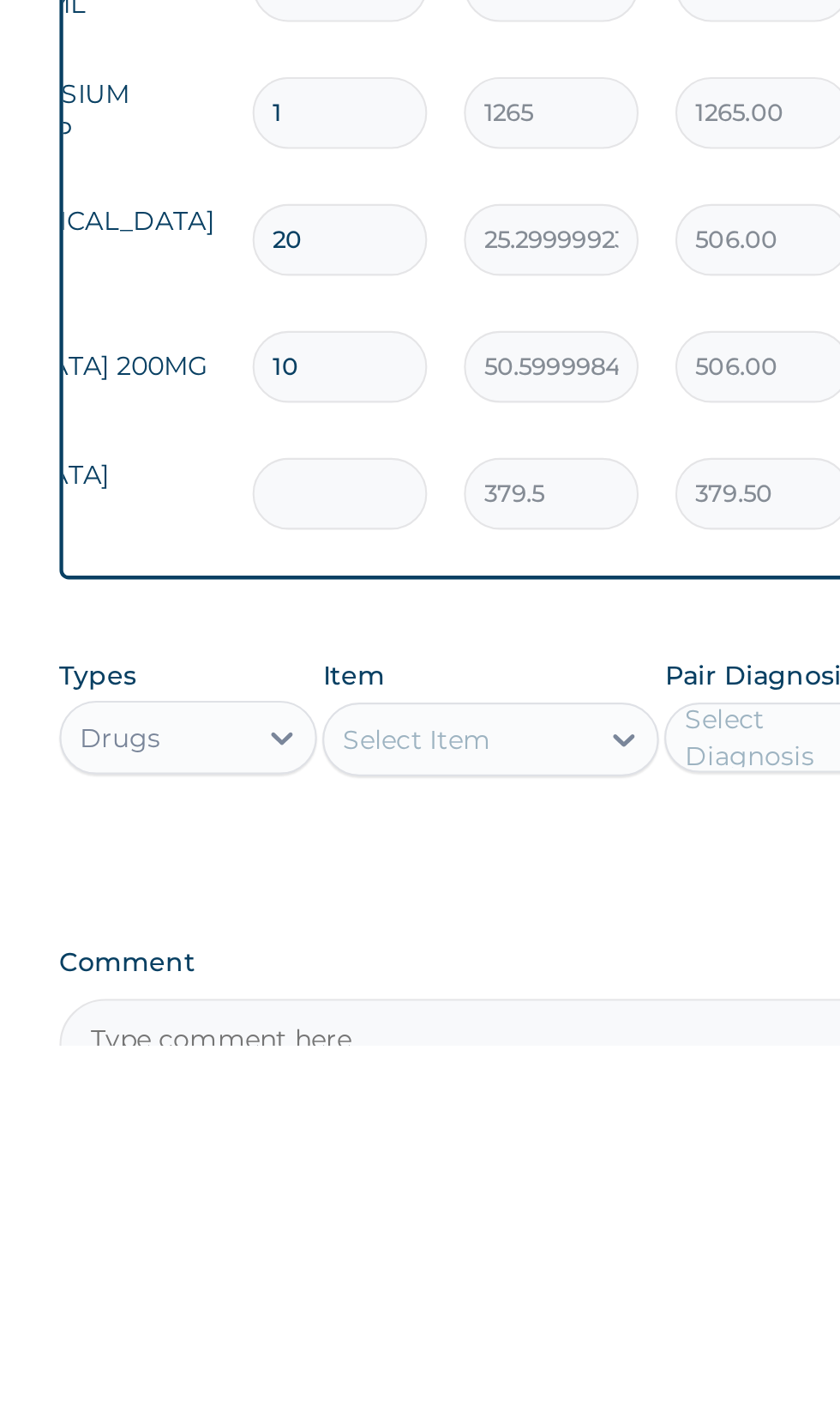
type input "0.00"
type input "2"
type input "759.00"
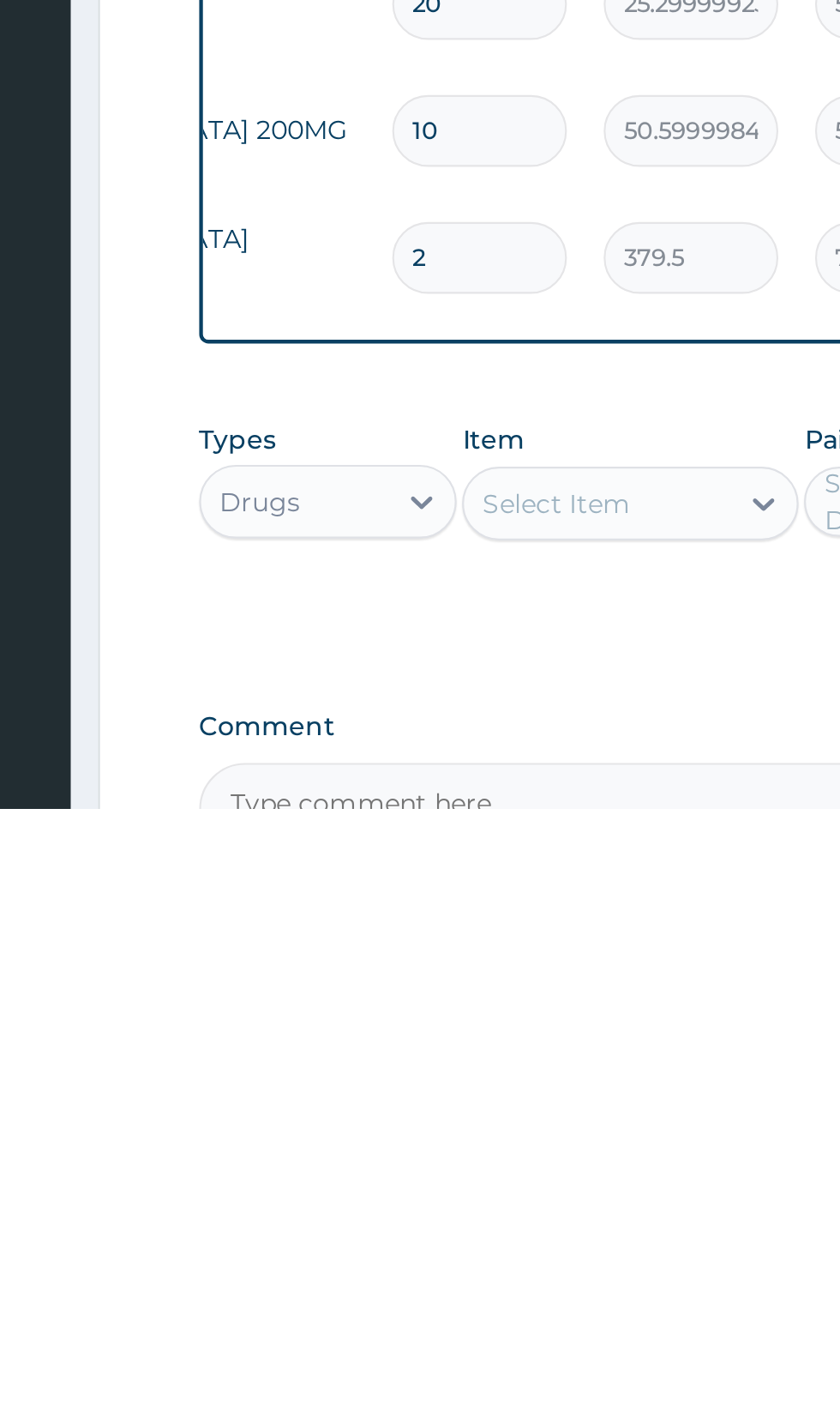
type input "2"
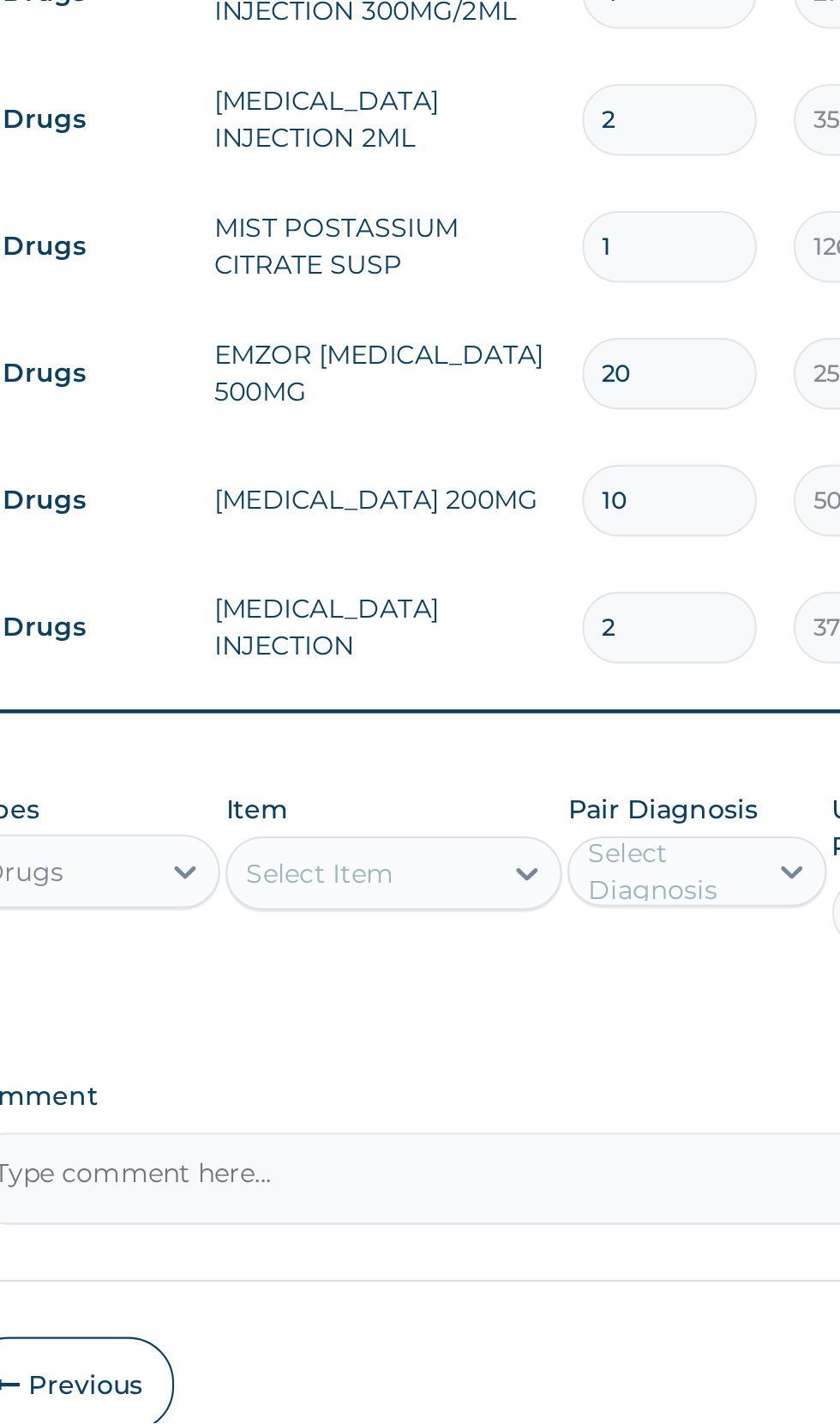
scroll to position [1062, 0]
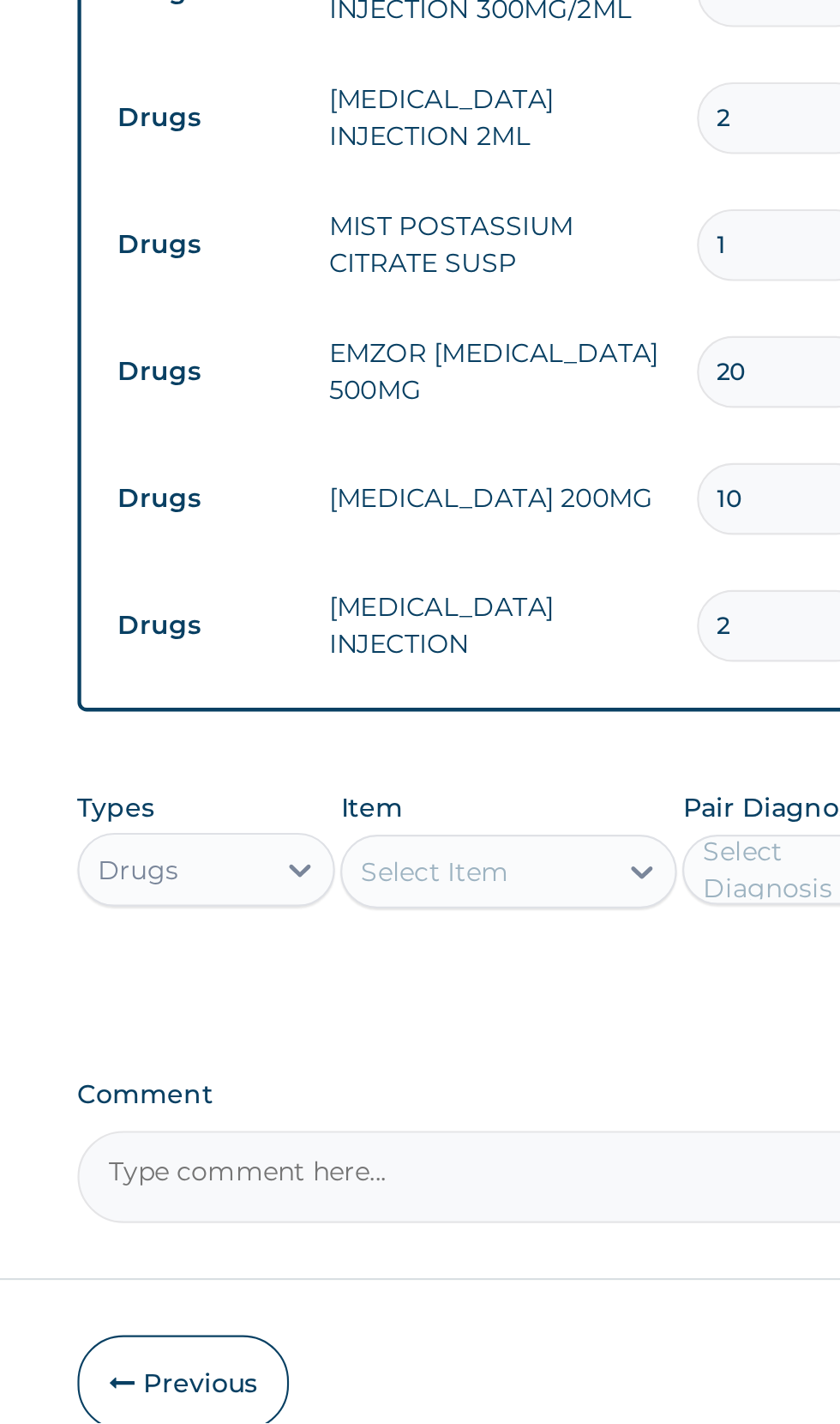
click at [308, 1383] on button "Previous" at bounding box center [306, 1405] width 98 height 45
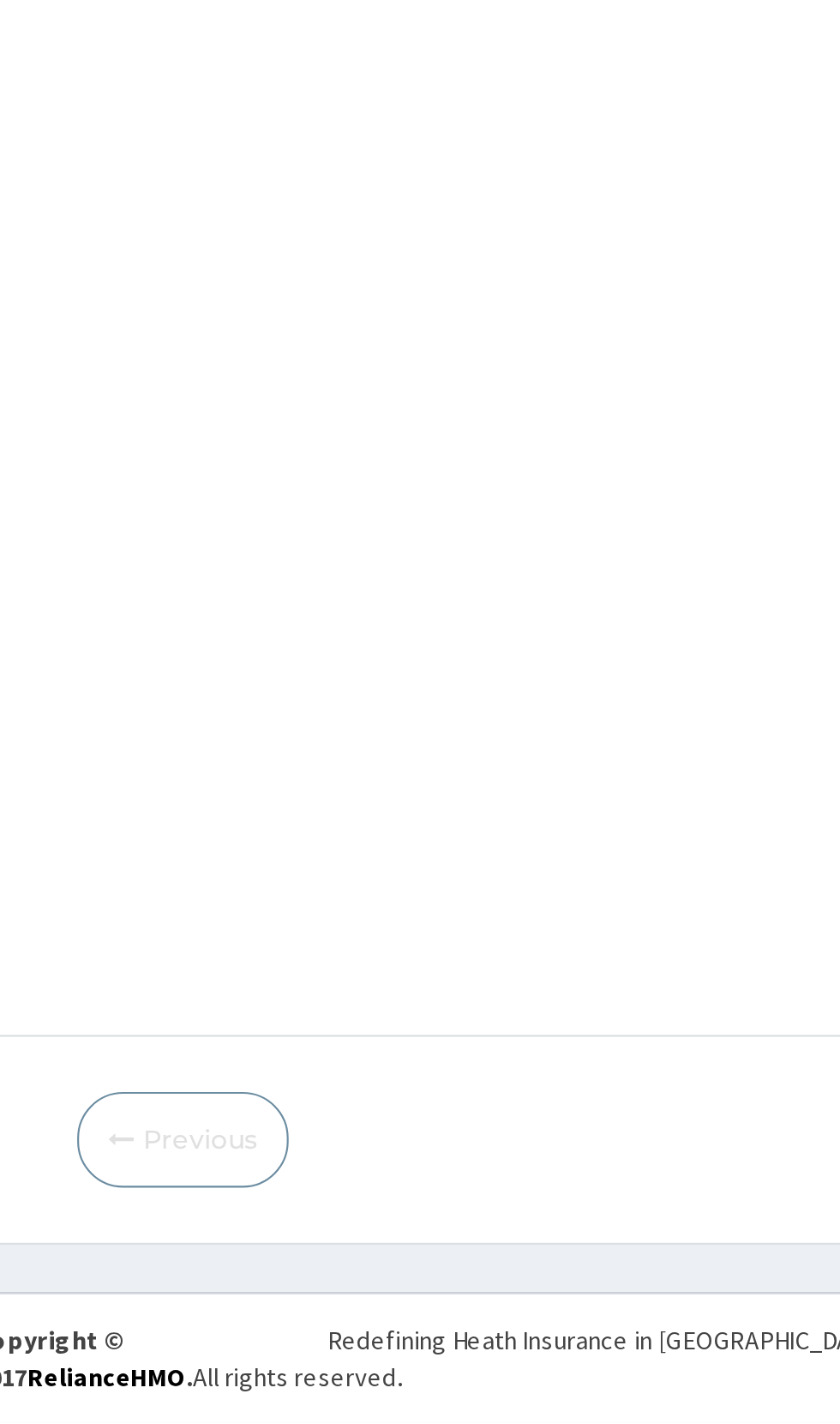
scroll to position [0, 0]
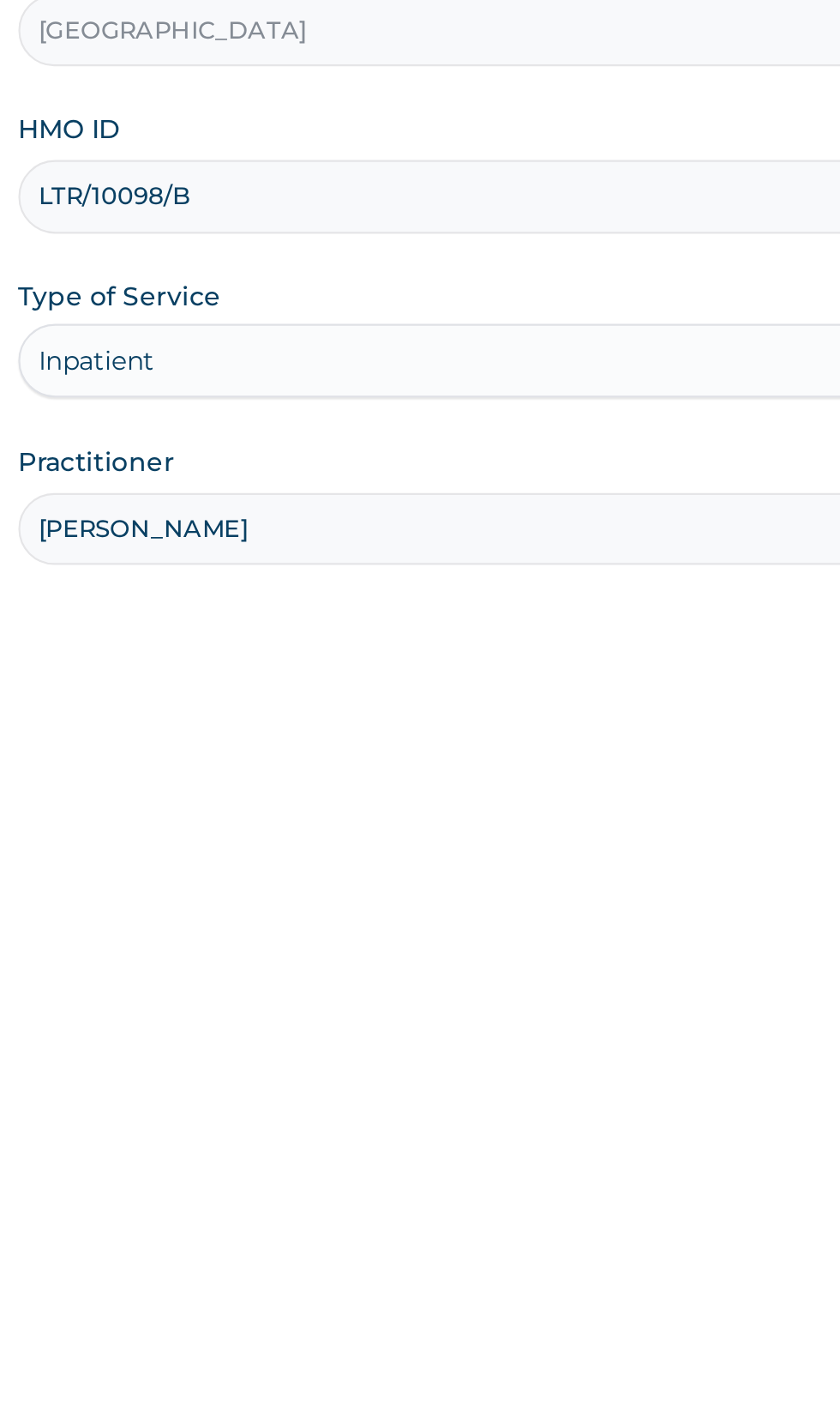
click at [484, 542] on input "Dr paul" at bounding box center [519, 539] width 523 height 33
type input "Dr malik"
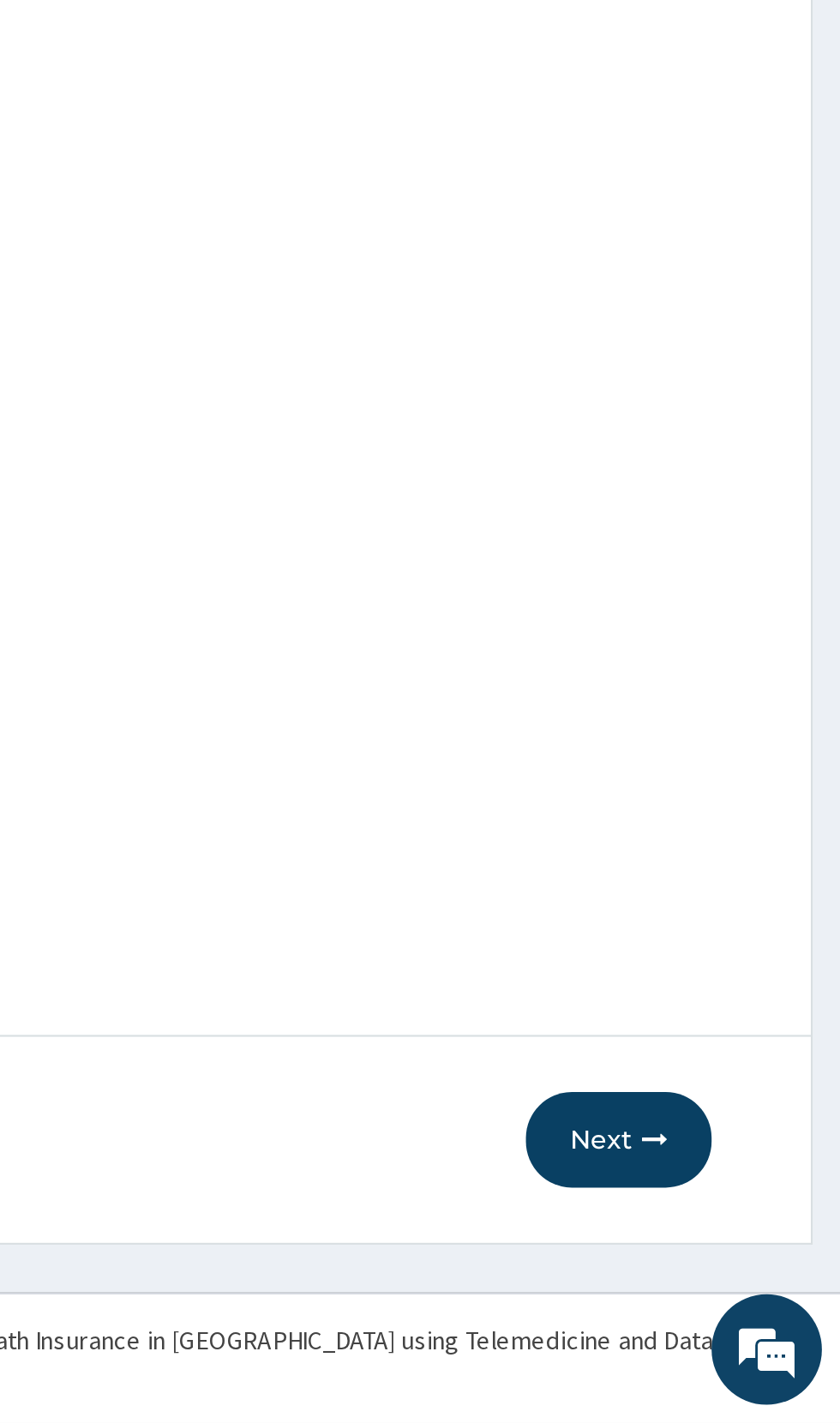
click at [738, 1296] on button "Next" at bounding box center [737, 1291] width 87 height 45
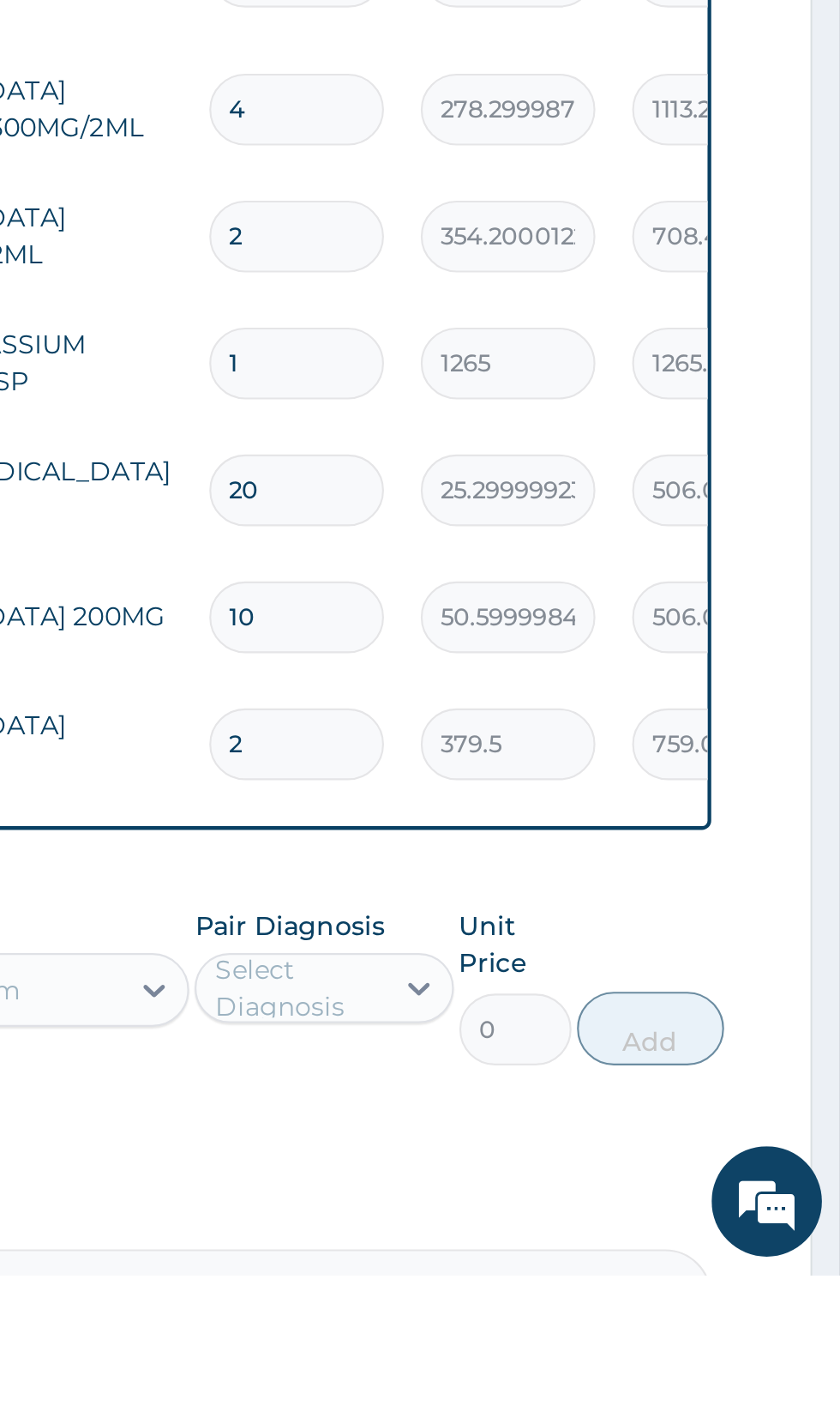
scroll to position [987, 0]
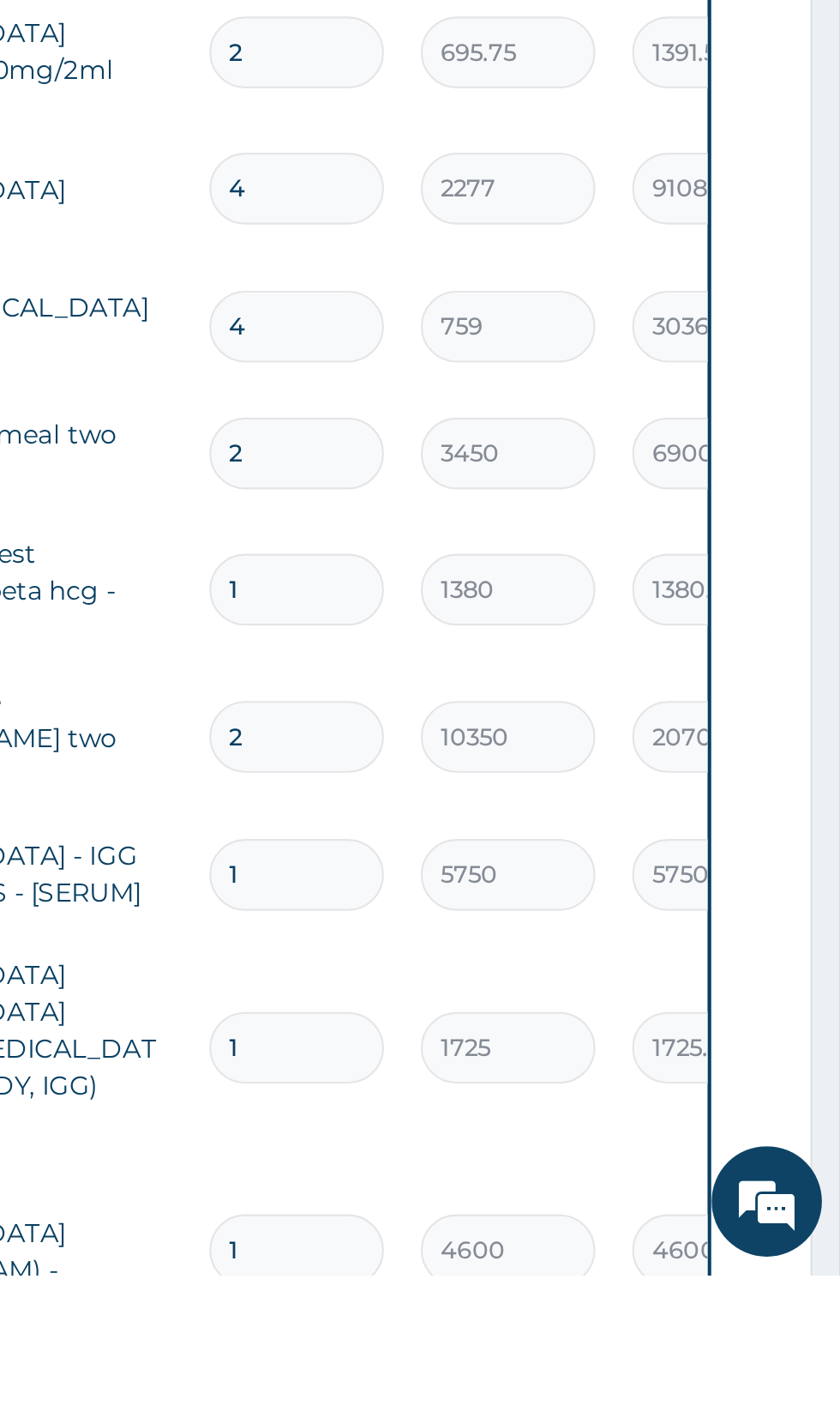
scroll to position [1057, 0]
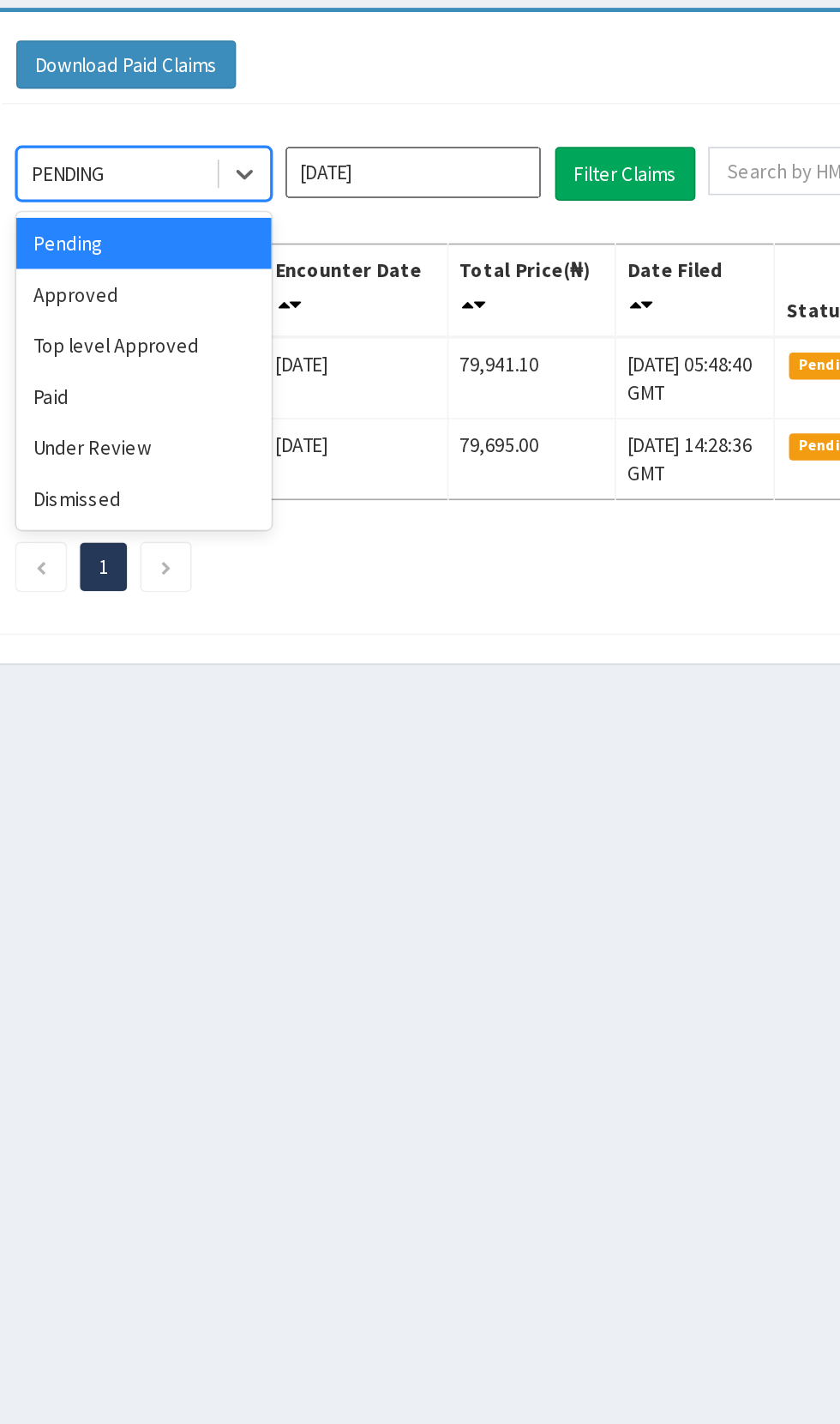
click at [294, 294] on div "Approved" at bounding box center [304, 296] width 154 height 31
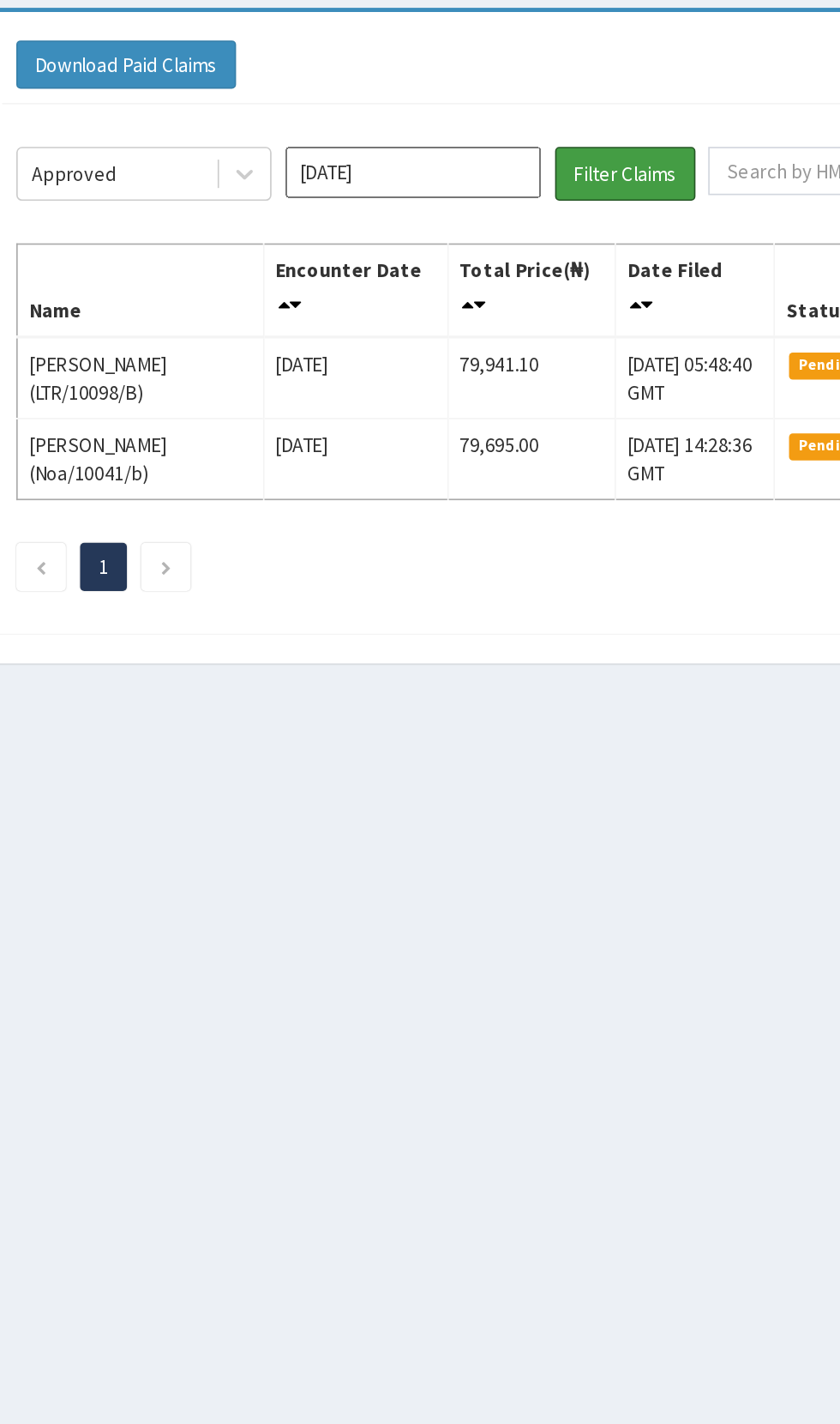
click at [594, 226] on button "Filter Claims" at bounding box center [595, 223] width 85 height 32
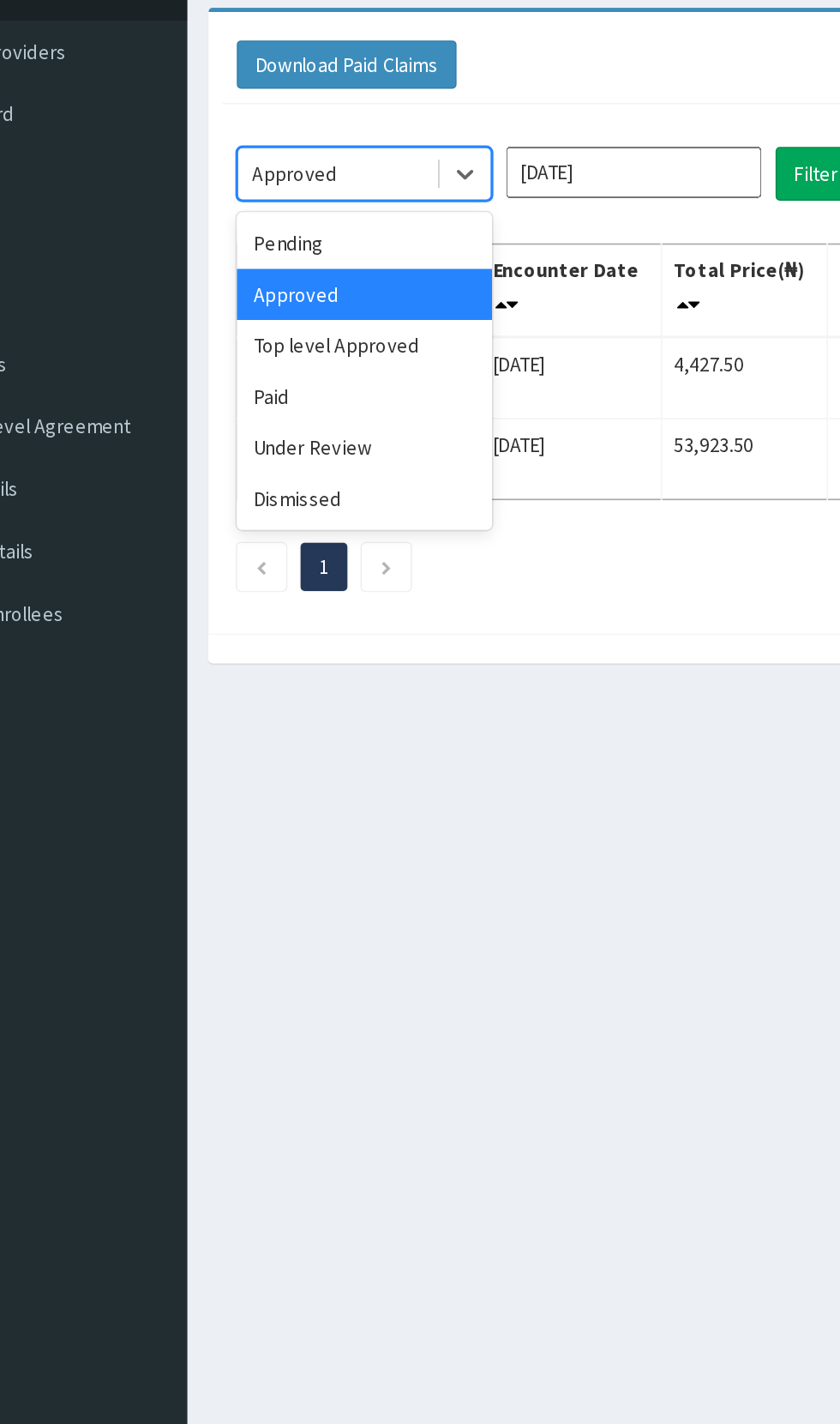
click at [306, 259] on div "Pending" at bounding box center [304, 265] width 154 height 31
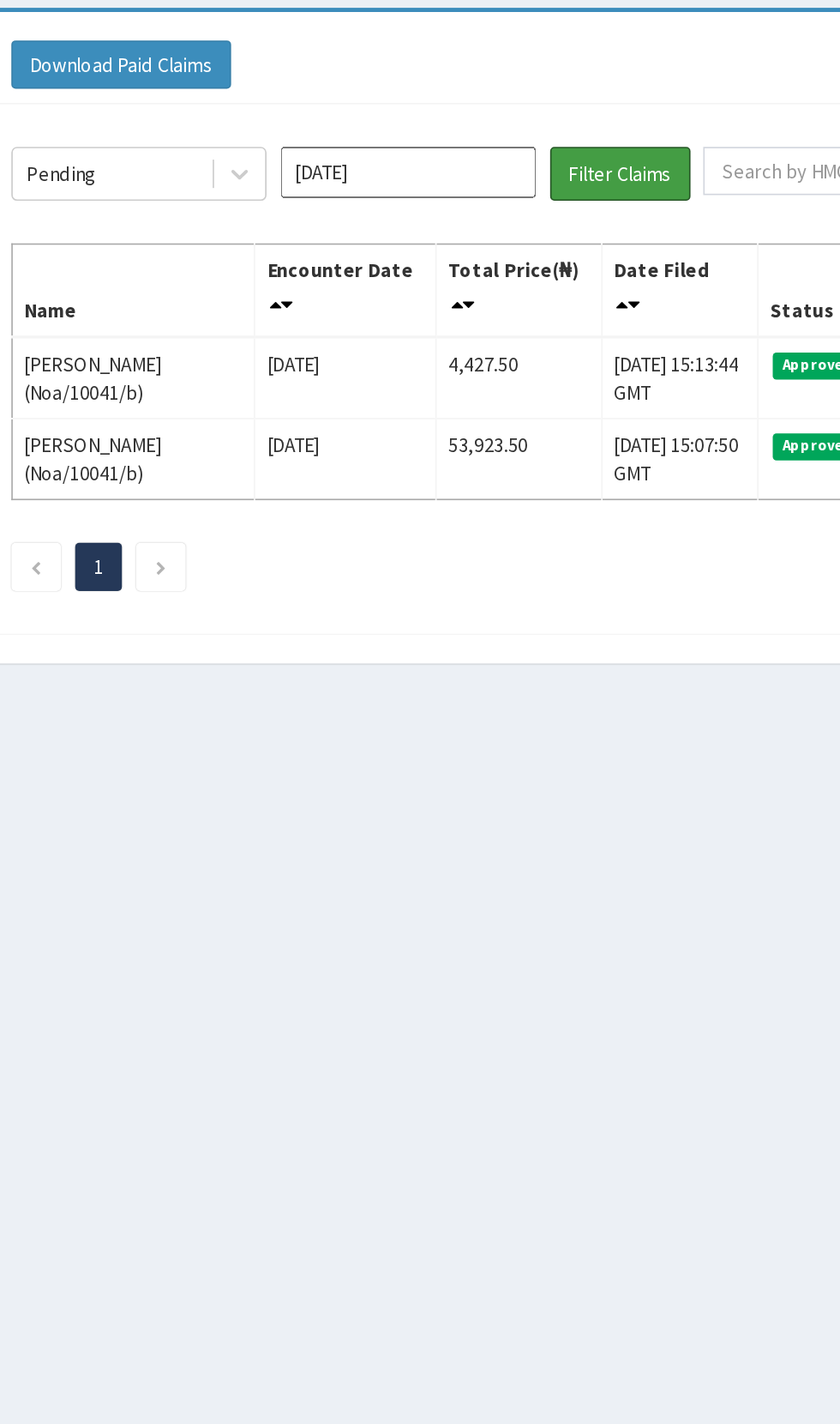
click at [605, 224] on button "Filter Claims" at bounding box center [595, 223] width 85 height 32
